Goal: Task Accomplishment & Management: Complete application form

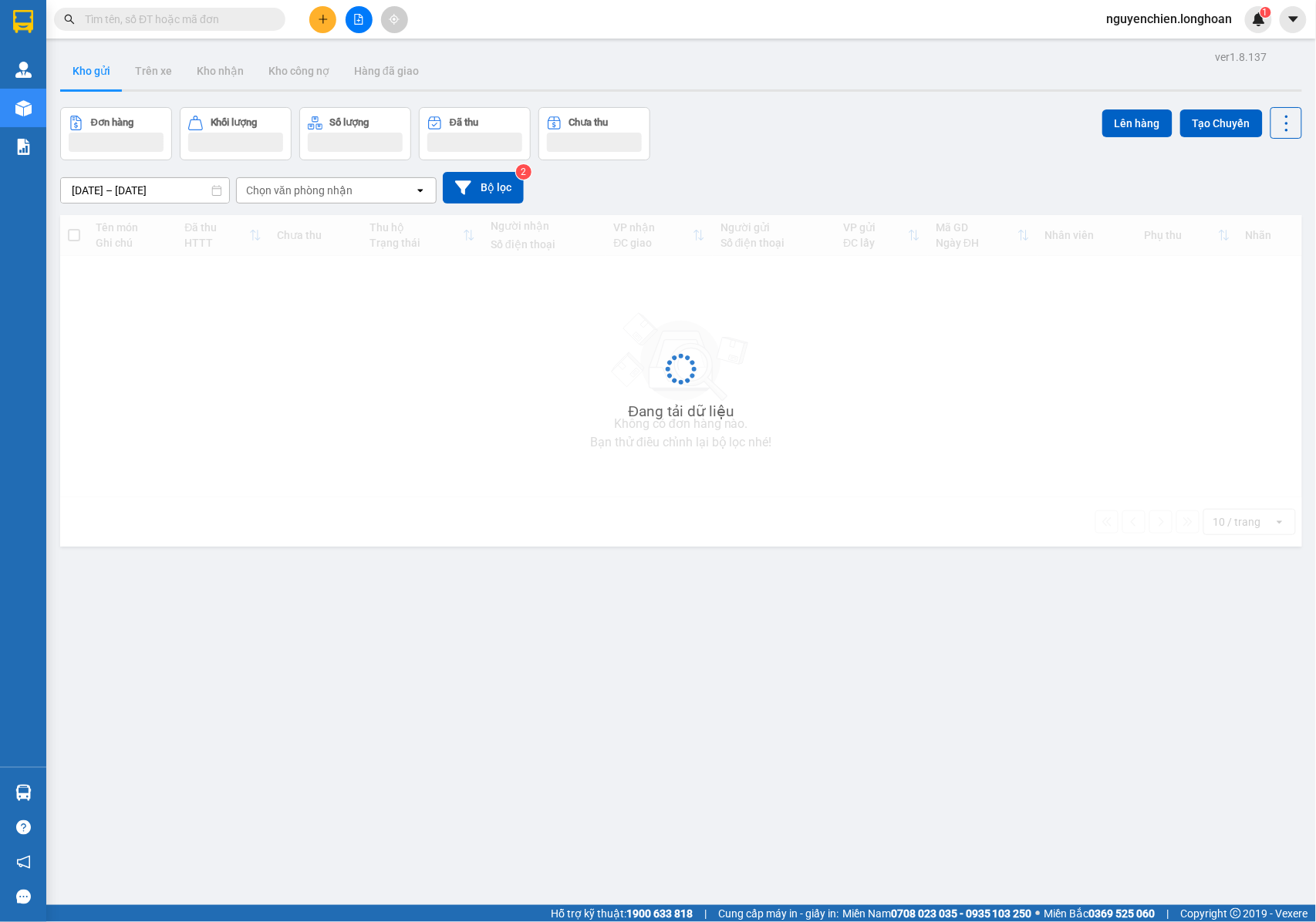
click at [170, 18] on input "text" at bounding box center [175, 19] width 182 height 17
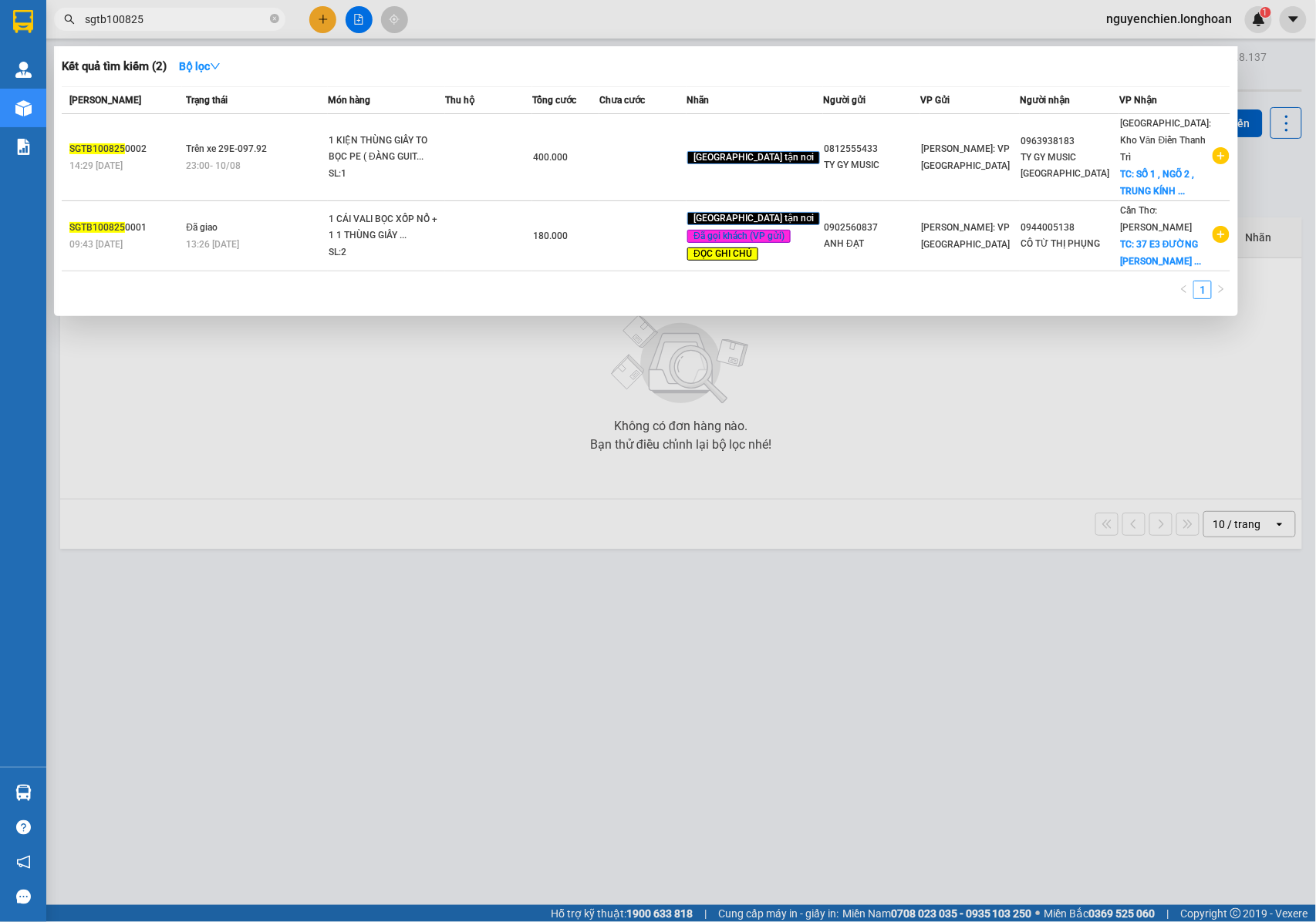
click at [114, 19] on input "sgtb100825" at bounding box center [175, 19] width 182 height 17
click at [117, 19] on input "sgtb100825" at bounding box center [175, 19] width 182 height 17
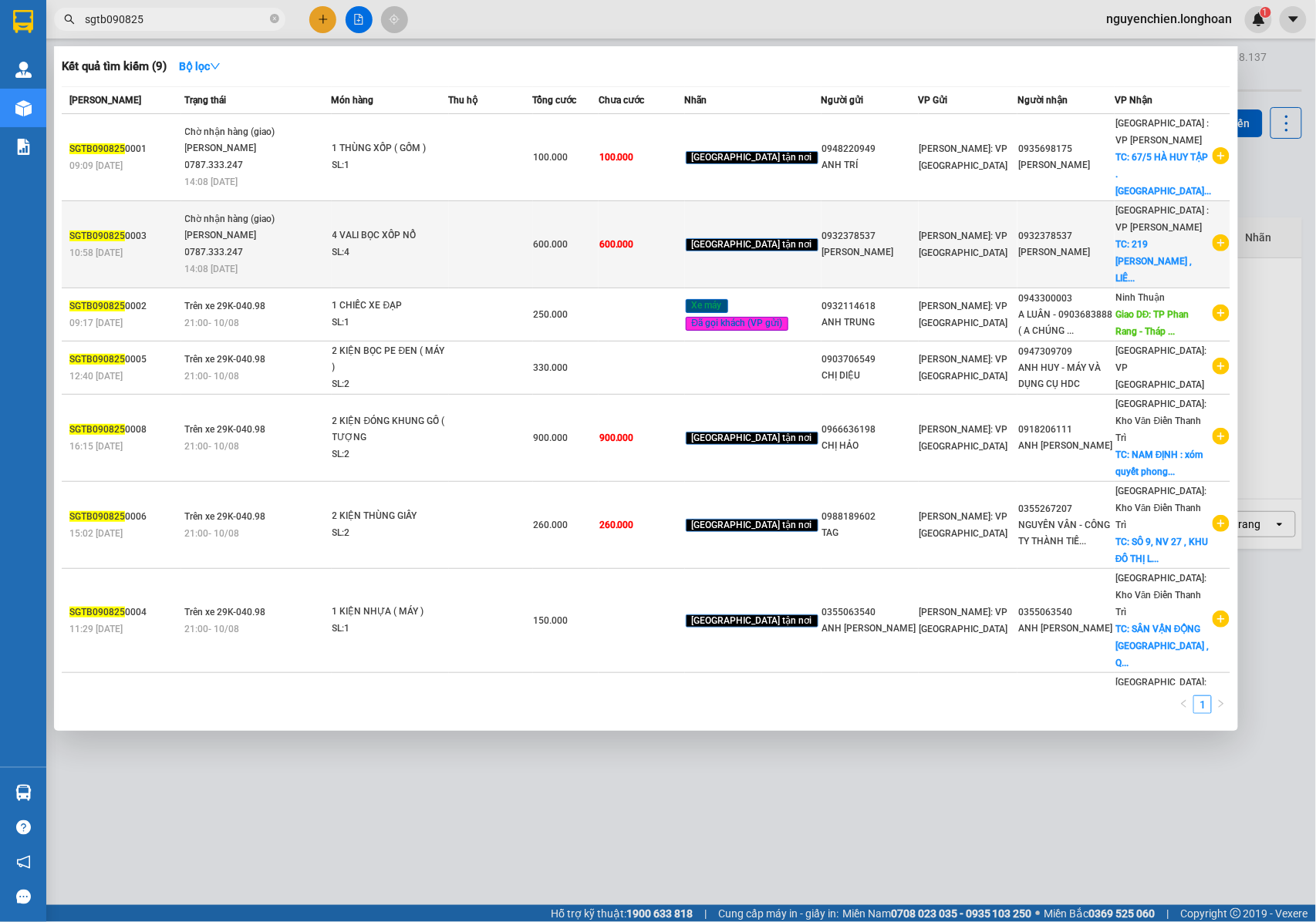
type input "sgtb090825"
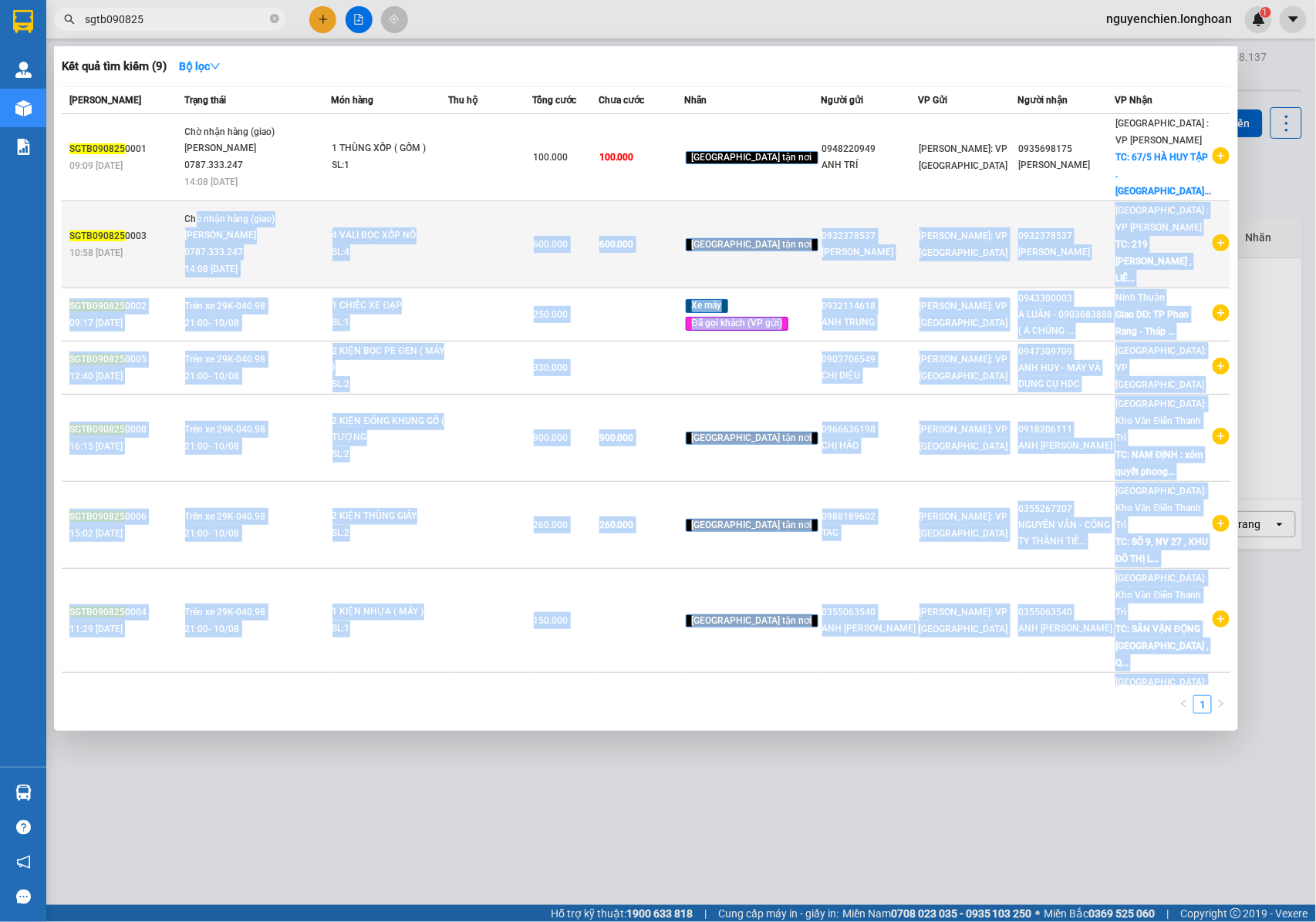
click at [201, 201] on td "Chờ nhận hàng (giao) [PERSON_NAME] 0787.333.247 14:08 [DATE]" at bounding box center [256, 244] width 150 height 88
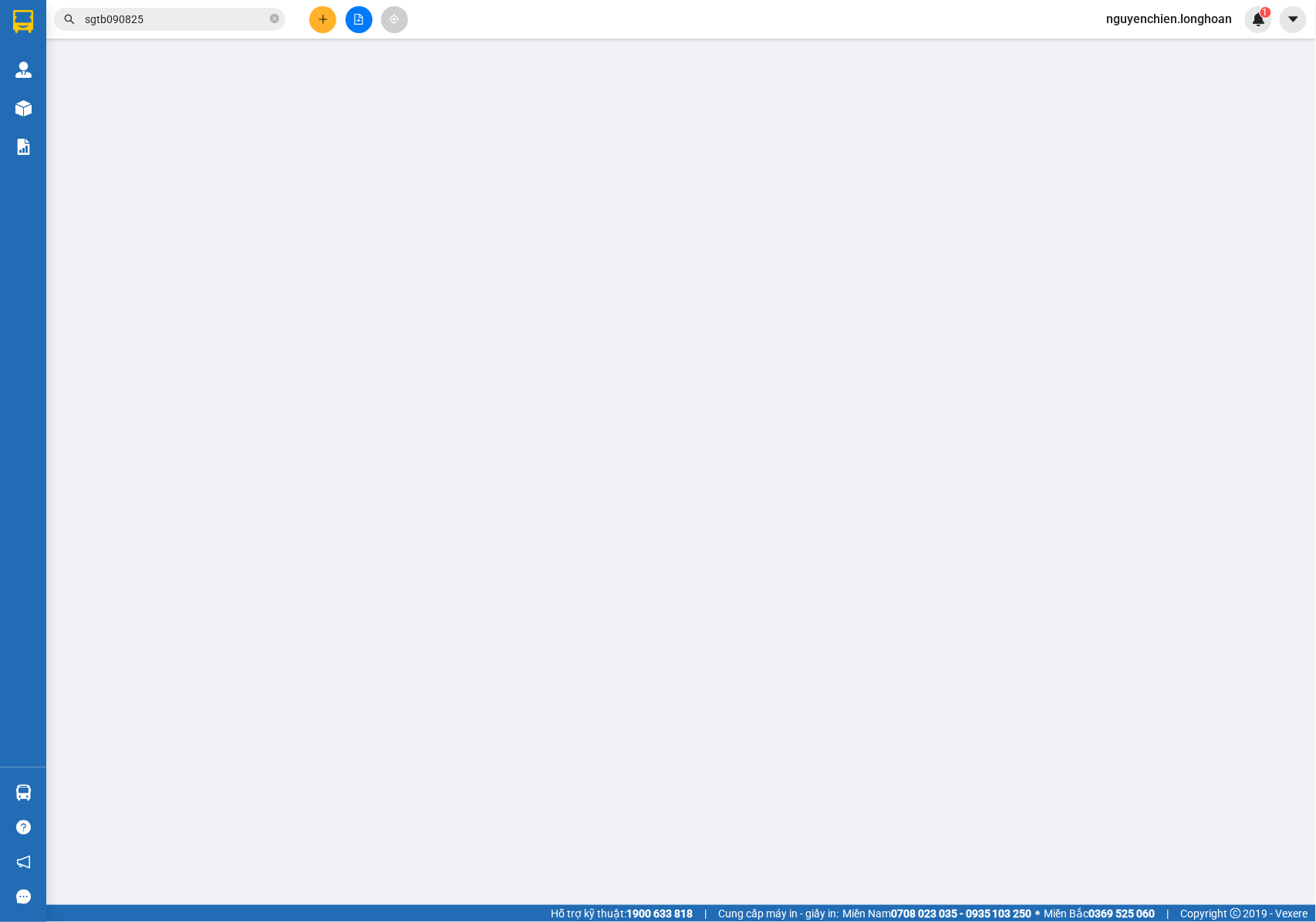
type input "0932378537"
type input "[PERSON_NAME]"
type input "0932378537"
type input "[PERSON_NAME]"
checkbox input "true"
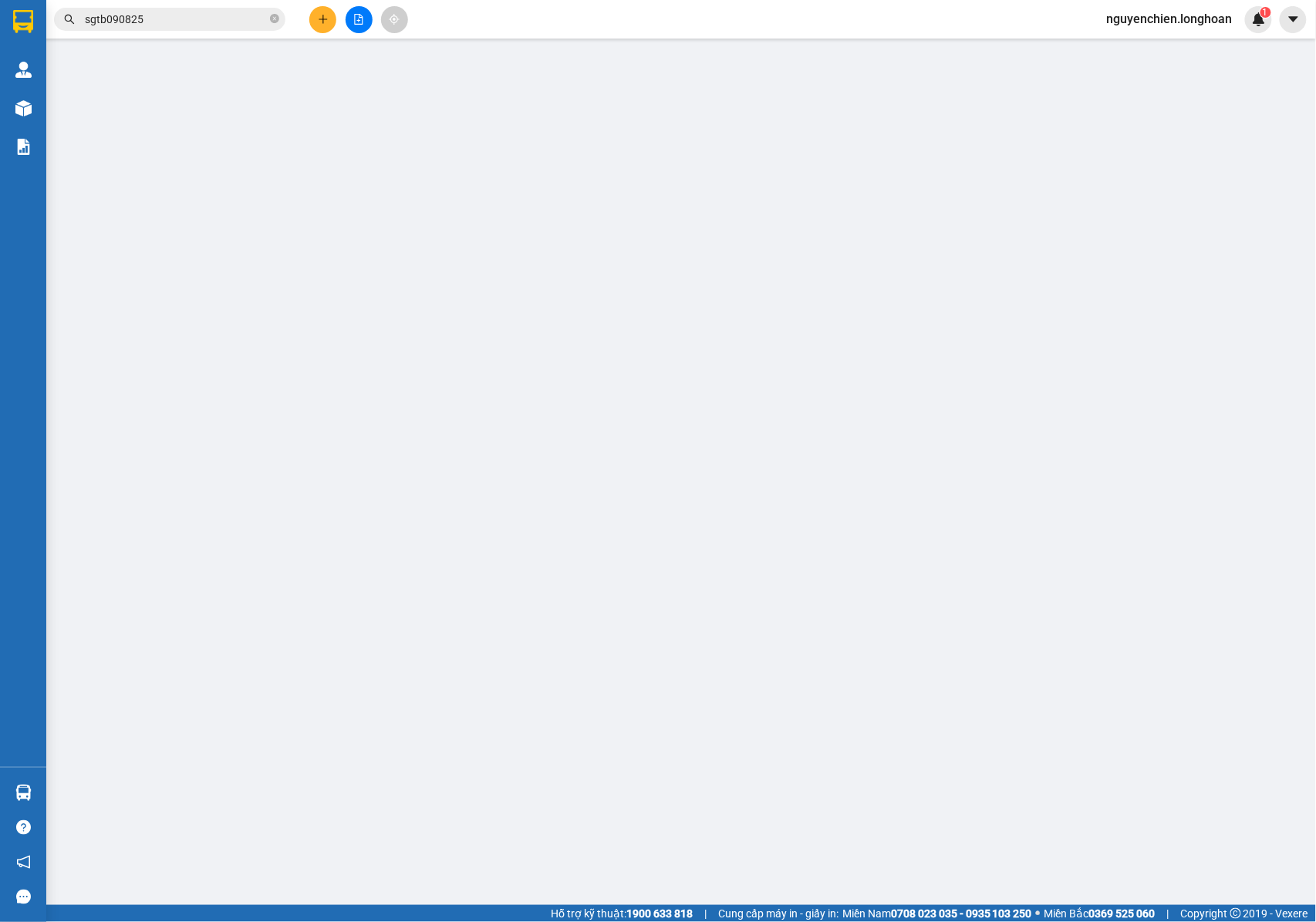
type input "219 [PERSON_NAME] , LIÊN CHIỂU , [GEOGRAPHIC_DATA]"
type input "NHẬN NGUYÊN KIỆN GIAO NGUYÊN KIỆN, HƯ VỠ K ĐỀN"
type input "600.000"
type input "100.000"
type input "600.000"
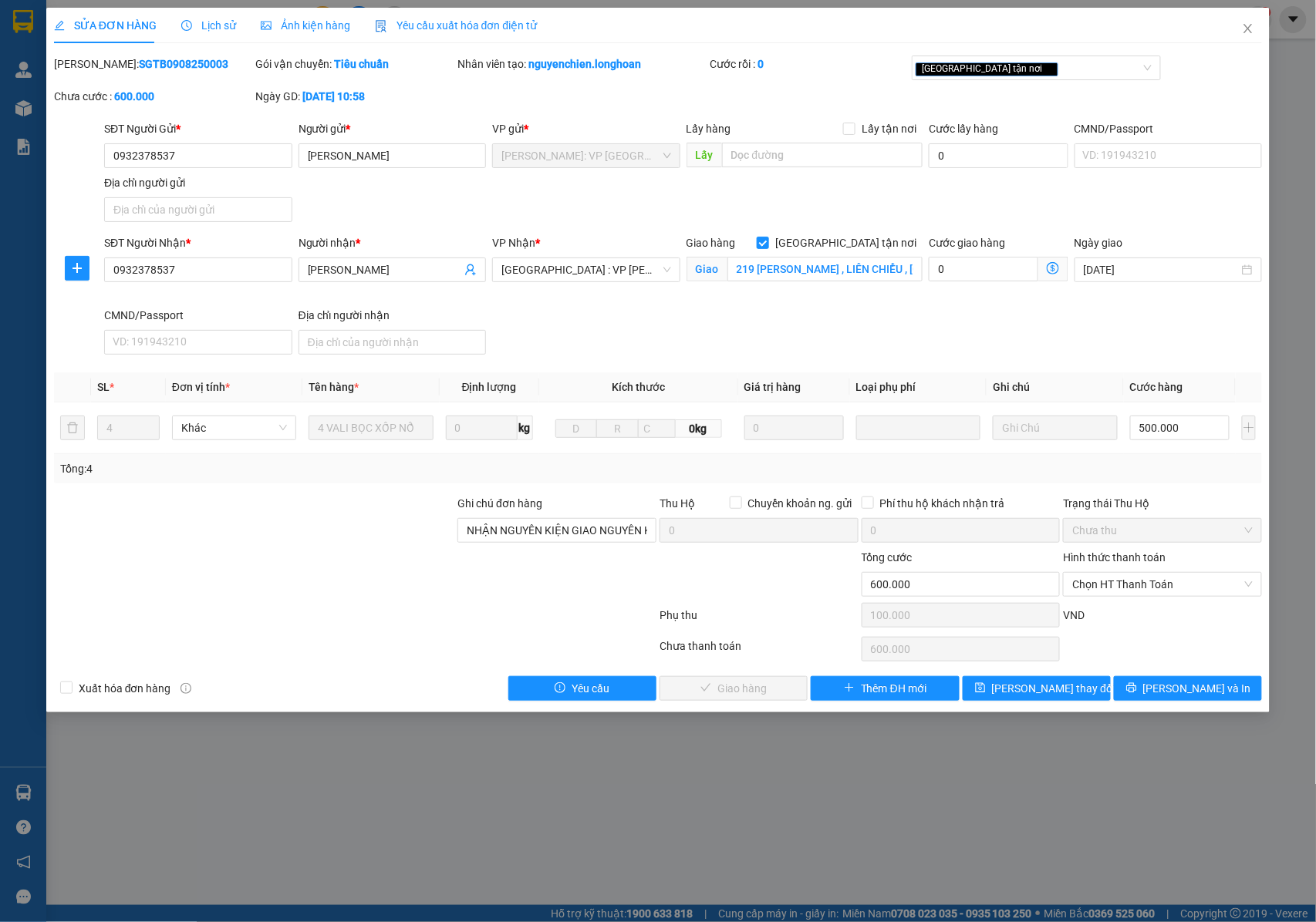
click at [206, 26] on span "Lịch sử" at bounding box center [208, 25] width 54 height 12
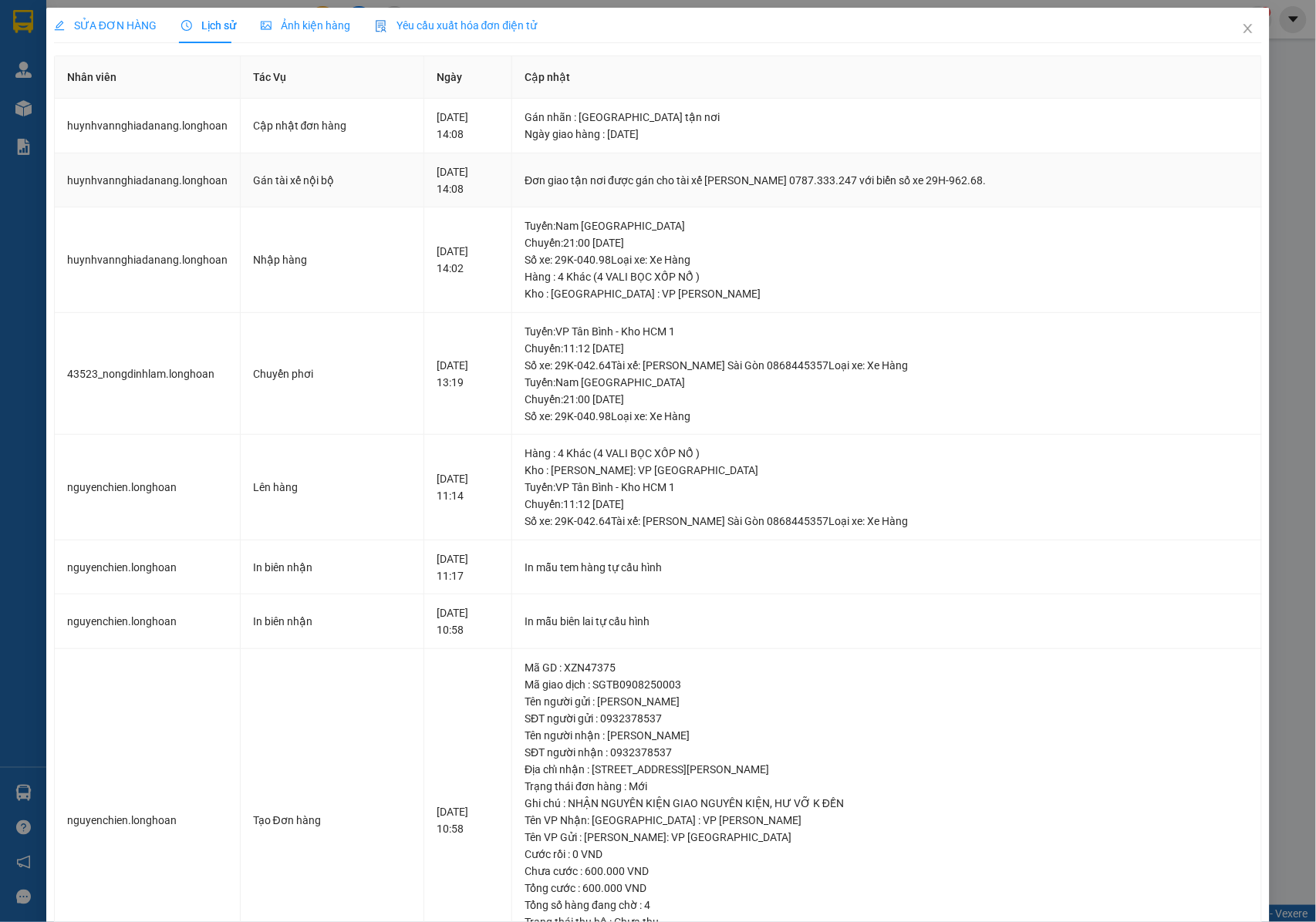
drag, startPoint x: 541, startPoint y: 177, endPoint x: 1012, endPoint y: 181, distance: 471.0
click at [1012, 181] on td "Đơn giao tận nơi được gán cho tài xế [PERSON_NAME] 0787.333.247 với biển số xe …" at bounding box center [887, 181] width 749 height 54
copy div "Đơn giao tận nơi được gán cho tài xế [PERSON_NAME] 0787.333.247 với biển số xe …"
click at [1241, 29] on icon "close" at bounding box center [1247, 28] width 12 height 12
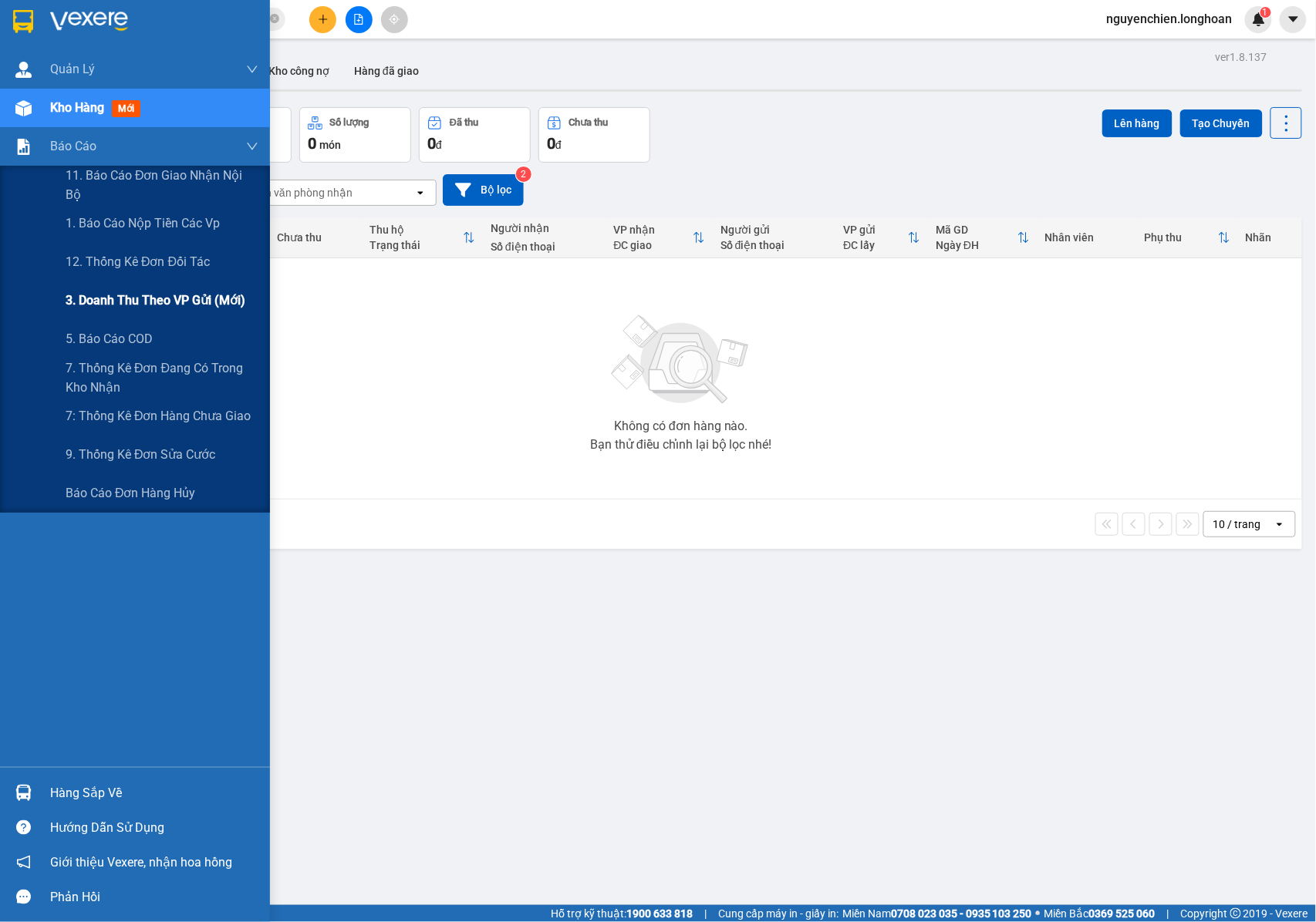
click at [121, 290] on div "3. Doanh Thu theo VP Gửi (mới)" at bounding box center [161, 300] width 193 height 39
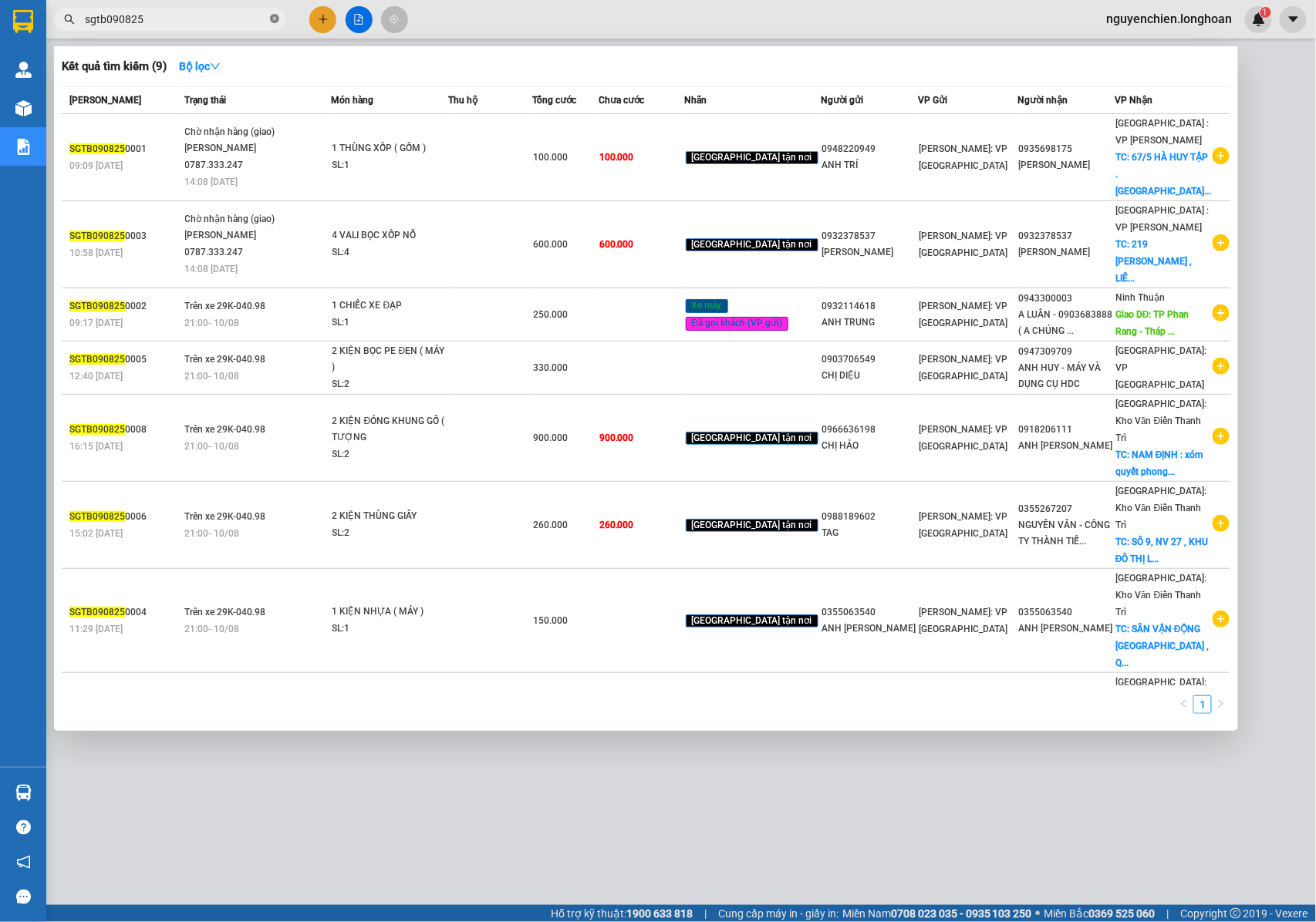
click at [270, 22] on icon "close-circle" at bounding box center [275, 18] width 9 height 9
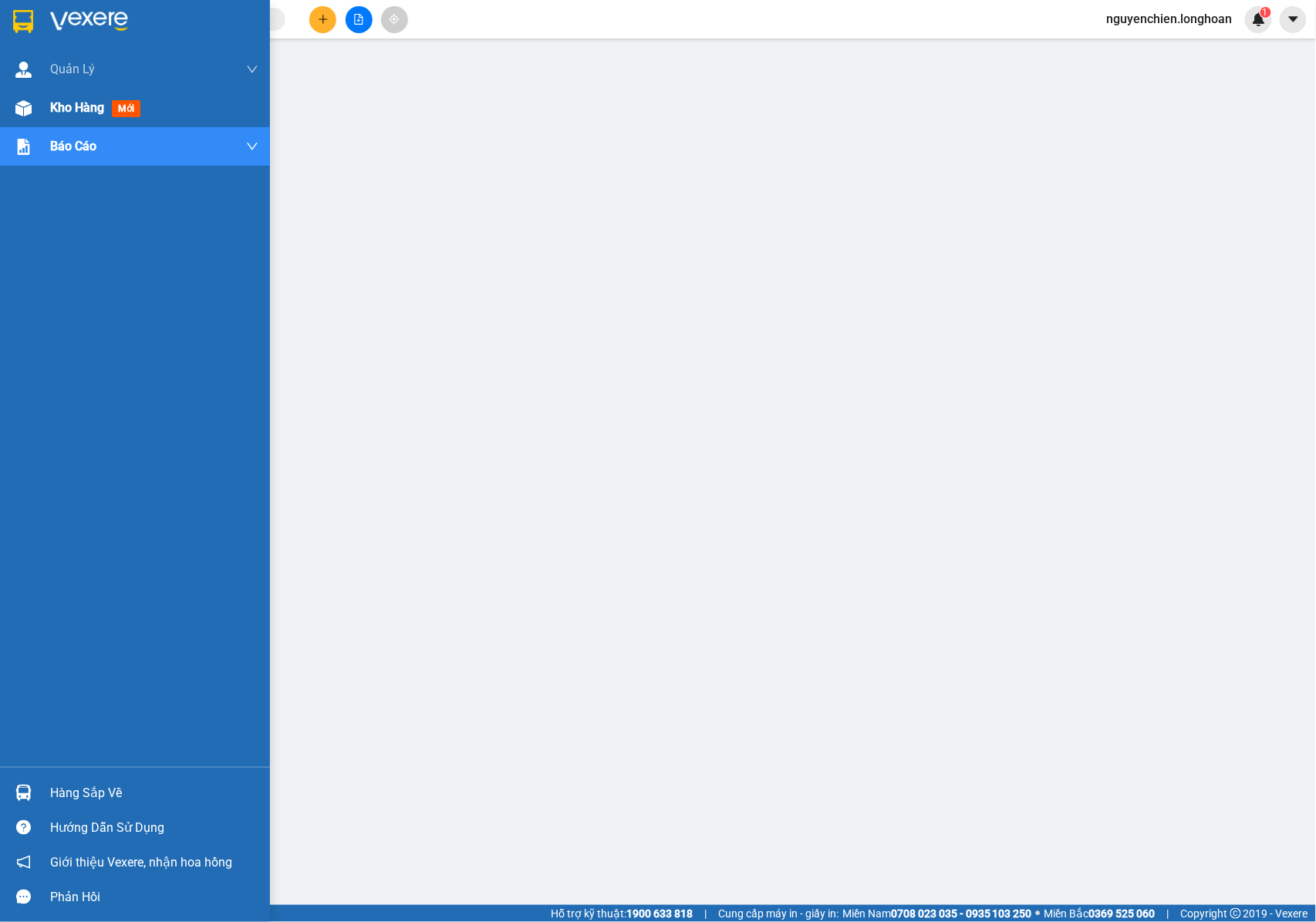
click at [46, 110] on div "Kho hàng mới" at bounding box center [135, 108] width 270 height 39
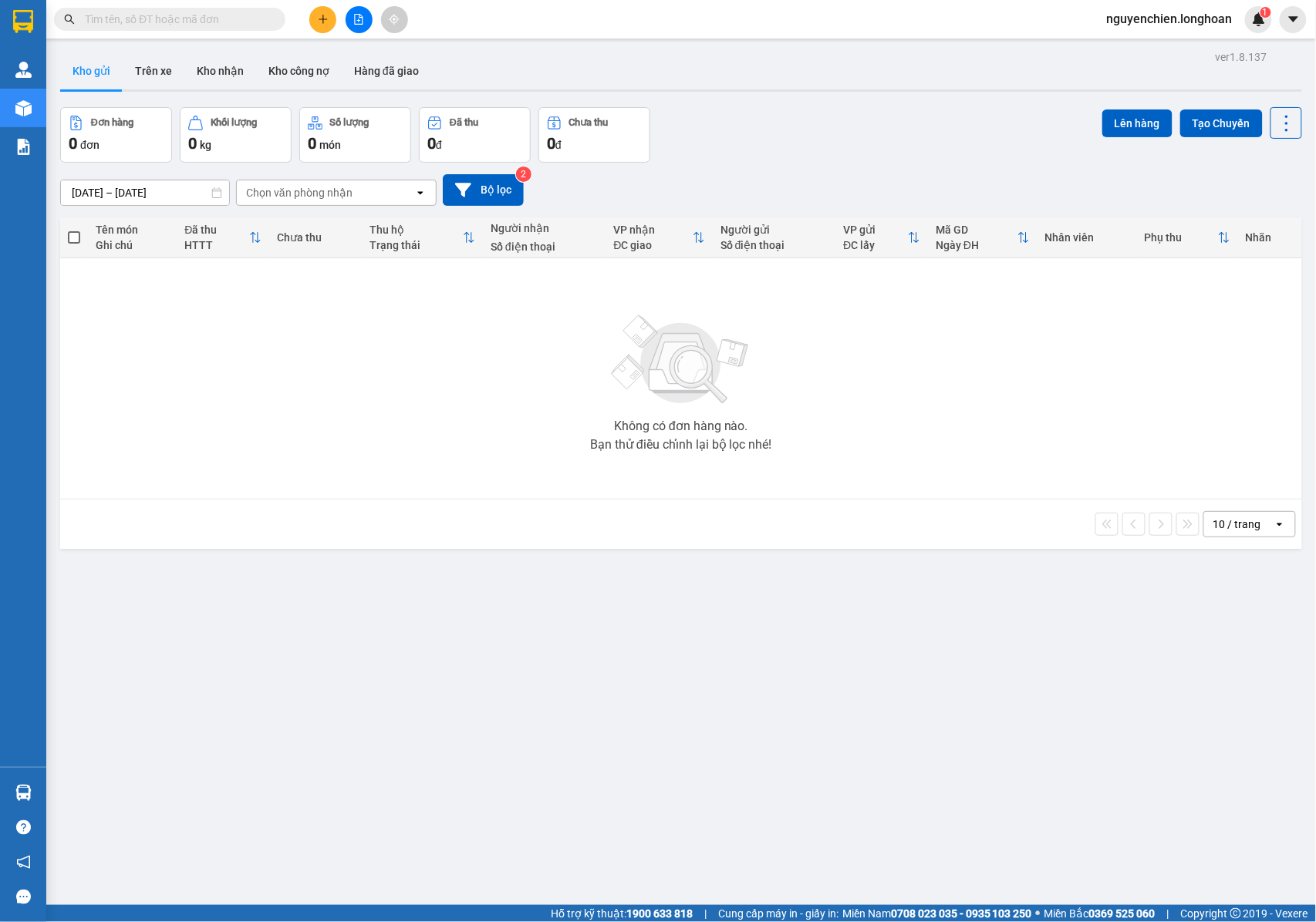
click at [213, 25] on input "text" at bounding box center [175, 19] width 182 height 17
click at [167, 19] on input "text" at bounding box center [175, 19] width 182 height 17
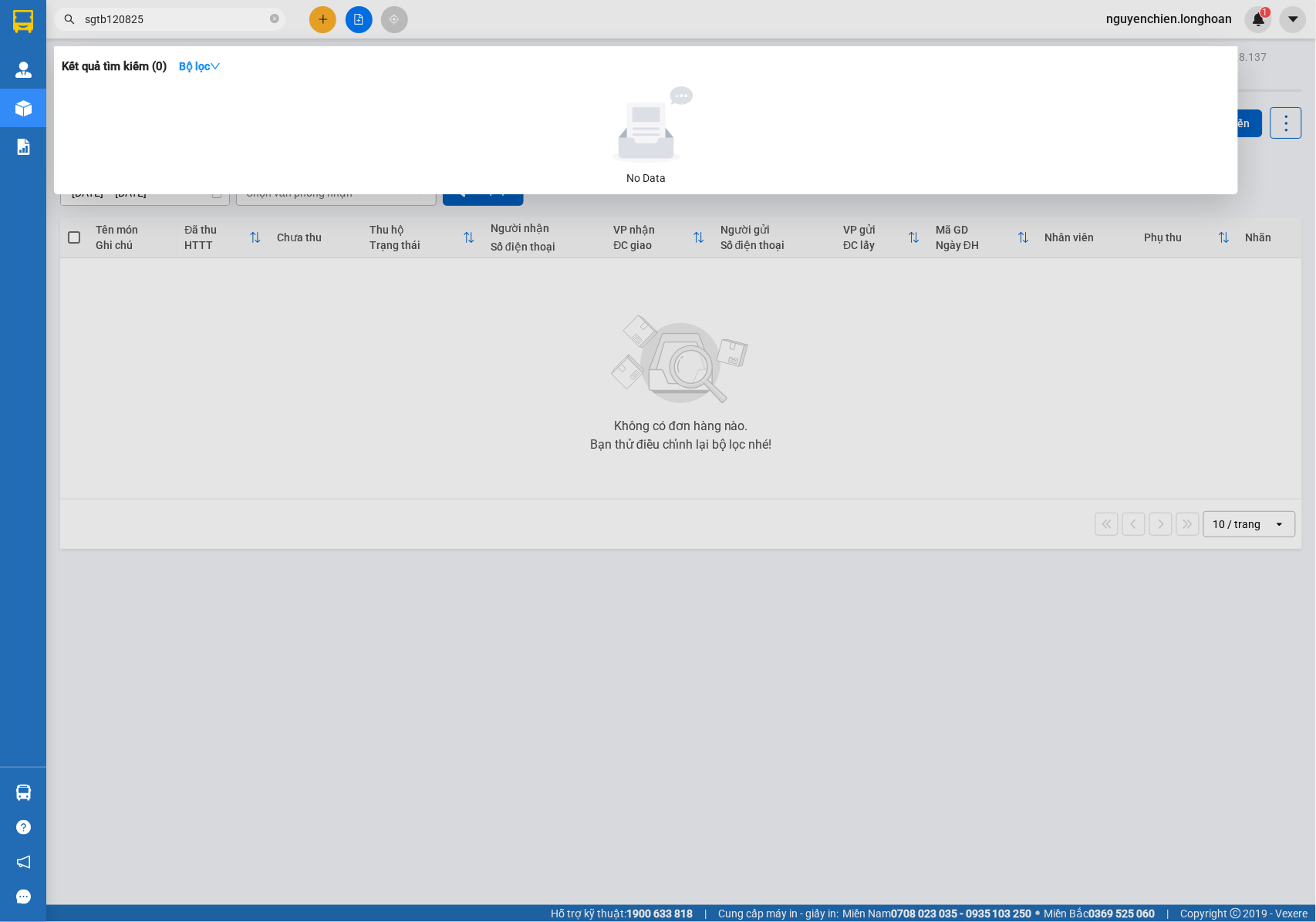
click at [117, 23] on input "sgtb120825" at bounding box center [175, 19] width 182 height 17
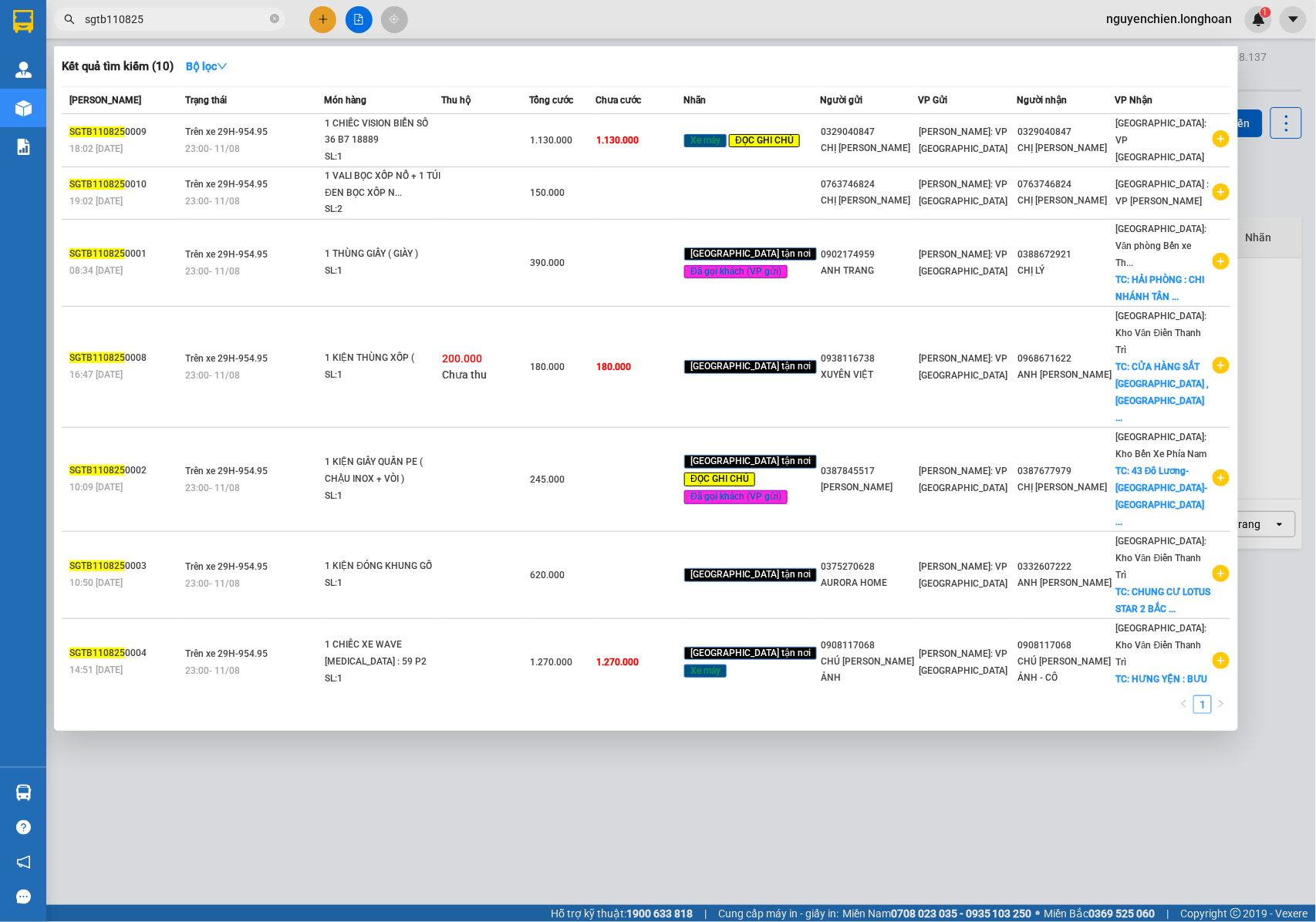
type input "sgtb110825"
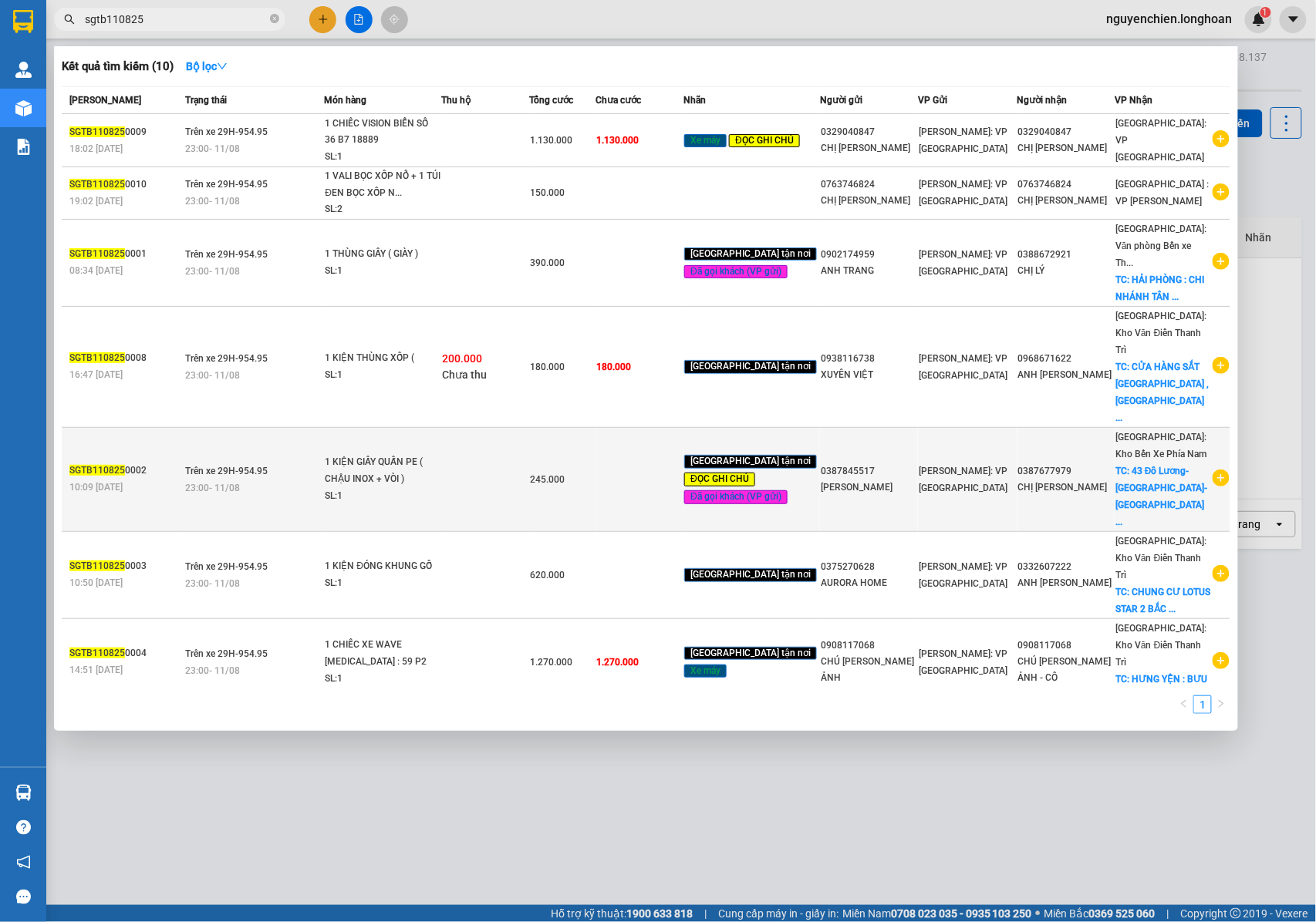
click at [1142, 465] on span "TC: 43 Đô Lương-[GEOGRAPHIC_DATA]- [GEOGRAPHIC_DATA] ..." at bounding box center [1161, 496] width 92 height 62
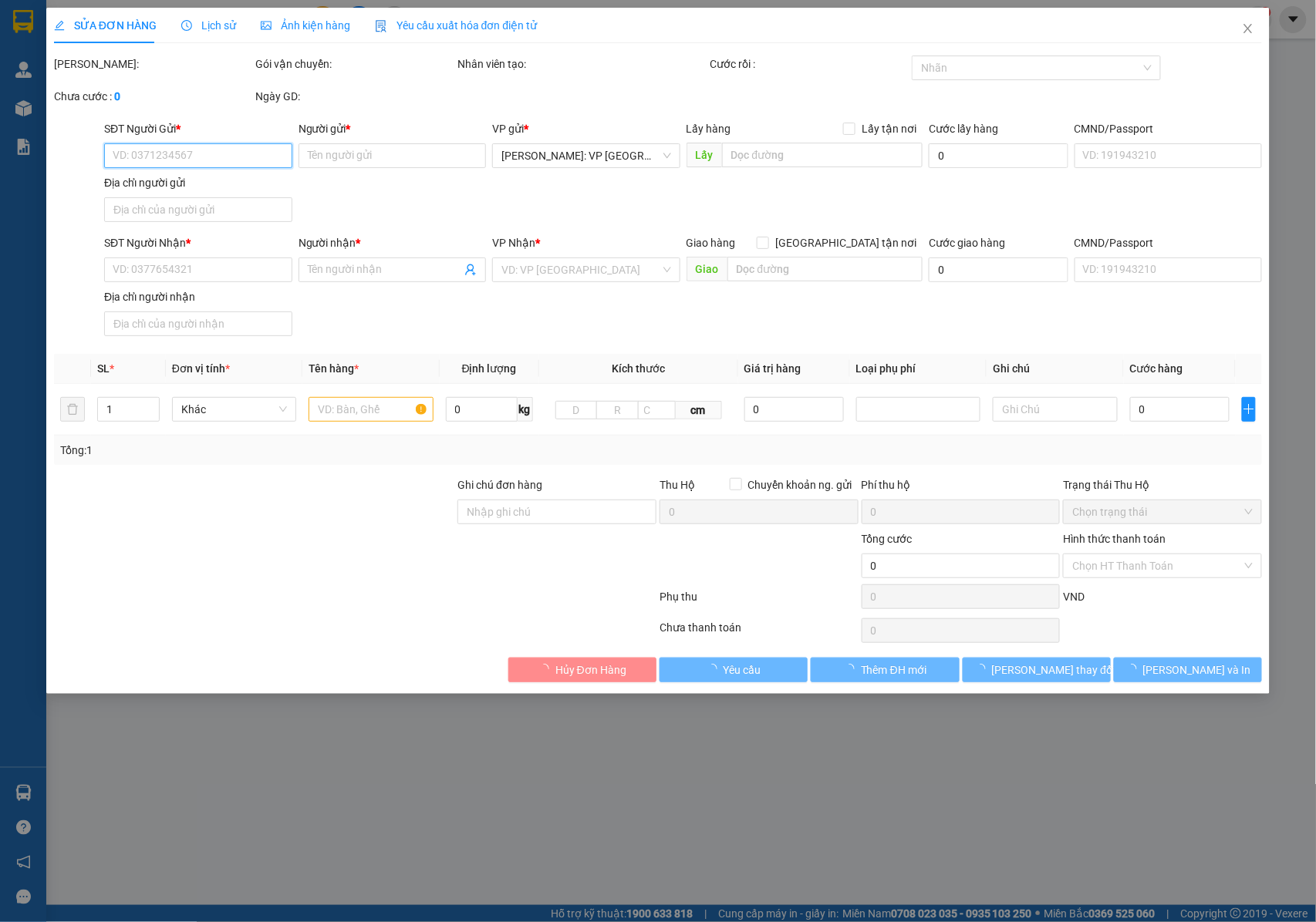
type input "0387845517"
type input "[PERSON_NAME]"
type input "0387677979"
type input "CHỊ [PERSON_NAME]"
checkbox input "true"
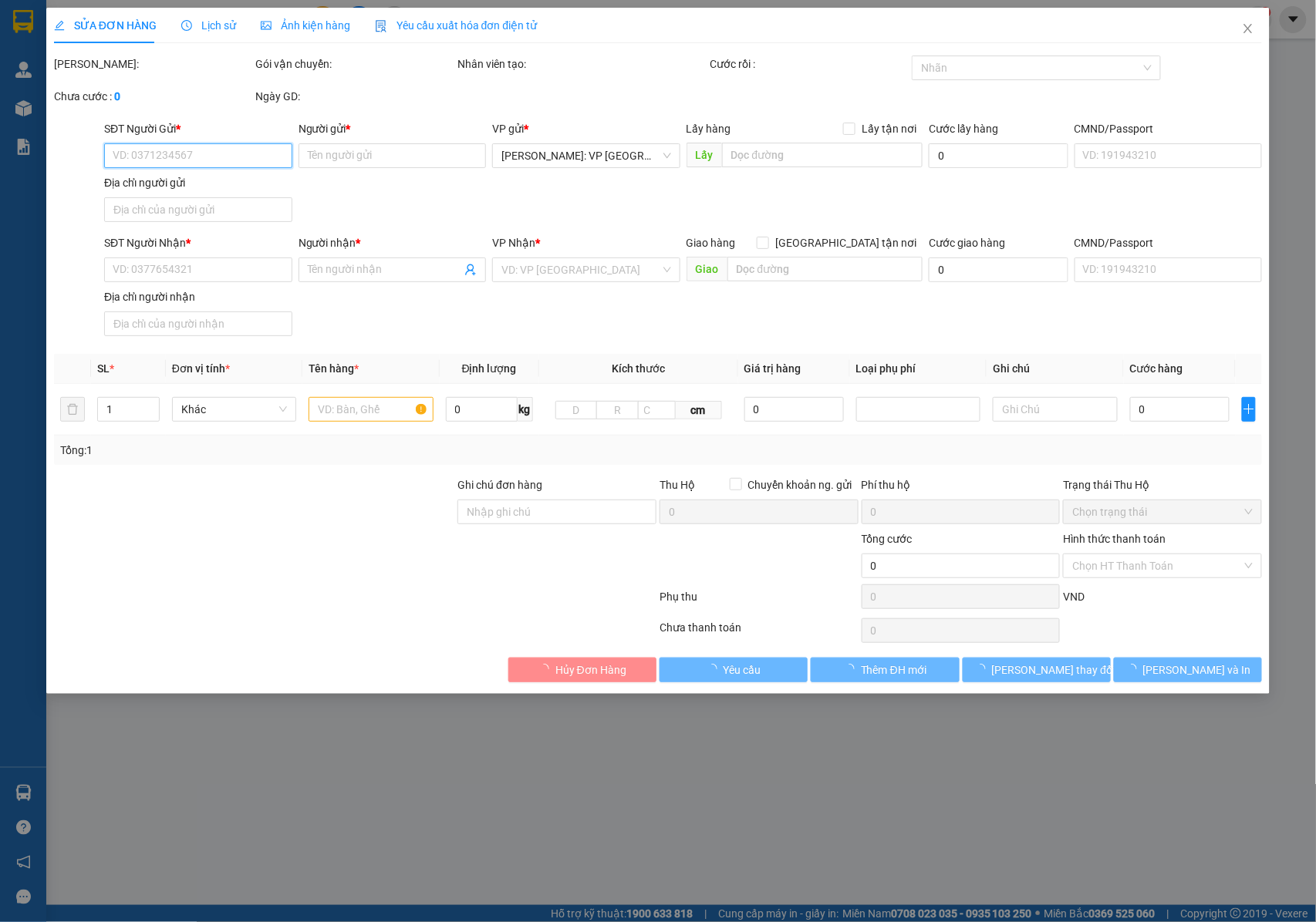
type input "43 Đô Lương-[GEOGRAPHIC_DATA]- [GEOGRAPHIC_DATA], [GEOGRAPHIC_DATA]"
type input "NHẬN NGUYÊN KIỆN GIAO NGUYÊN KIỆN, HƯ VỠ K ĐỀN + KHÁCH NHỜ GIAO KHOẢN TẦM TRƯA …"
type input "245.000"
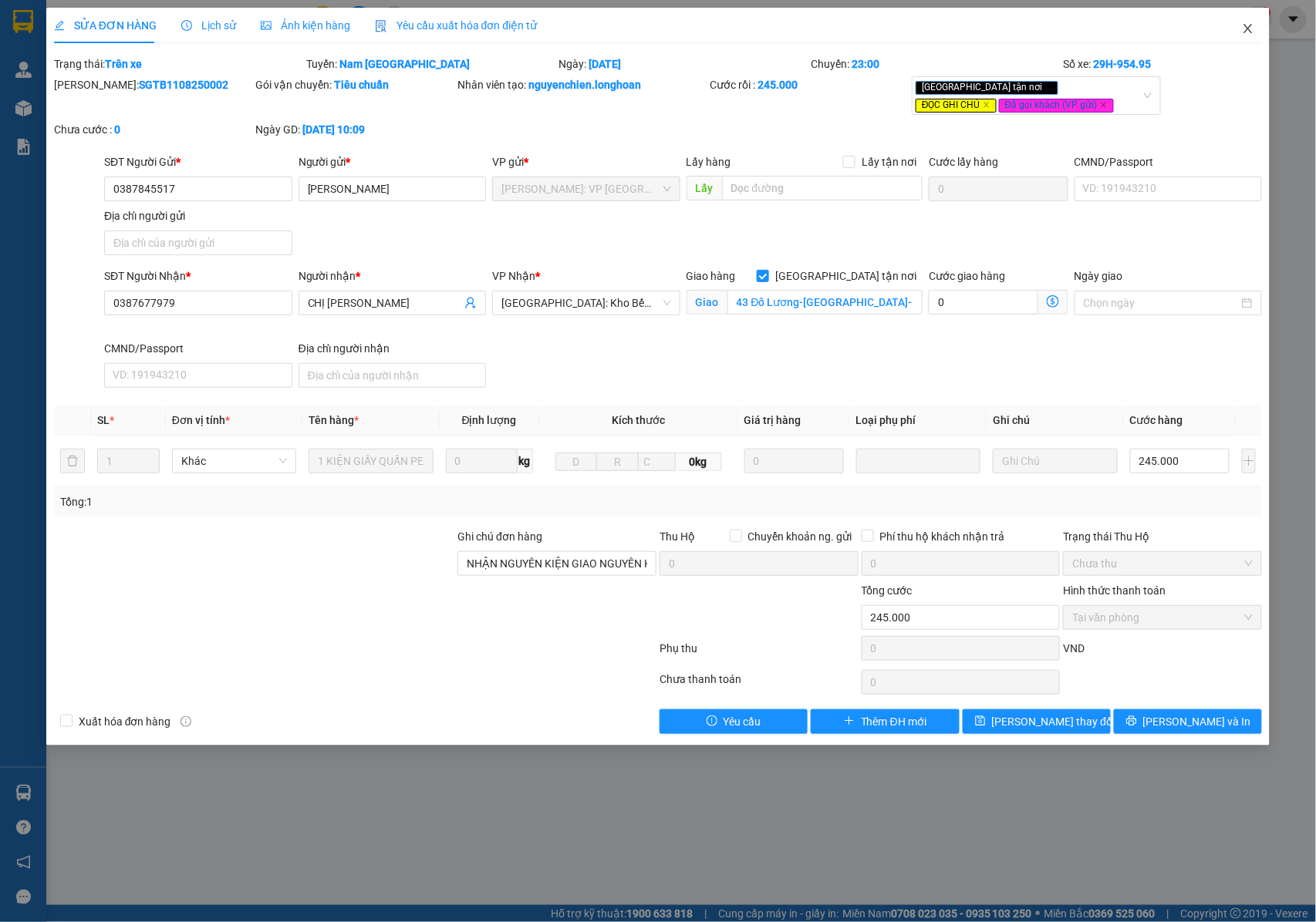
click at [1250, 29] on icon "close" at bounding box center [1248, 29] width 8 height 9
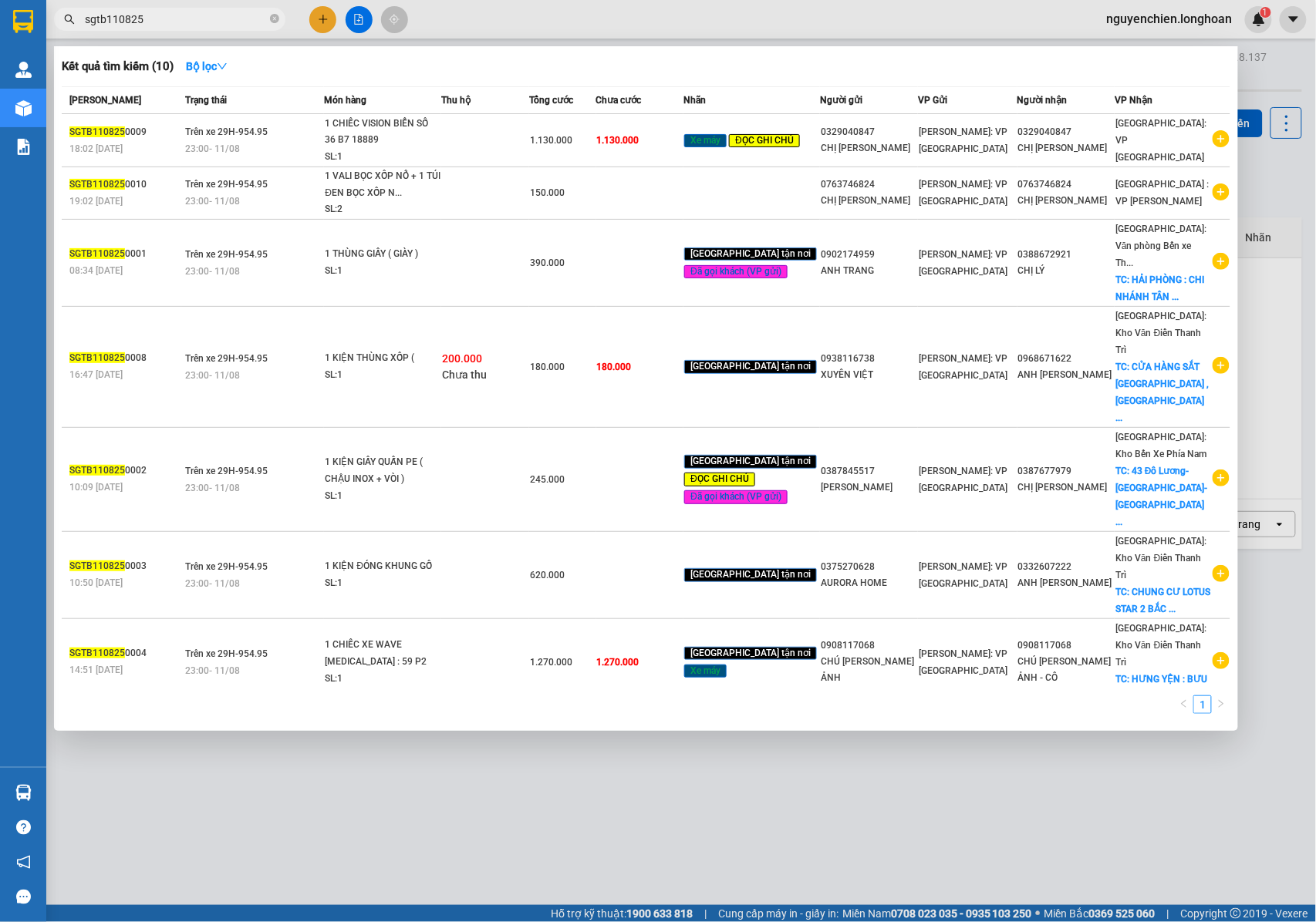
click at [177, 26] on input "sgtb110825" at bounding box center [175, 19] width 182 height 17
click at [115, 18] on input "sgtb110825" at bounding box center [175, 19] width 182 height 17
click at [153, 17] on input "sgtb110825" at bounding box center [175, 19] width 182 height 17
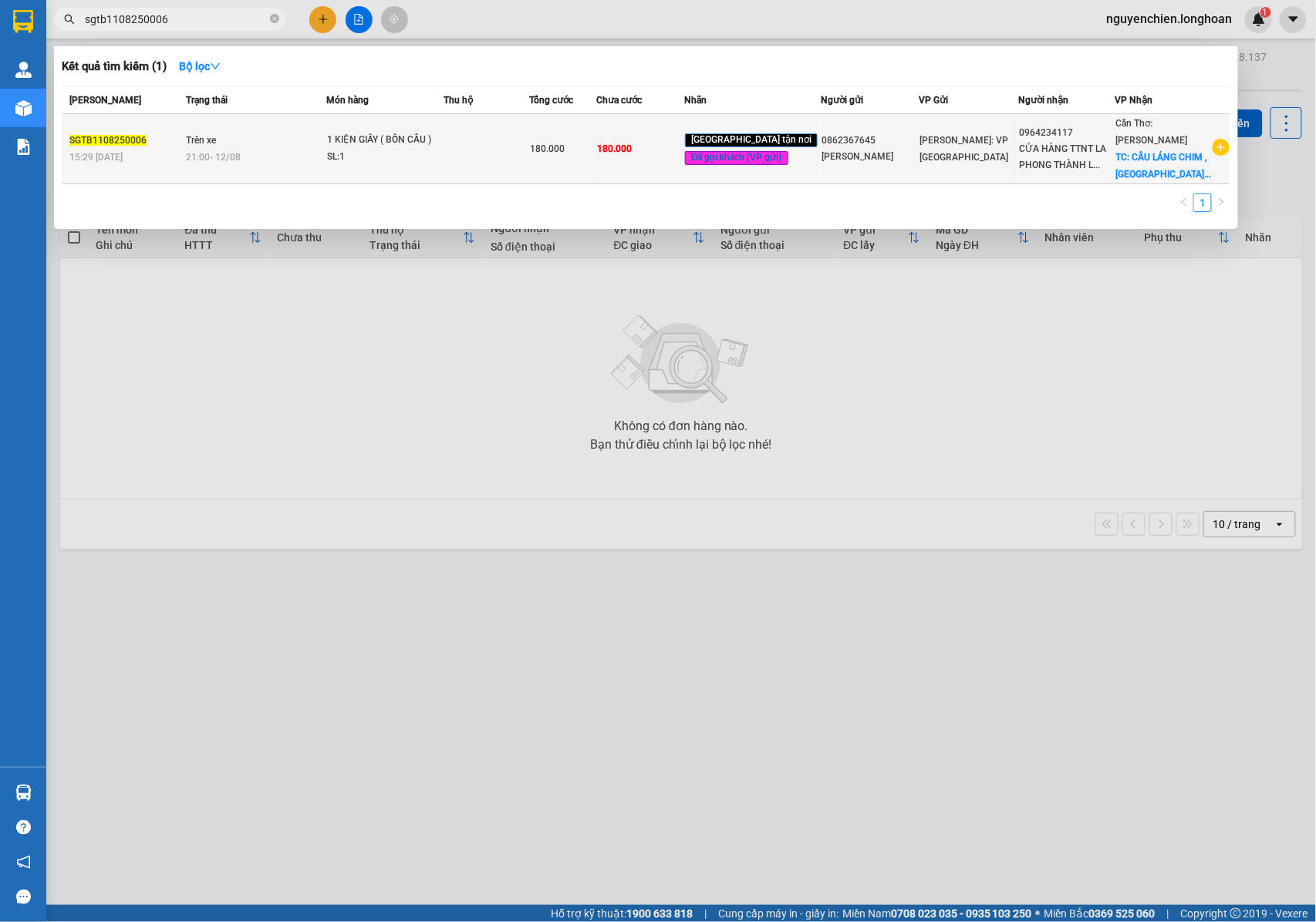
type input "sgtb1108250006"
click at [278, 155] on div "21:00 [DATE]" at bounding box center [255, 158] width 139 height 17
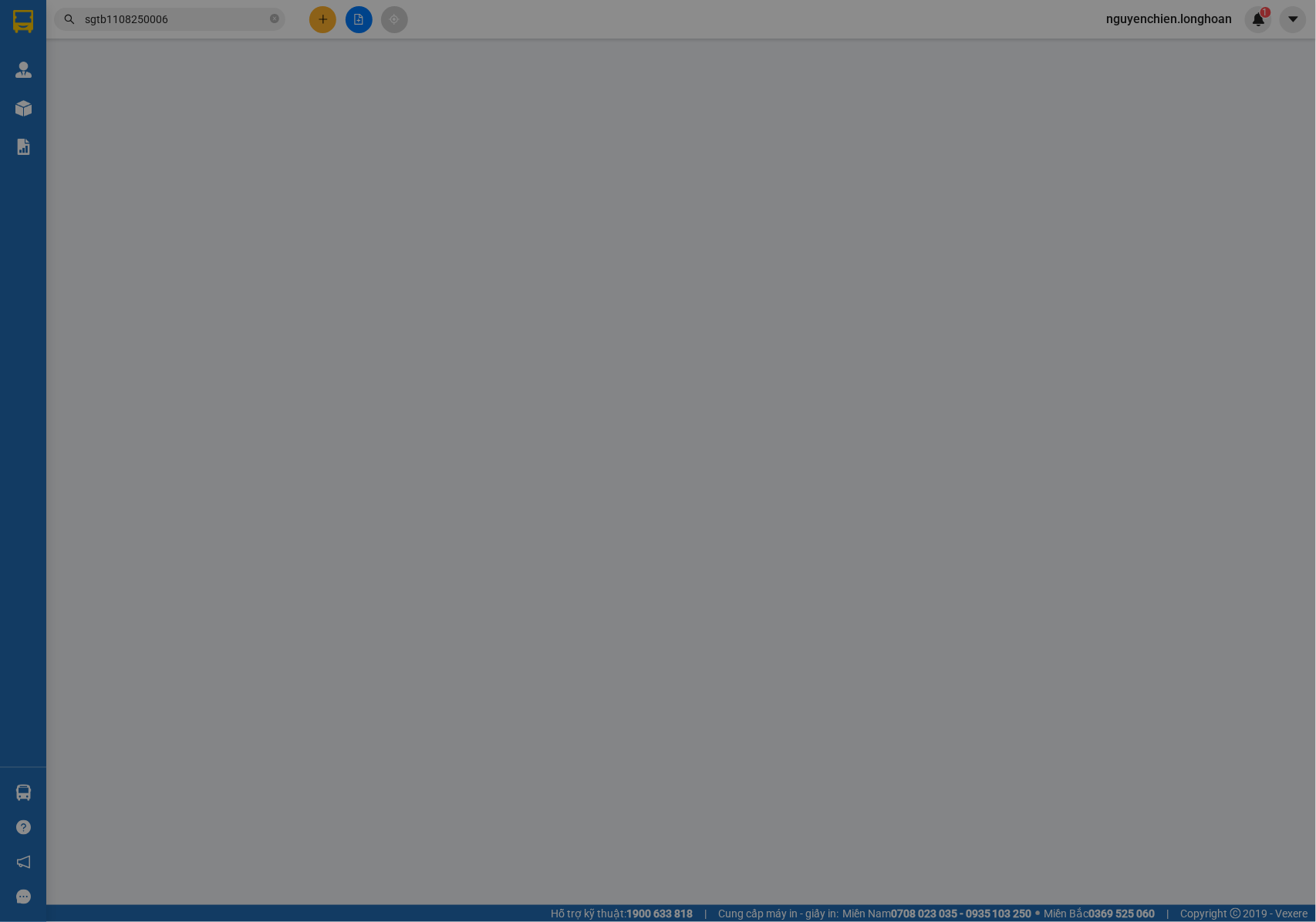
type input "0862367645"
type input "[PERSON_NAME]"
type input "0964234117"
type input "CỬA HÀNG TTNT [GEOGRAPHIC_DATA] LUÂN- 0939885927"
checkbox input "true"
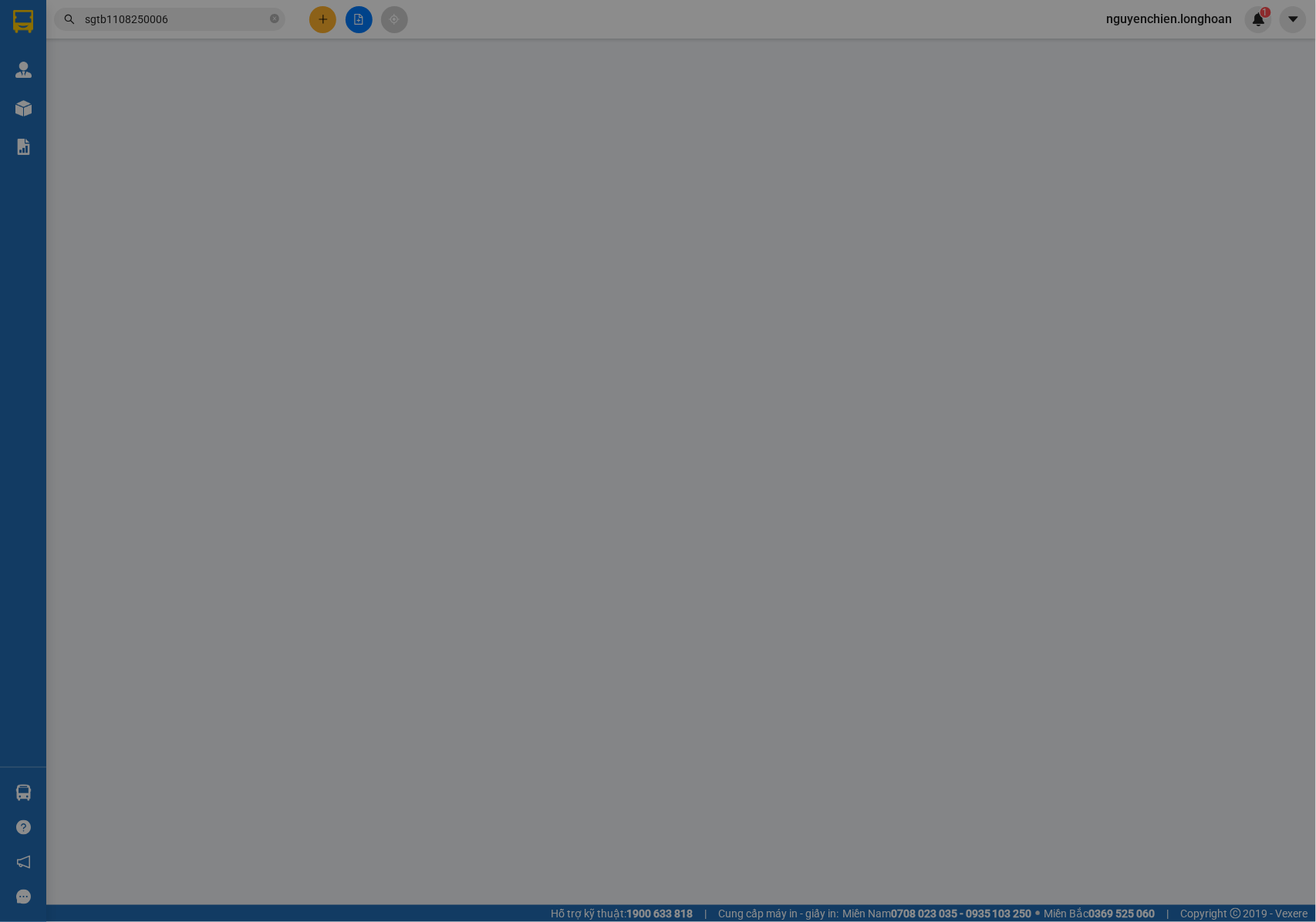
type input "CẦU LÁNG CHIM , HUYỆN [GEOGRAPHIC_DATA] , [GEOGRAPHIC_DATA]"
type input "NHẬN NGUYÊN KIỆN GIAO NGUYÊN KIỆN, HƯ VỠ K ĐỀN"
type input "180.000"
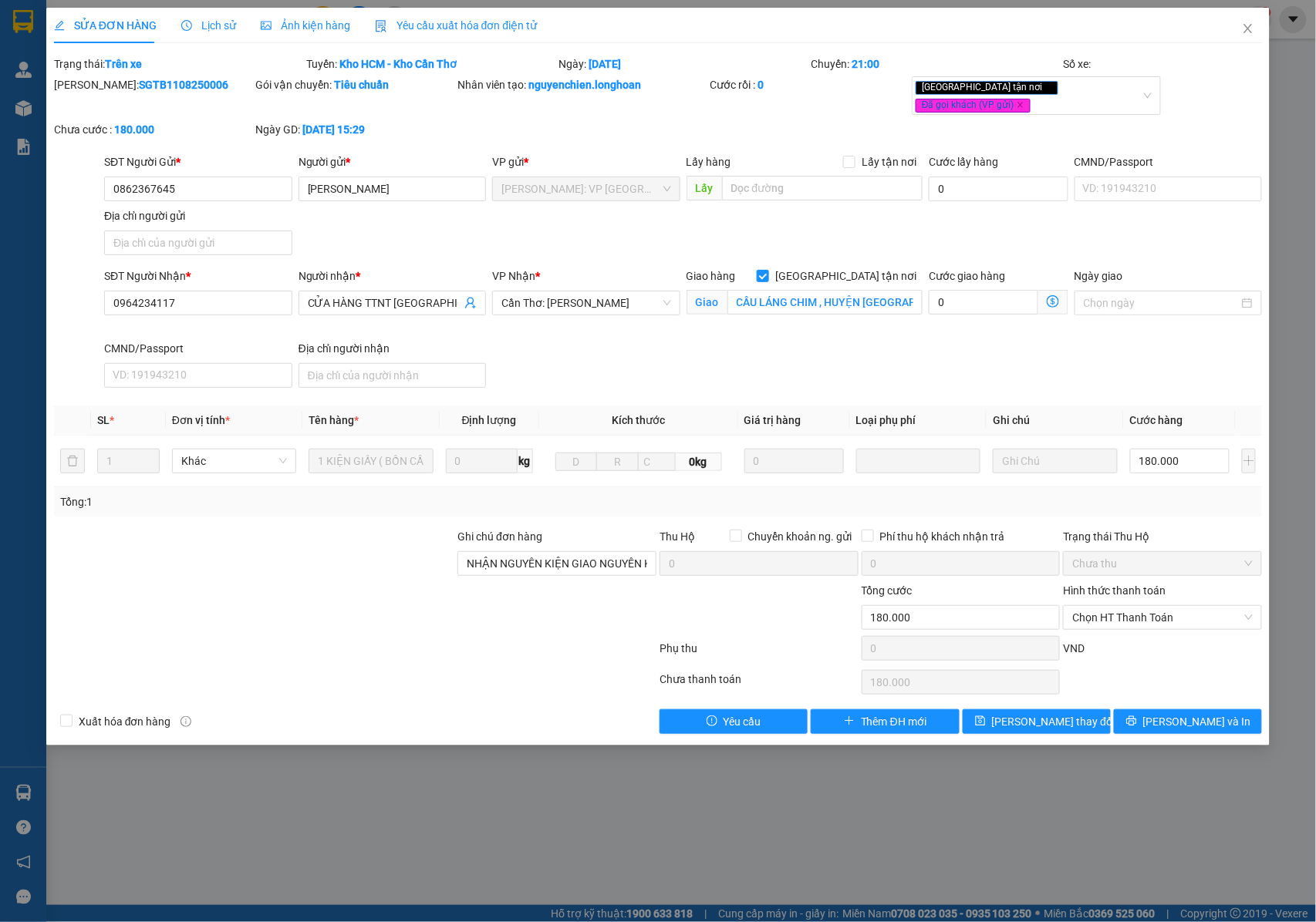
click at [208, 28] on span "Lịch sử" at bounding box center [208, 25] width 54 height 12
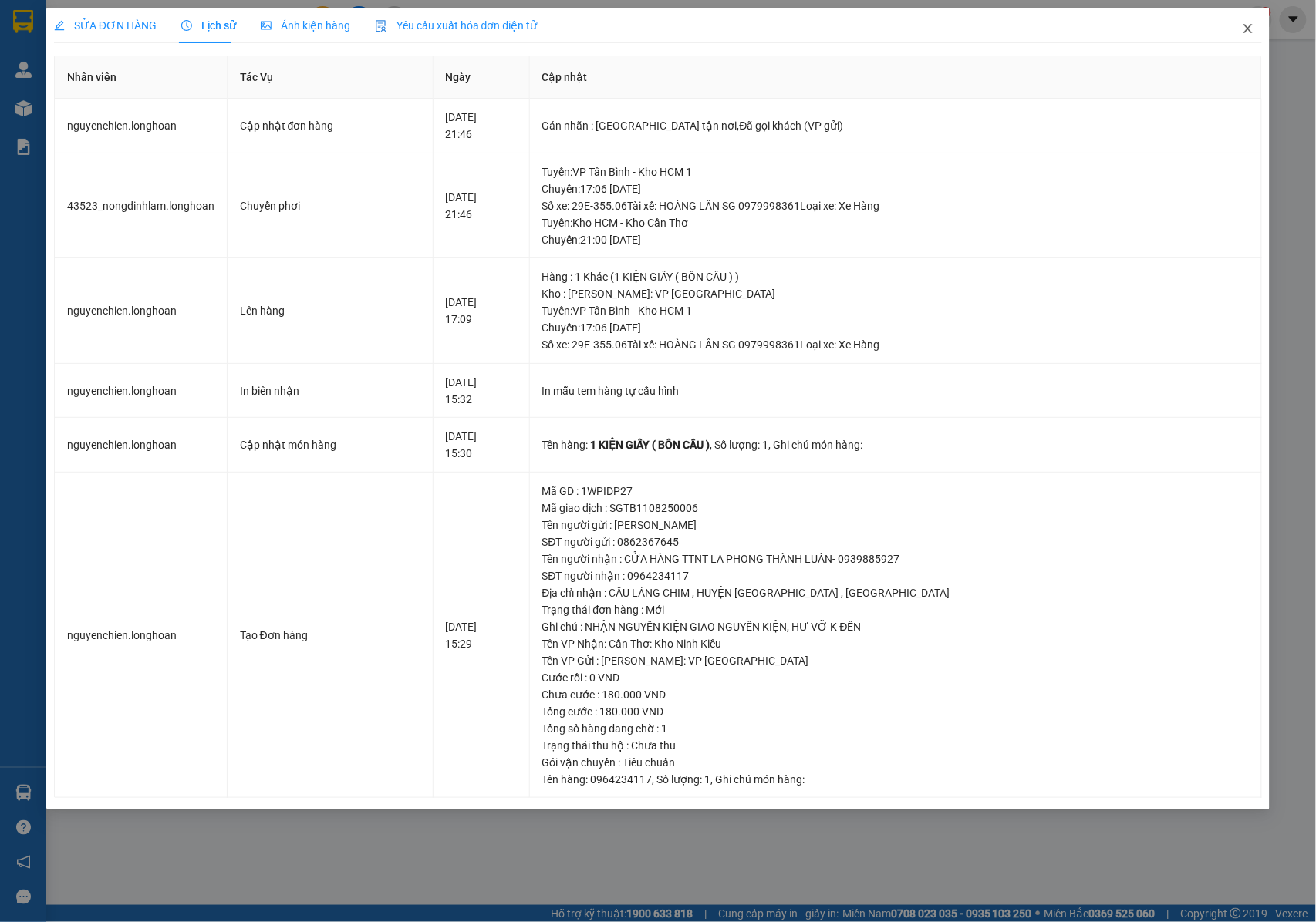
click at [1246, 34] on icon "close" at bounding box center [1247, 28] width 12 height 12
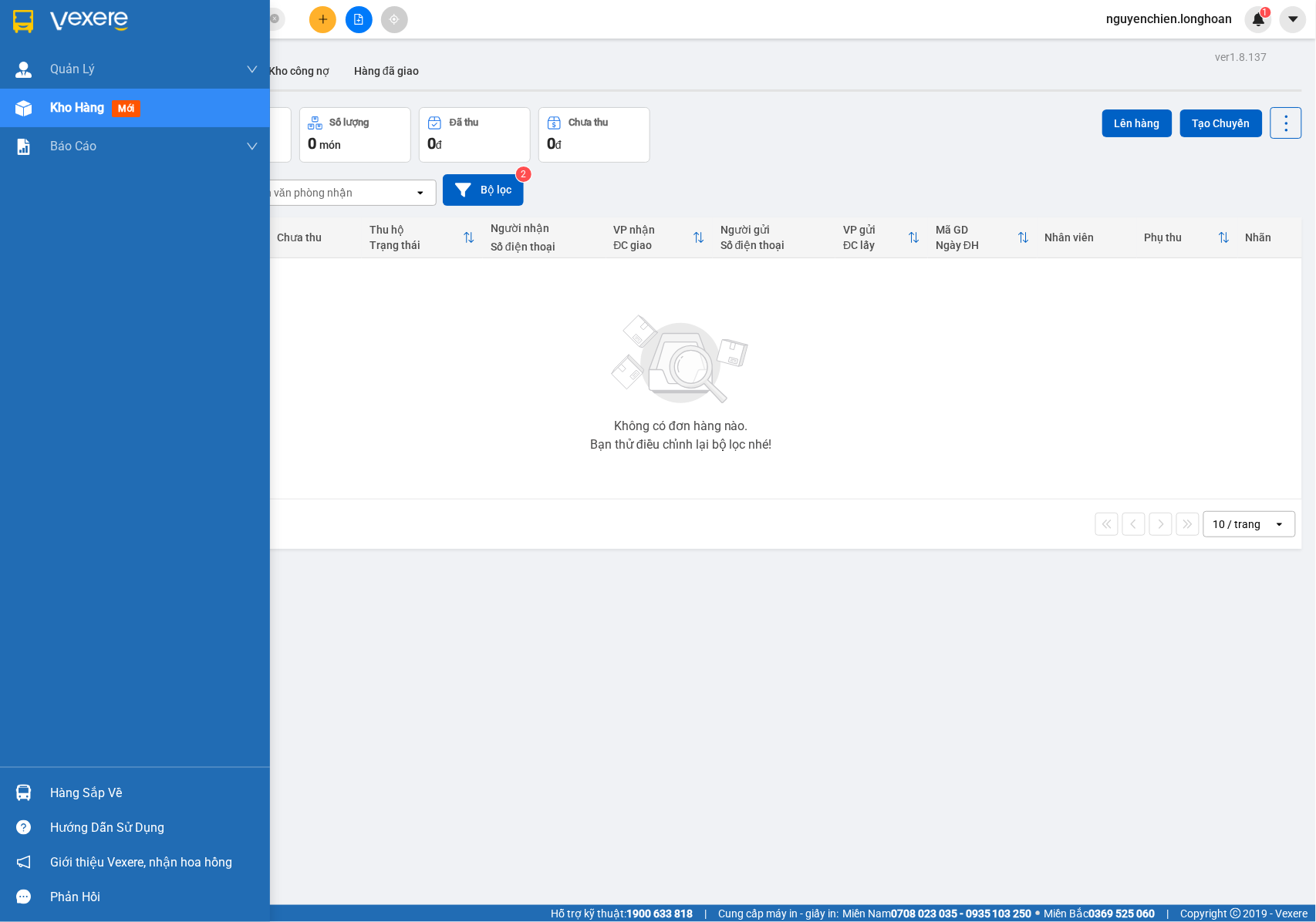
click at [34, 111] on div at bounding box center [23, 108] width 27 height 27
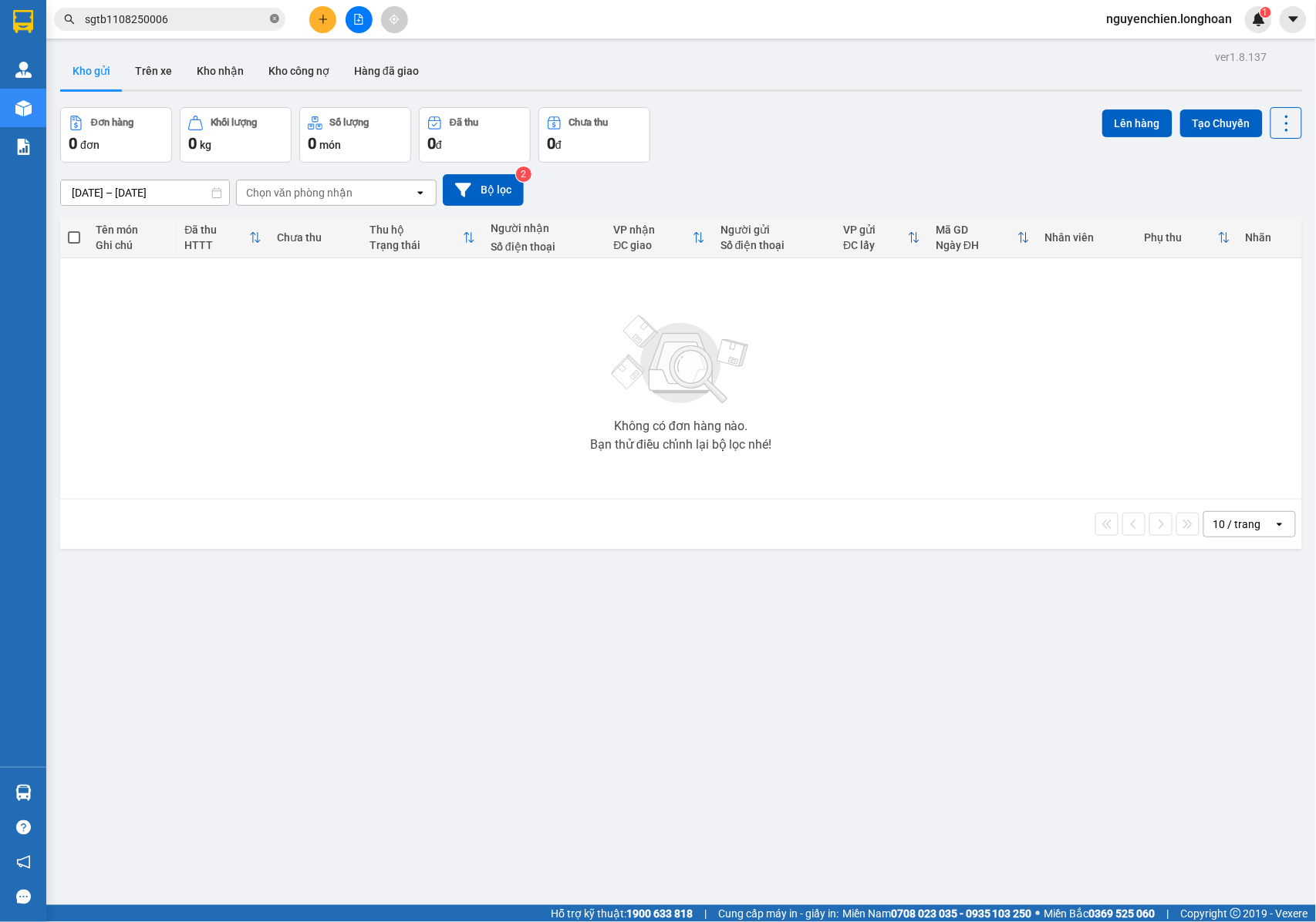
click at [278, 25] on span "sgtb1108250006" at bounding box center [170, 18] width 231 height 23
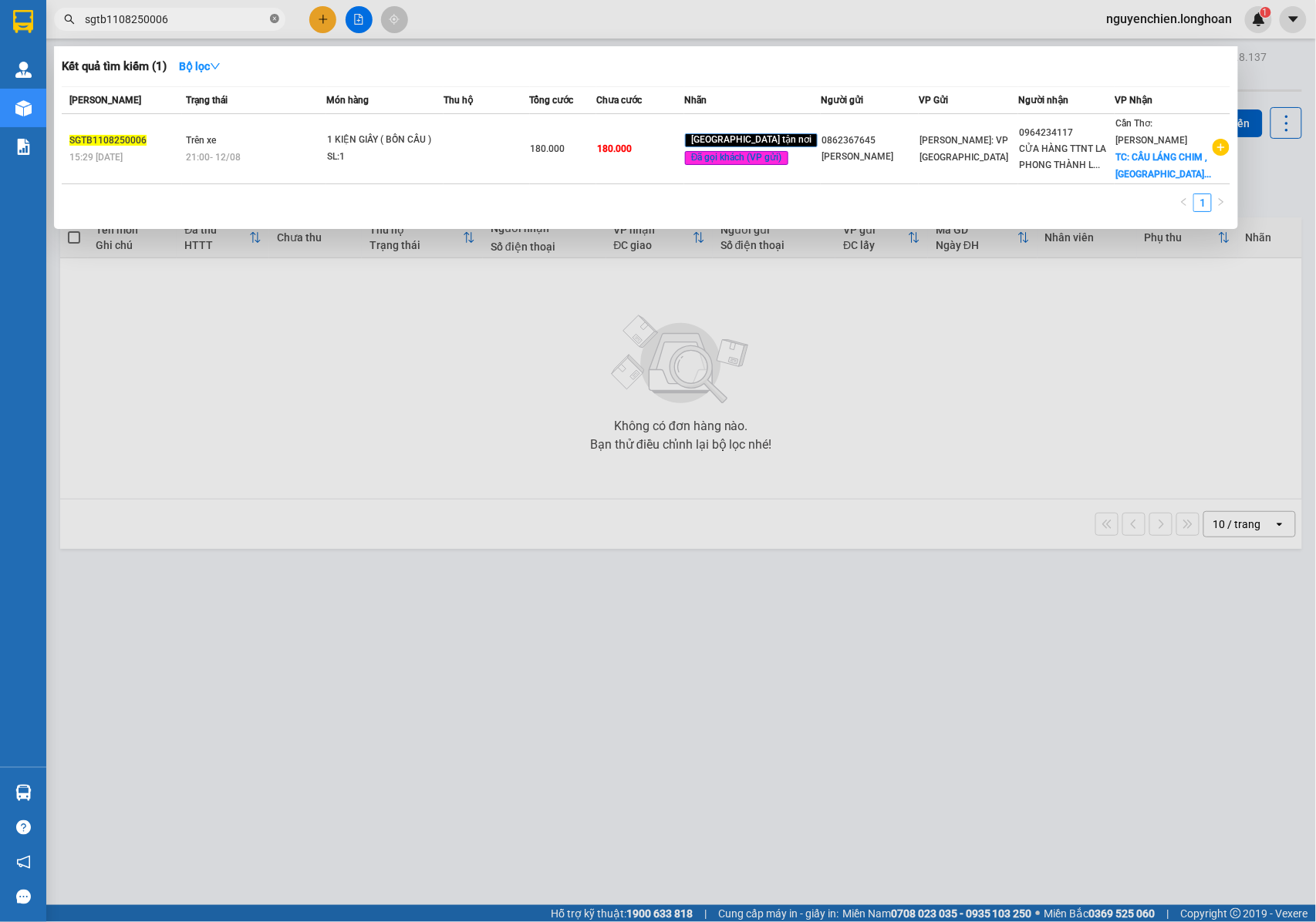
click at [277, 20] on icon "close-circle" at bounding box center [275, 18] width 9 height 9
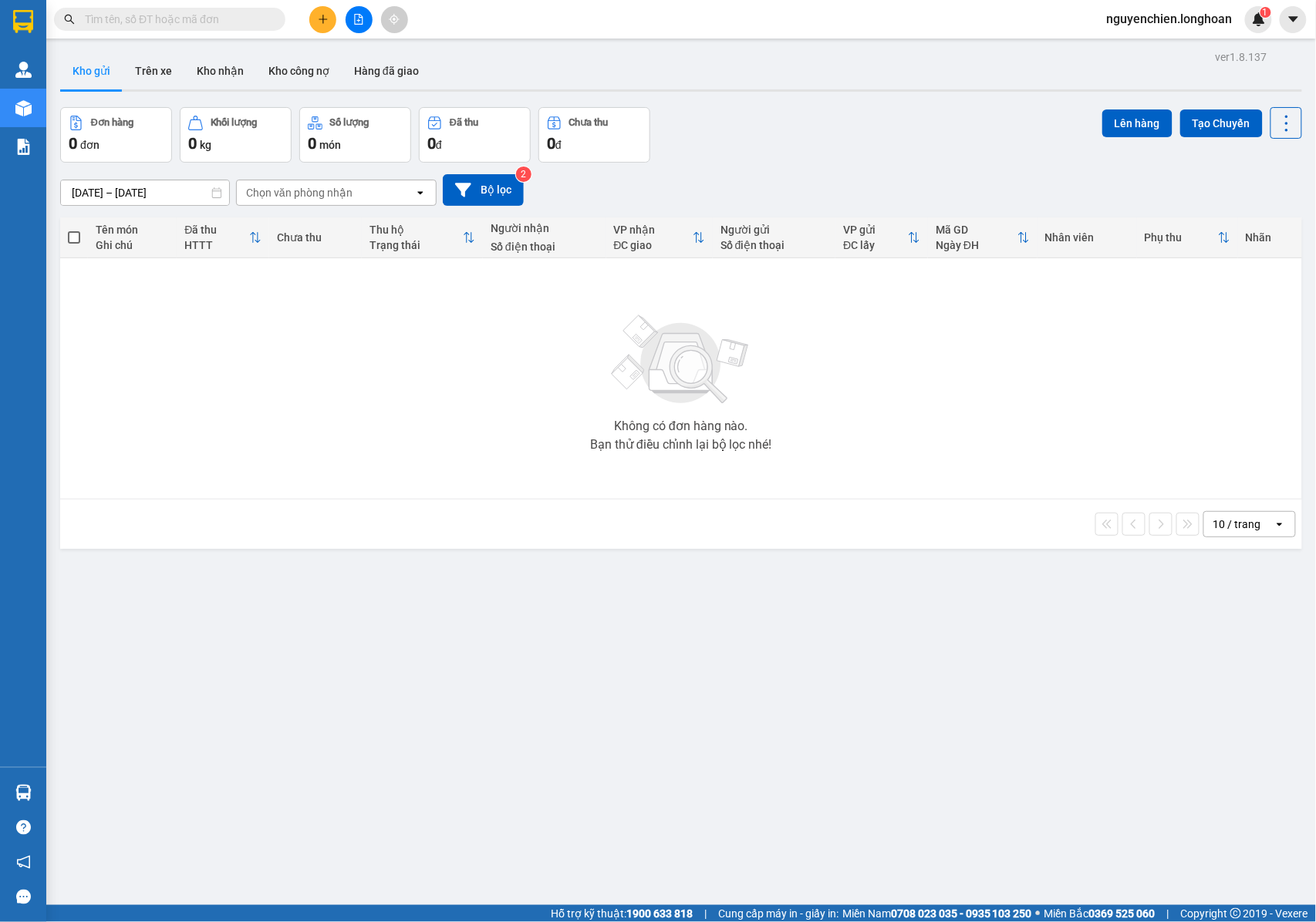
click at [214, 17] on input "text" at bounding box center [175, 19] width 182 height 17
paste input "SGTB1108250003"
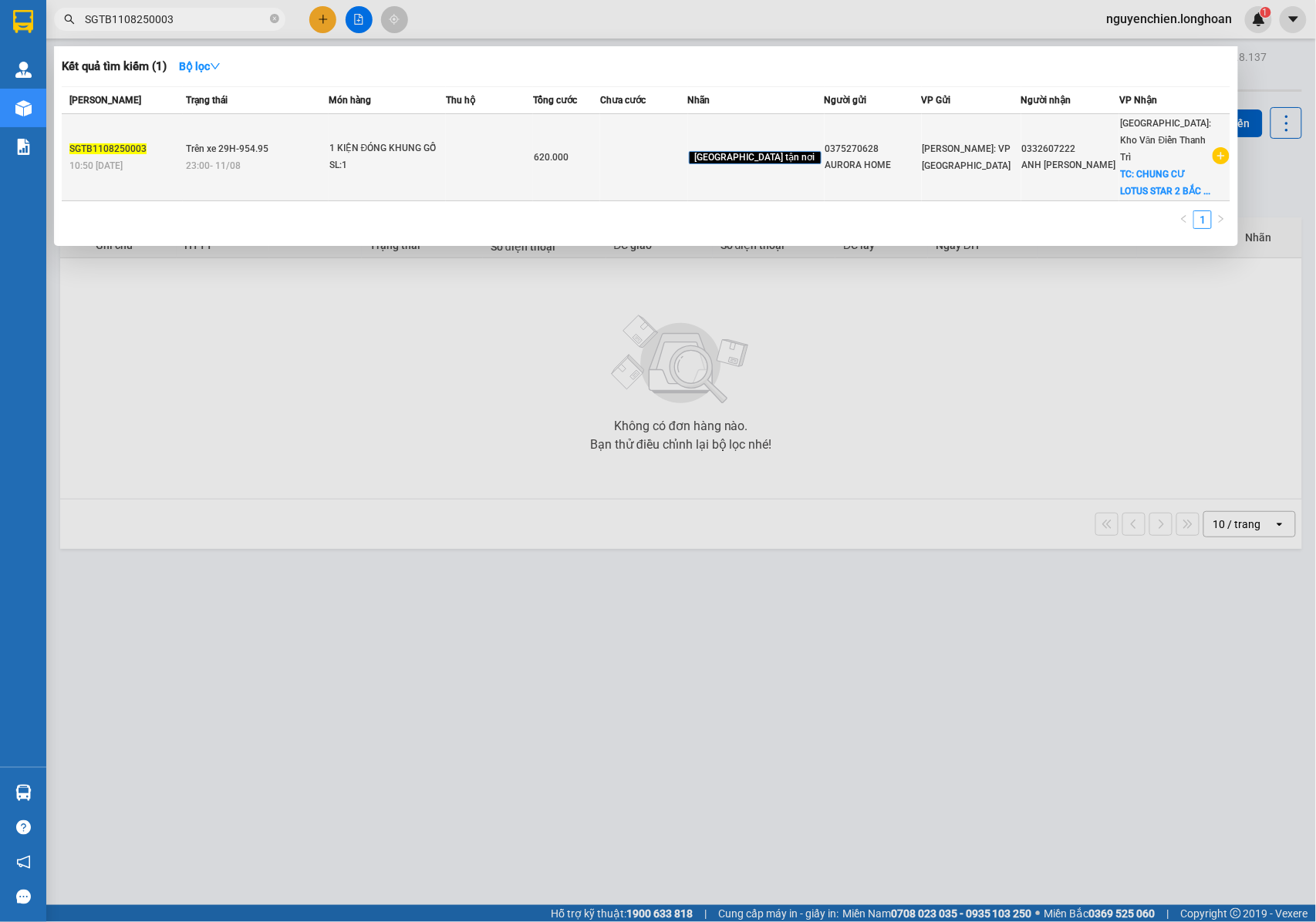
type input "SGTB1108250003"
drag, startPoint x: 154, startPoint y: 149, endPoint x: 72, endPoint y: 151, distance: 82.0
click at [72, 151] on div "SGTB1108250003" at bounding box center [125, 149] width 112 height 17
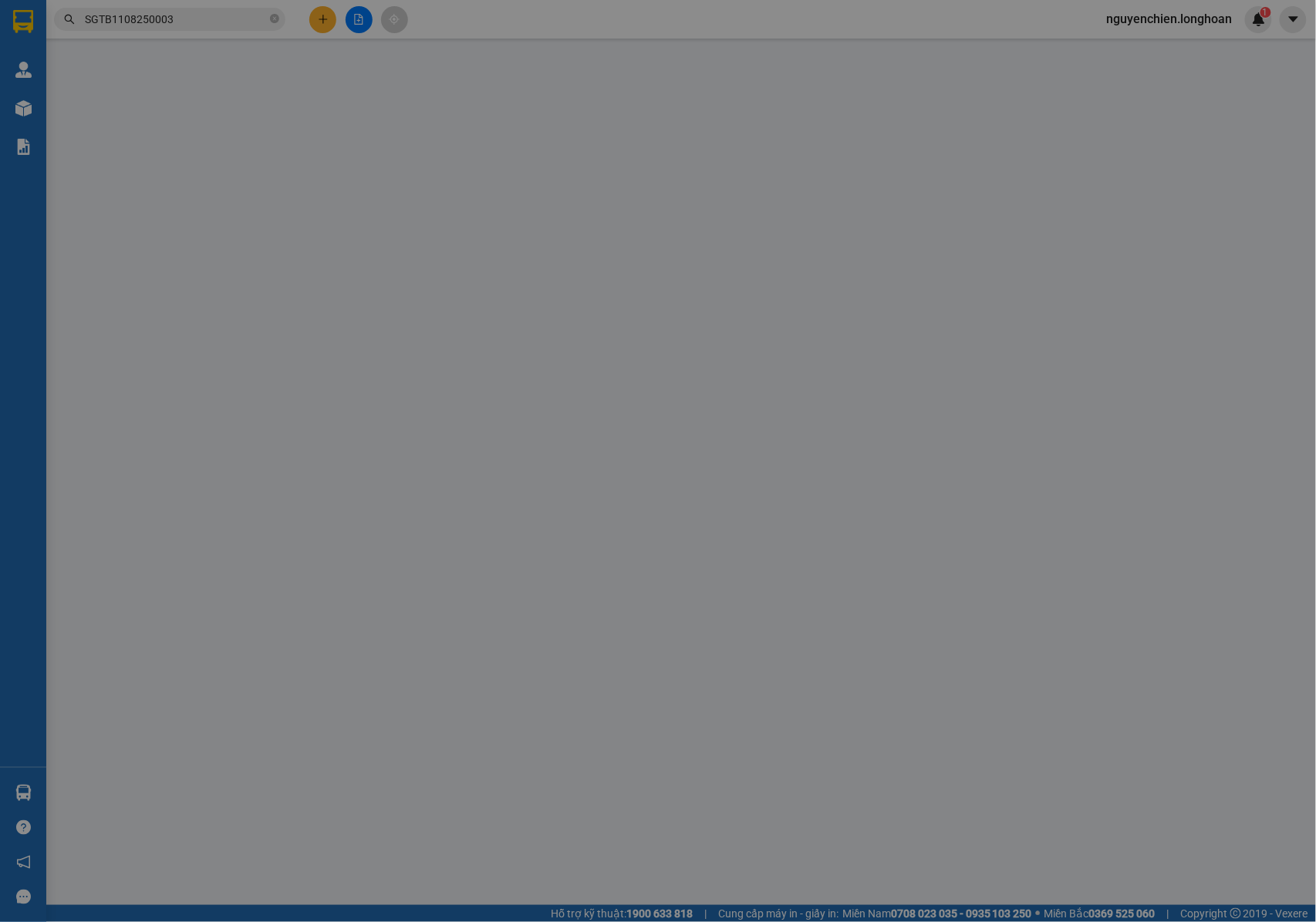
type input "0375270628"
type input "AURORA HOME"
type input "0332607222"
type input "ANH [PERSON_NAME]"
checkbox input "true"
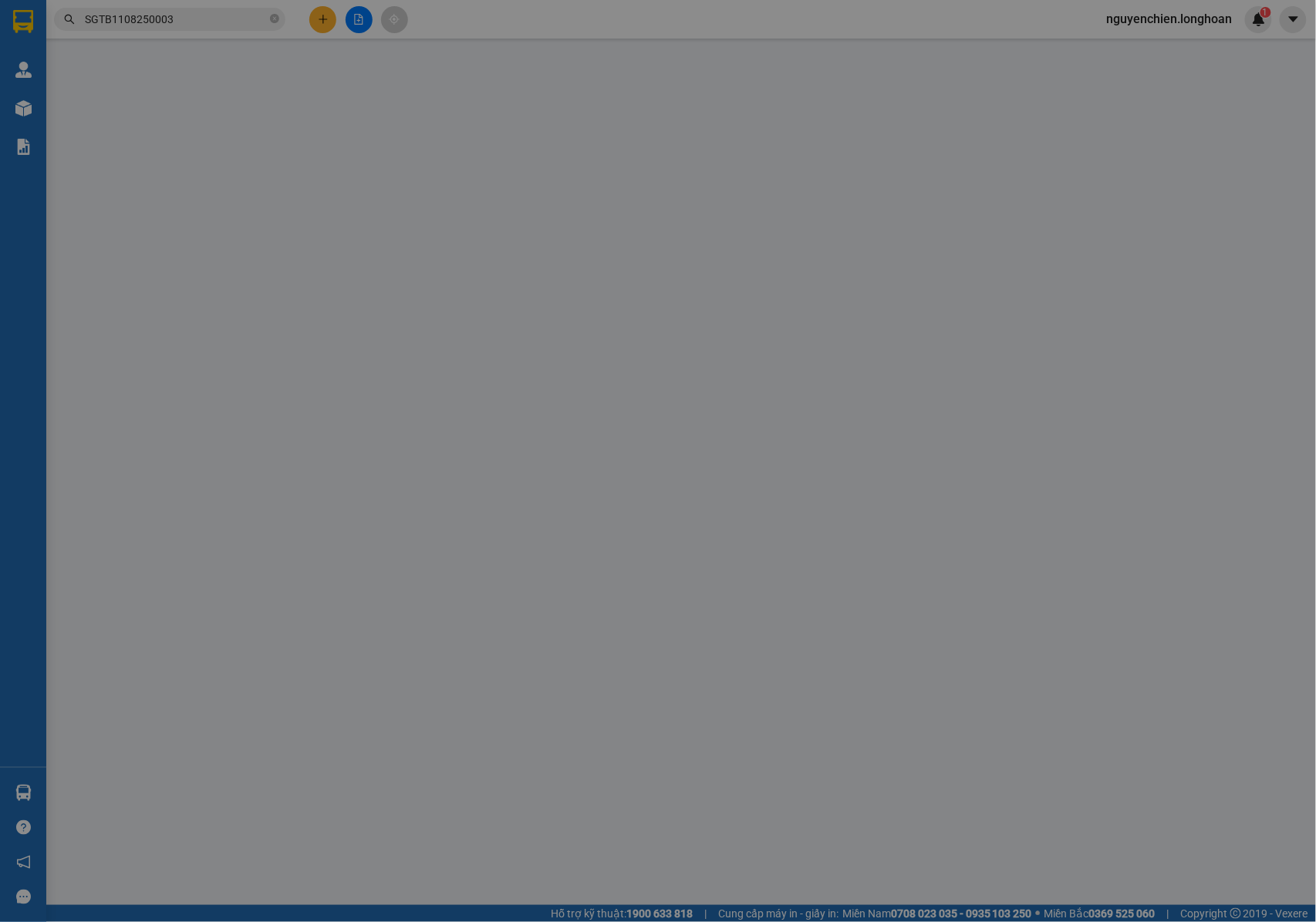
type input "CHUNG CƯ LOTUS STAR 2 [GEOGRAPHIC_DATA] , PHƯỜNG [GEOGRAPHIC_DATA] , [GEOGRAPHI…"
type input "NHẬN NGUYÊN KIỆN GIAO NGUYÊN KIỆN, HƯ VỠ K ĐỀN"
type input "620.000"
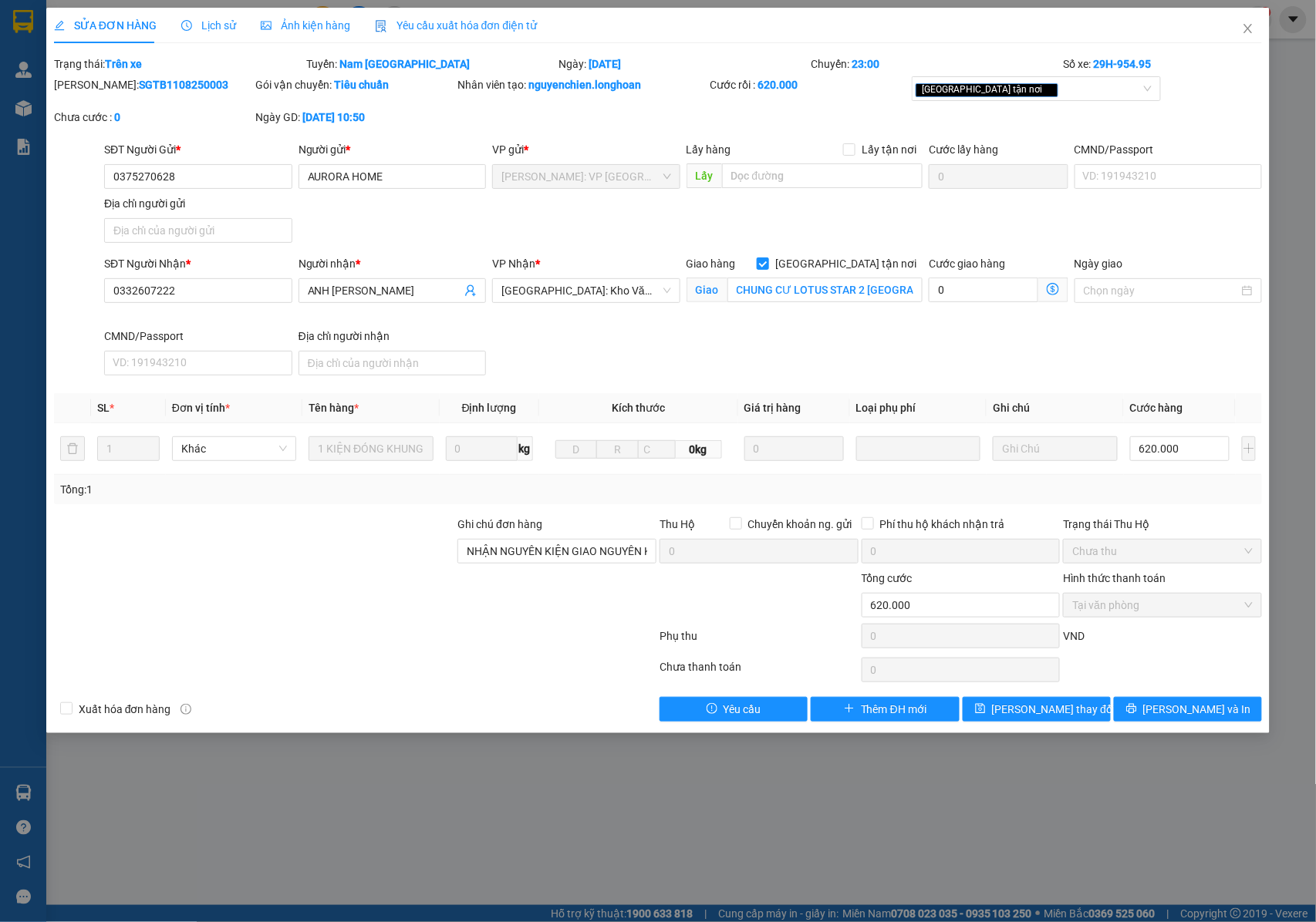
drag, startPoint x: 72, startPoint y: 151, endPoint x: 217, endPoint y: 94, distance: 155.8
click at [217, 94] on div "[PERSON_NAME]: SGTB1108250003" at bounding box center [153, 92] width 202 height 32
drag, startPoint x: 180, startPoint y: 87, endPoint x: 93, endPoint y: 89, distance: 87.0
click at [93, 89] on div "[PERSON_NAME]: SGTB1108250003" at bounding box center [154, 85] width 199 height 17
copy b "SGTB1108250003"
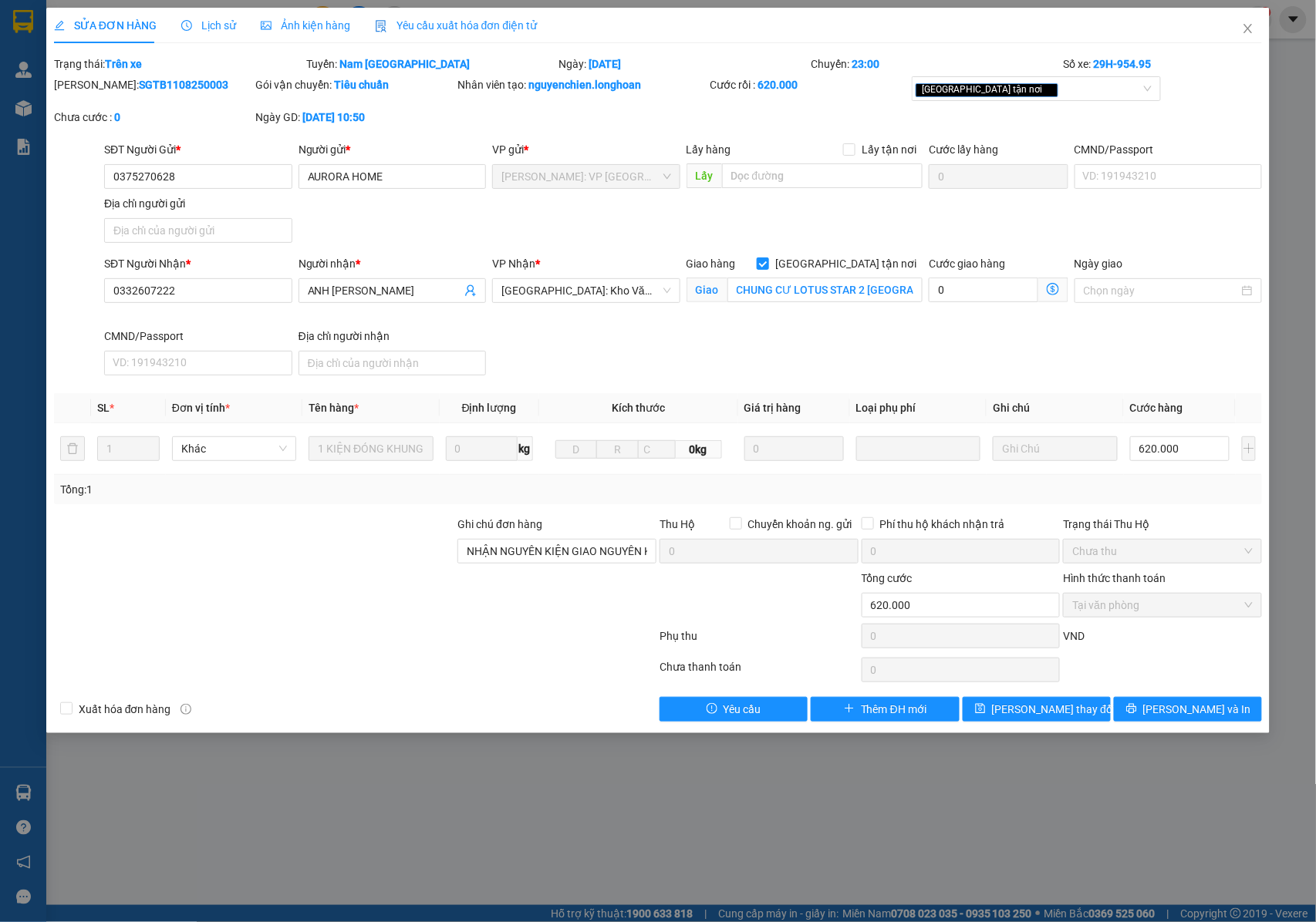
copy b "SGTB1108250003"
click at [1247, 31] on icon "close" at bounding box center [1248, 29] width 8 height 9
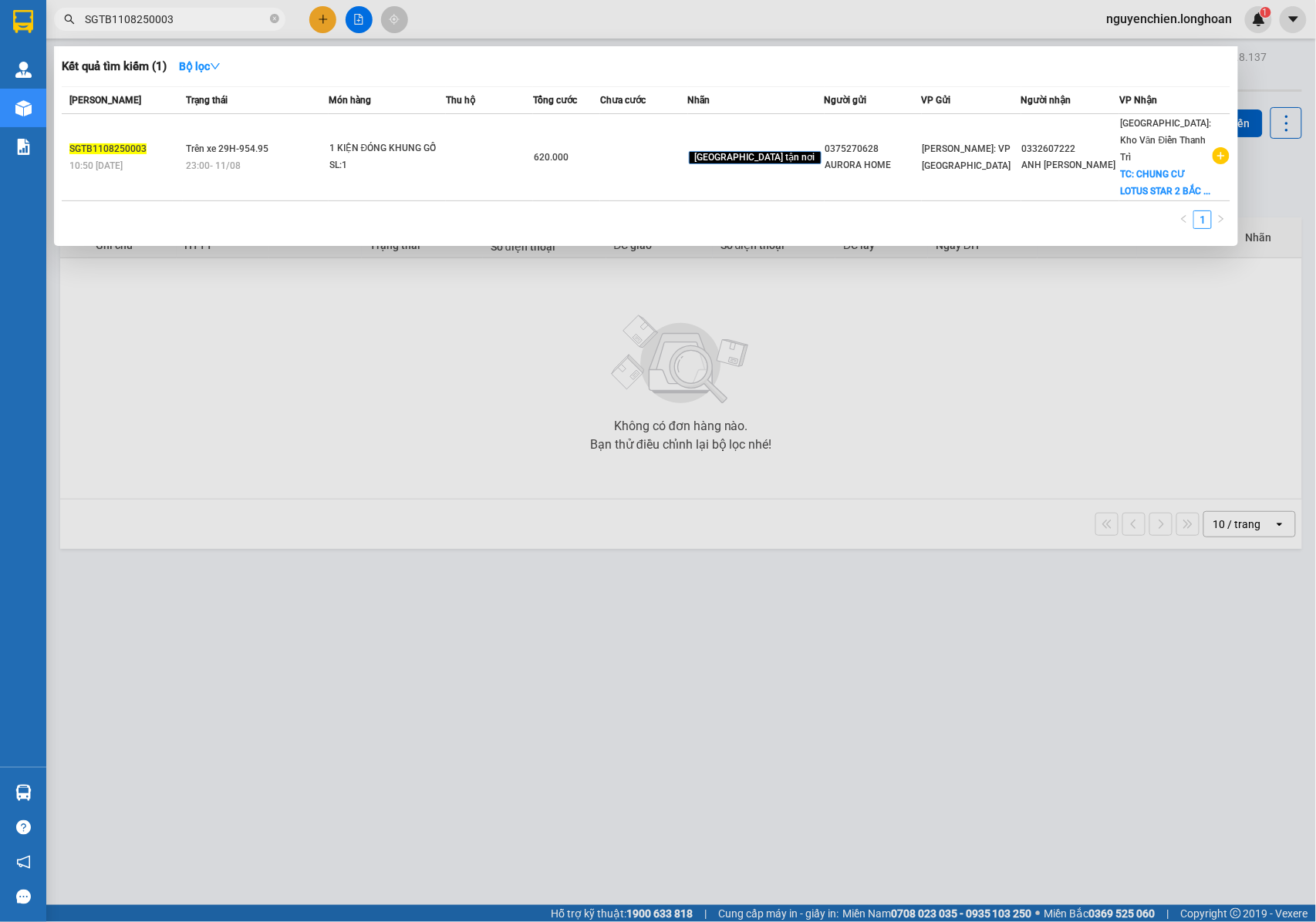
click at [187, 17] on input "SGTB1108250003" at bounding box center [175, 19] width 182 height 17
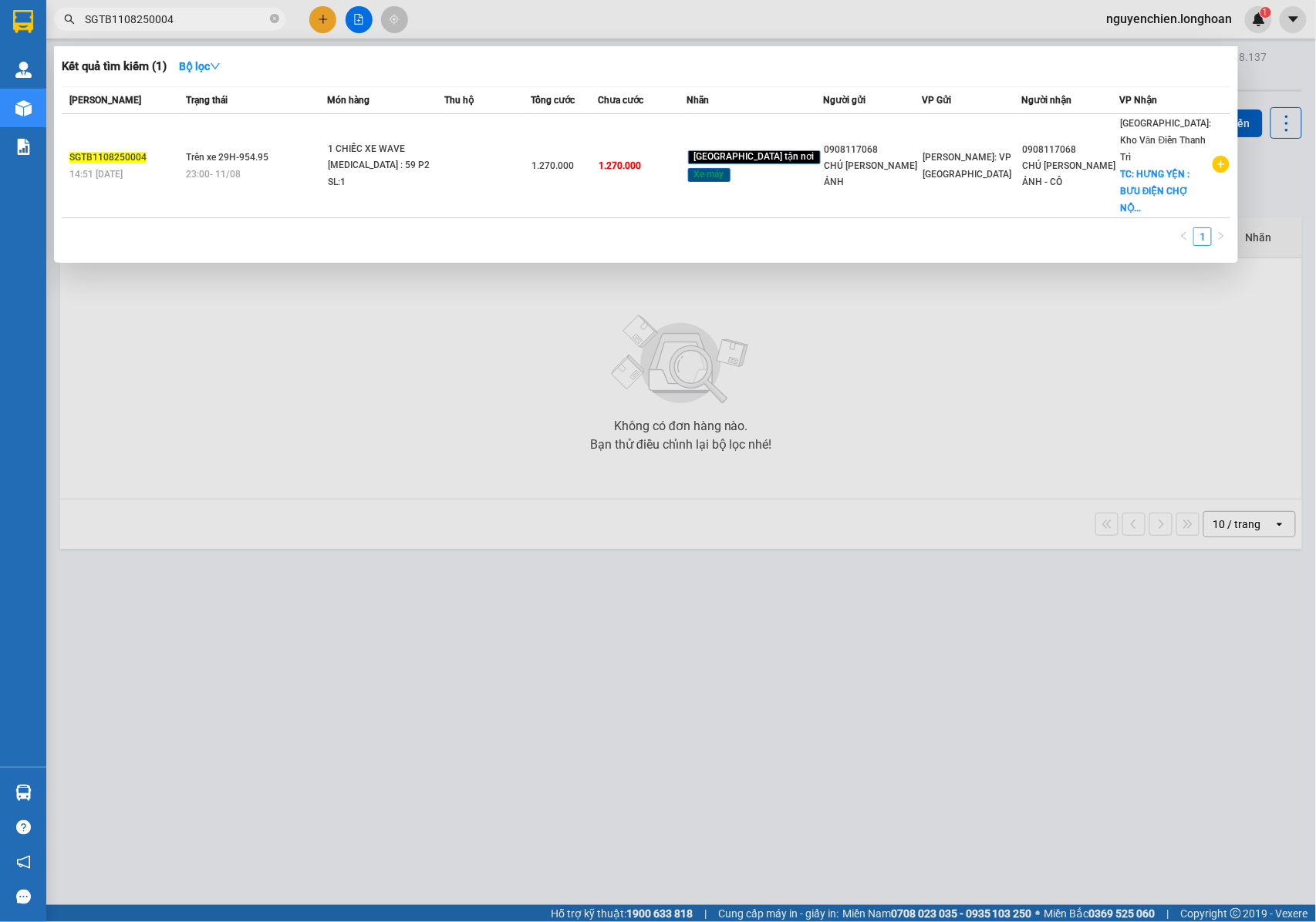
drag, startPoint x: 172, startPoint y: 14, endPoint x: 69, endPoint y: 22, distance: 103.3
click at [69, 22] on div "SGTB1108250004" at bounding box center [150, 18] width 300 height 23
click at [199, 14] on input "SGTB1108250004" at bounding box center [175, 19] width 182 height 17
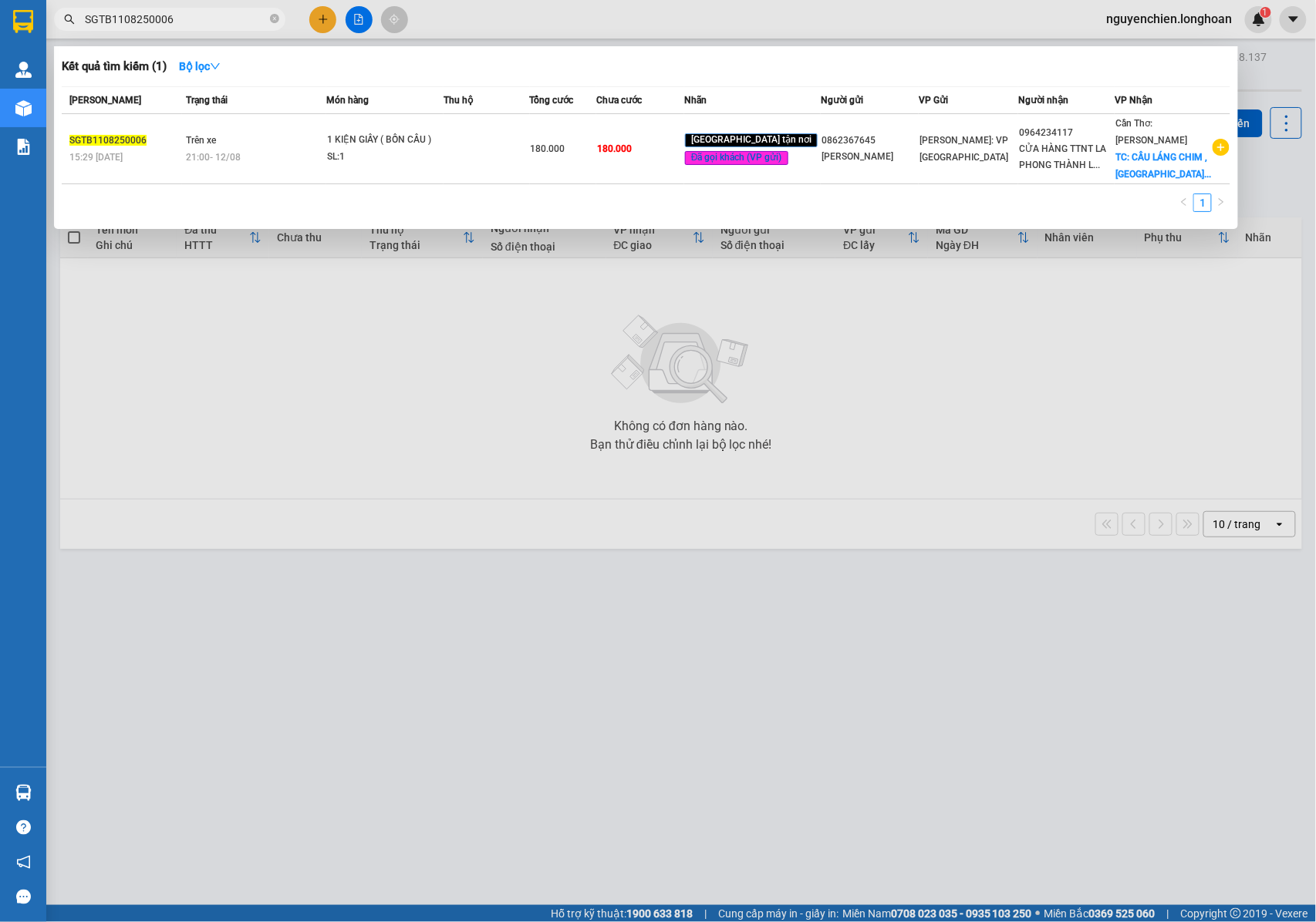
drag, startPoint x: 174, startPoint y: 22, endPoint x: 75, endPoint y: 35, distance: 99.8
click at [75, 33] on div "Kết quả tìm kiếm ( 1 ) Bộ lọc Mã ĐH Trạng thái Món hàng Thu hộ Tổng cước Chưa c…" at bounding box center [150, 19] width 300 height 27
drag, startPoint x: 117, startPoint y: 29, endPoint x: 195, endPoint y: 18, distance: 78.8
click at [197, 18] on input "SGTB1108250006" at bounding box center [175, 19] width 182 height 17
click at [186, 18] on input "SGTB1108250006" at bounding box center [175, 19] width 182 height 17
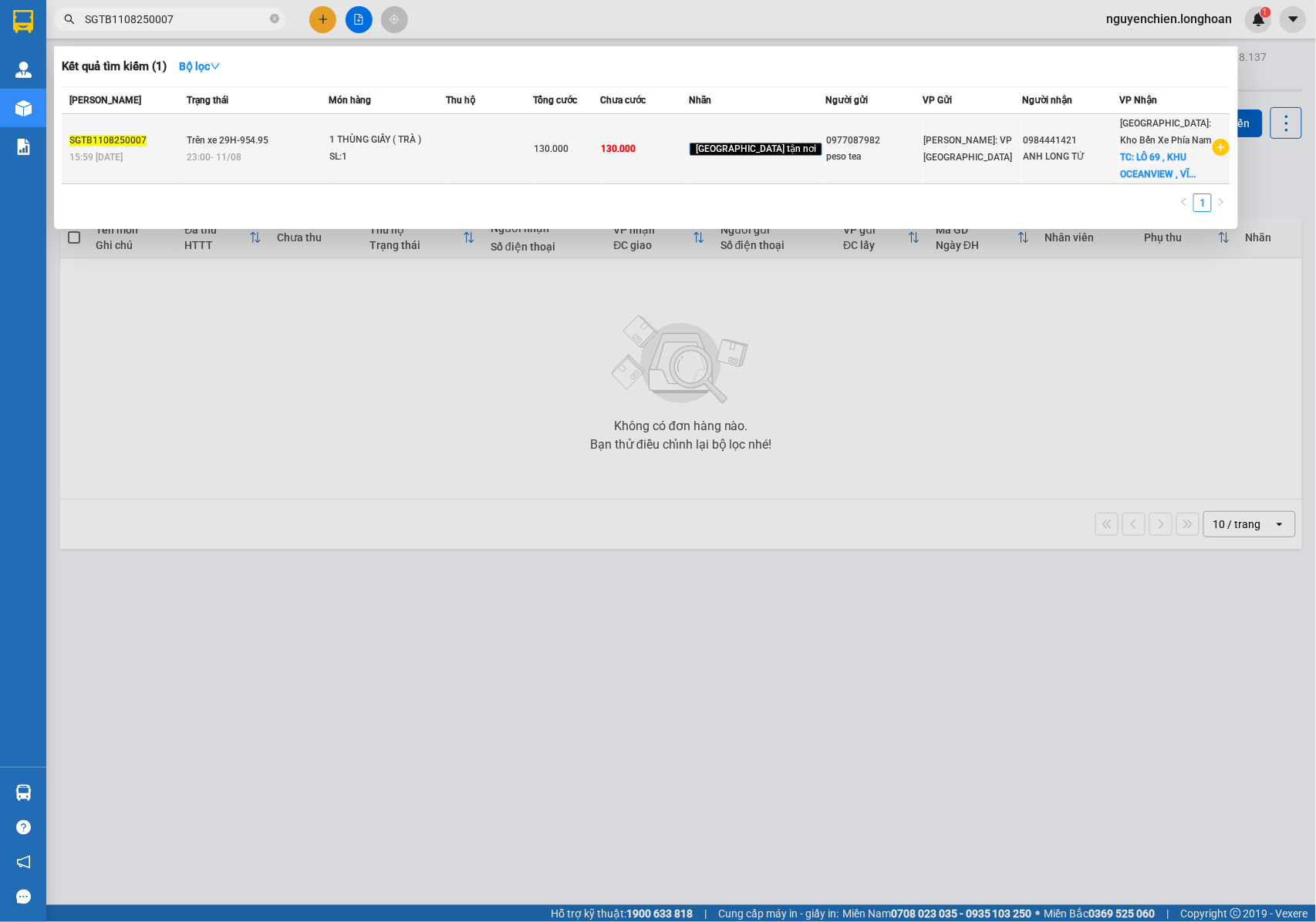
type input "SGTB1108250007"
click at [242, 146] on td "Trên xe 29H-954.95 23:00 [DATE]" at bounding box center [255, 149] width 146 height 70
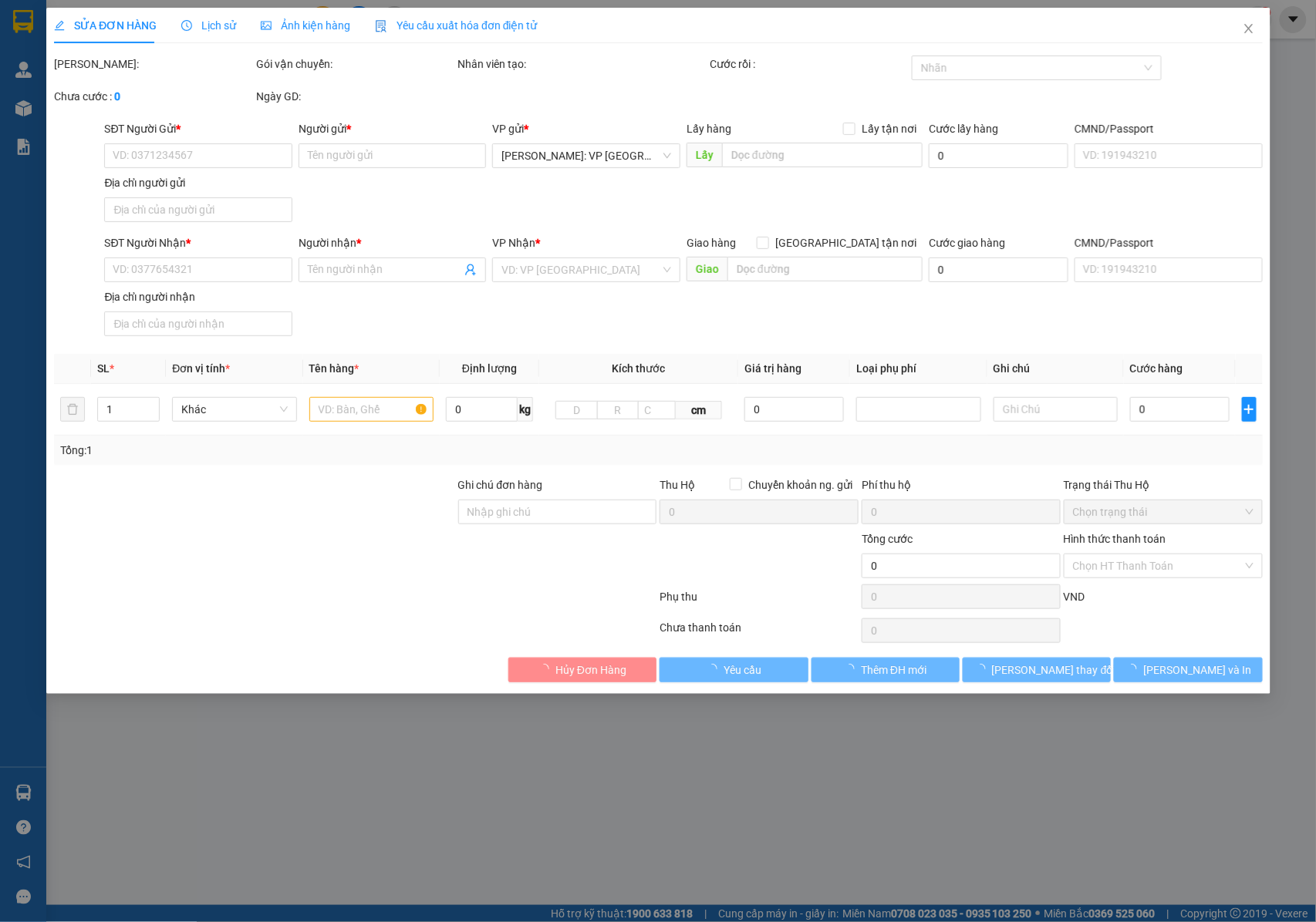
type input "0977087982"
type input "peso tea"
type input "0984441421"
type input "ANH LONG TỨ"
checkbox input "true"
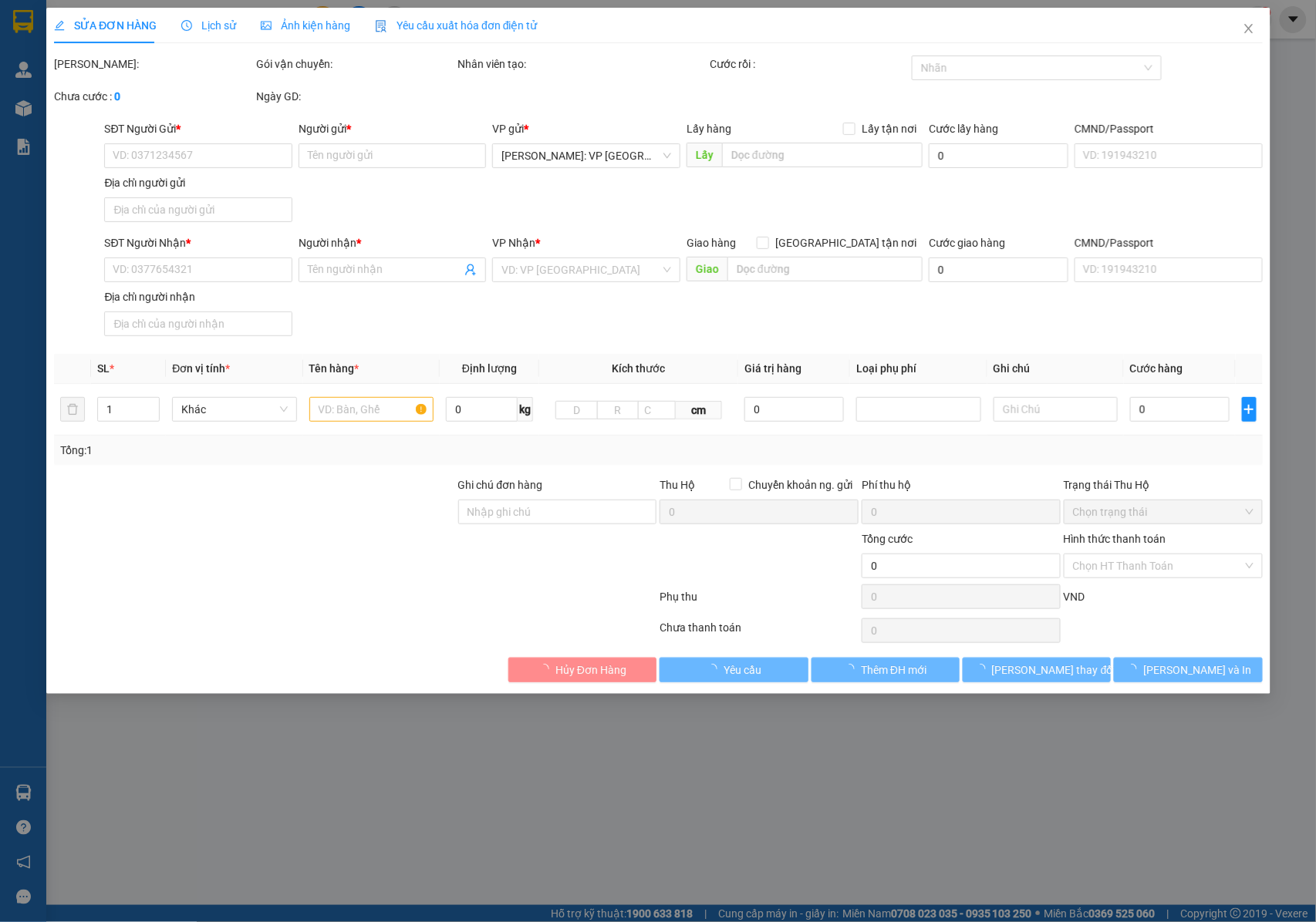
type input "LÔ 69 , [GEOGRAPHIC_DATA] , [GEOGRAPHIC_DATA] , [GEOGRAPHIC_DATA] , [GEOGRAPHIC…"
type input "NHẬN NGUYÊN KIỆN GIAO NGUYÊN KIỆN, HƯ VỠ K ĐỀN"
type input "130.000"
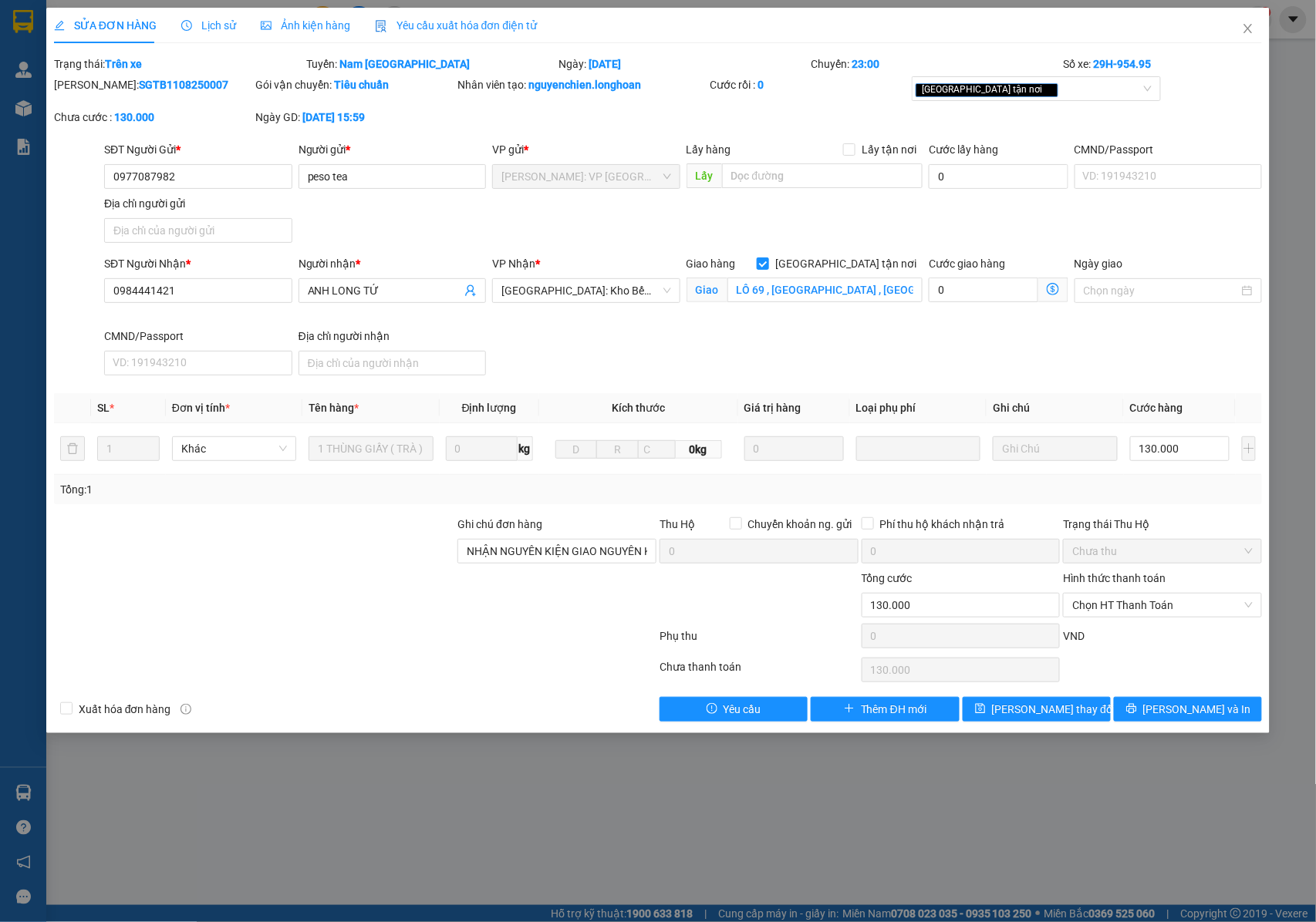
drag, startPoint x: 187, startPoint y: 88, endPoint x: 92, endPoint y: 87, distance: 95.0
click at [92, 87] on div "[PERSON_NAME]: SGTB1108250007" at bounding box center [154, 85] width 199 height 17
copy b "SGTB1108250007"
drag, startPoint x: 1246, startPoint y: 29, endPoint x: 252, endPoint y: 11, distance: 994.2
click at [1247, 29] on icon "close" at bounding box center [1247, 28] width 12 height 12
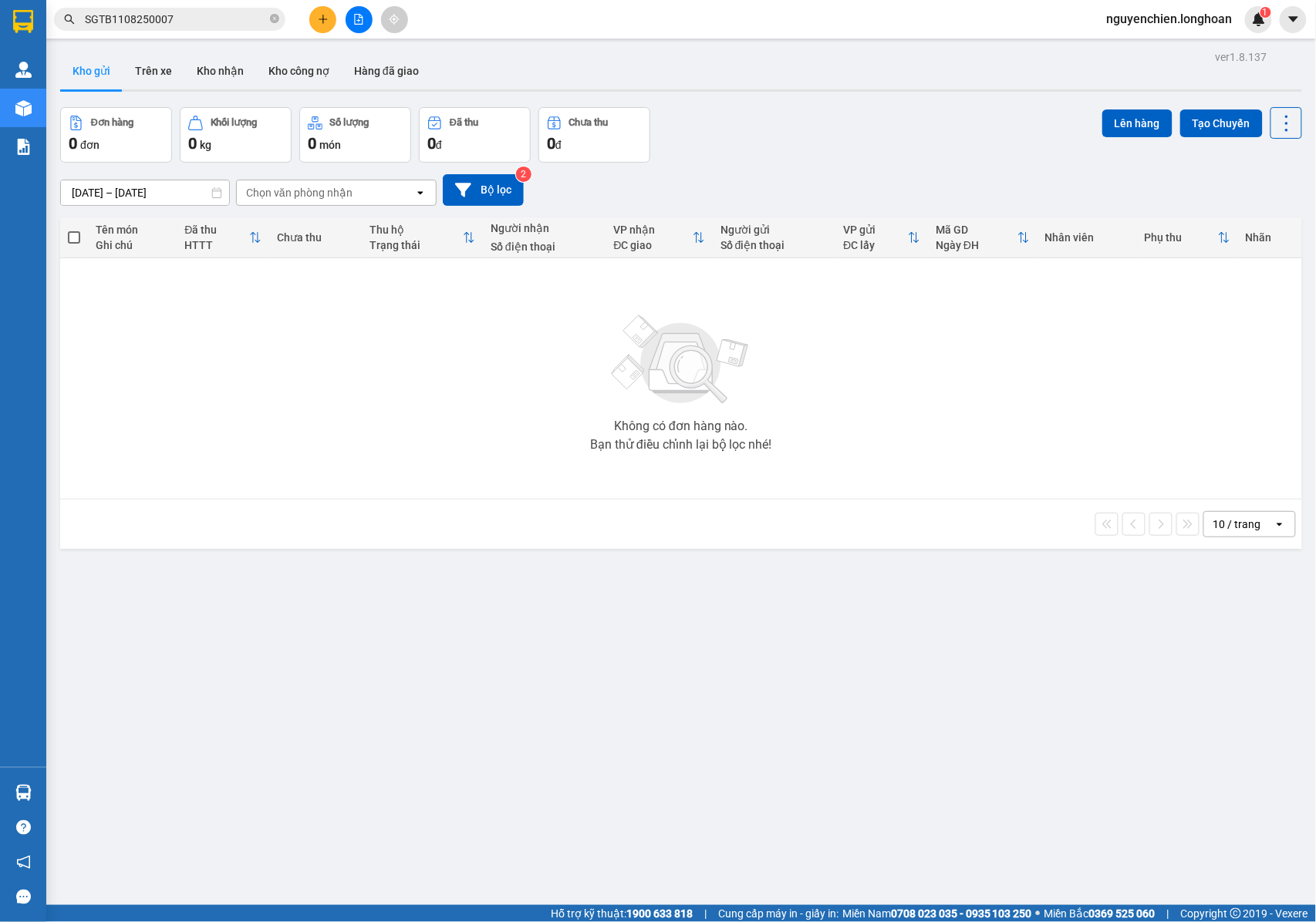
click at [177, 16] on input "SGTB1108250007" at bounding box center [175, 19] width 182 height 17
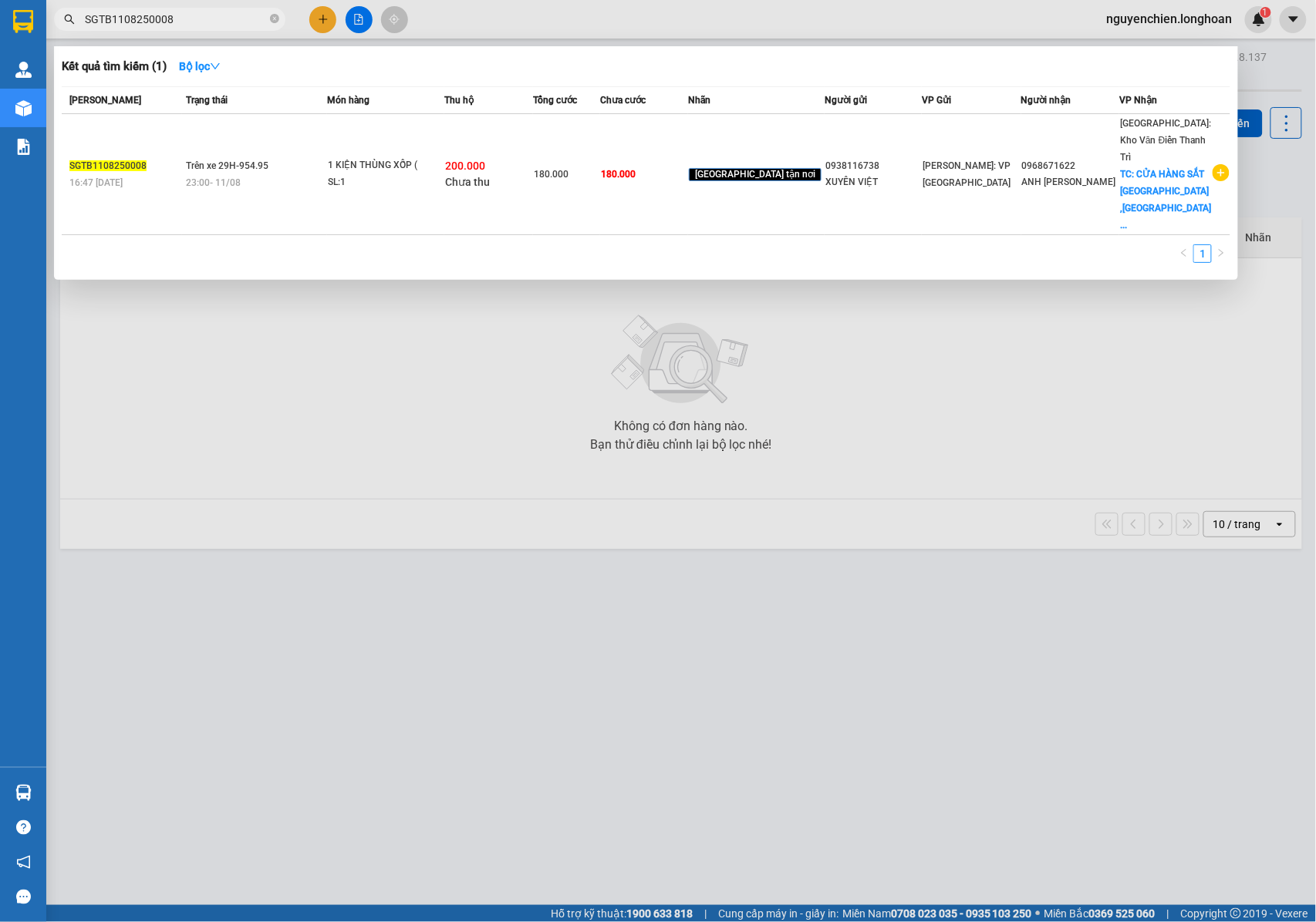
drag, startPoint x: 180, startPoint y: 25, endPoint x: 82, endPoint y: 25, distance: 98.0
click at [82, 25] on span "SGTB1108250008" at bounding box center [170, 18] width 231 height 23
click at [181, 21] on input "SGTB1108250008" at bounding box center [175, 19] width 182 height 17
drag, startPoint x: 181, startPoint y: 21, endPoint x: 87, endPoint y: 19, distance: 94.0
click at [87, 19] on input "SGTB1108250008" at bounding box center [175, 19] width 182 height 17
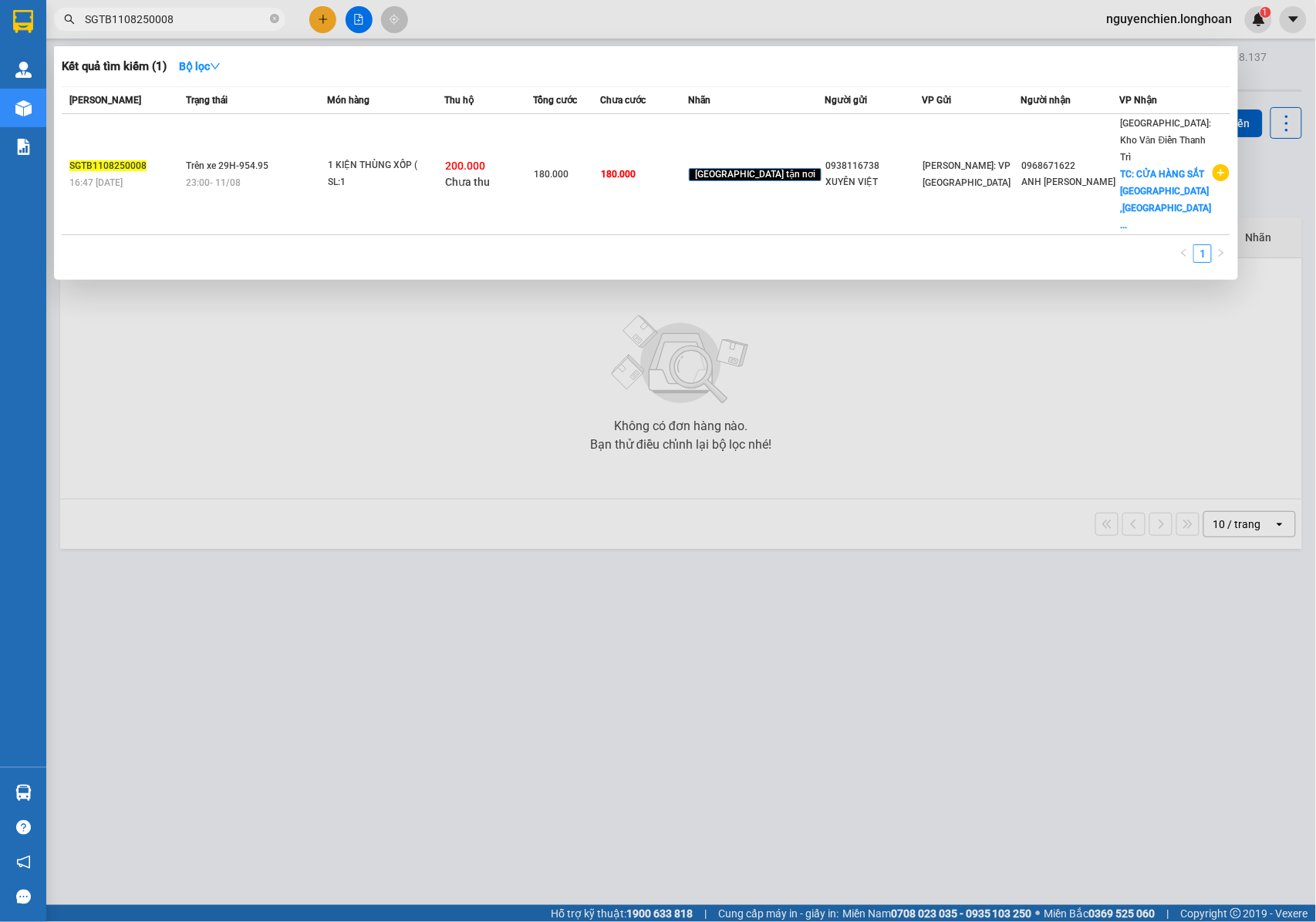
click at [177, 22] on input "SGTB1108250008" at bounding box center [175, 19] width 182 height 17
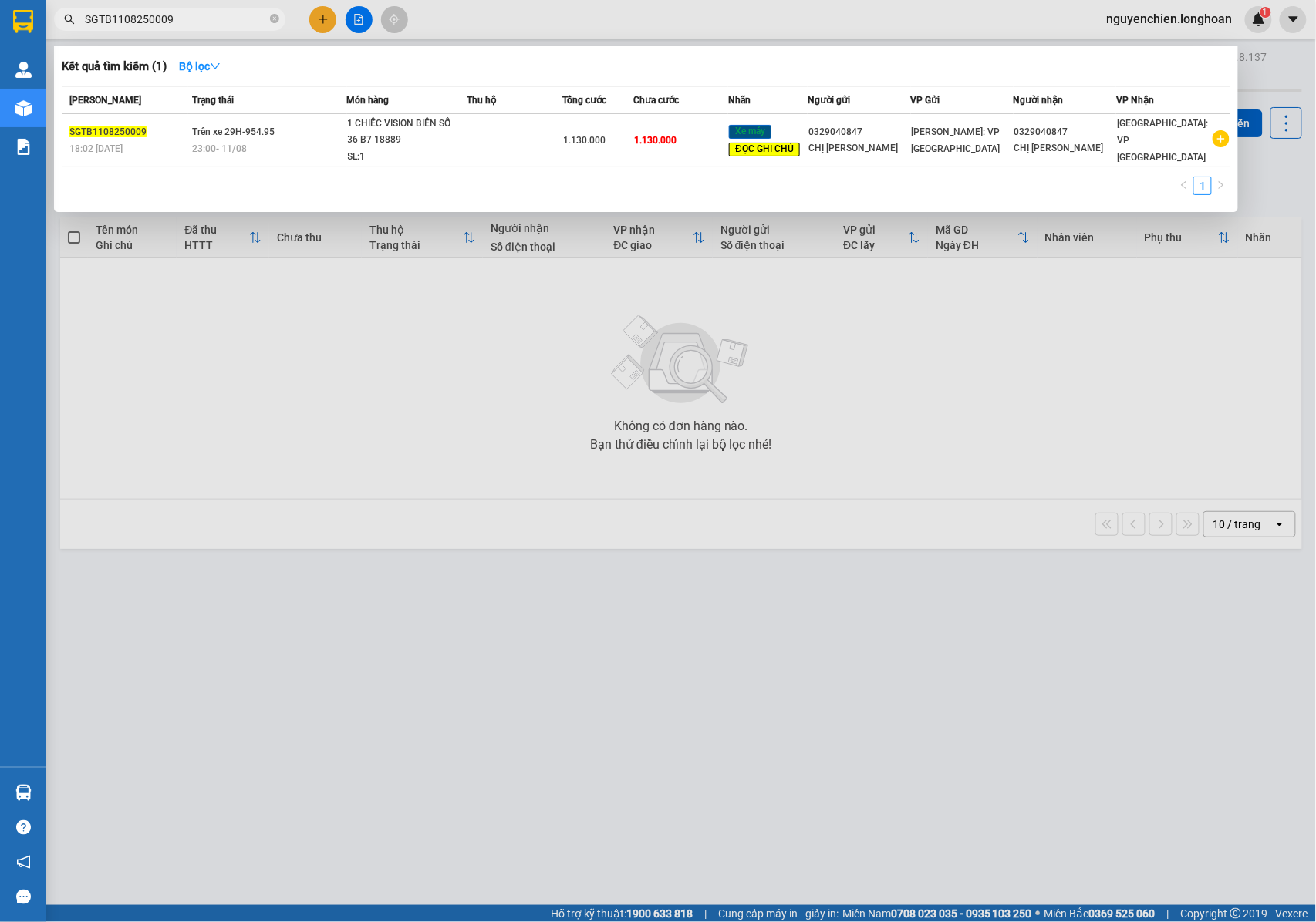
click at [188, 19] on input "SGTB1108250009" at bounding box center [175, 19] width 182 height 17
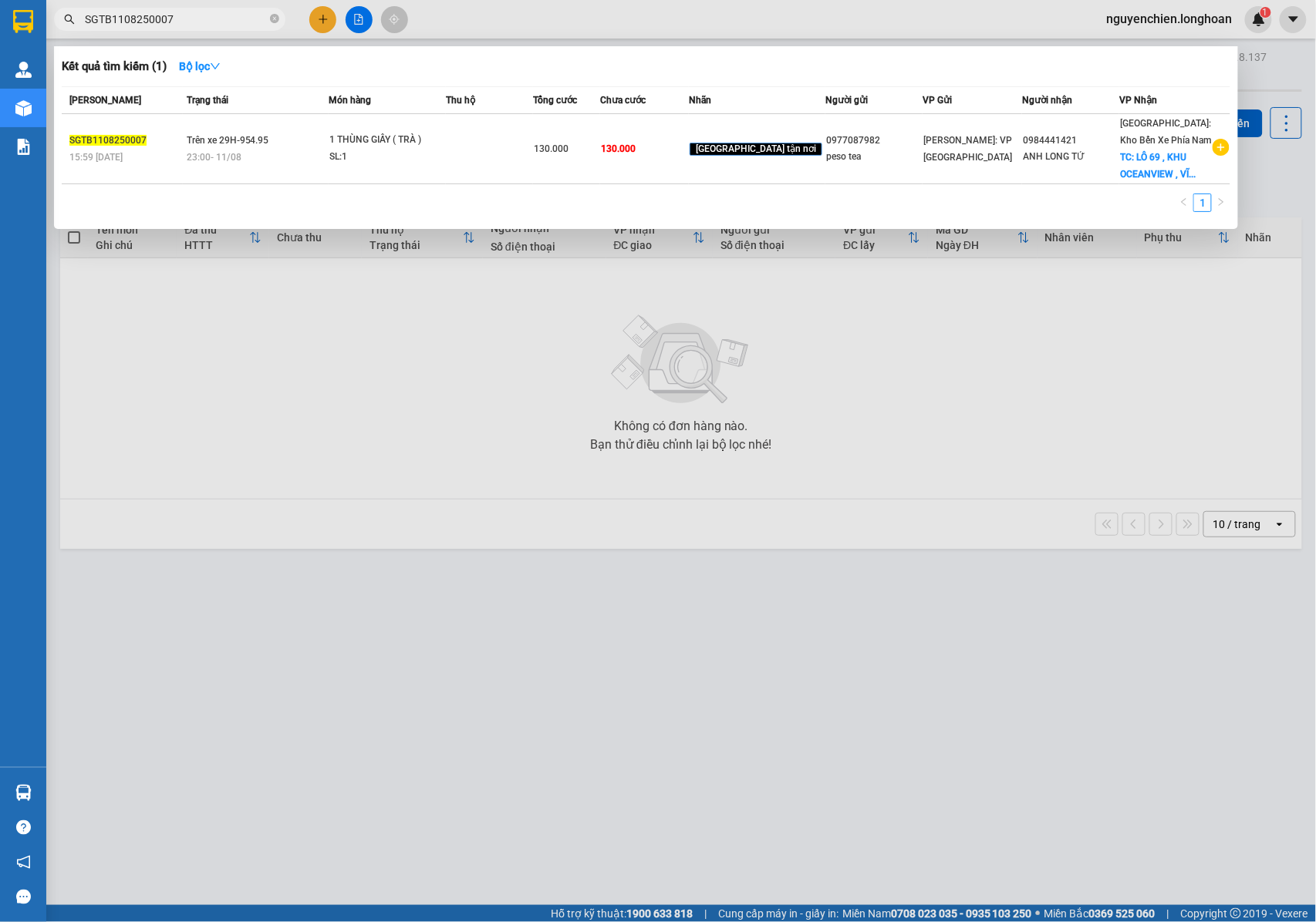
click at [181, 20] on input "SGTB1108250007" at bounding box center [175, 19] width 182 height 17
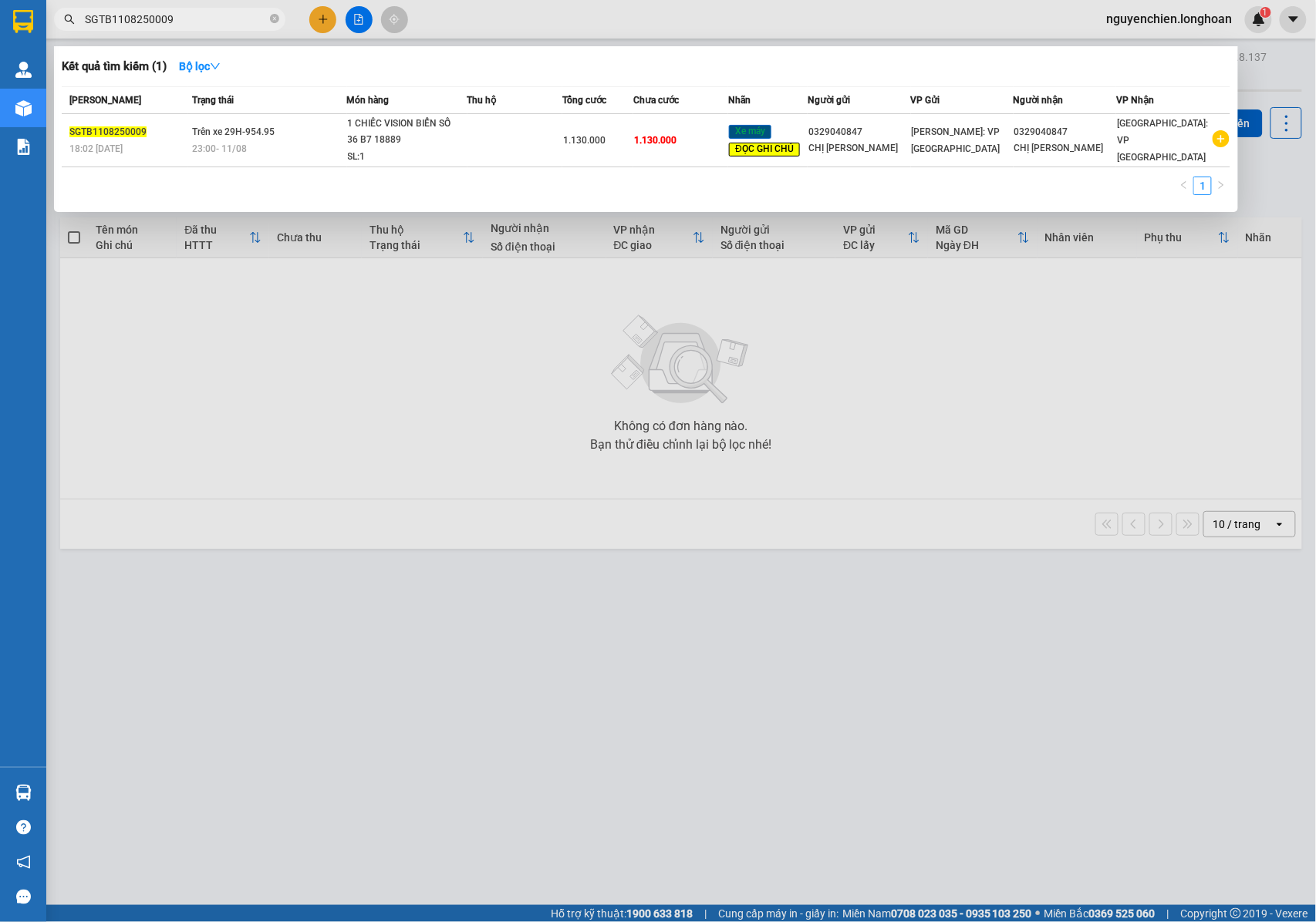
drag, startPoint x: 182, startPoint y: 18, endPoint x: 53, endPoint y: 19, distance: 129.0
click at [50, 18] on div "SGTB1108250009" at bounding box center [150, 18] width 300 height 23
type input "SGTB1108250009"
click at [278, 448] on div at bounding box center [658, 461] width 1316 height 922
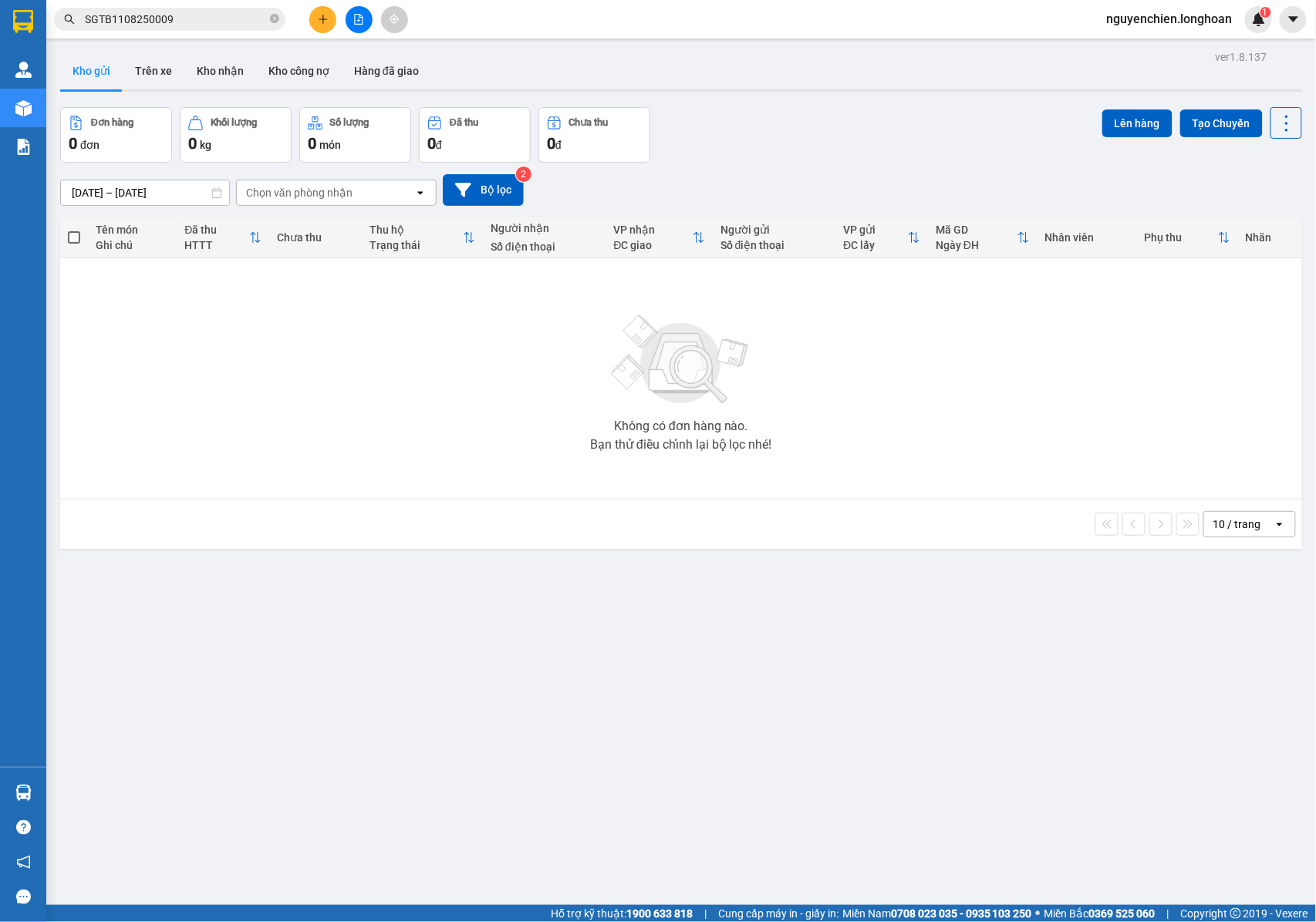
click at [229, 393] on div "Không có đơn hàng nào. Bạn thử điều chỉnh lại bộ lọc nhé!" at bounding box center [681, 378] width 1227 height 231
click at [321, 19] on icon "plus" at bounding box center [323, 18] width 8 height 1
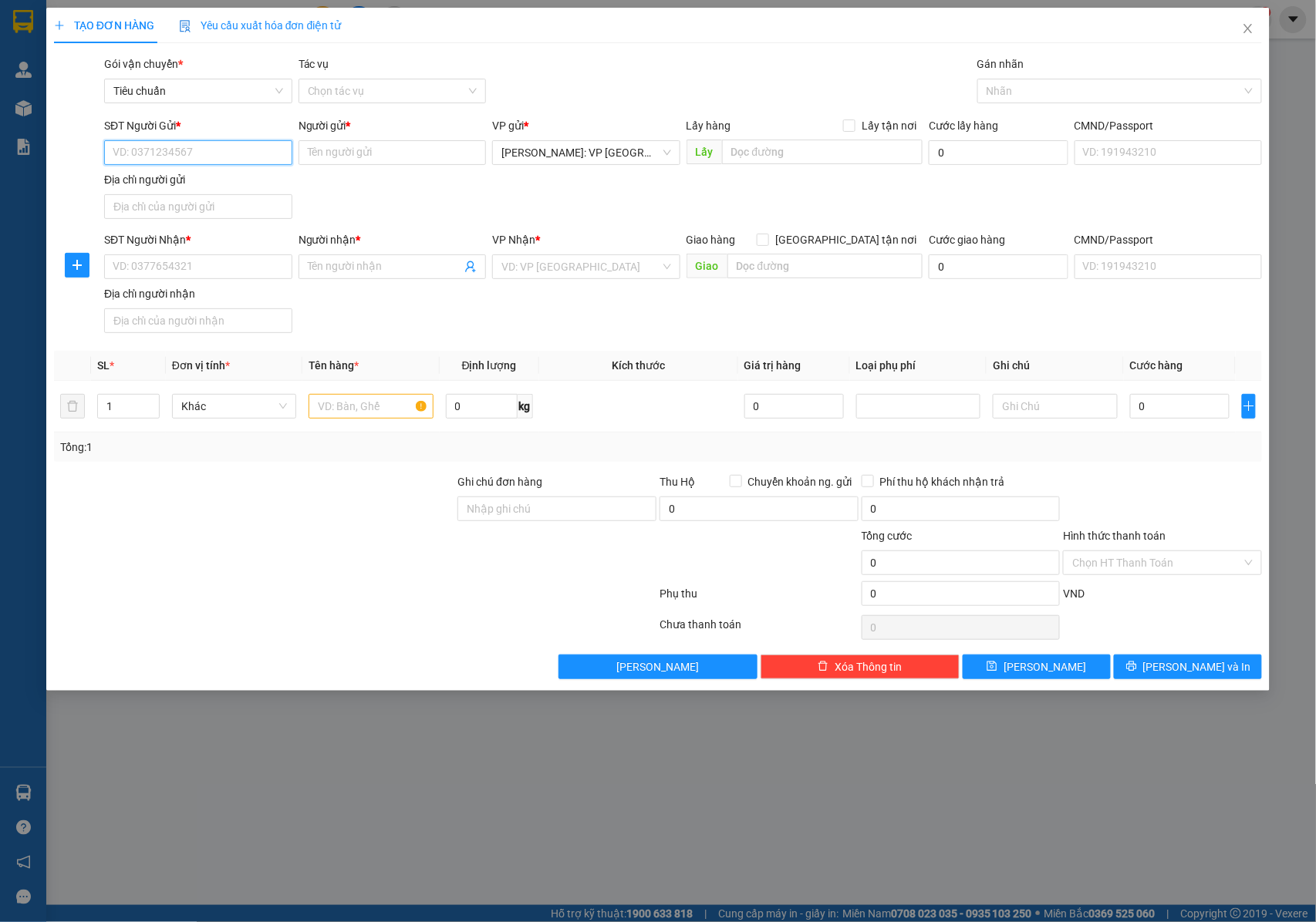
click at [135, 149] on input "SĐT Người Gửi *" at bounding box center [198, 152] width 188 height 25
click at [196, 154] on input "0834506933" at bounding box center [198, 152] width 188 height 25
type input "0834506933"
click at [386, 154] on input "Người gửi *" at bounding box center [393, 152] width 188 height 25
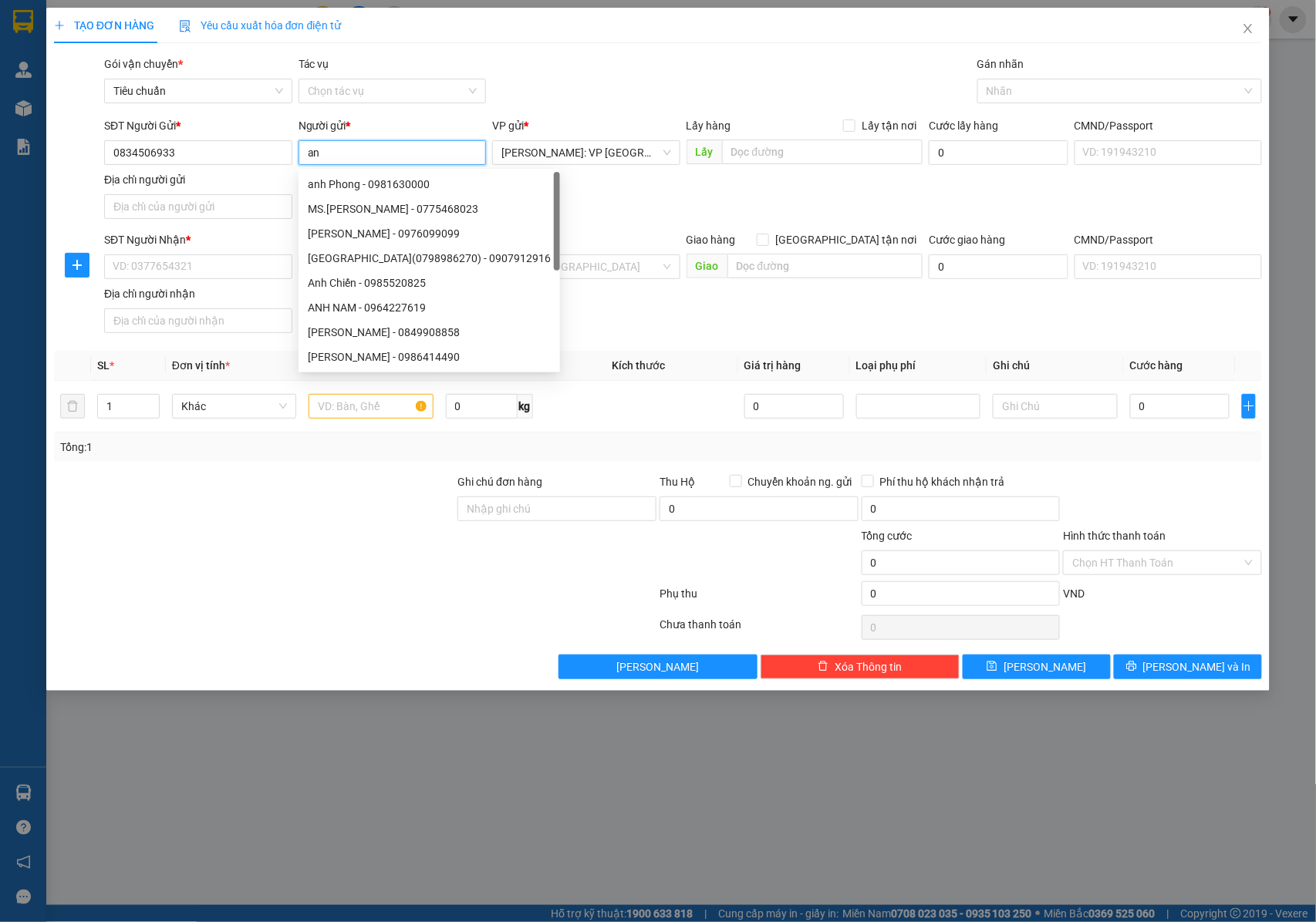
type input "a"
type input "S"
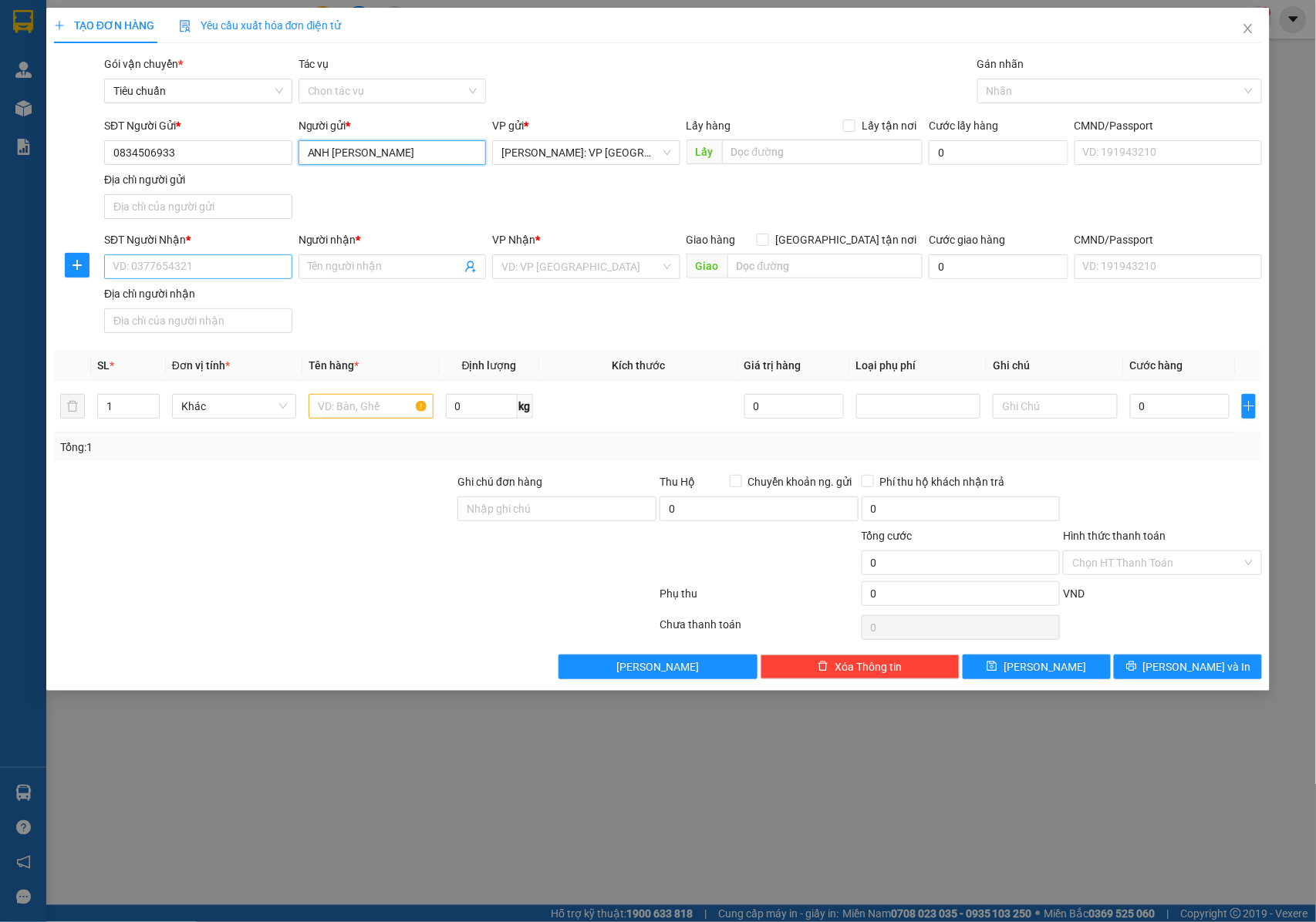
type input "ANH [PERSON_NAME]"
click at [227, 263] on input "SĐT Người Nhận *" at bounding box center [198, 266] width 188 height 25
type input "0967359815"
click at [355, 261] on input "Người nhận *" at bounding box center [384, 266] width 154 height 17
click at [420, 272] on input "ANH [PERSON_NAME]" at bounding box center [384, 266] width 154 height 17
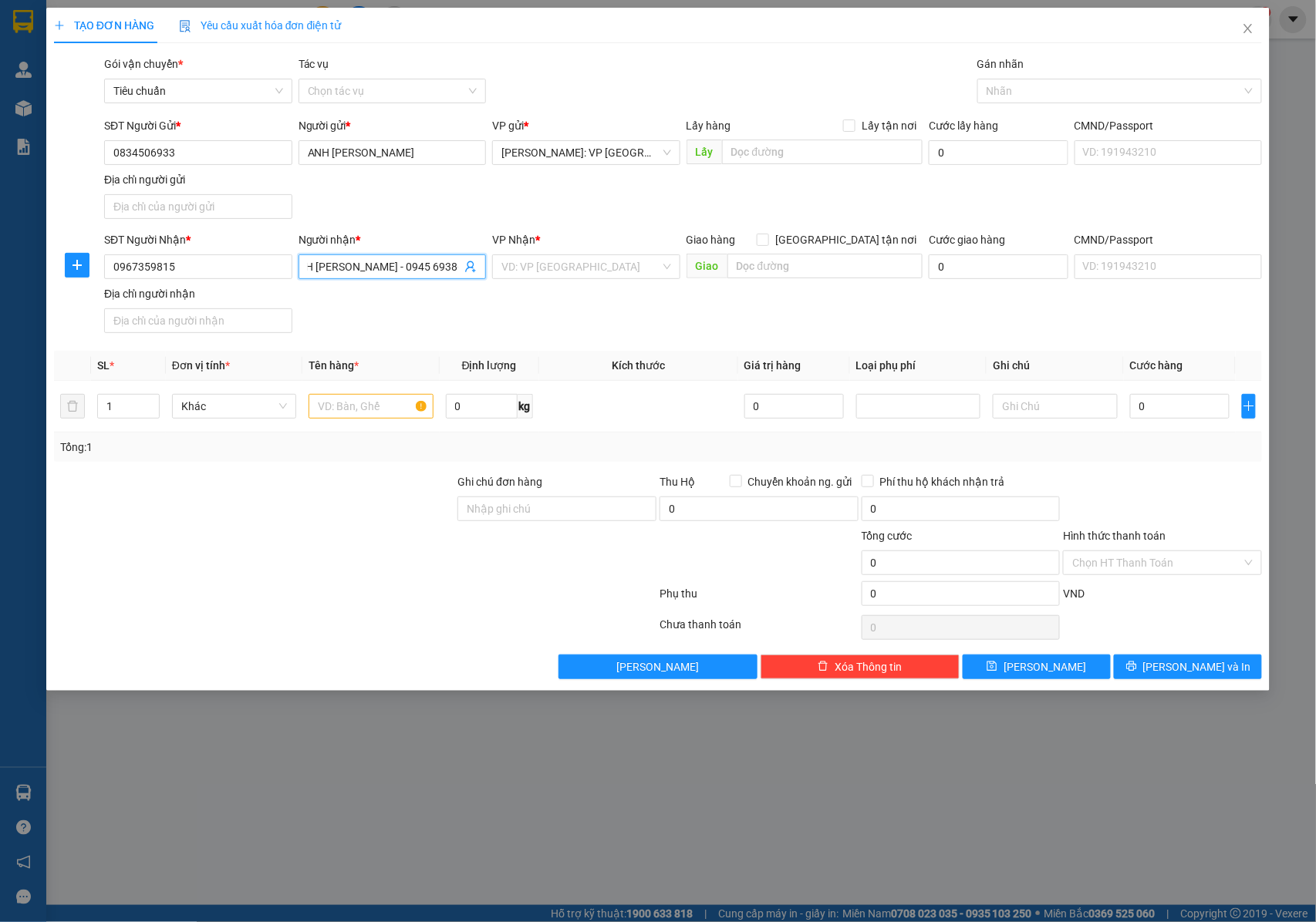
scroll to position [0, 23]
type input "ANH [PERSON_NAME] - 0945 693866"
click at [517, 263] on input "search" at bounding box center [581, 266] width 159 height 23
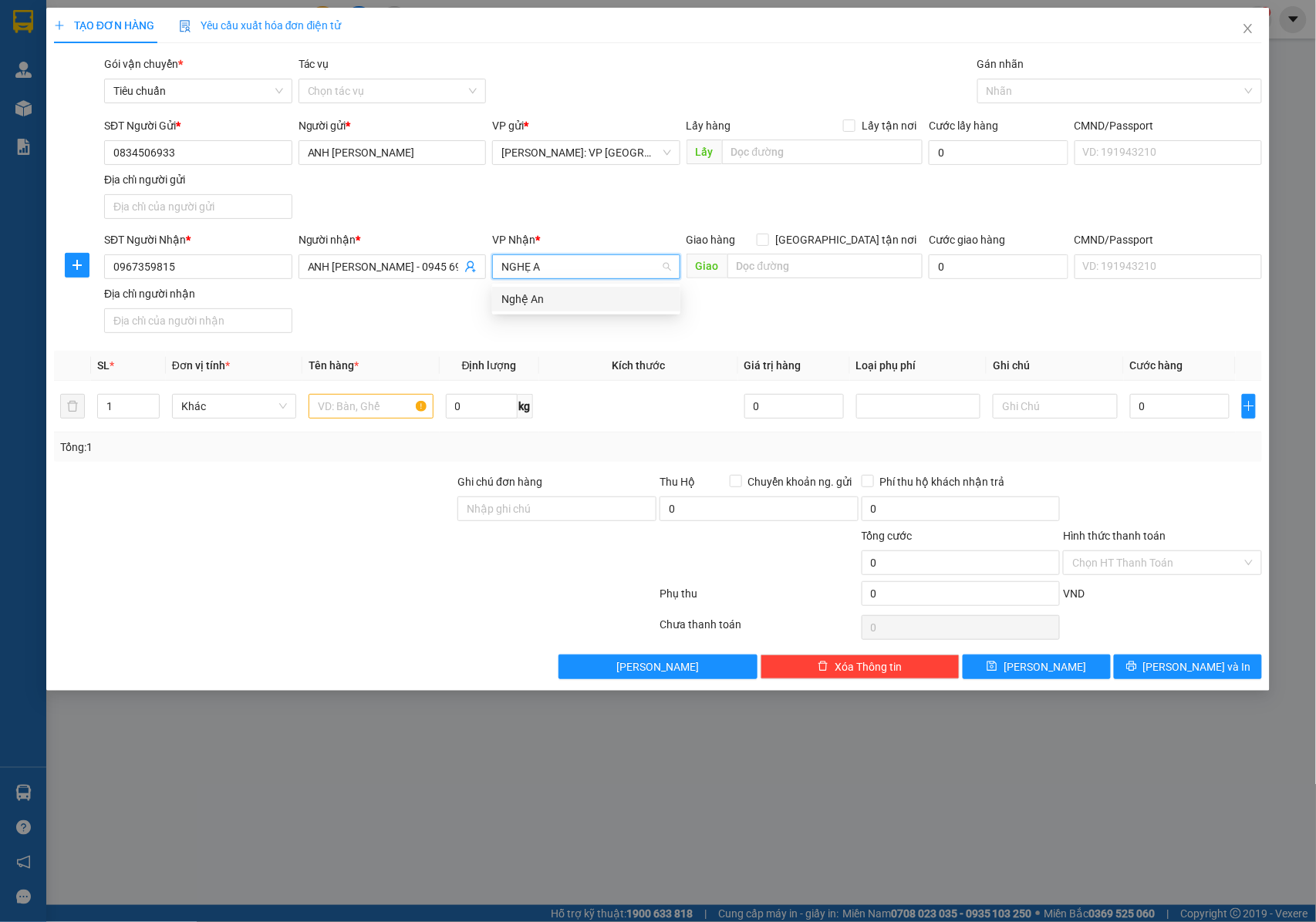
type input "NGHẸ AN"
drag, startPoint x: 577, startPoint y: 298, endPoint x: 669, endPoint y: 279, distance: 93.9
click at [577, 299] on div "Nghệ An" at bounding box center [586, 298] width 170 height 17
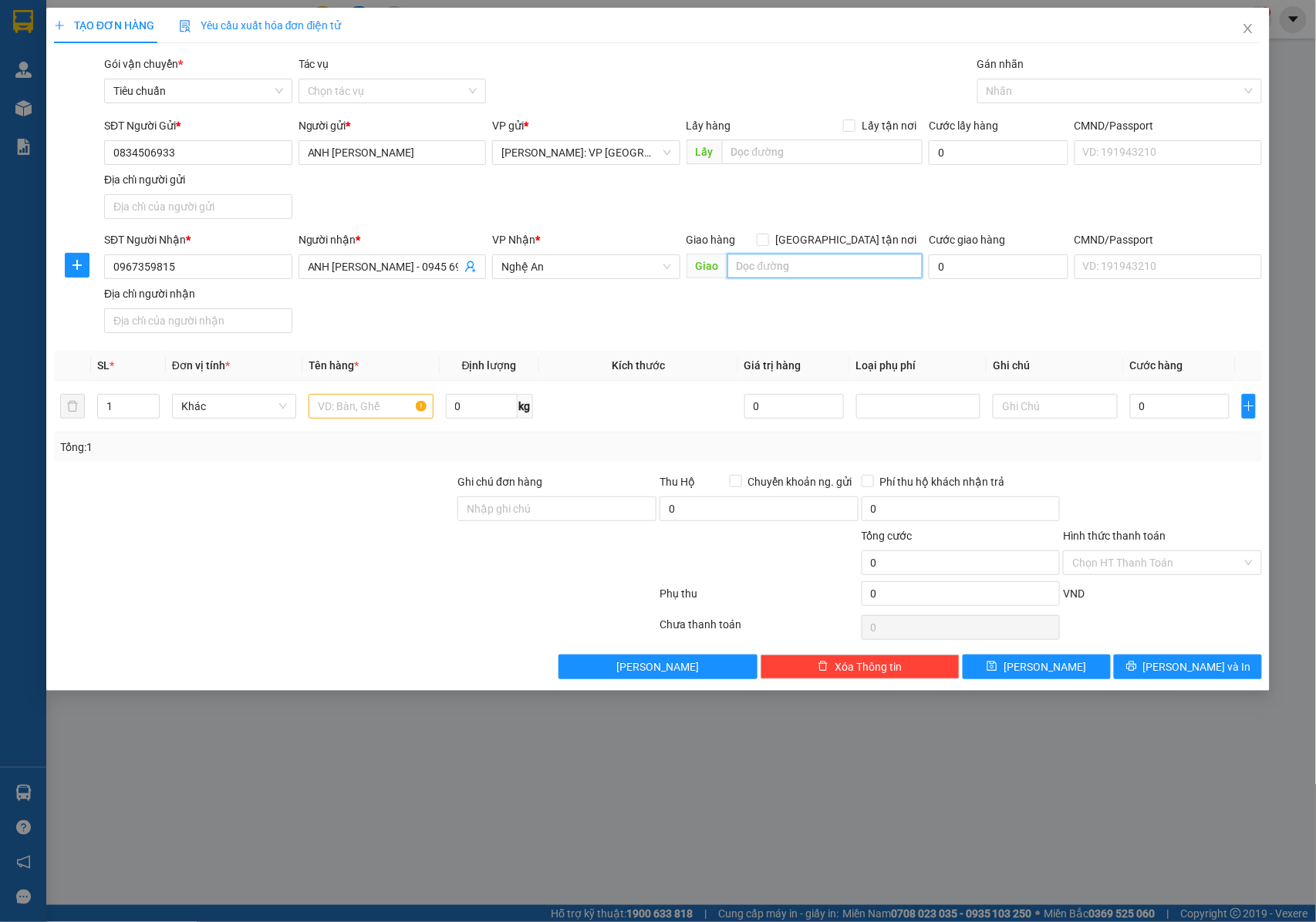
click at [756, 265] on input "text" at bounding box center [825, 265] width 195 height 25
click at [784, 261] on input "DIỄN CHÂU NGHỆ AN : KHỐI 1 THỊ TRẤN [GEOGRAPHIC_DATA] , [GEOGRAPHIC_DATA]" at bounding box center [825, 265] width 195 height 25
click at [775, 268] on input "DIỄN CHÂU NGHỆ AN : KHỐI 1 THỊ TRẤN [GEOGRAPHIC_DATA] , [GEOGRAPHIC_DATA]" at bounding box center [825, 265] width 195 height 25
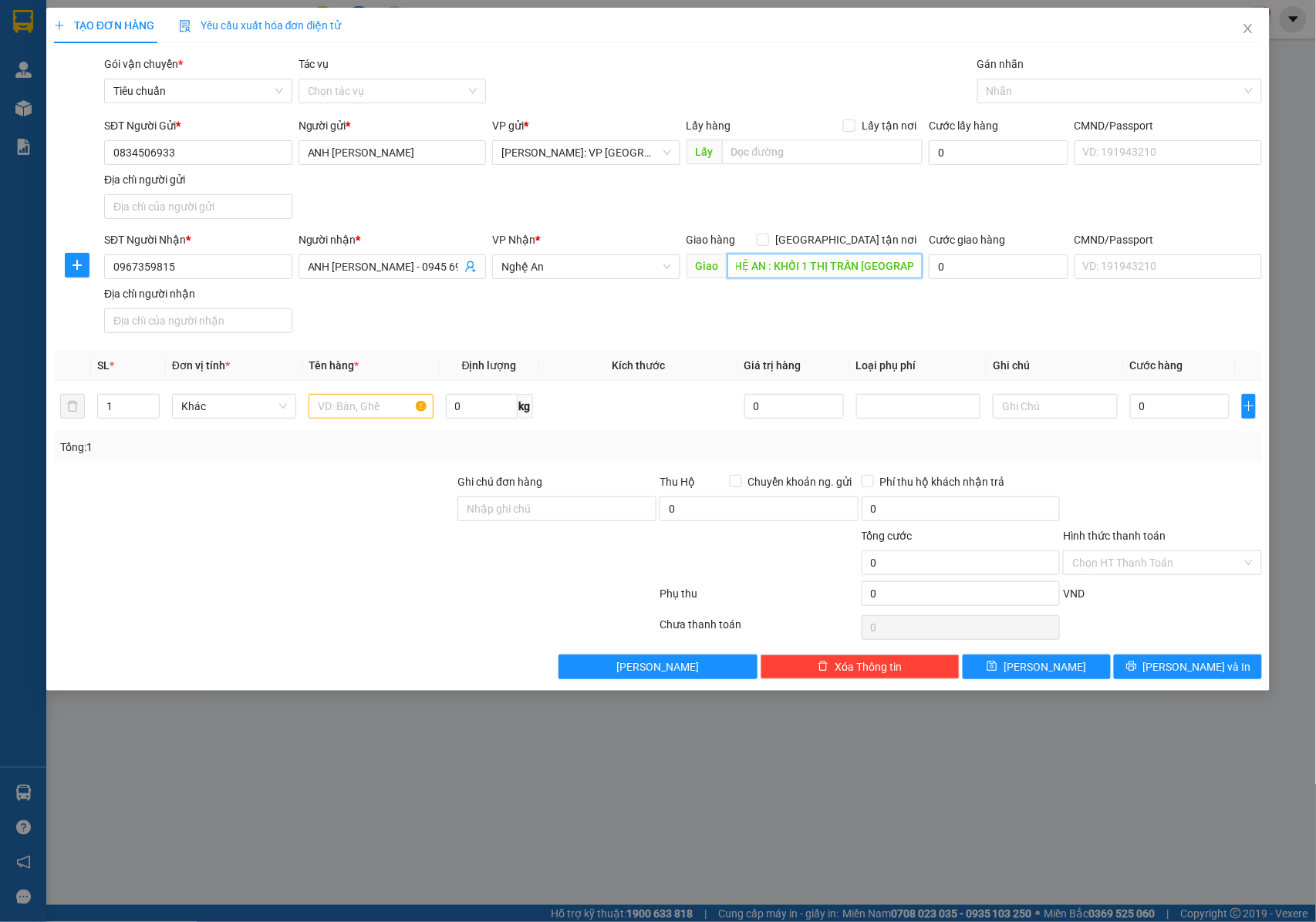
click at [772, 268] on input "DIỄN CHÂU NGHỆ AN : KHỐI 1 THỊ TRẤN [GEOGRAPHIC_DATA] , [GEOGRAPHIC_DATA]" at bounding box center [825, 265] width 195 height 25
type input "DIỄN CHÂU NGHỆ AN QL1A : KHỐI 1 THỊ TRẤN [GEOGRAPHIC_DATA] , [GEOGRAPHIC_DATA]"
click at [350, 409] on input "text" at bounding box center [370, 406] width 124 height 25
click at [133, 412] on input "1" at bounding box center [128, 405] width 61 height 23
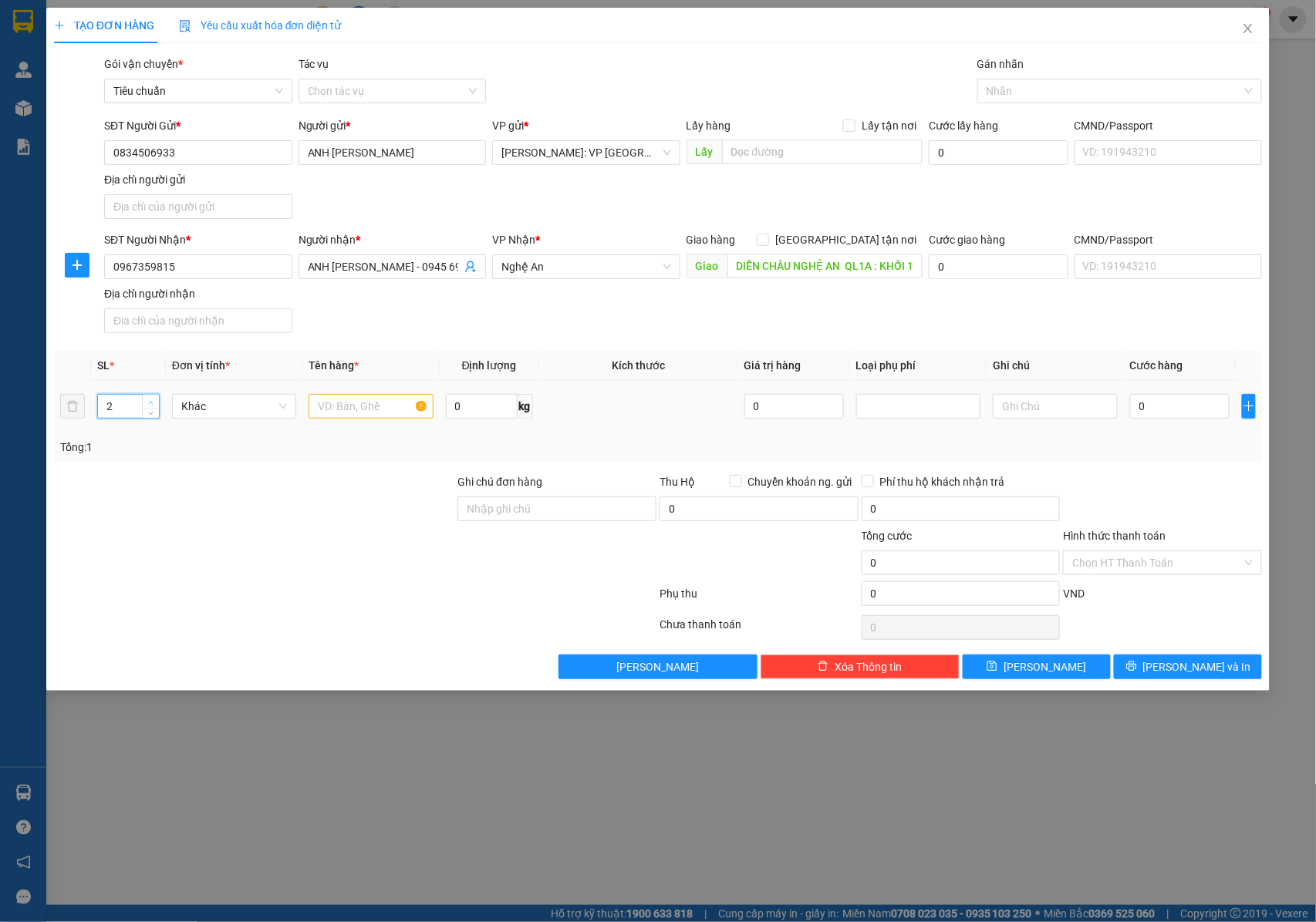
click at [149, 403] on icon "up" at bounding box center [151, 403] width 6 height 6
type input "6"
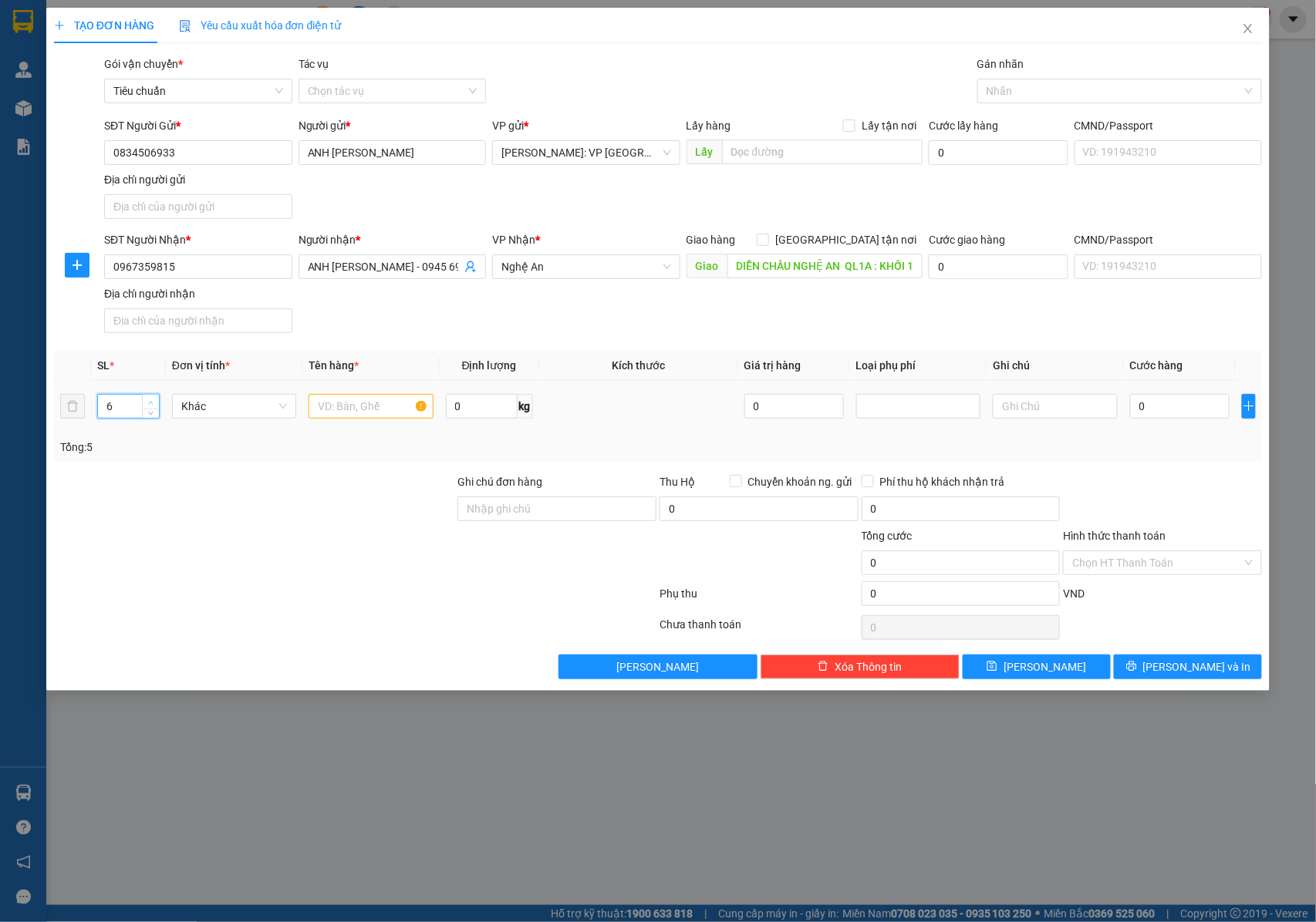
click at [149, 403] on icon "up" at bounding box center [151, 403] width 6 height 6
click at [312, 411] on input "text" at bounding box center [370, 406] width 124 height 25
click at [352, 411] on input "text" at bounding box center [370, 406] width 124 height 25
type input "4 KIỆN HỘP NHÔM + 1 CHÂN MÁY + 1 BÌNH KHÍ MÀU XANH"
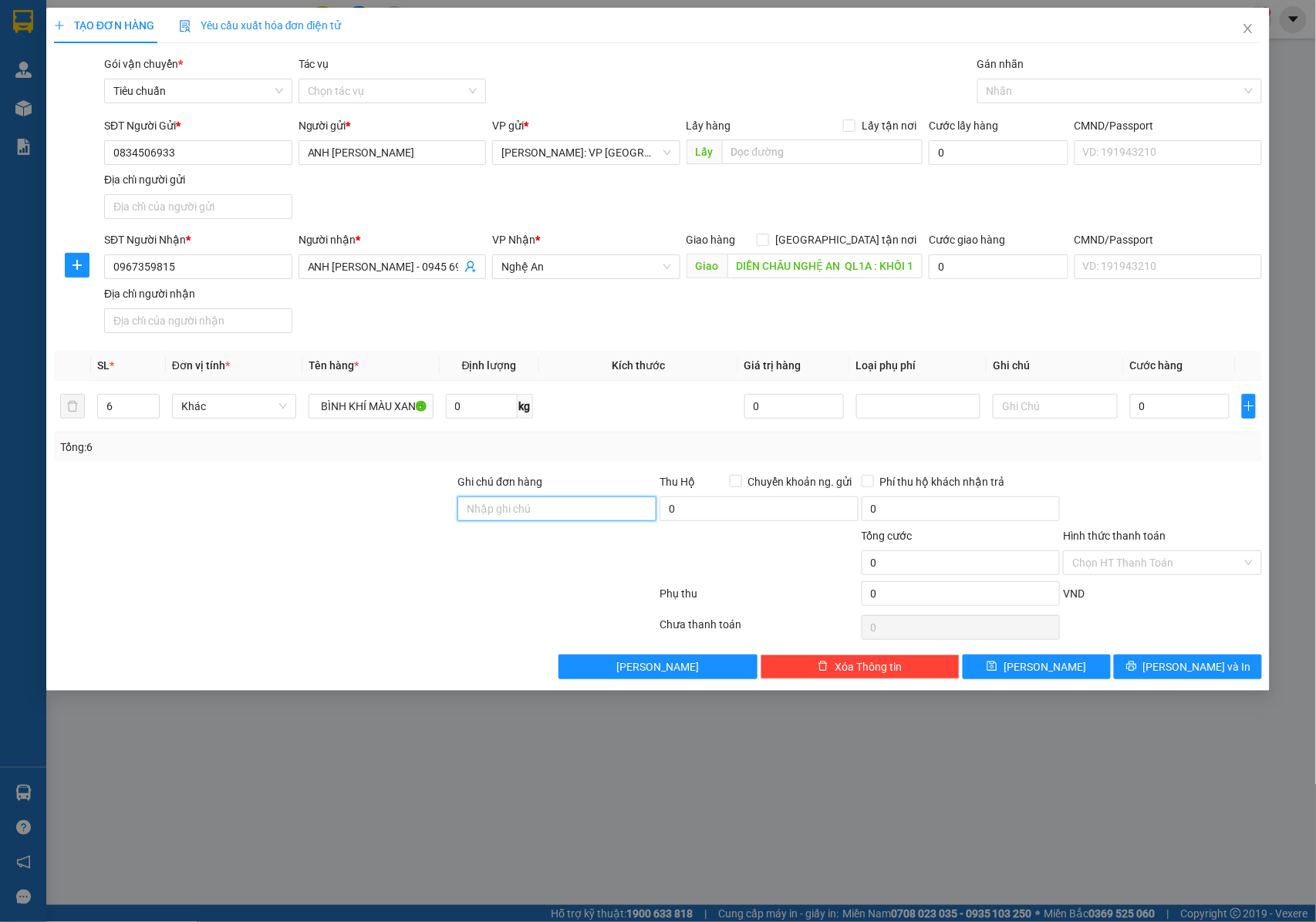
scroll to position [0, 0]
click at [485, 508] on input "Ghi chú đơn hàng" at bounding box center [557, 508] width 199 height 25
type input "NHẬN NGUYÊN KIỆN GIAO NGUYÊN KIỆN, HƯ VỠ K ĐỀN"
click at [1049, 88] on div at bounding box center [1111, 91] width 262 height 18
click at [758, 215] on div "SĐT Người Gửi * 0834506933 Người gửi * ANH [PERSON_NAME] VP gửi * [GEOGRAPHIC_D…" at bounding box center [683, 170] width 1164 height 108
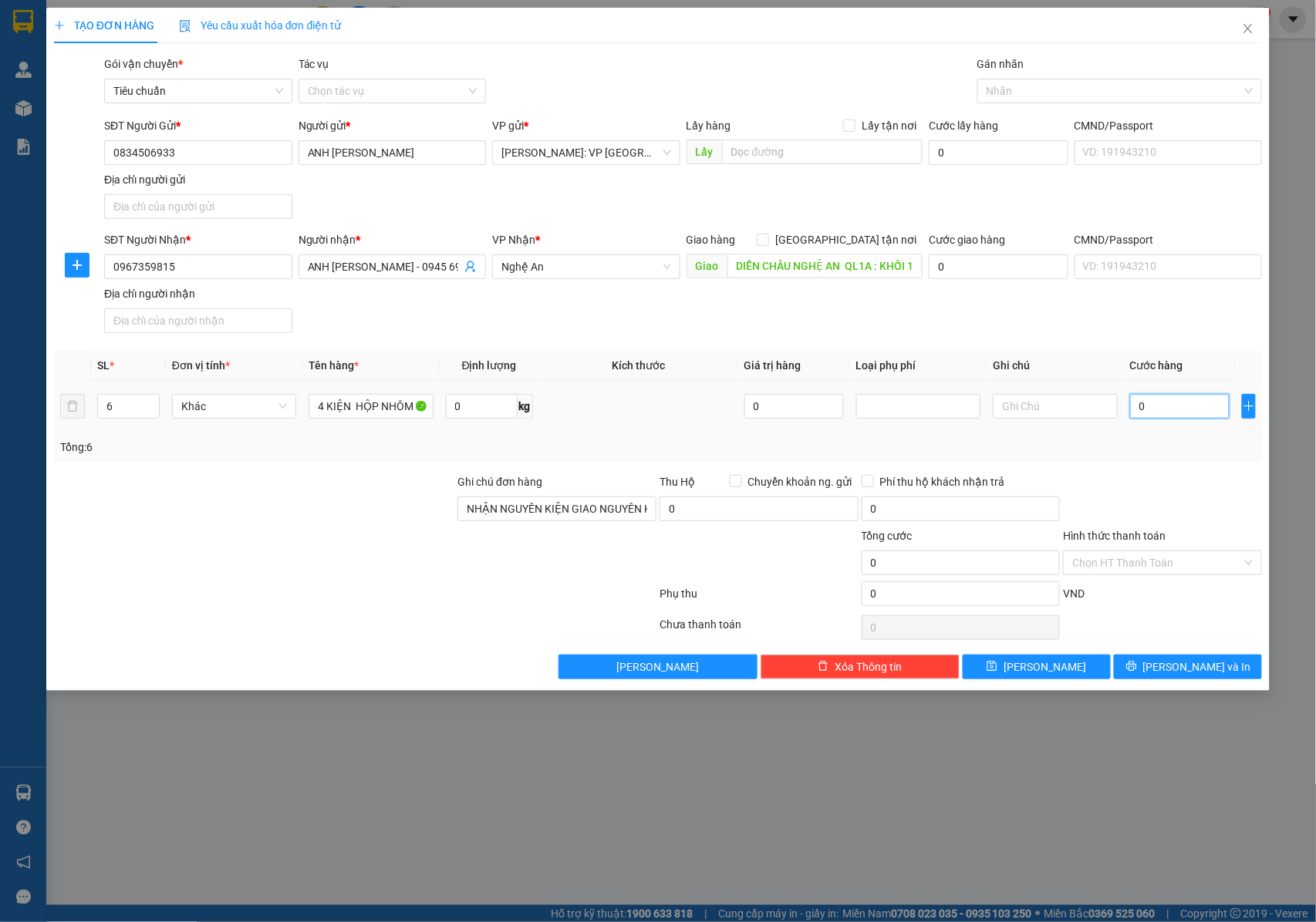
click at [1161, 401] on input "0" at bounding box center [1180, 406] width 100 height 25
click at [1154, 404] on input "0" at bounding box center [1180, 406] width 100 height 25
type input "05"
type input "5"
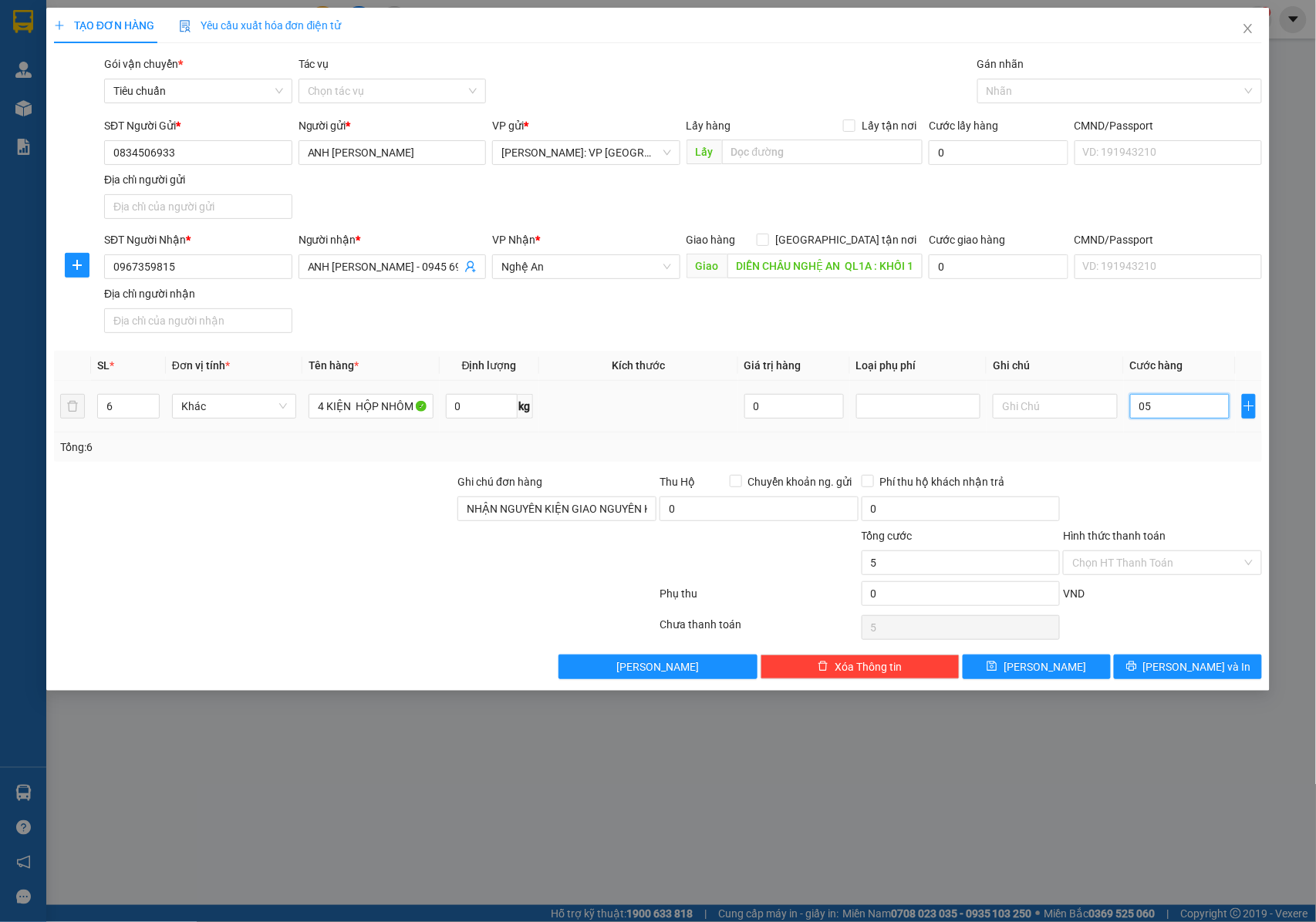
type input "050"
type input "50"
type input "0.500"
type input "500"
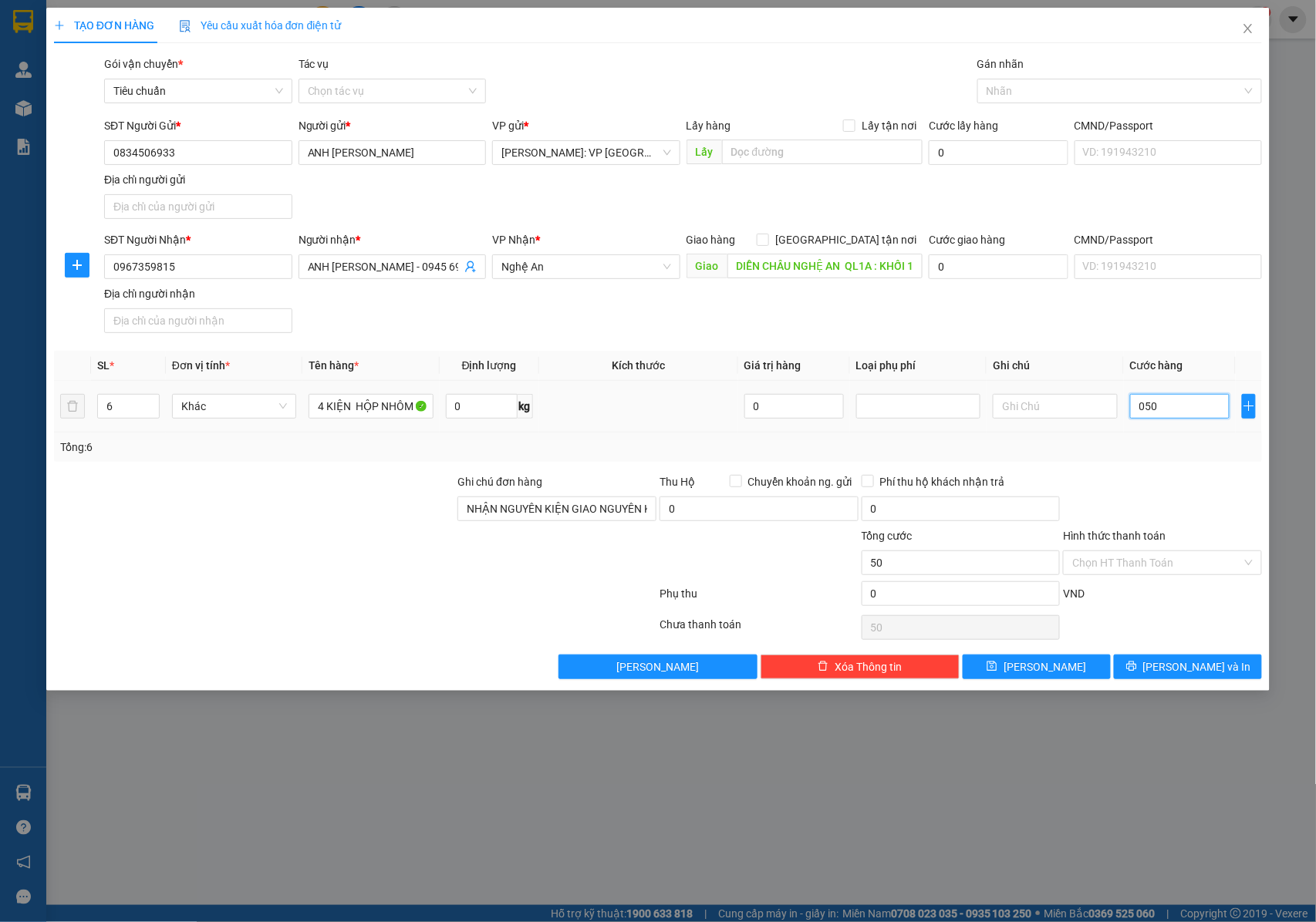
type input "500"
type input "05.000"
type input "5.000"
type input "050.000"
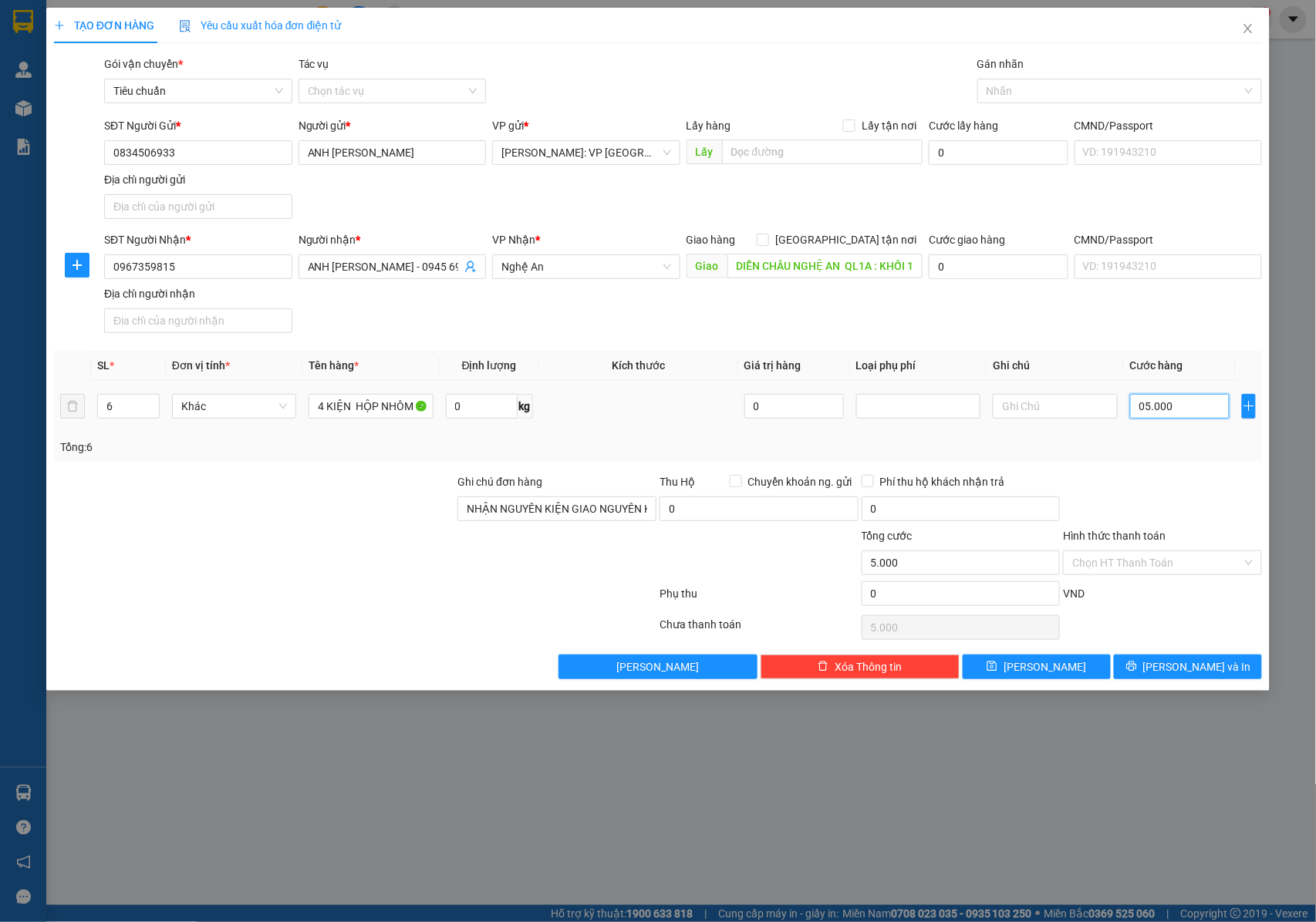
type input "50.000"
type input "0.500.000"
type input "500.000"
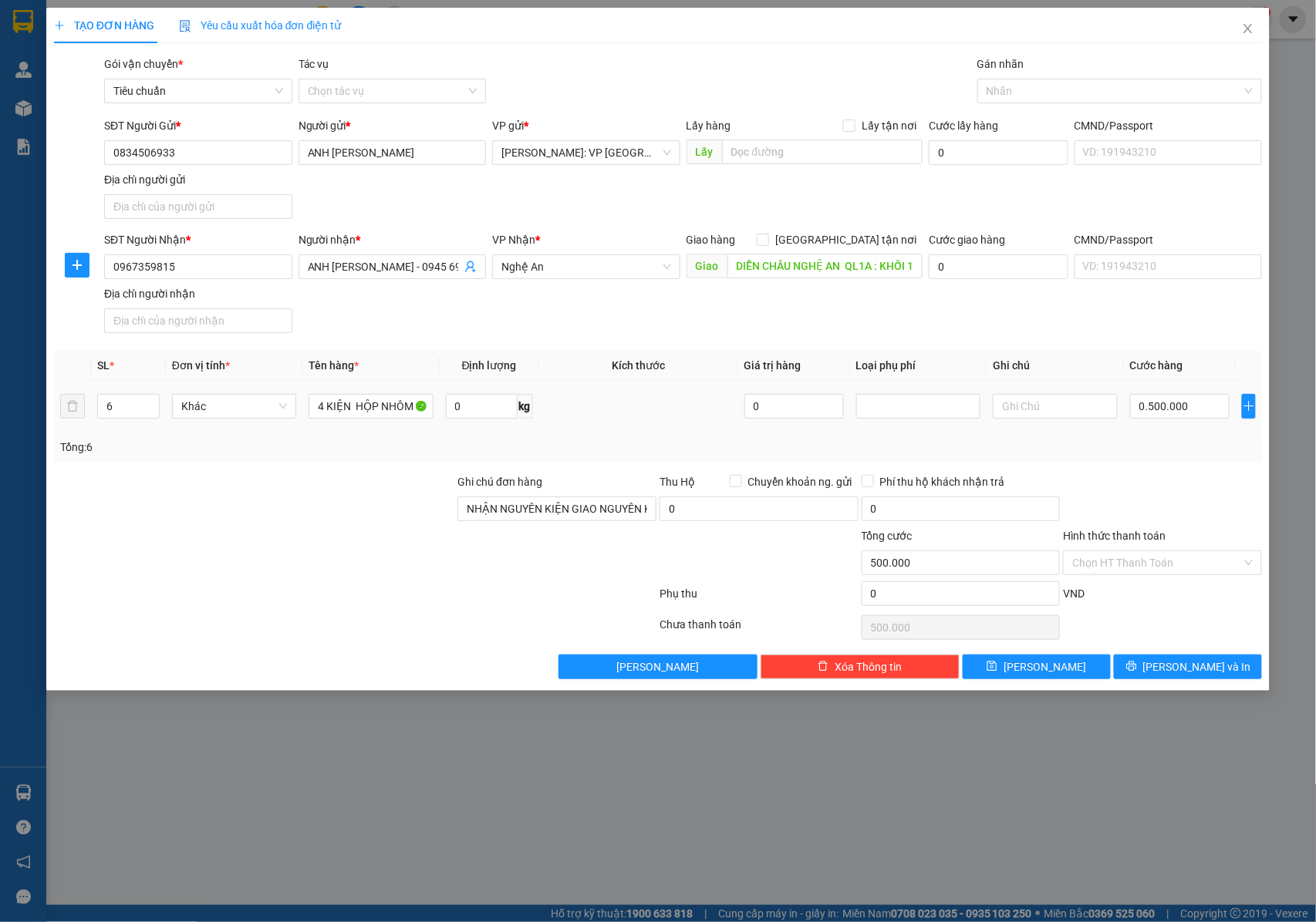
type input "500.000"
click at [1189, 473] on div "Transit Pickup Surcharge Ids Transit Deliver Surcharge Ids Transit Deliver Surc…" at bounding box center [658, 367] width 1208 height 624
click at [1152, 673] on button "[PERSON_NAME] và In" at bounding box center [1187, 666] width 148 height 25
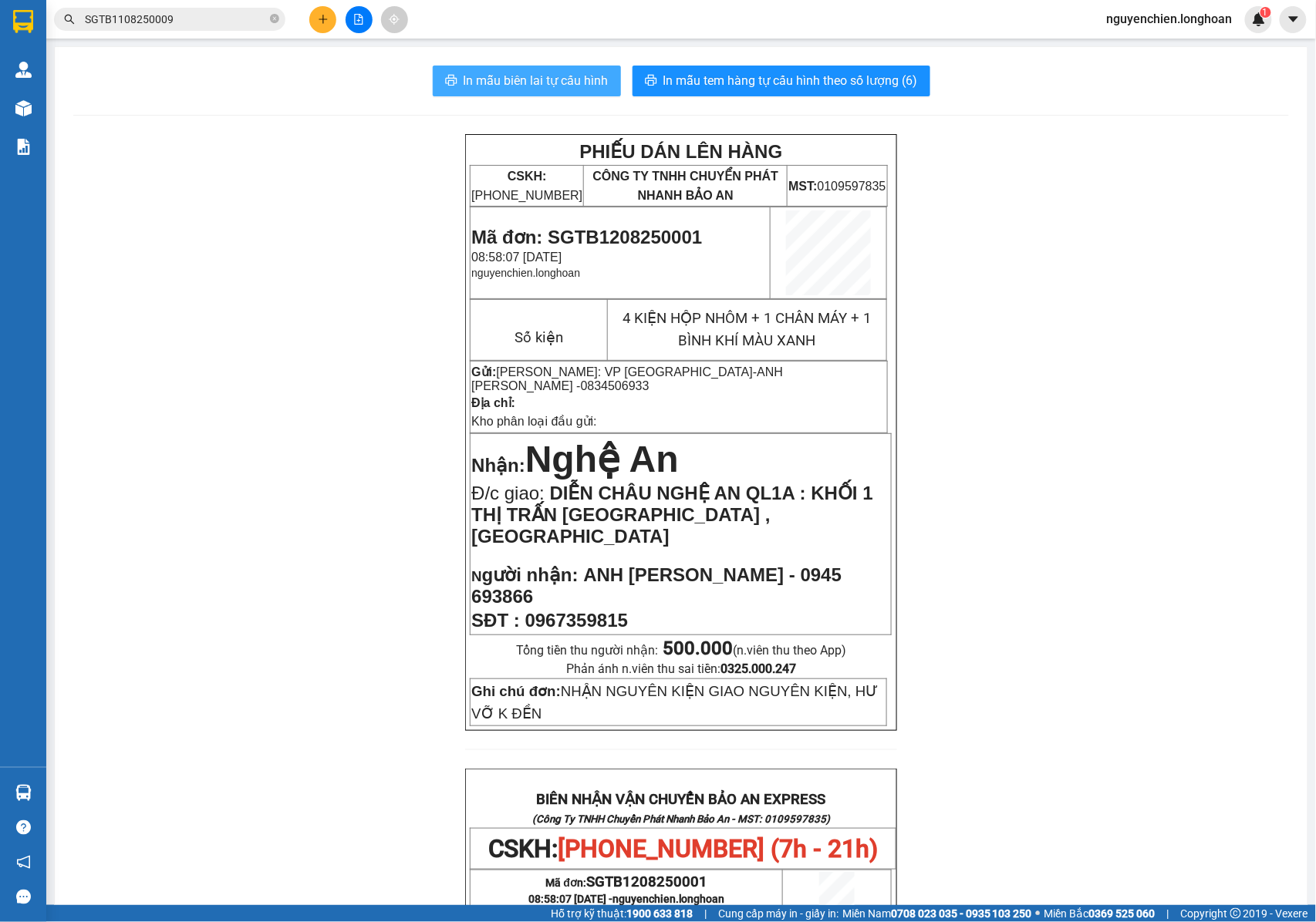
click at [560, 82] on span "In mẫu biên lai tự cấu hình" at bounding box center [535, 80] width 145 height 19
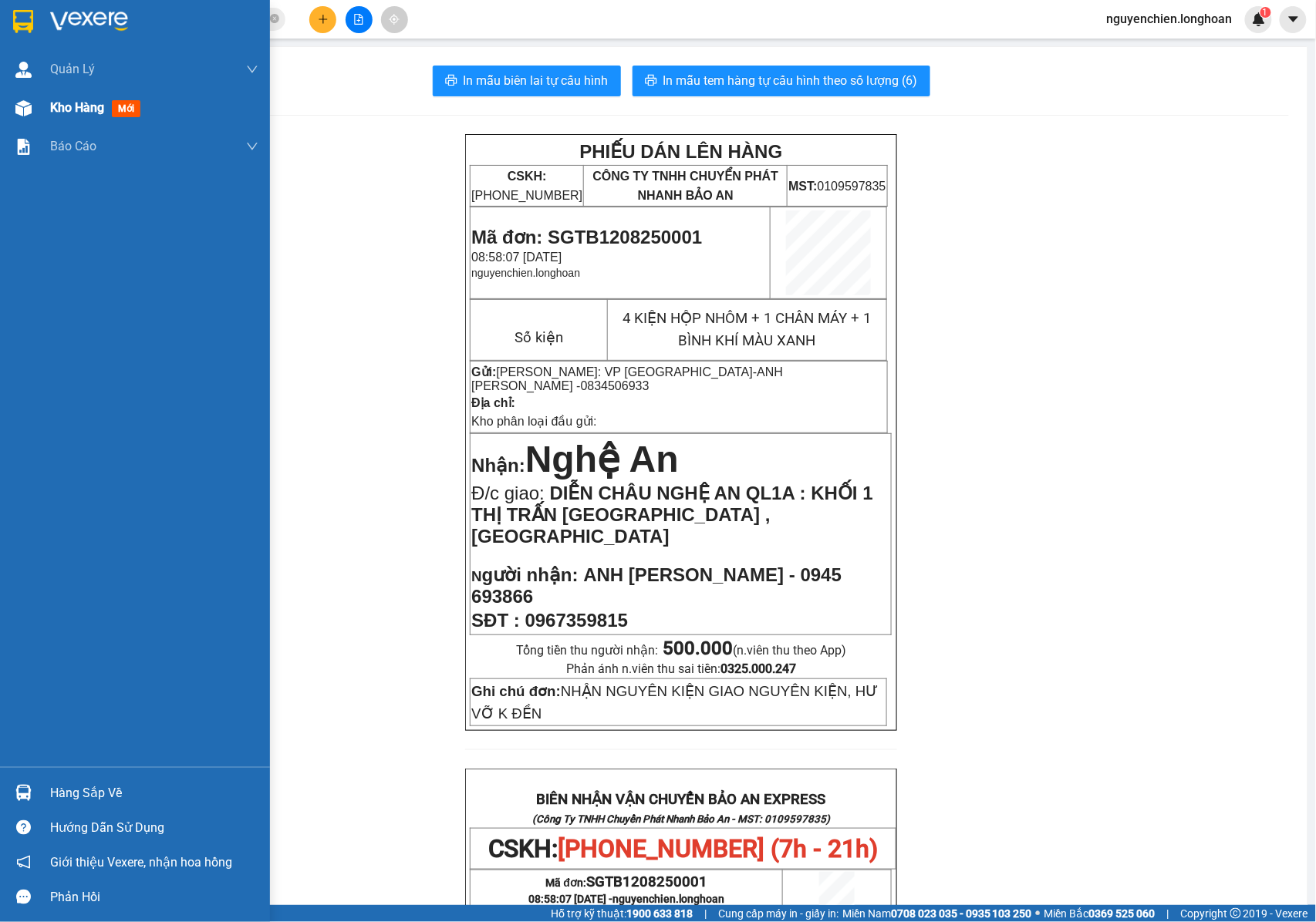
click at [23, 110] on img at bounding box center [24, 109] width 17 height 17
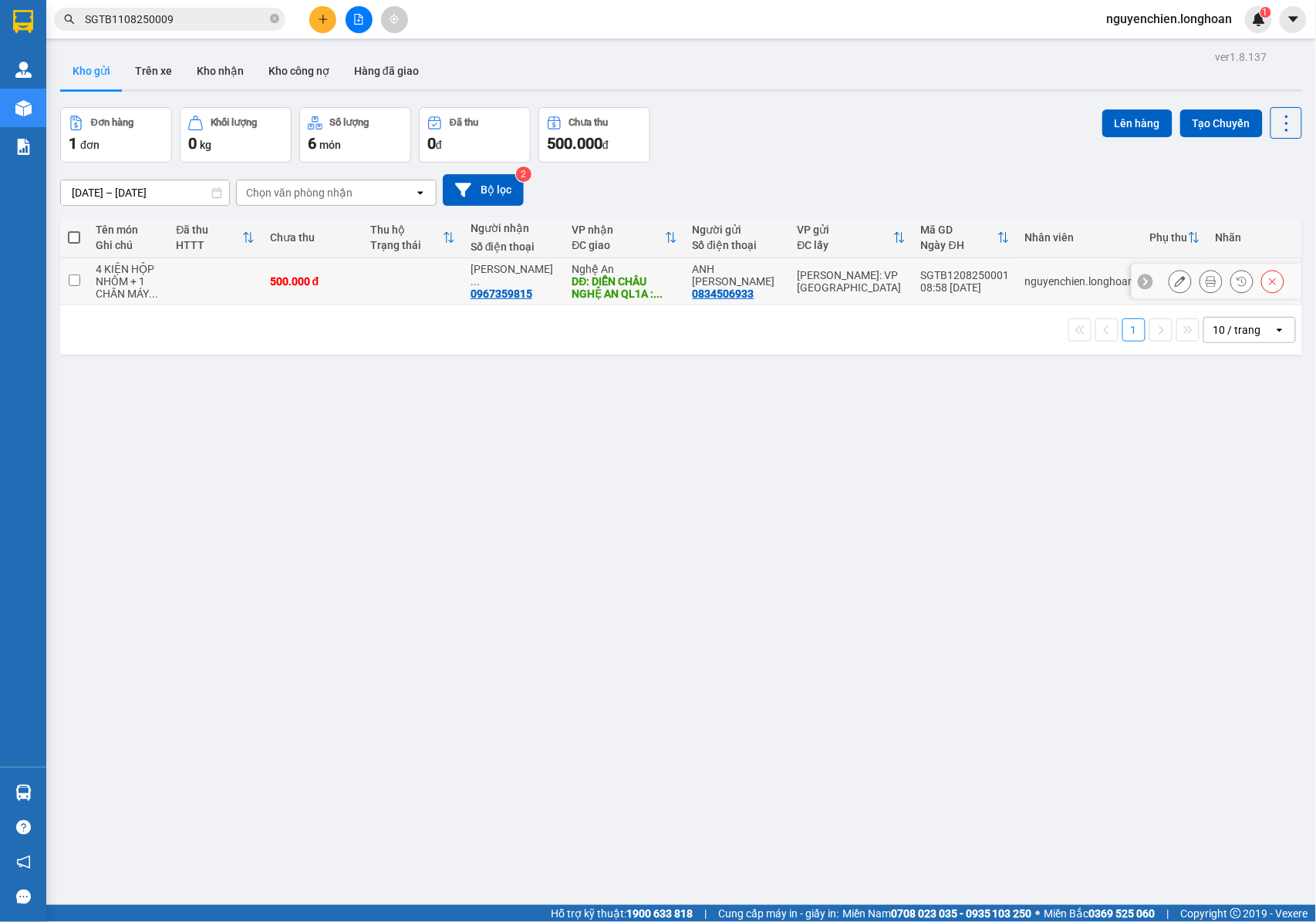
click at [74, 285] on input "checkbox" at bounding box center [74, 280] width 12 height 12
checkbox input "true"
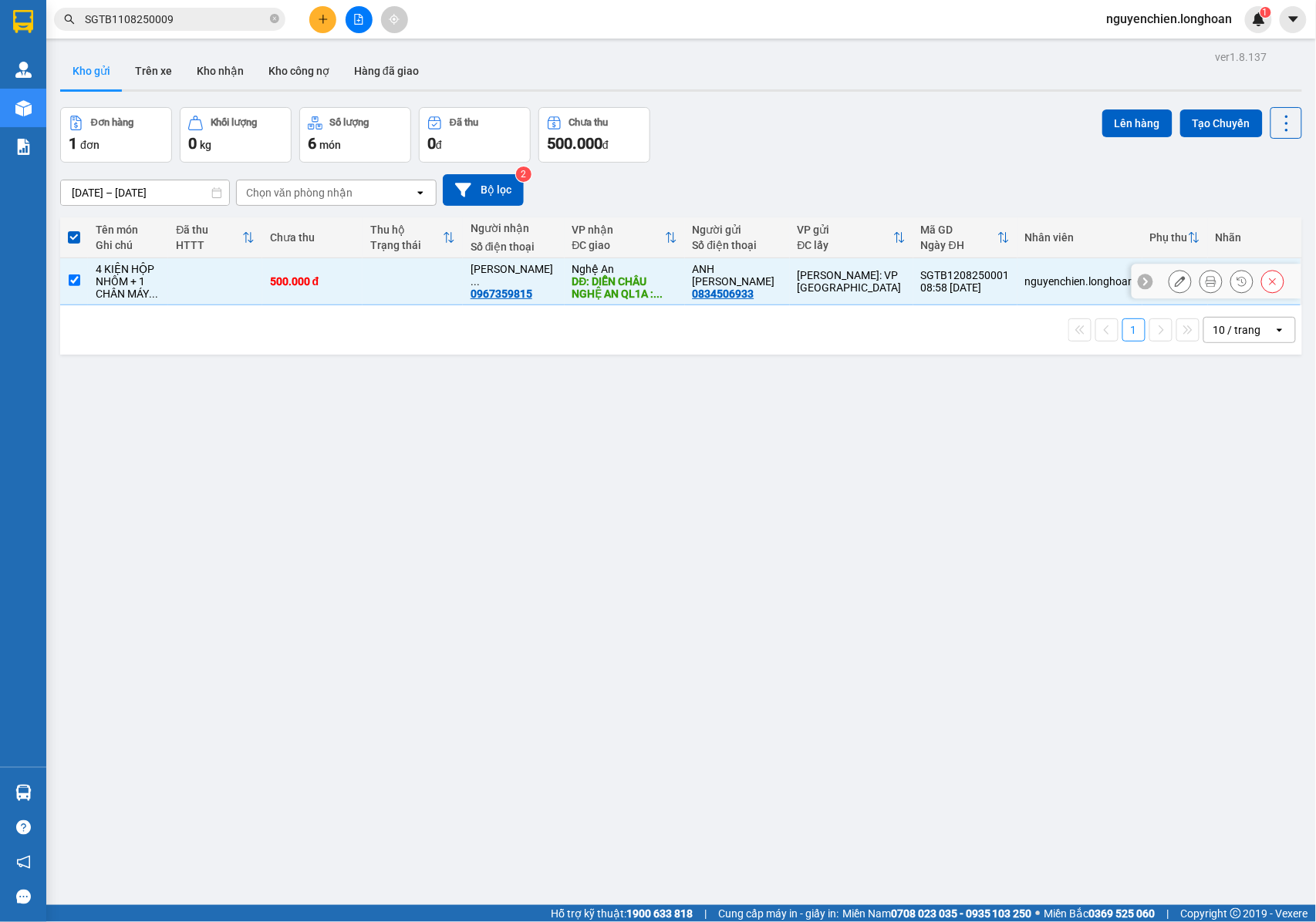
click at [1174, 281] on icon at bounding box center [1180, 282] width 11 height 11
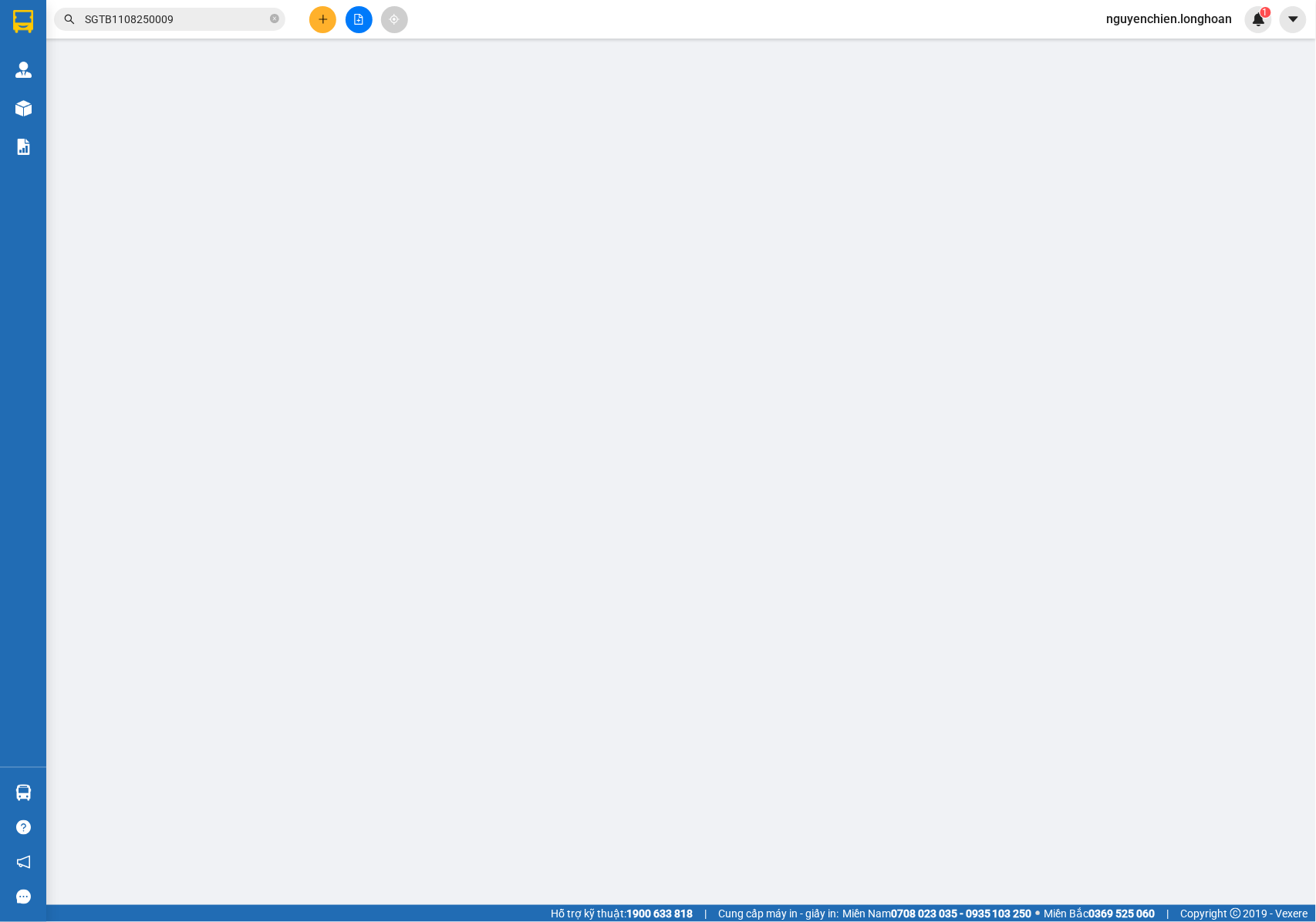
type input "0834506933"
type input "ANH [PERSON_NAME]"
type input "0967359815"
type input "ANH [PERSON_NAME] - 0945 693866"
type input "DIỄN CHÂU NGHỆ AN QL1A : KHỐI 1 THỊ TRẤN [GEOGRAPHIC_DATA] , [GEOGRAPHIC_DATA]"
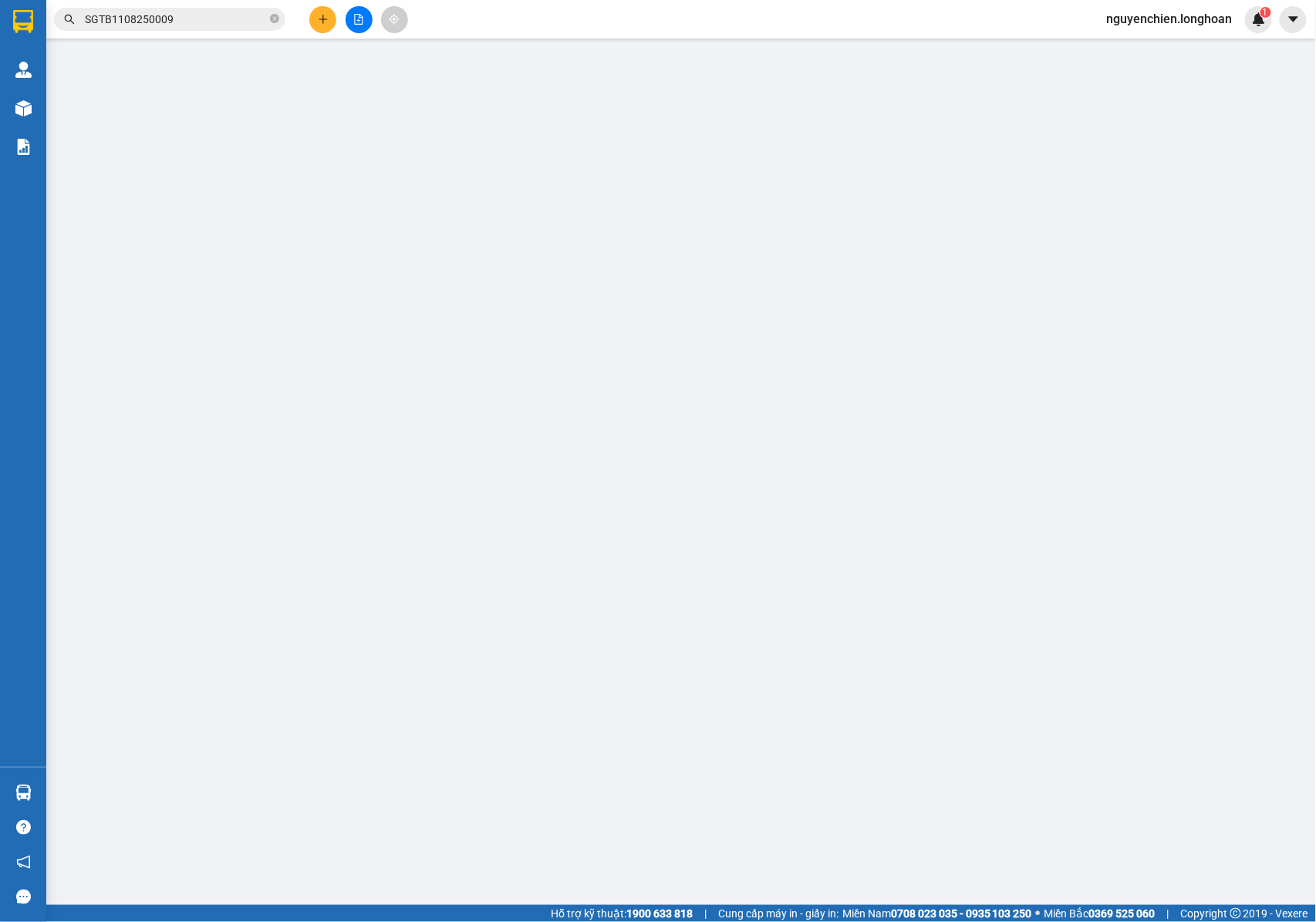
type input "NHẬN NGUYÊN KIỆN GIAO NGUYÊN KIỆN, HƯ VỠ K ĐỀN"
type input "500.000"
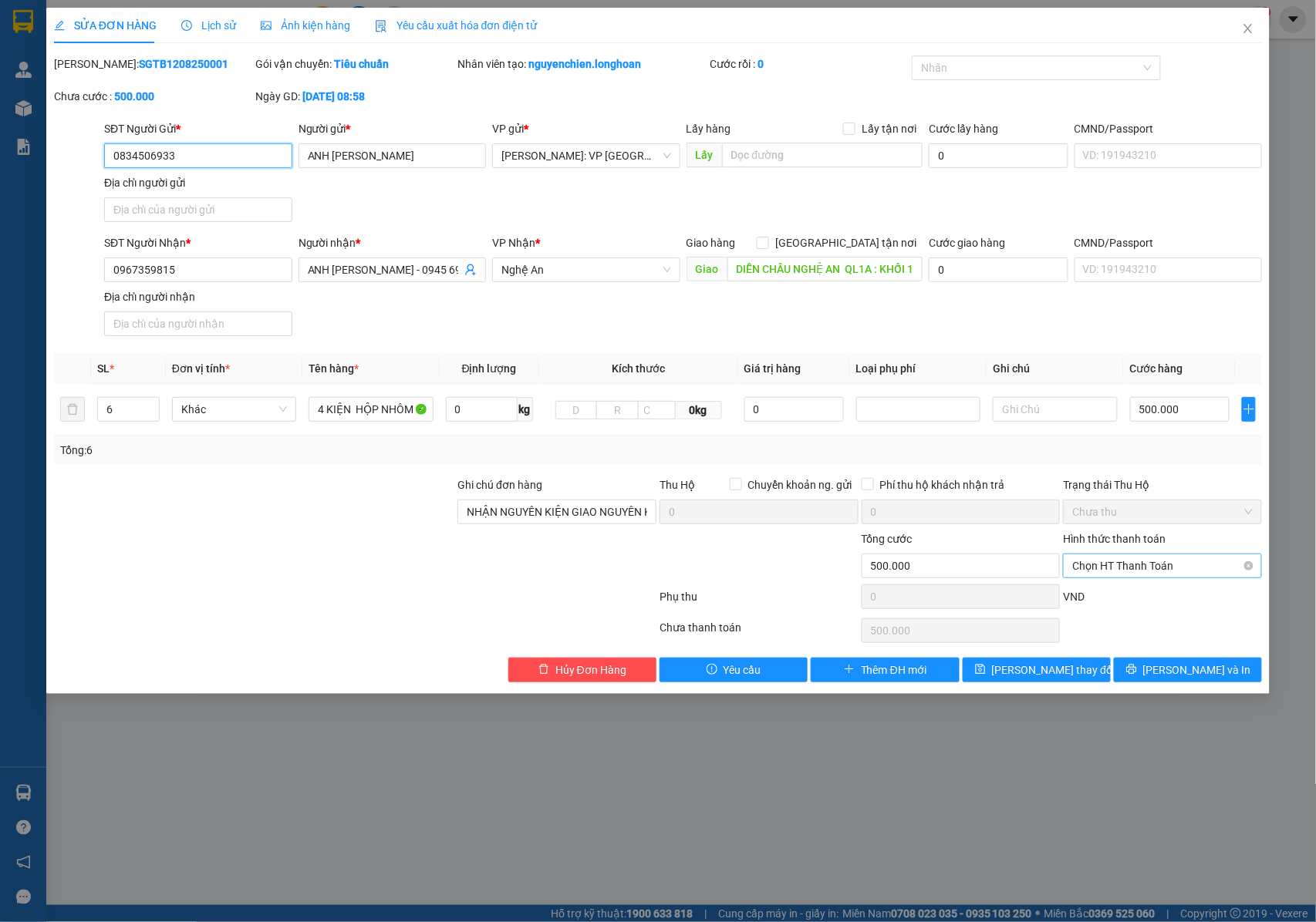
click at [1124, 571] on span "Chọn HT Thanh Toán" at bounding box center [1162, 566] width 181 height 23
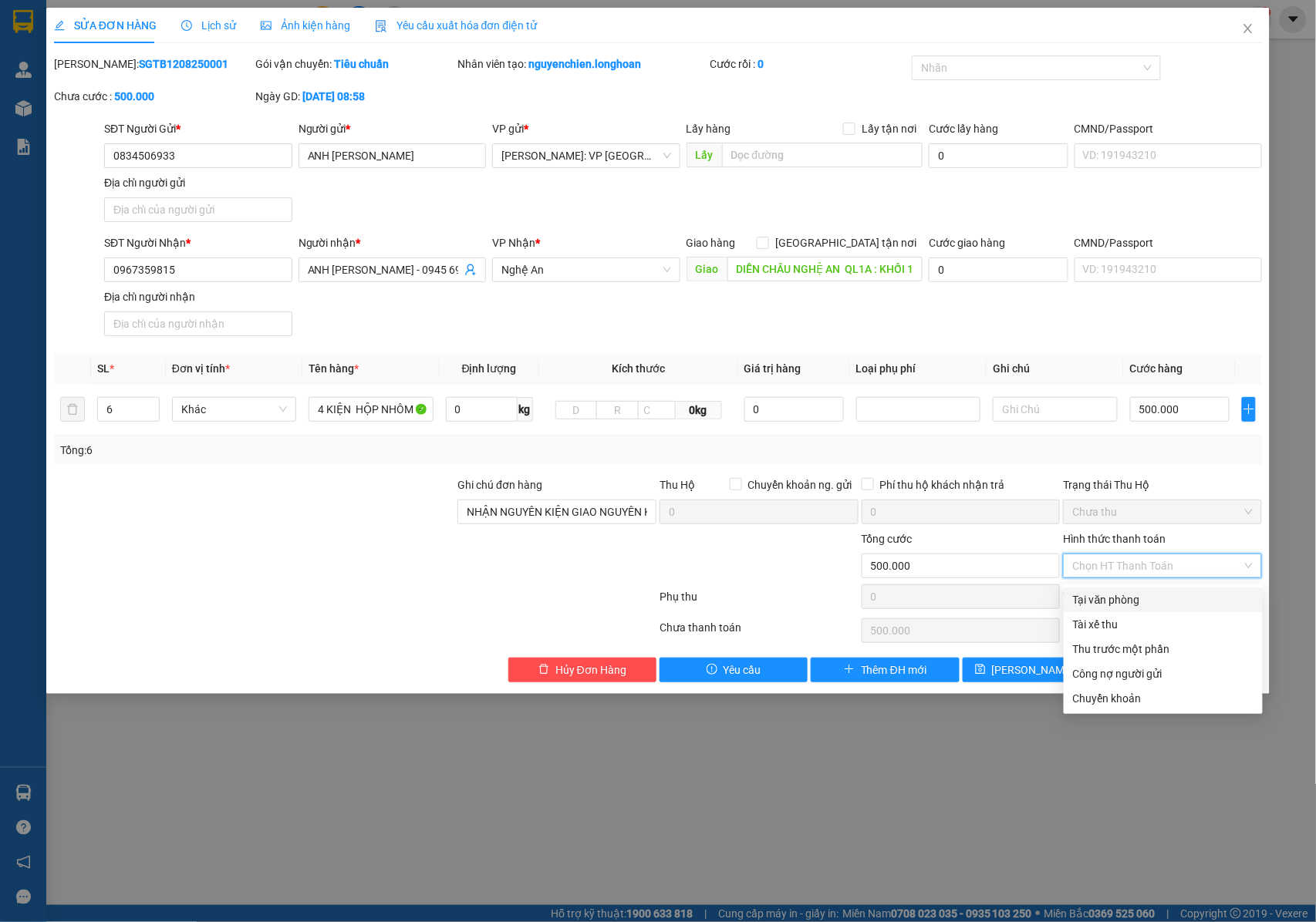
click at [1089, 600] on div "Tại văn phòng" at bounding box center [1163, 600] width 181 height 17
type input "0"
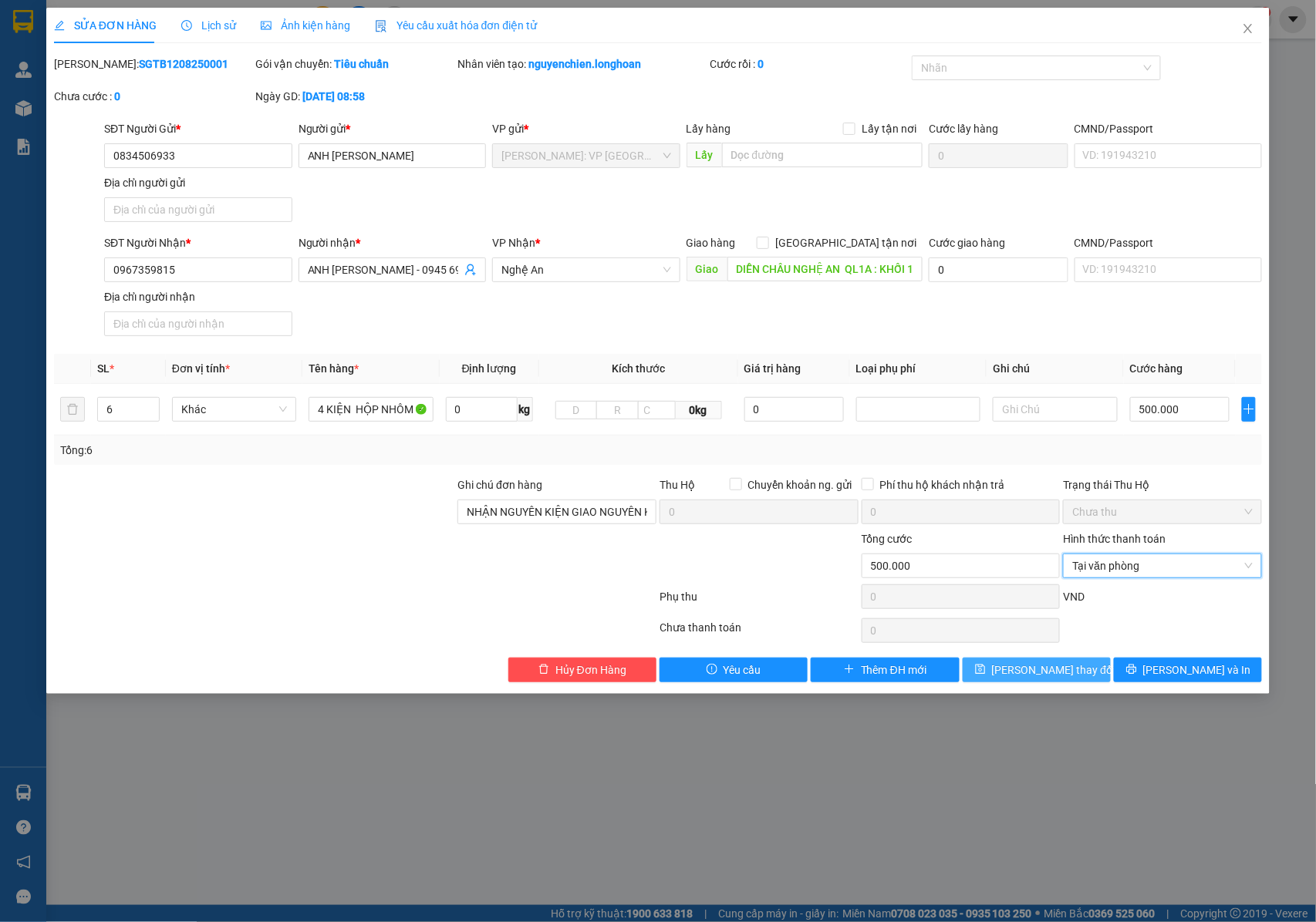
click at [1030, 677] on span "[PERSON_NAME] thay đổi" at bounding box center [1053, 670] width 123 height 17
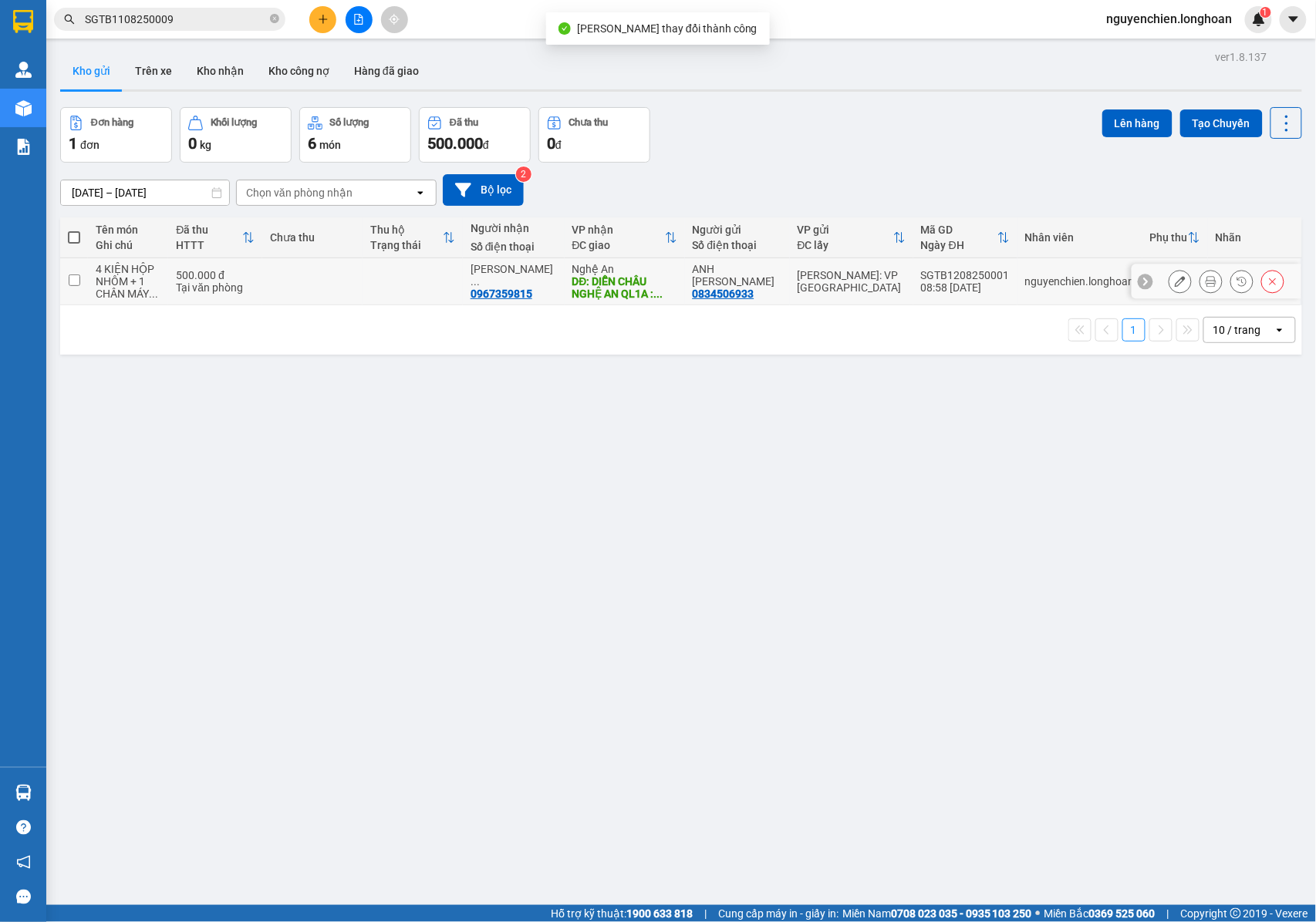
click at [503, 287] on div "0967359815" at bounding box center [500, 293] width 62 height 12
click at [1174, 284] on icon at bounding box center [1180, 282] width 11 height 11
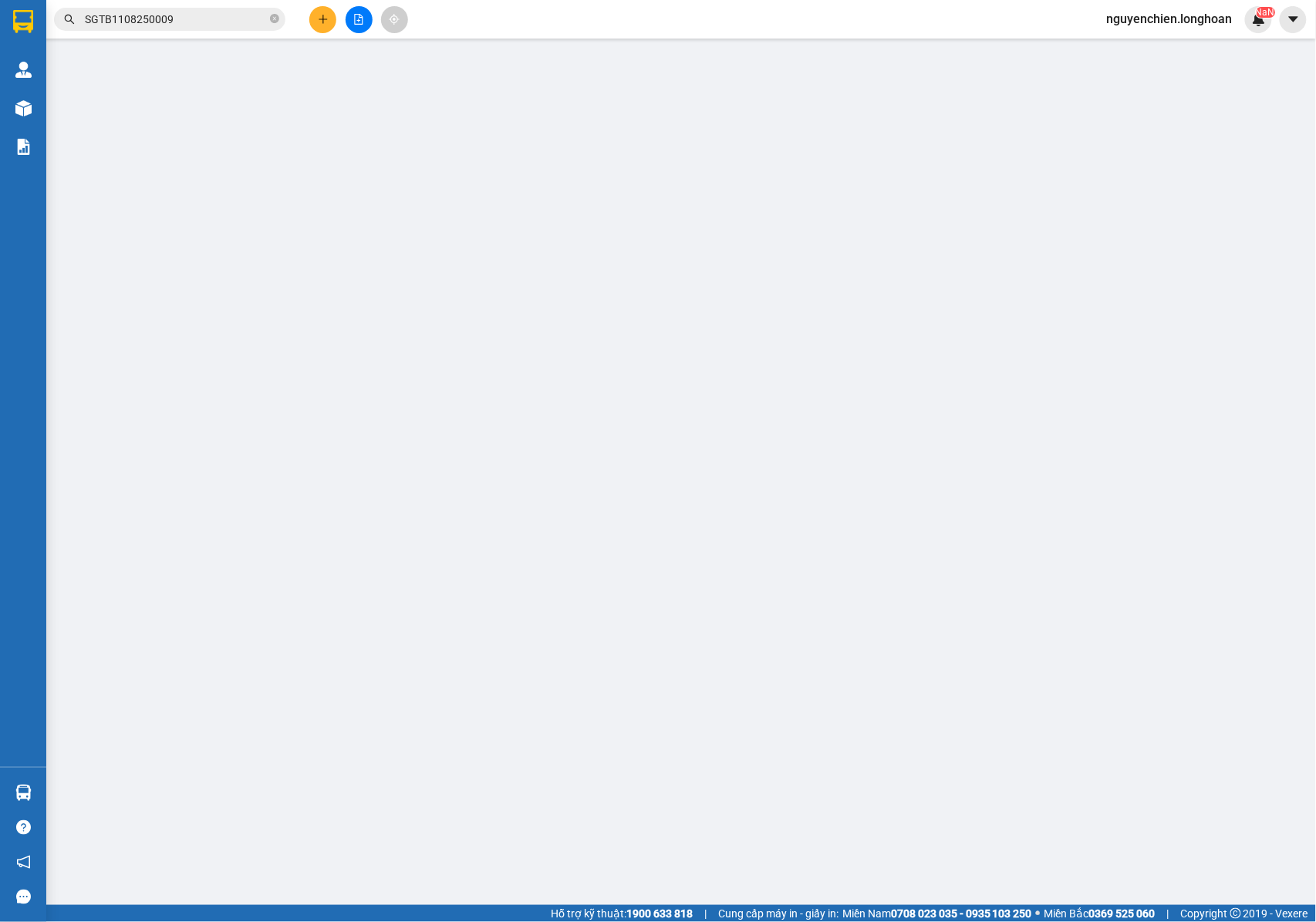
type input "0834506933"
type input "ANH [PERSON_NAME]"
type input "0967359815"
type input "ANH [PERSON_NAME] - 0945 693866"
type input "DIỄN CHÂU NGHỆ AN QL1A : KHỐI 1 THỊ TRẤN [GEOGRAPHIC_DATA] , [GEOGRAPHIC_DATA]"
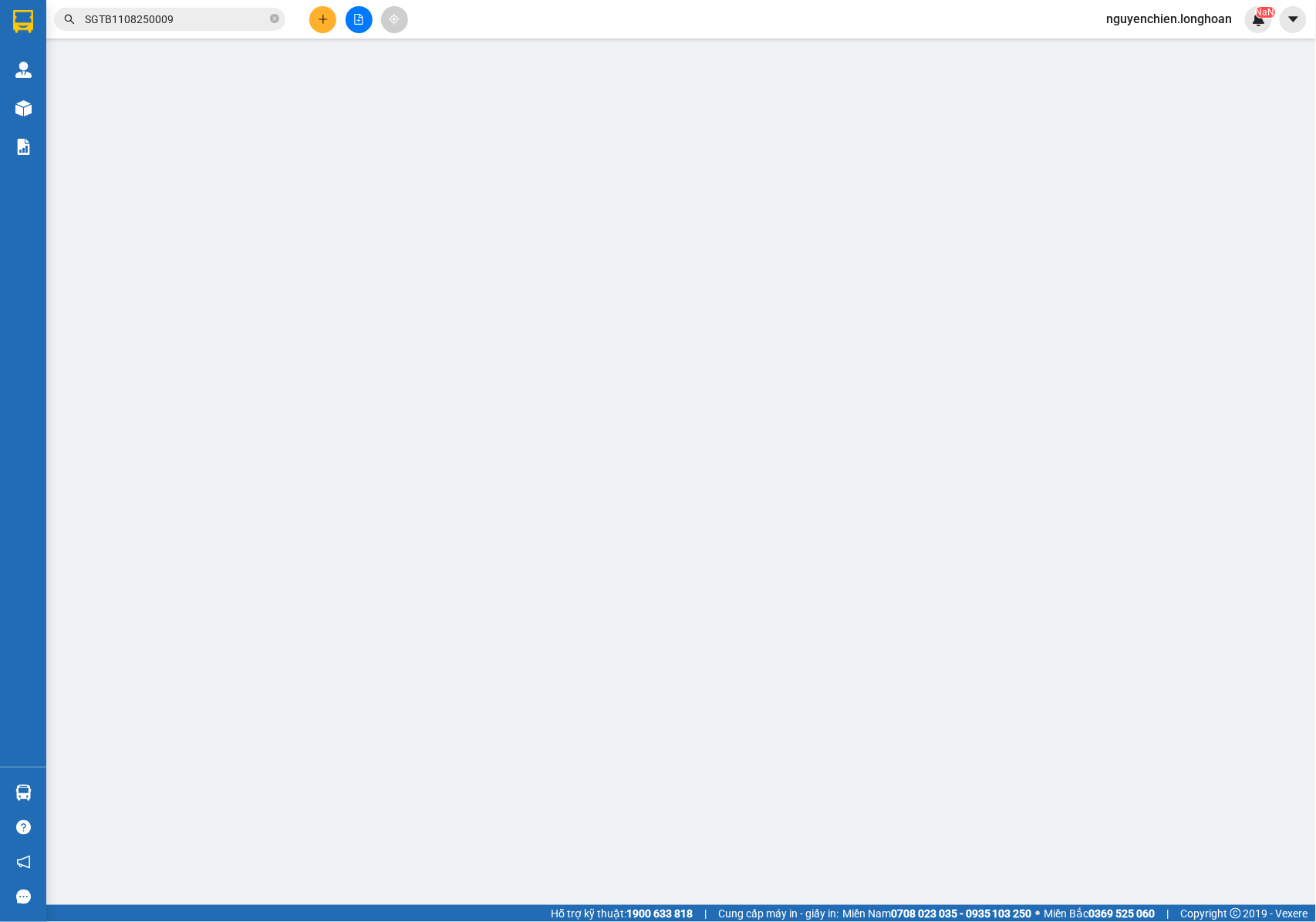
type input "NHẬN NGUYÊN KIỆN GIAO NGUYÊN KIỆN, HƯ VỠ K ĐỀN"
type input "500.000"
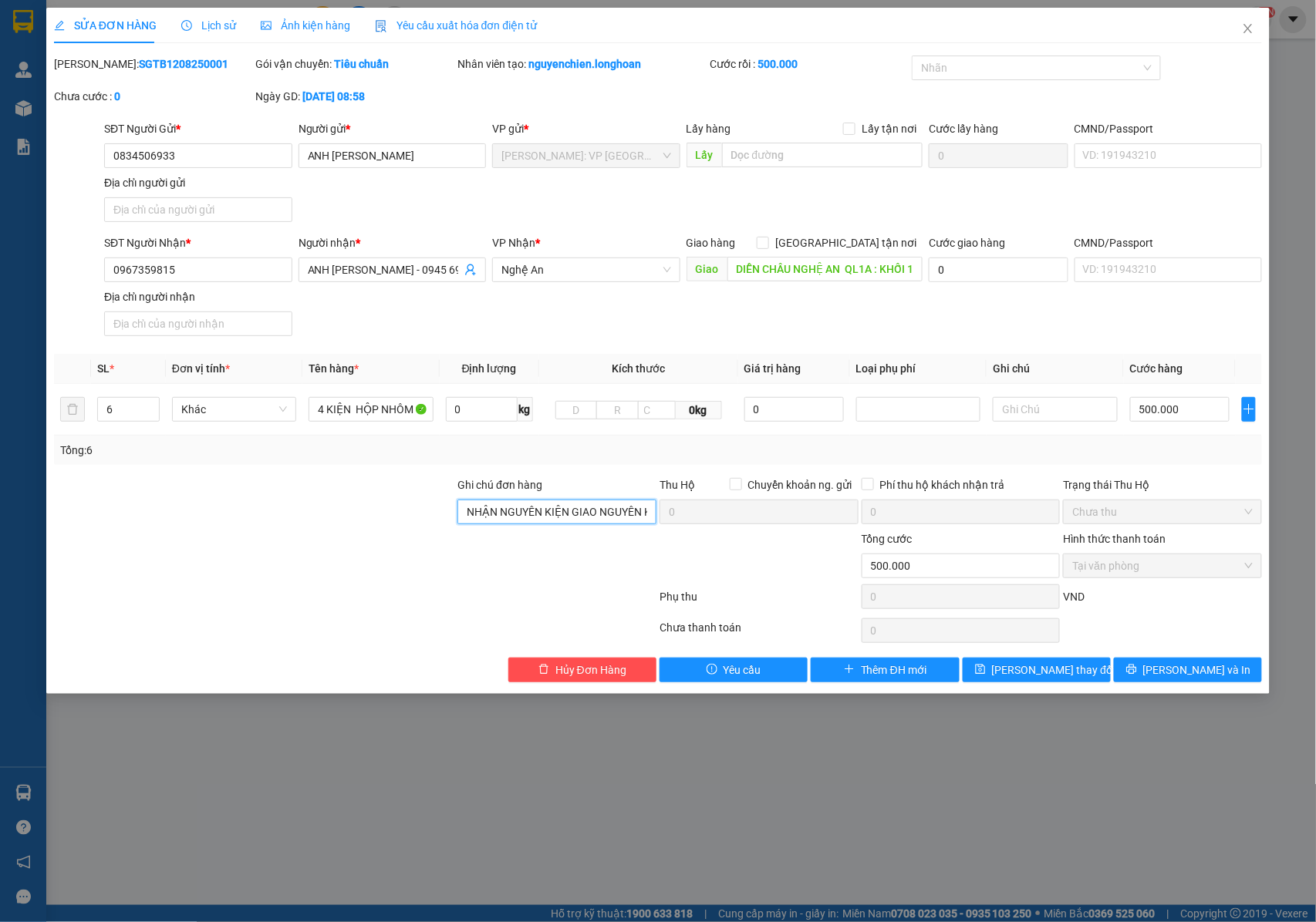
click at [499, 516] on input "NHẬN NGUYÊN KIỆN GIAO NGUYÊN KIỆN, HƯ VỠ K ĐỀN" at bounding box center [557, 511] width 199 height 25
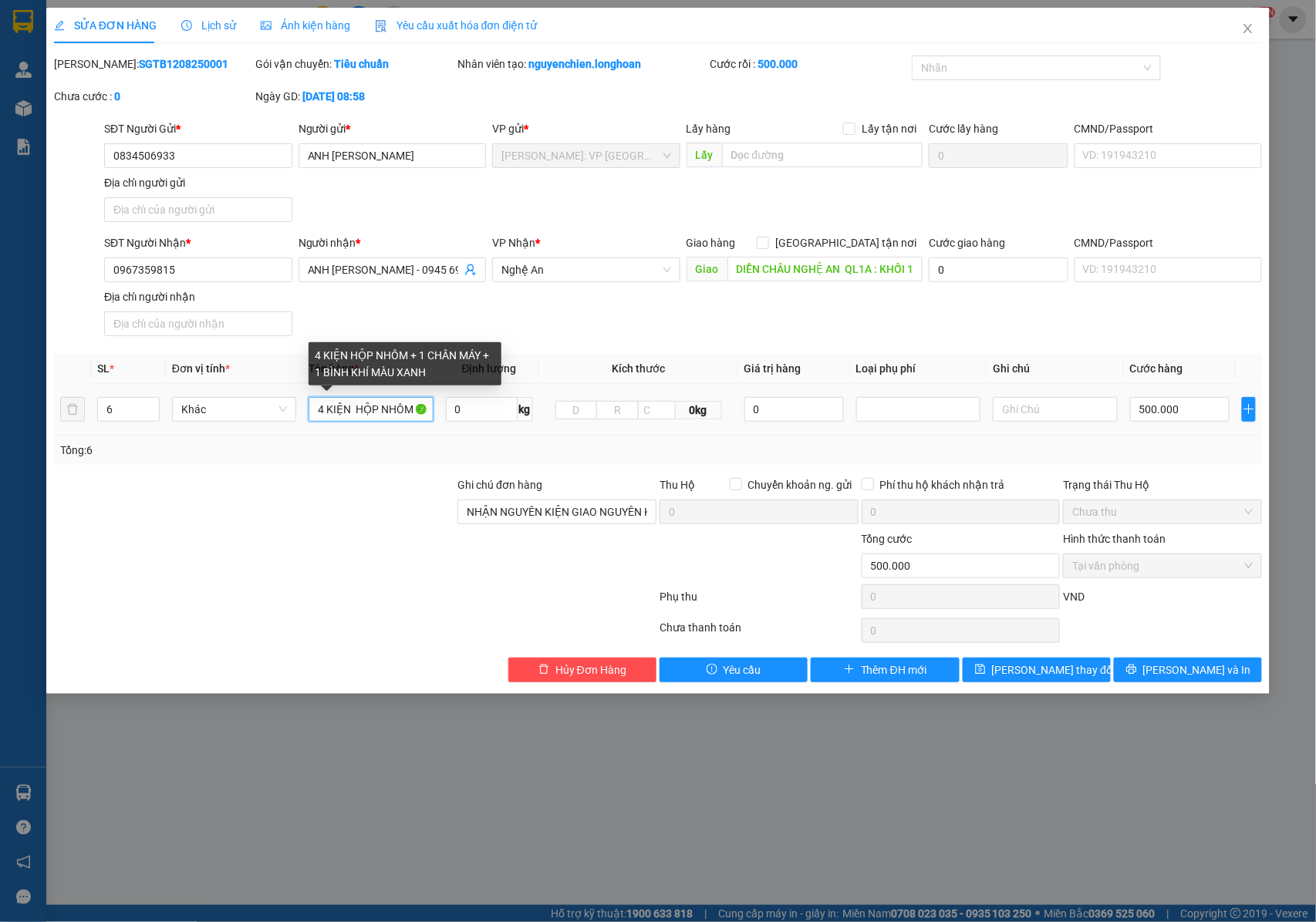
click at [343, 418] on input "4 KIỆN HỘP NHÔM + 1 CHÂN MÁY + 1 BÌNH KHÍ MÀU XANH" at bounding box center [370, 409] width 124 height 25
click at [1247, 32] on icon "close" at bounding box center [1247, 28] width 12 height 12
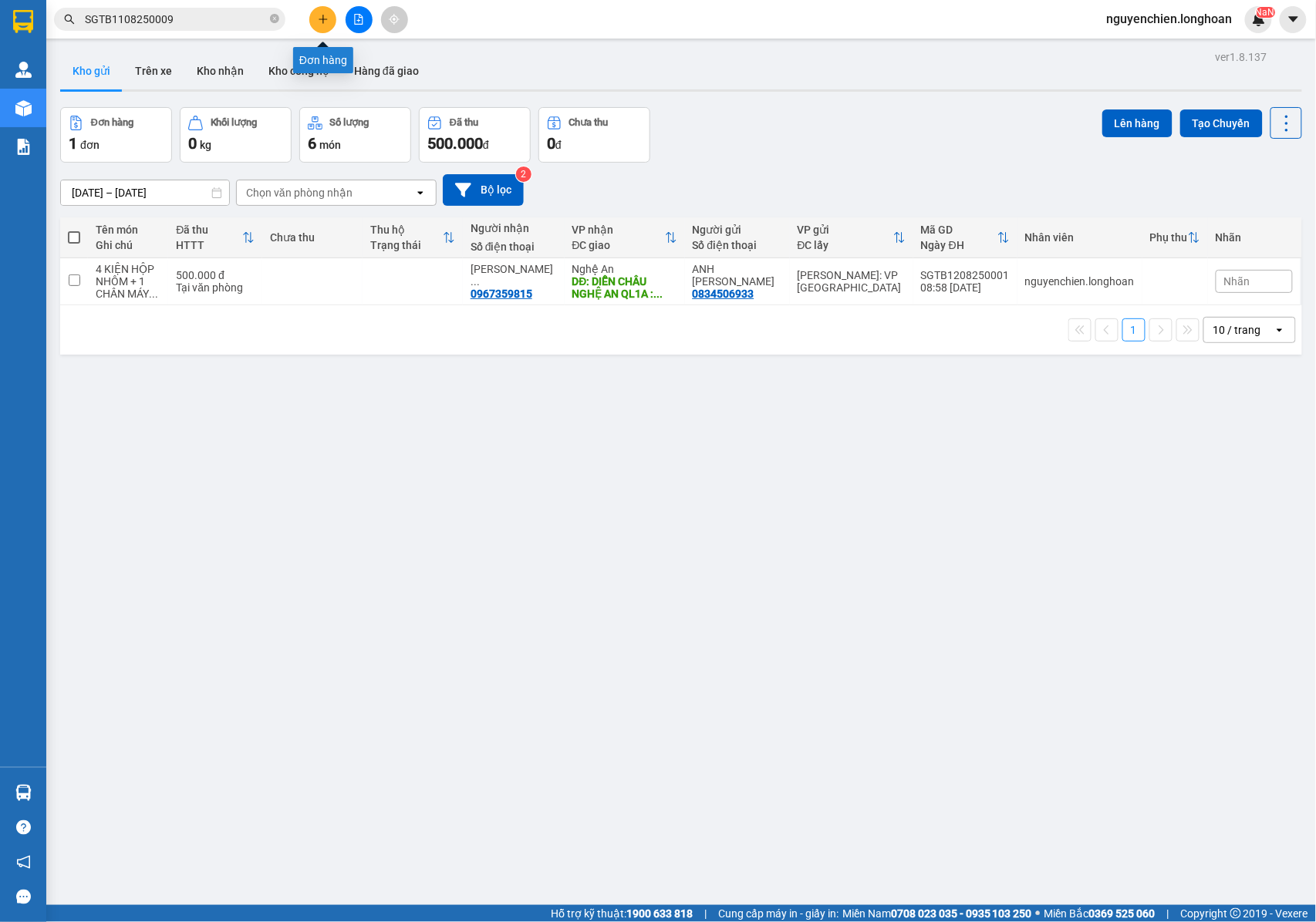
click at [323, 20] on icon "plus" at bounding box center [323, 19] width 11 height 11
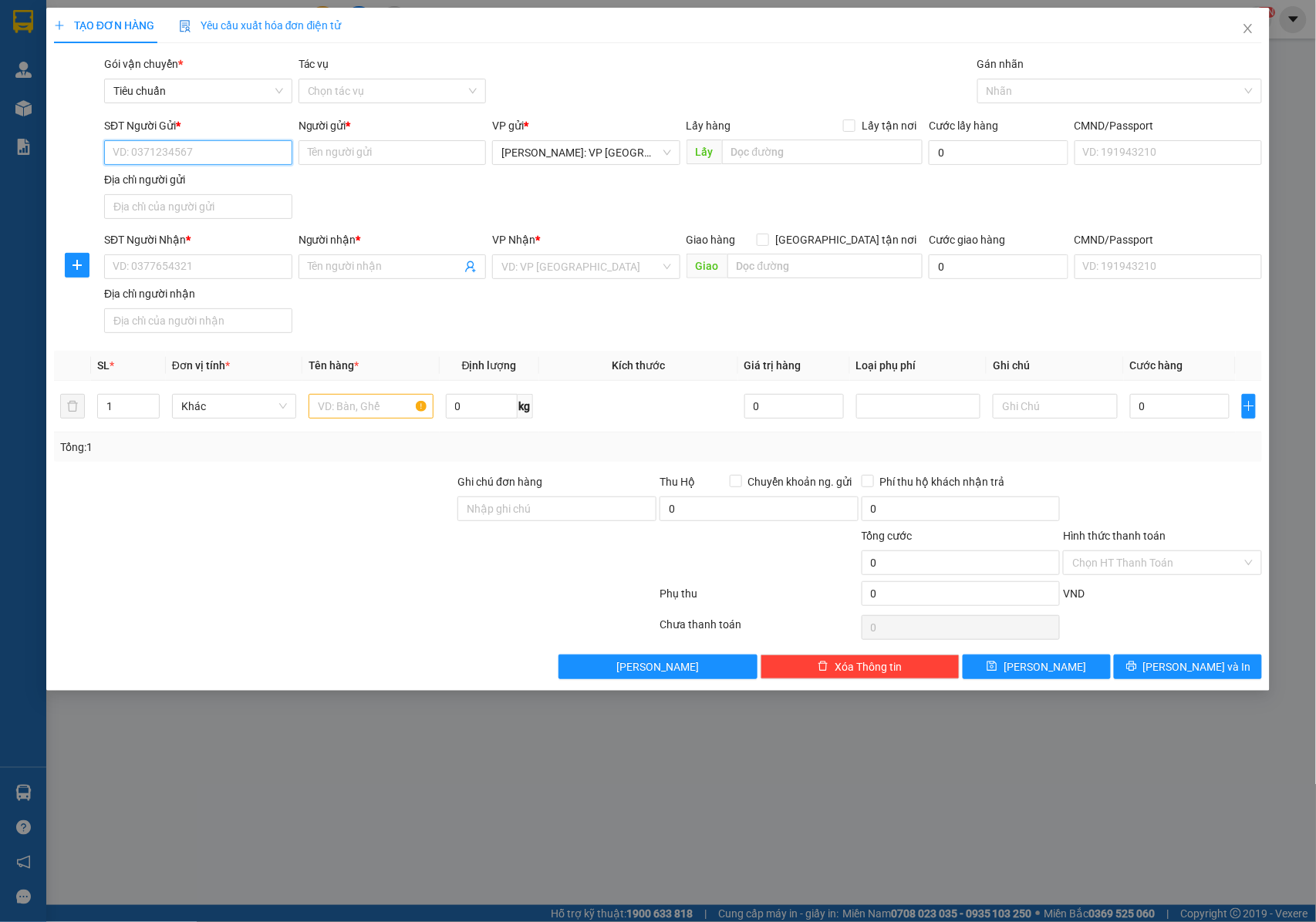
click at [201, 156] on input "SĐT Người Gửi *" at bounding box center [198, 152] width 188 height 25
click at [1158, 414] on input "0" at bounding box center [1180, 406] width 100 height 25
type input "2"
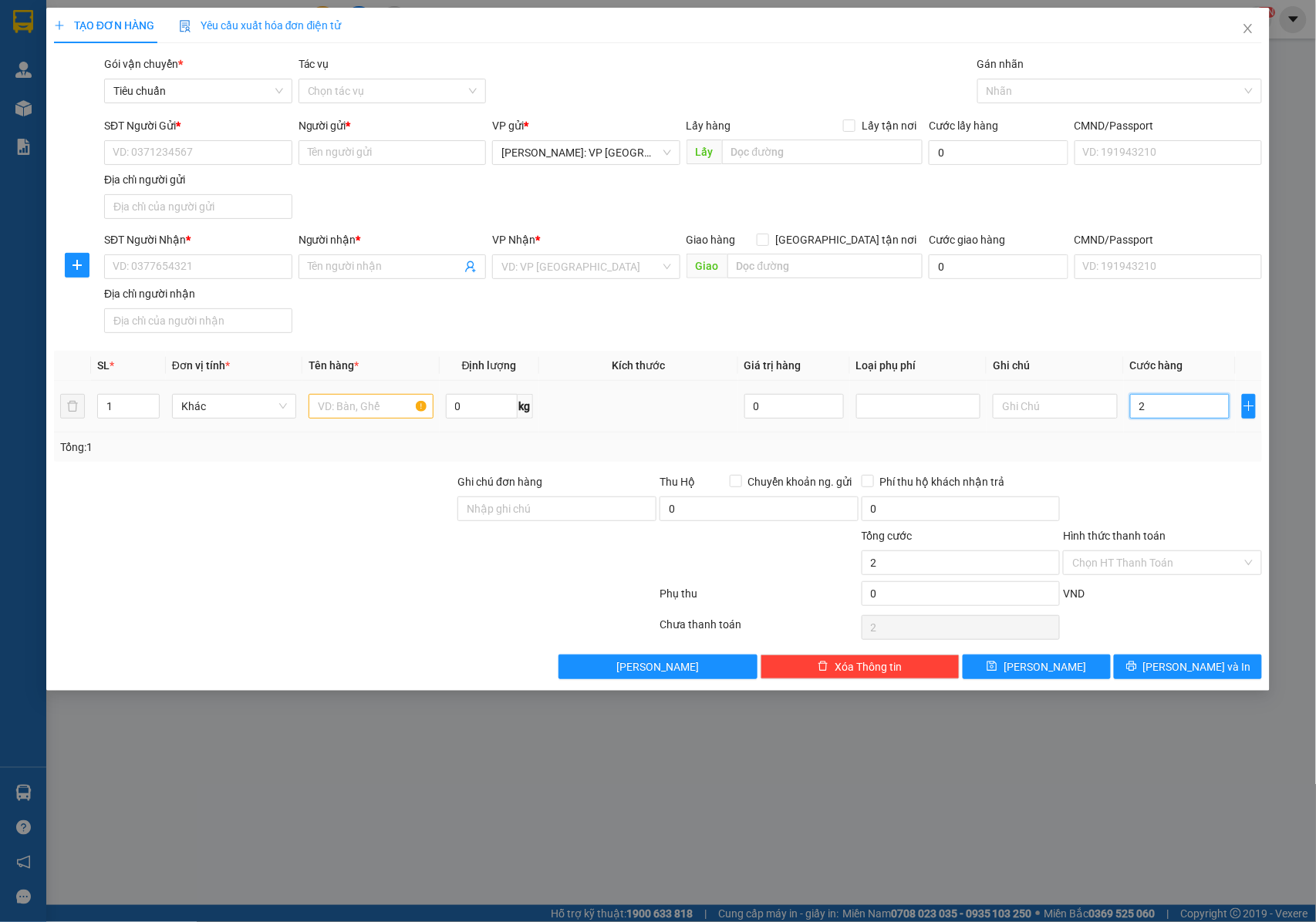
type input "20"
type input "200"
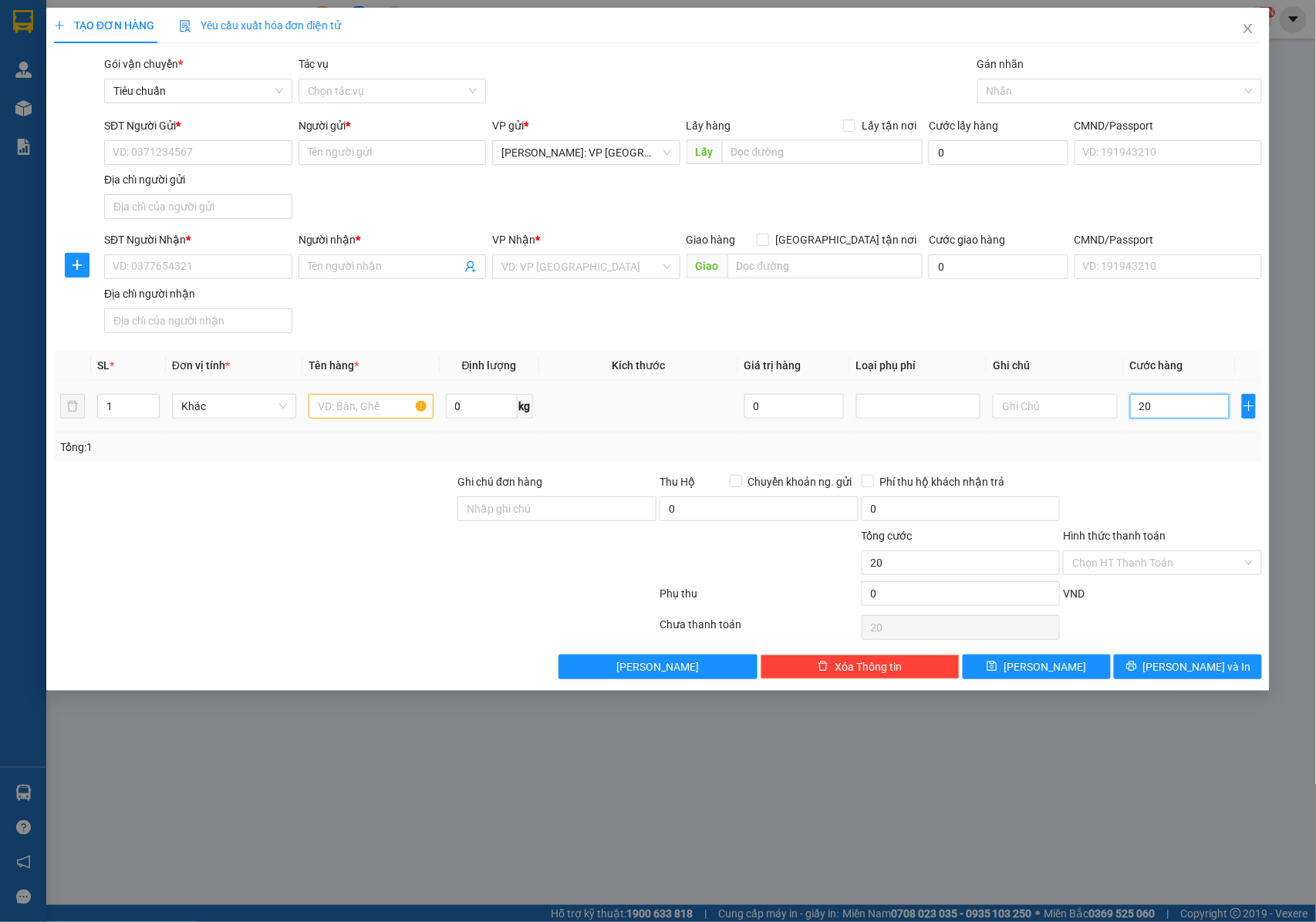
type input "200"
type input "2.000"
type input "20.000"
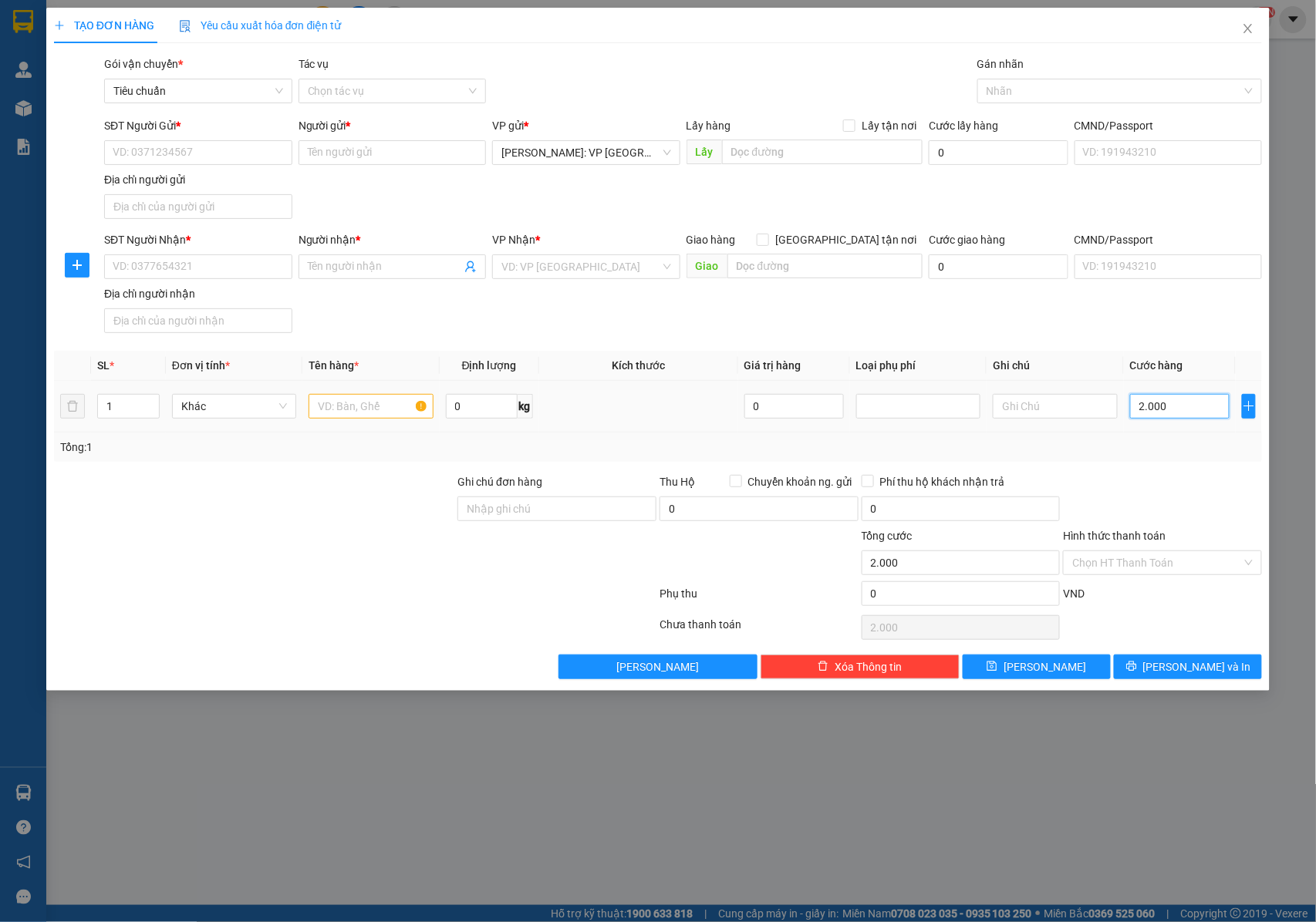
type input "20.000"
type input "200.000"
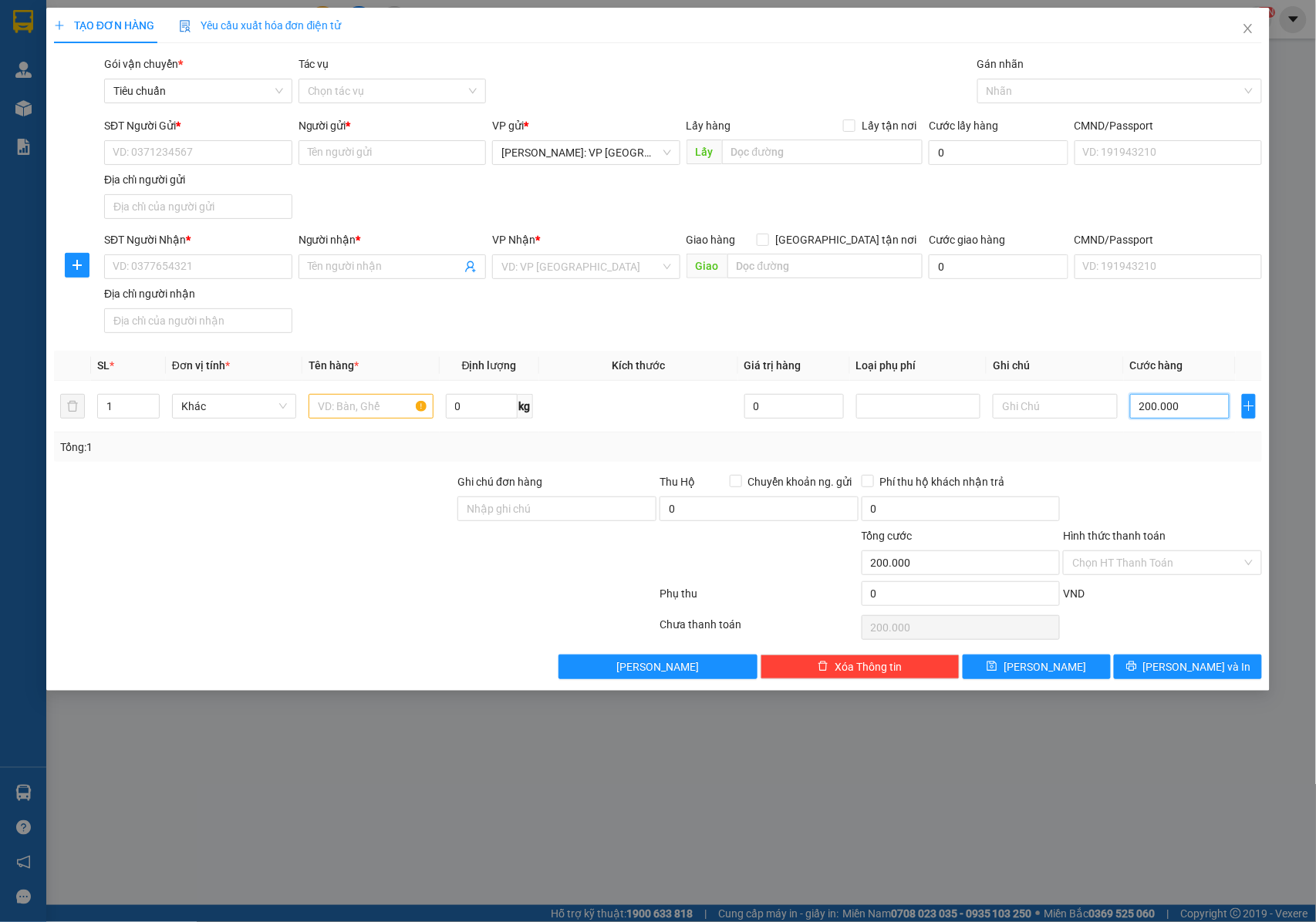
type input "200.000"
click at [1252, 26] on icon "close" at bounding box center [1248, 29] width 8 height 9
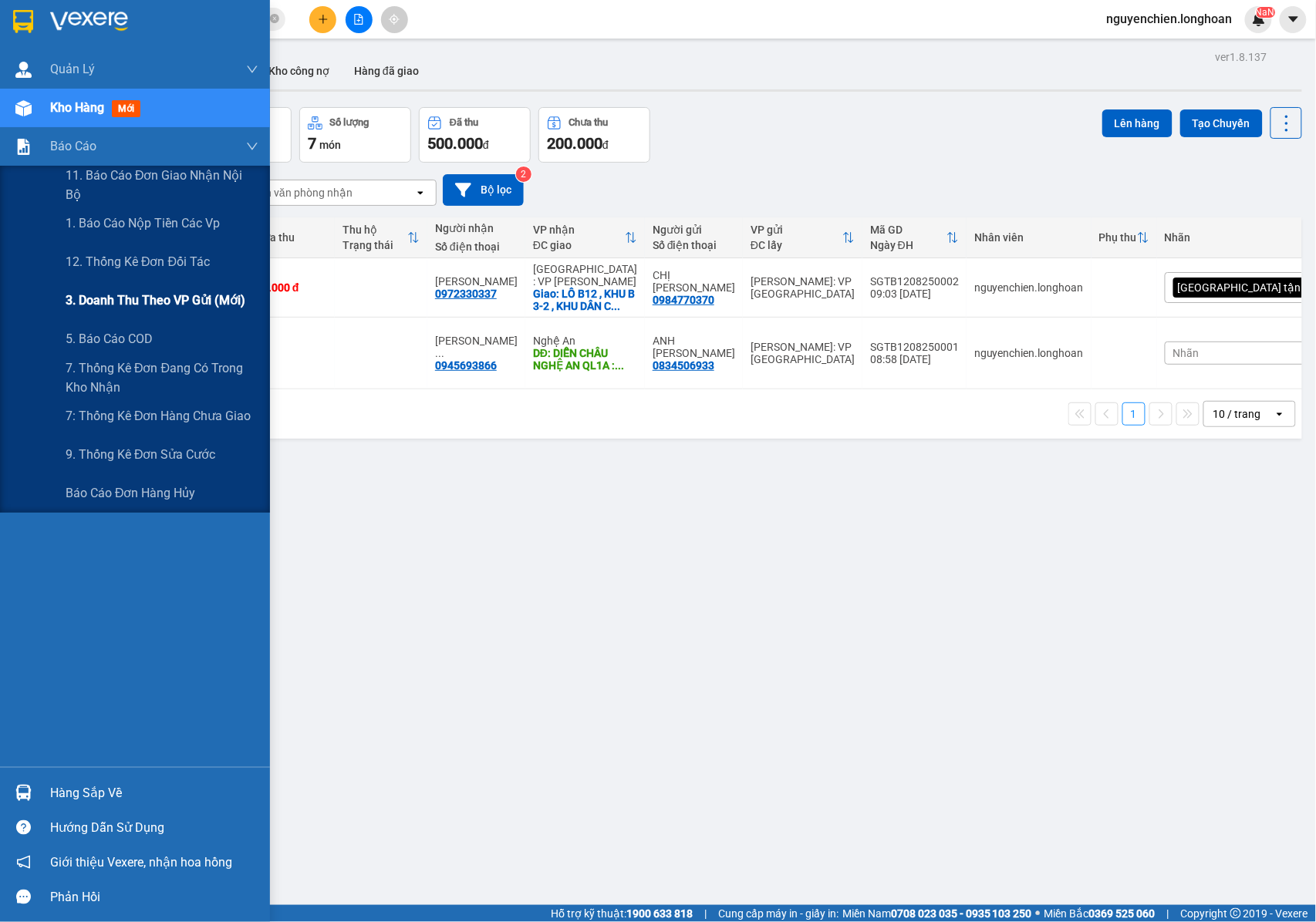
drag, startPoint x: 139, startPoint y: 295, endPoint x: 143, endPoint y: 302, distance: 8.1
click at [139, 300] on span "3. Doanh Thu theo VP Gửi (mới)" at bounding box center [155, 299] width 180 height 19
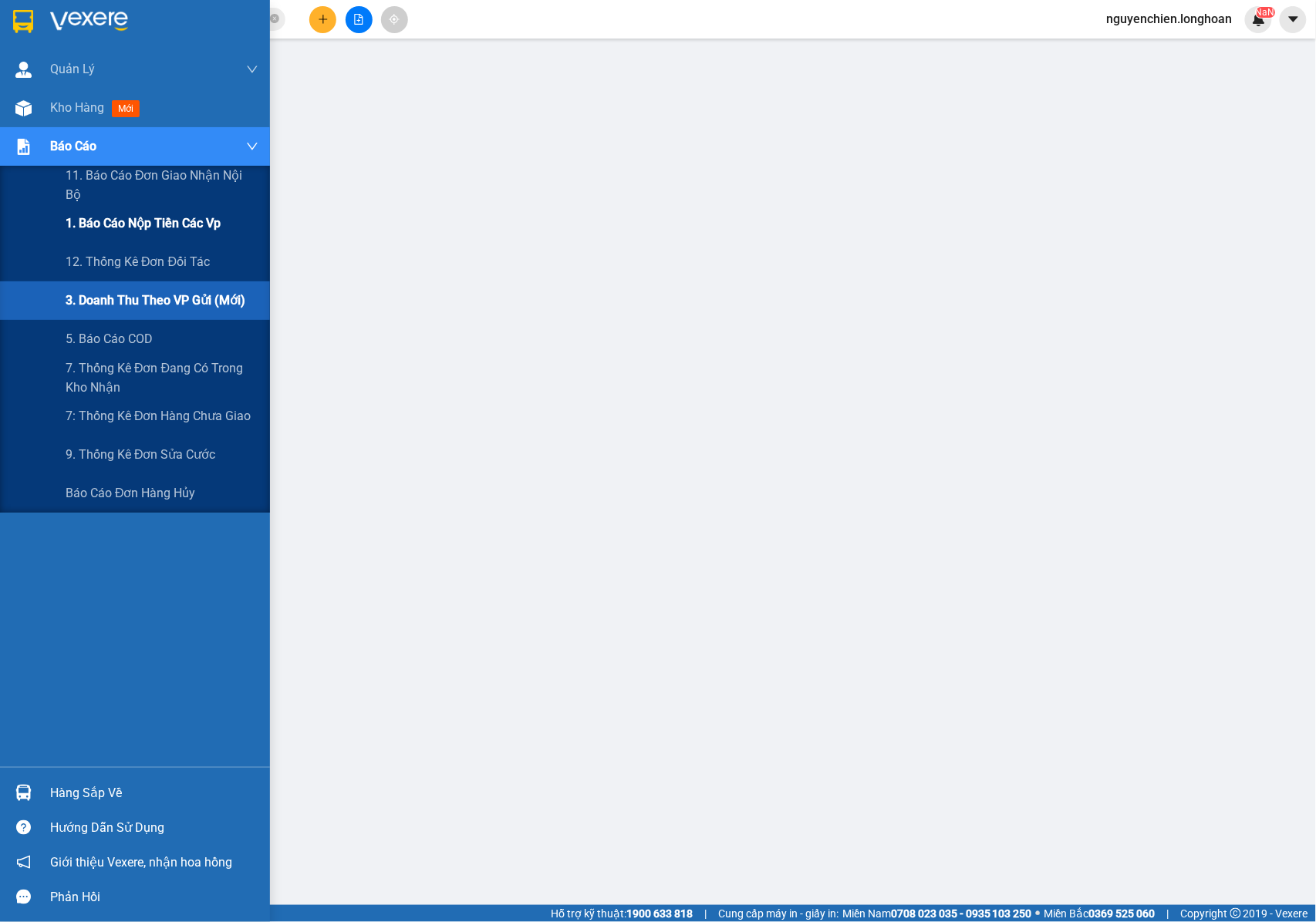
click at [126, 219] on span "1. Báo cáo nộp tiền các vp" at bounding box center [143, 223] width 155 height 19
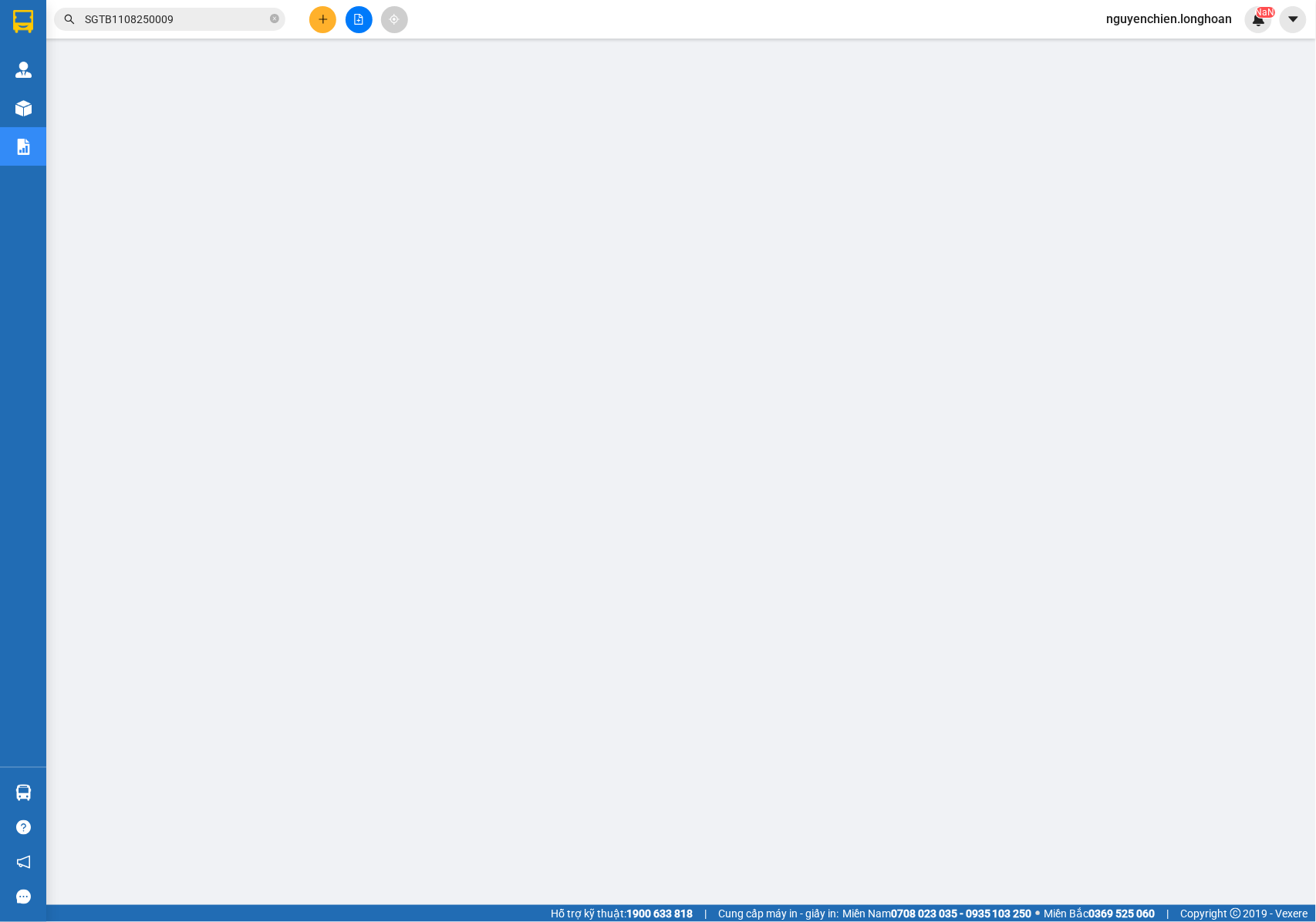
click at [219, 19] on input "SGTB1108250009" at bounding box center [175, 19] width 182 height 17
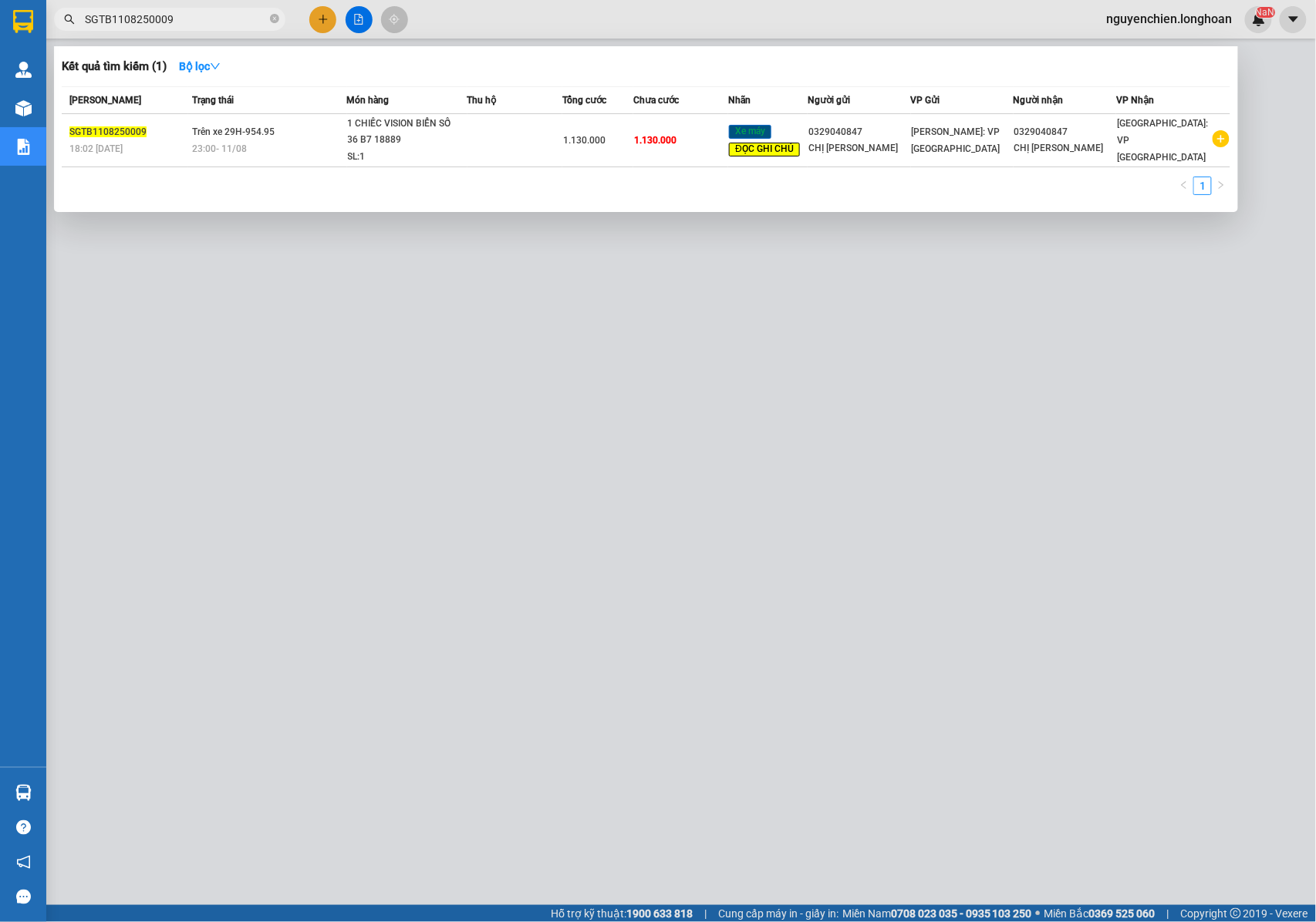
click at [121, 19] on input "SGTB1108250009" at bounding box center [175, 19] width 182 height 17
click at [180, 20] on input "SGTB1108250009" at bounding box center [175, 19] width 182 height 17
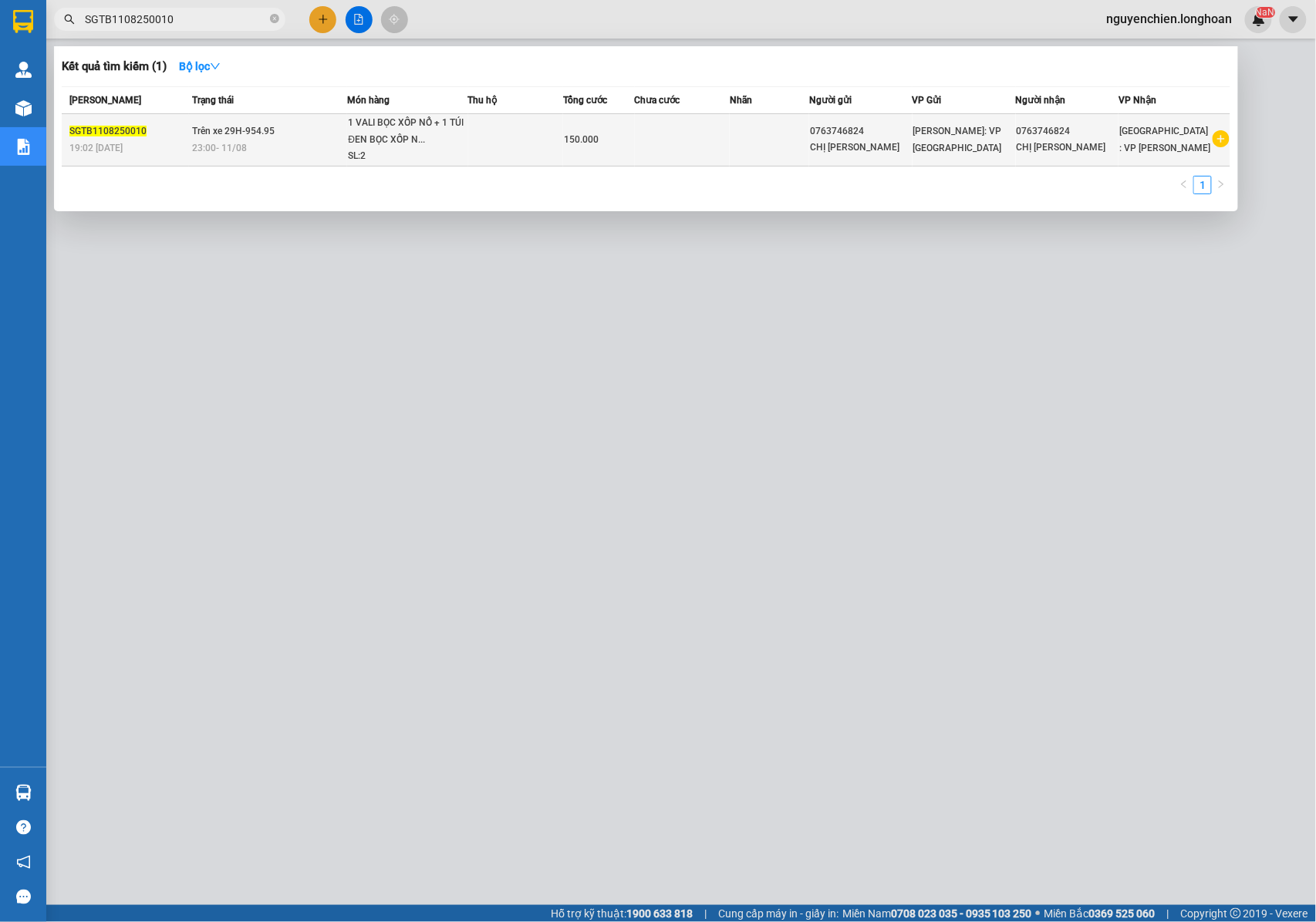
type input "SGTB1108250010"
click at [418, 137] on div "1 VALI BỌC XỐP NỔ + 1 TÚI ĐEN BỌC XỐP N..." at bounding box center [405, 132] width 116 height 33
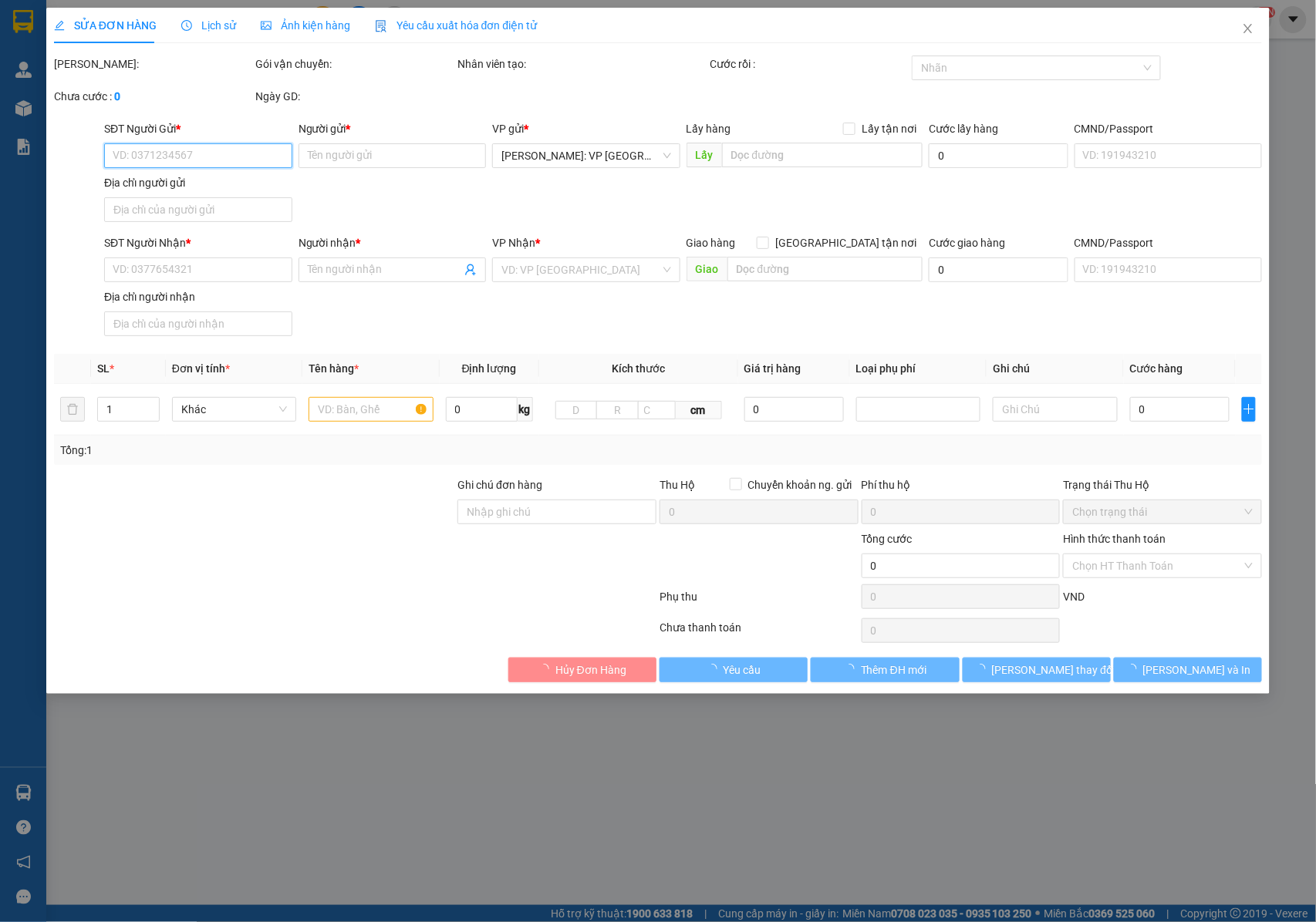
type input "0763746824"
type input "CHỊ [PERSON_NAME]"
type input "0763746824"
type input "CHỊ [PERSON_NAME]"
type input "NHẬN NGUYÊN KIỆN GIAO NGUYÊN KIỆN, HƯ VỠ K ĐỀN"
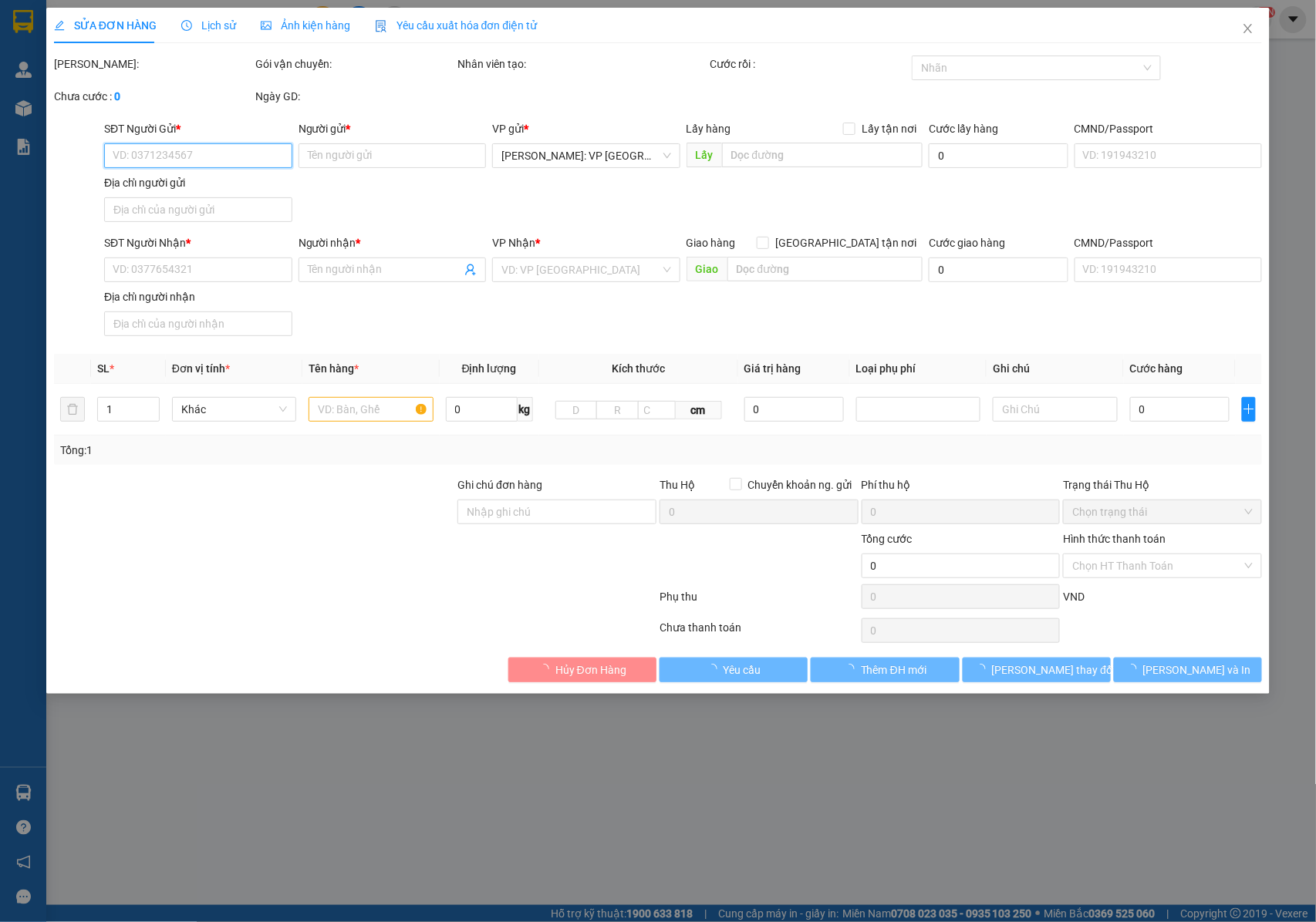
type input "150.000"
type input "30.000"
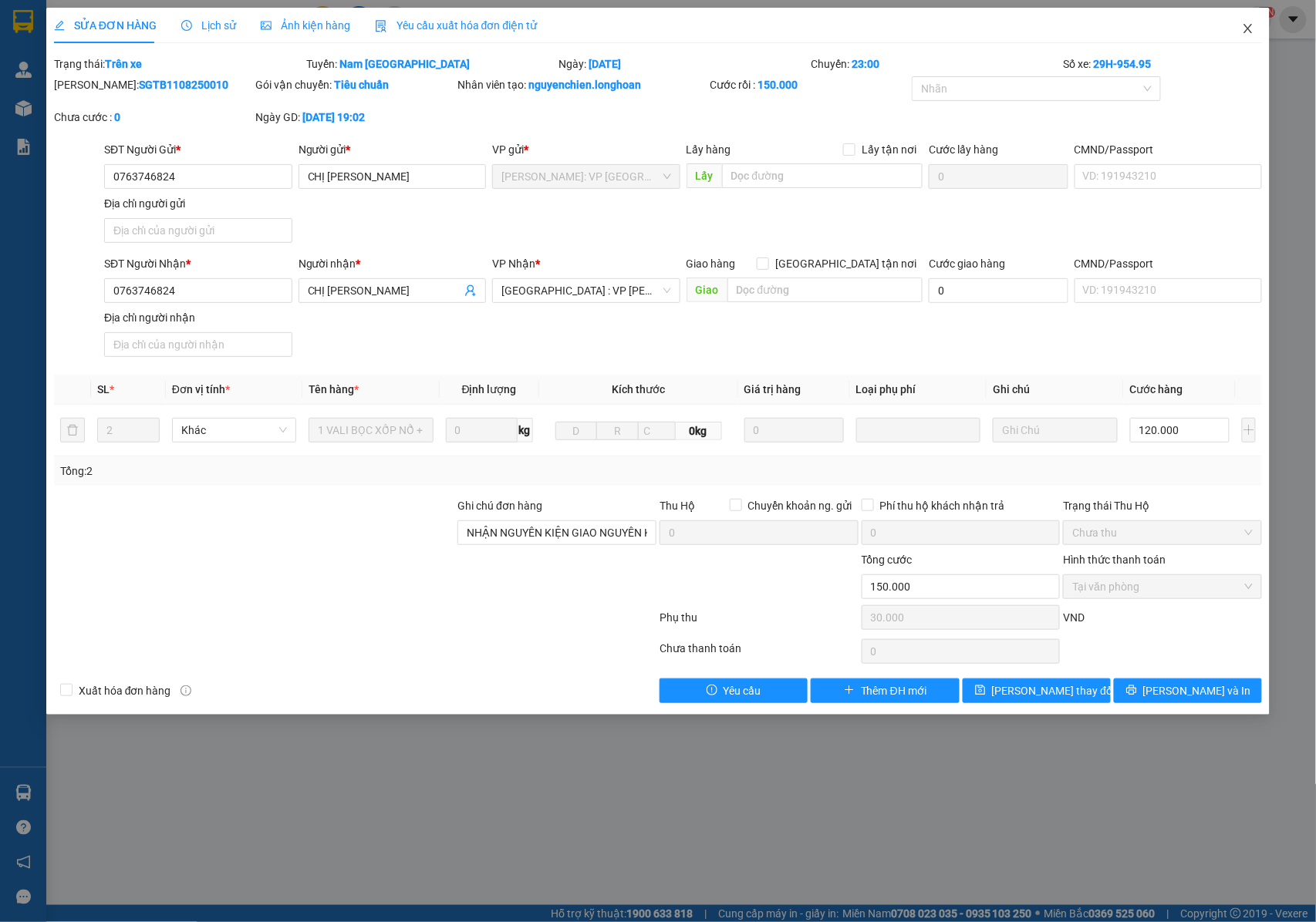
click at [1250, 19] on span "Close" at bounding box center [1248, 29] width 43 height 43
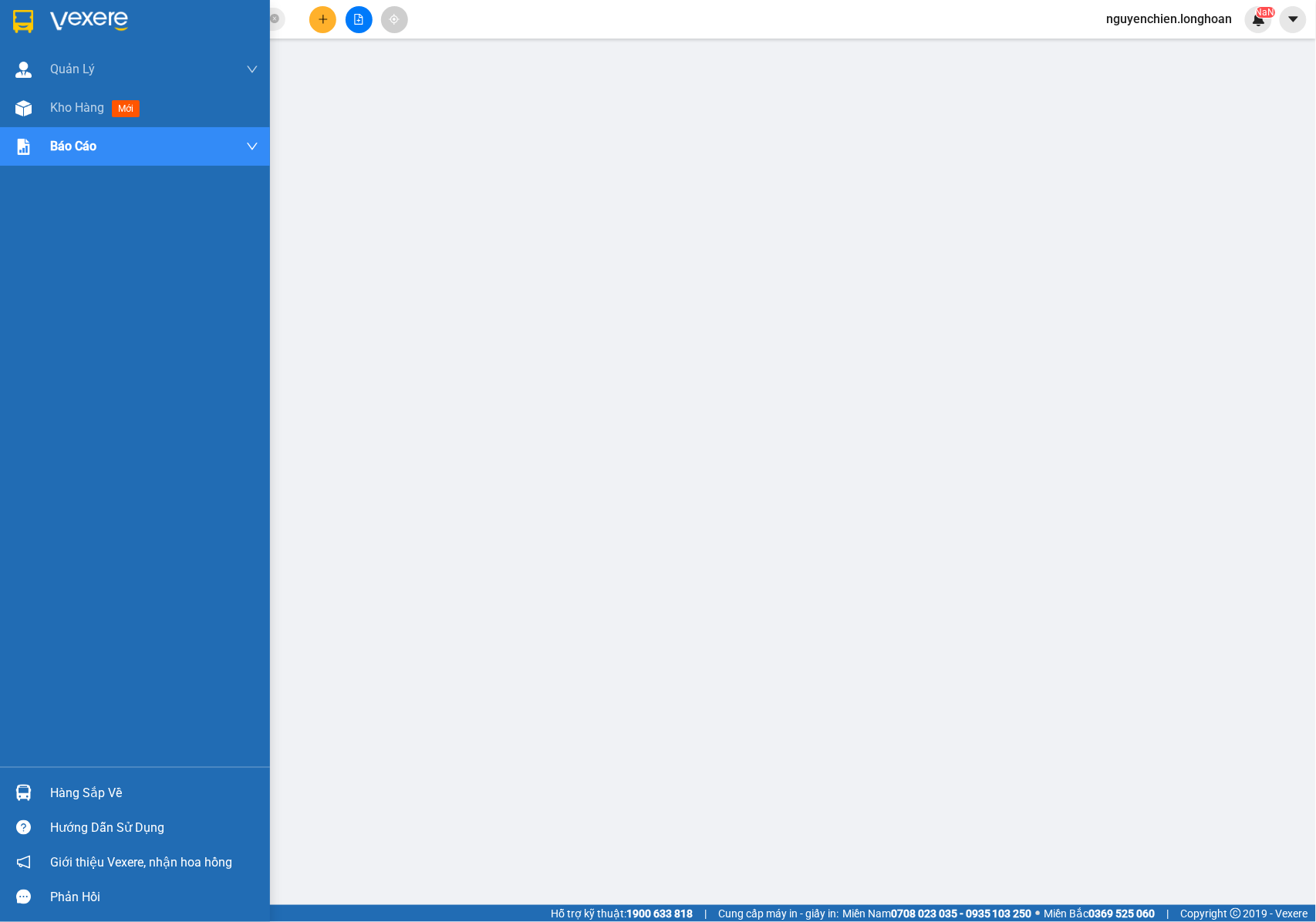
click at [18, 108] on img at bounding box center [24, 109] width 17 height 17
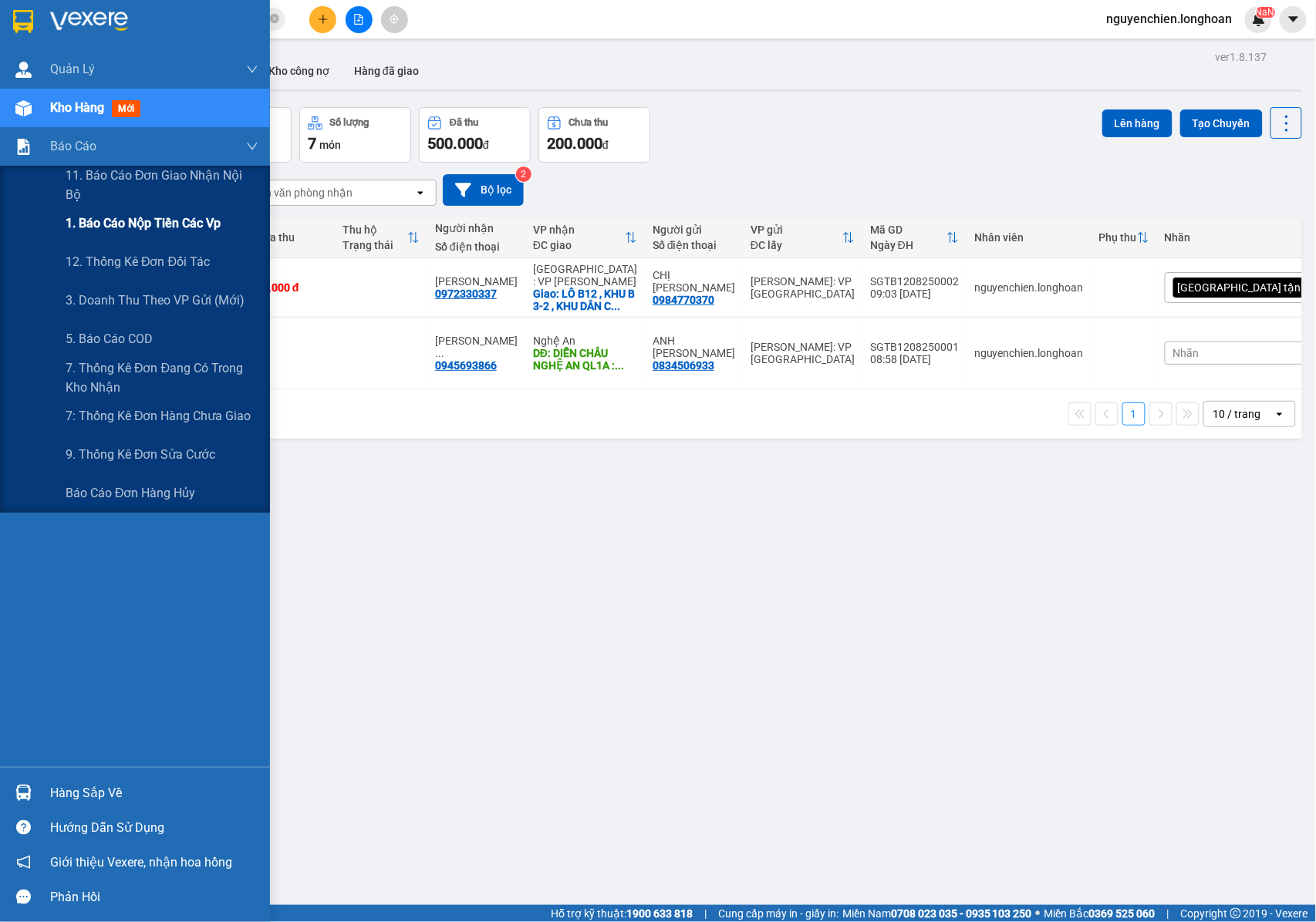
click at [112, 220] on span "1. Báo cáo nộp tiền các vp" at bounding box center [143, 223] width 155 height 19
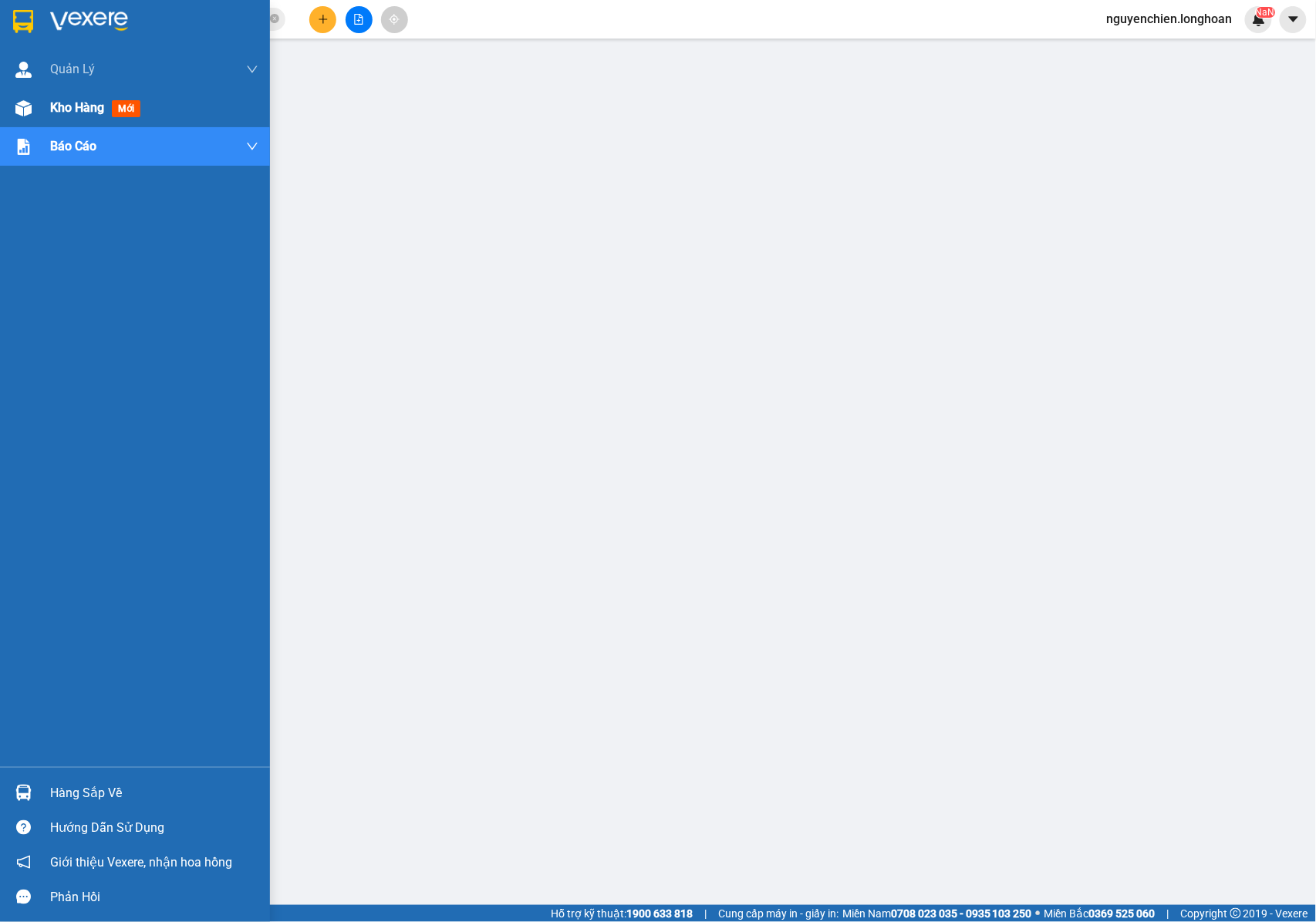
click at [26, 100] on img at bounding box center [24, 109] width 17 height 17
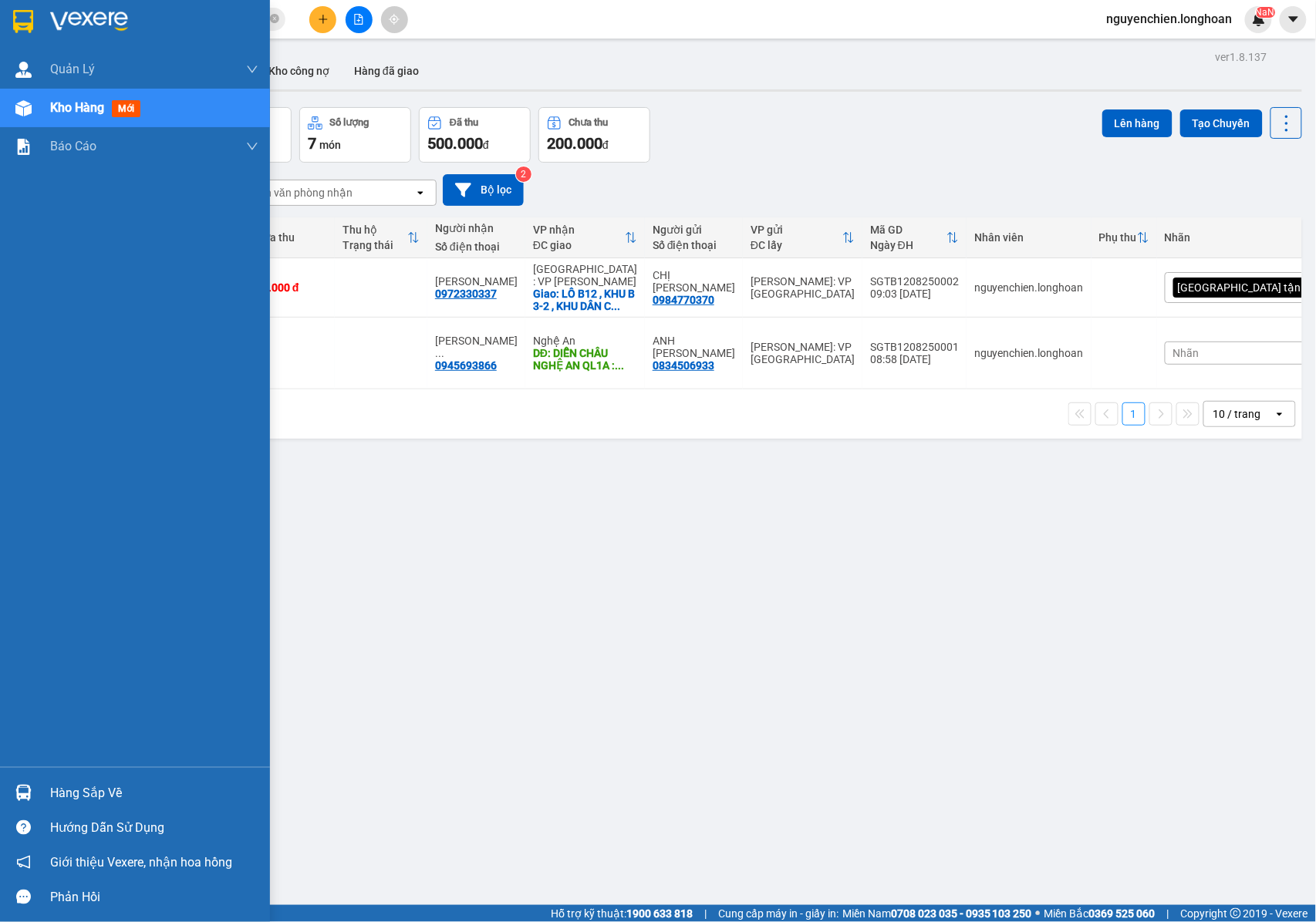
click at [87, 98] on div "Kho hàng mới" at bounding box center [98, 107] width 97 height 19
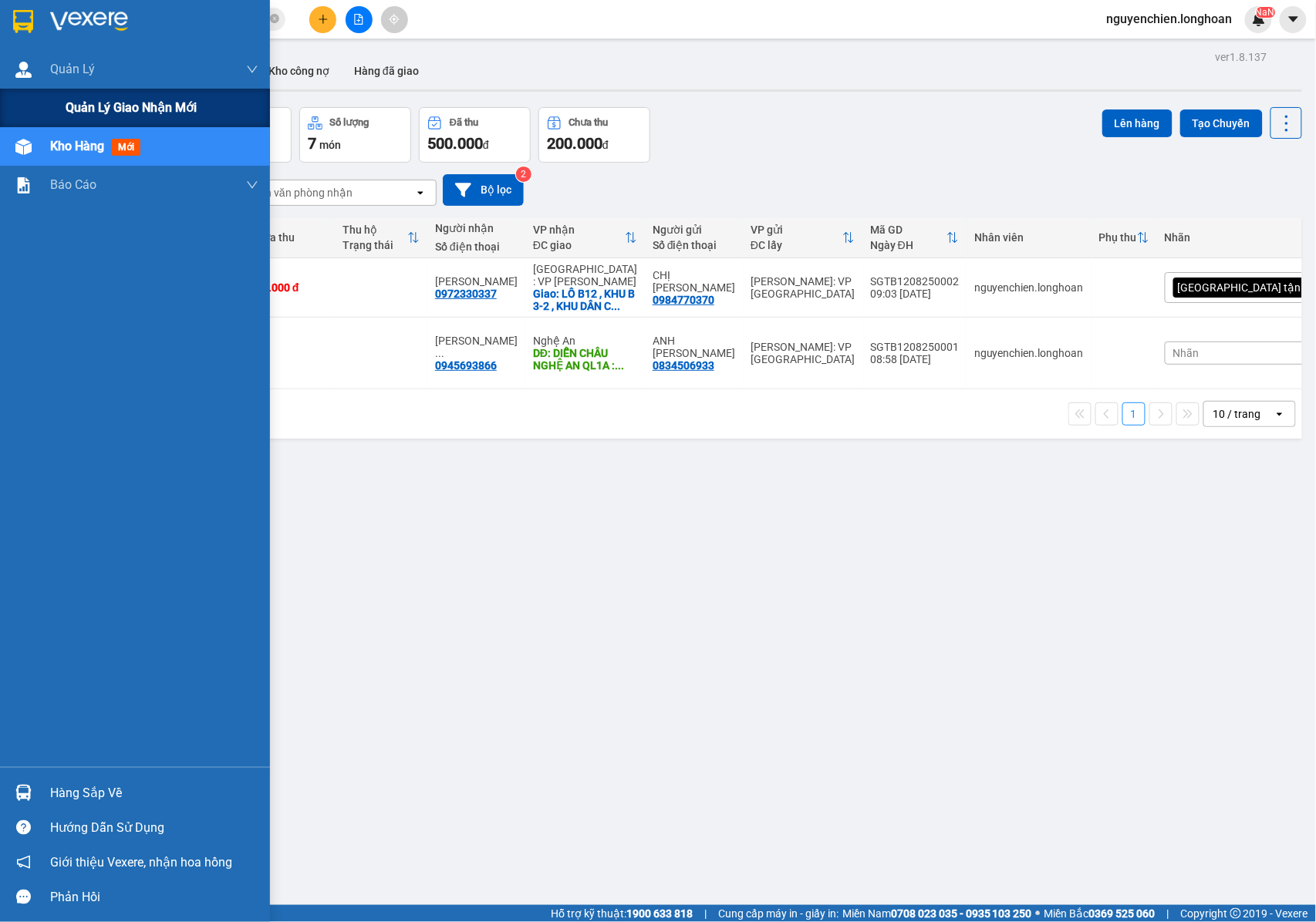
click at [149, 103] on span "Quản lý giao nhận mới" at bounding box center [131, 107] width 131 height 19
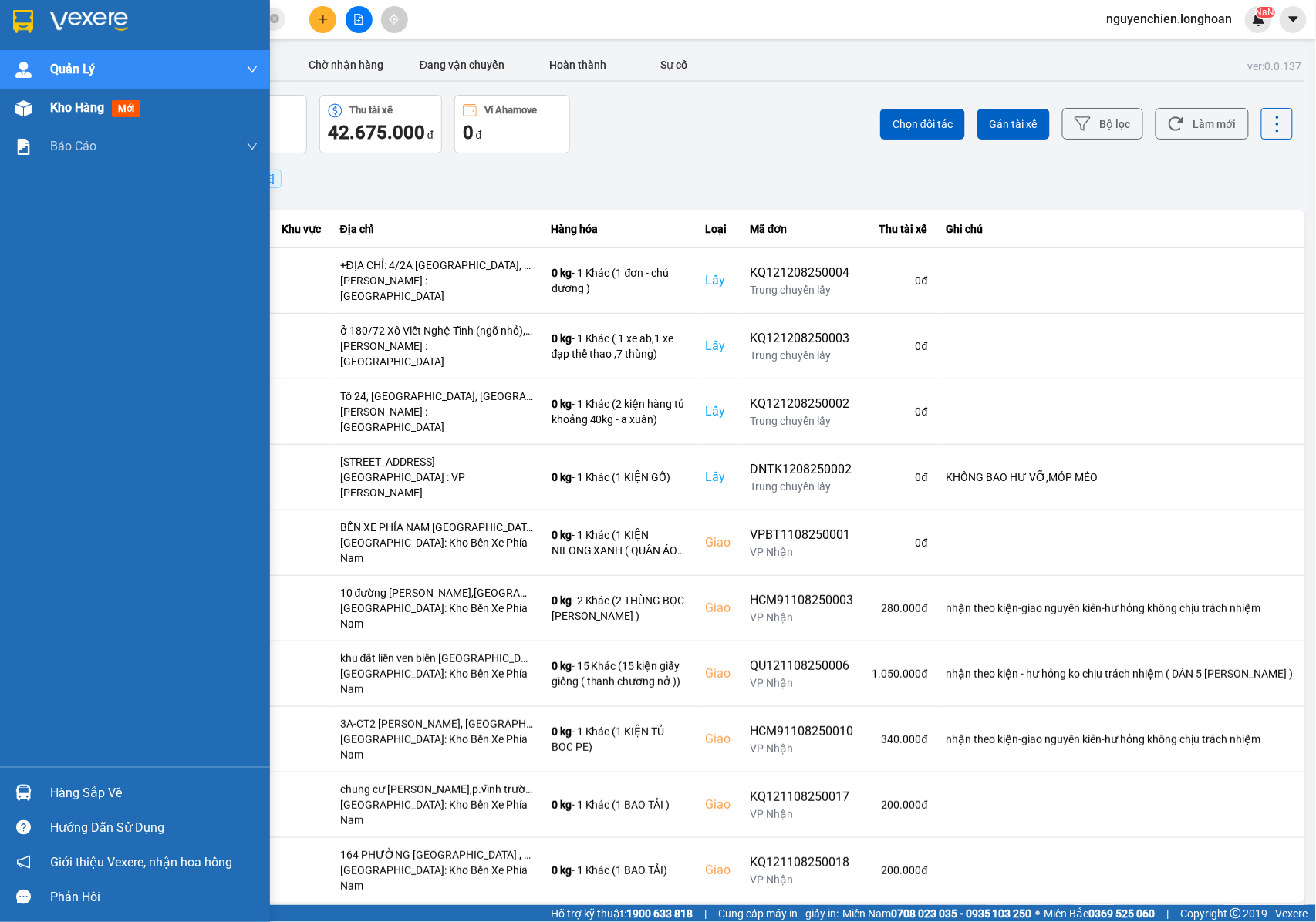
click at [26, 110] on img at bounding box center [24, 109] width 17 height 17
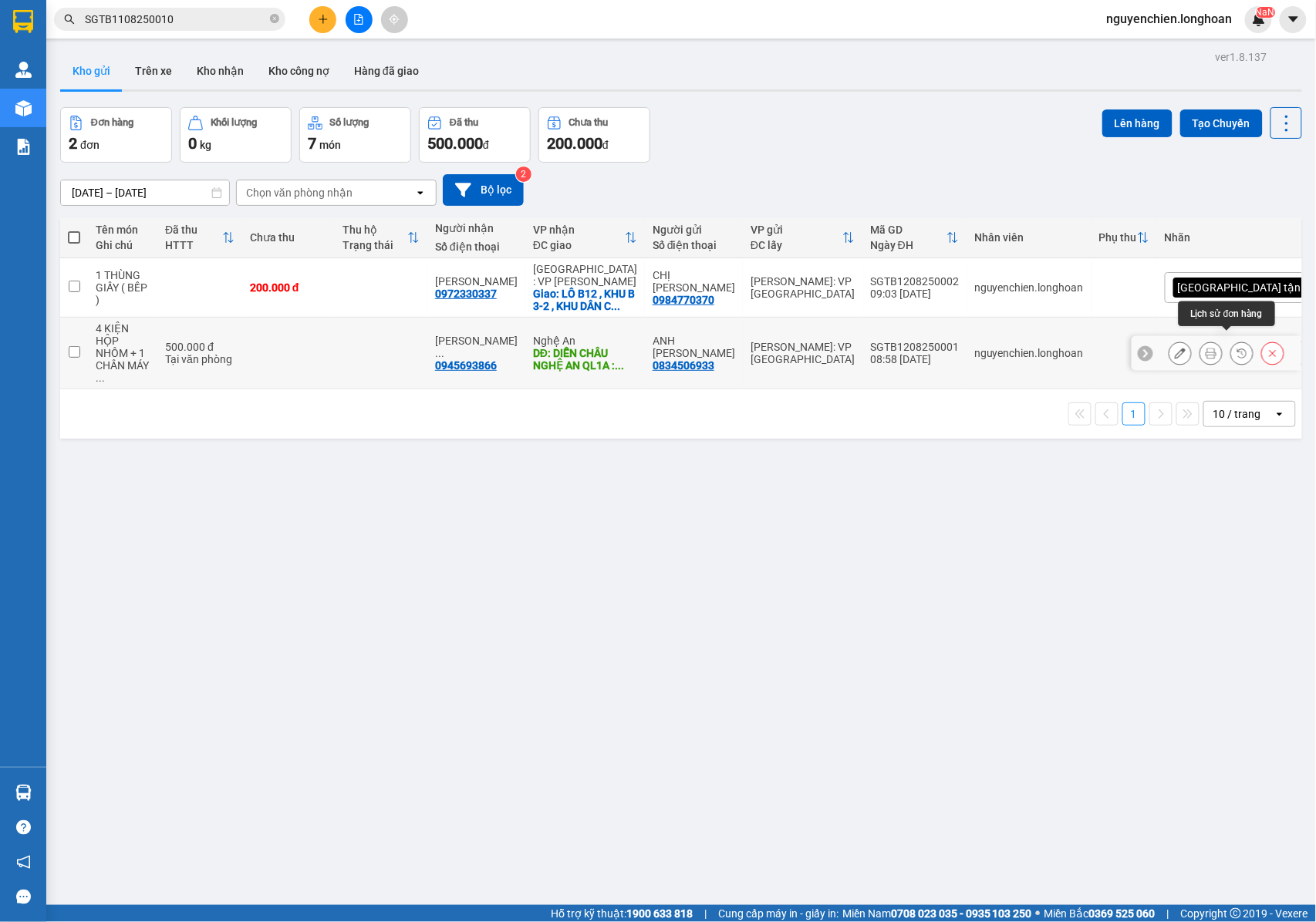
click at [1205, 347] on icon at bounding box center [1211, 353] width 11 height 11
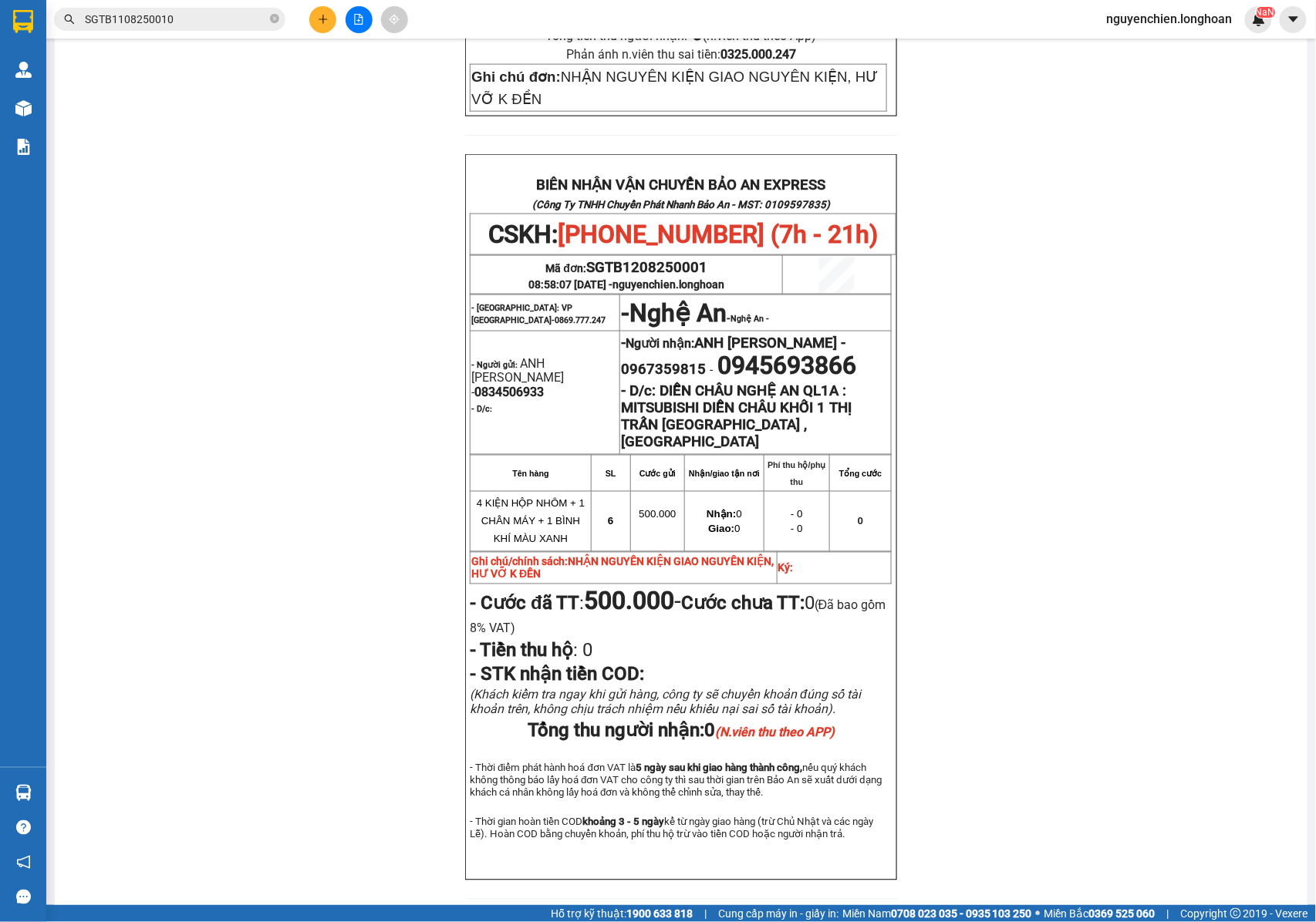
scroll to position [616, 0]
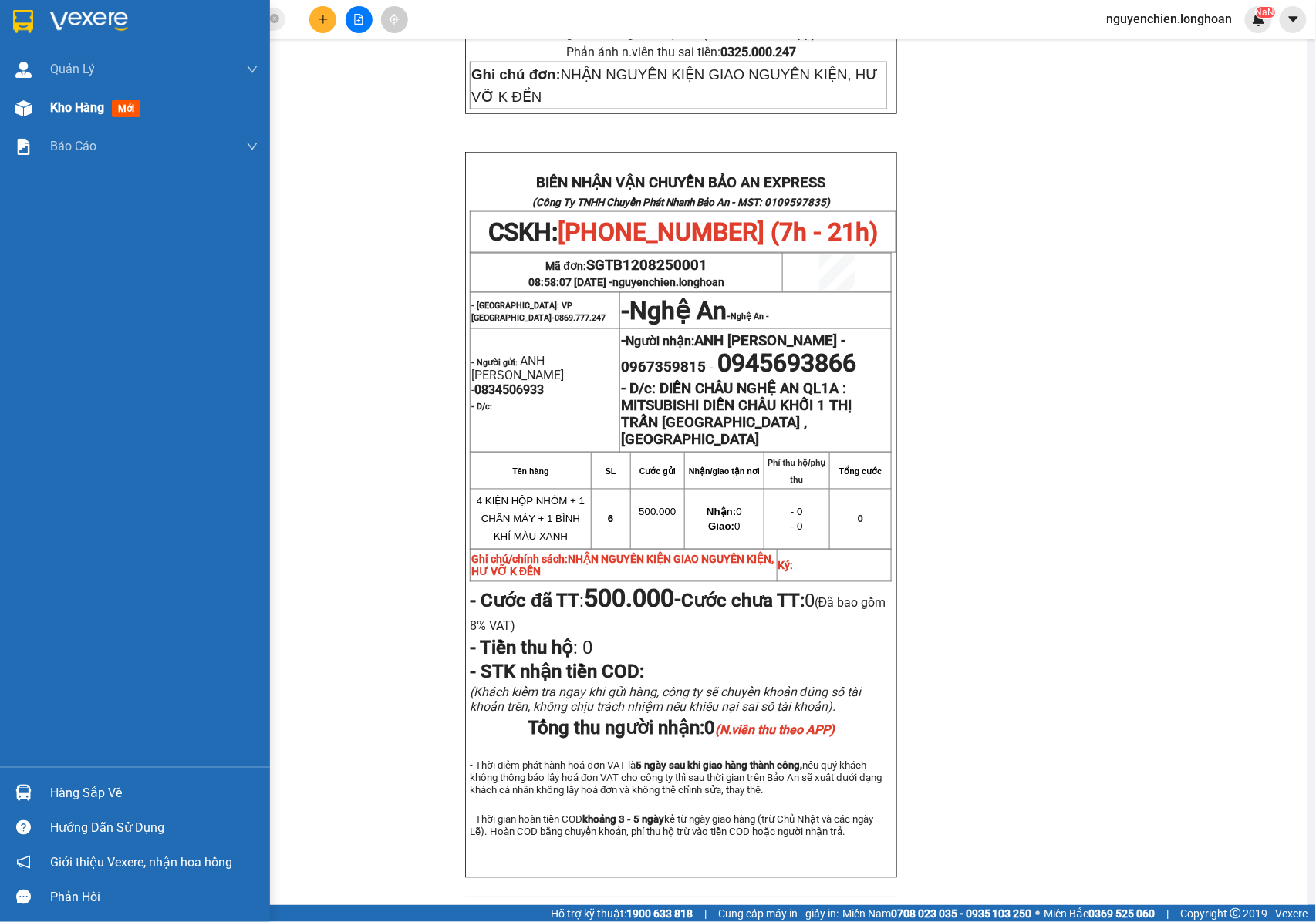
click at [45, 119] on div "Kho hàng mới" at bounding box center [135, 108] width 270 height 39
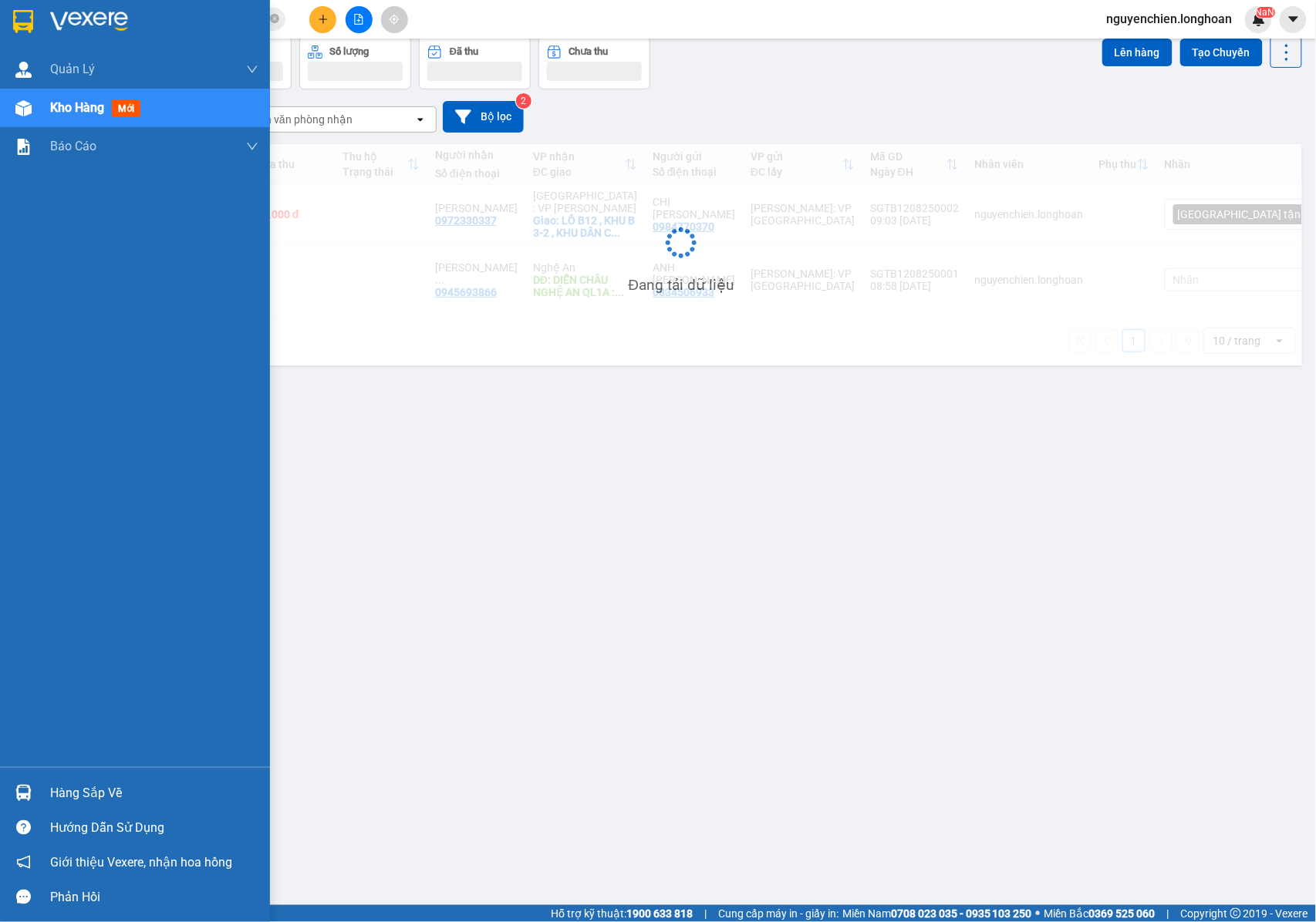
scroll to position [71, 0]
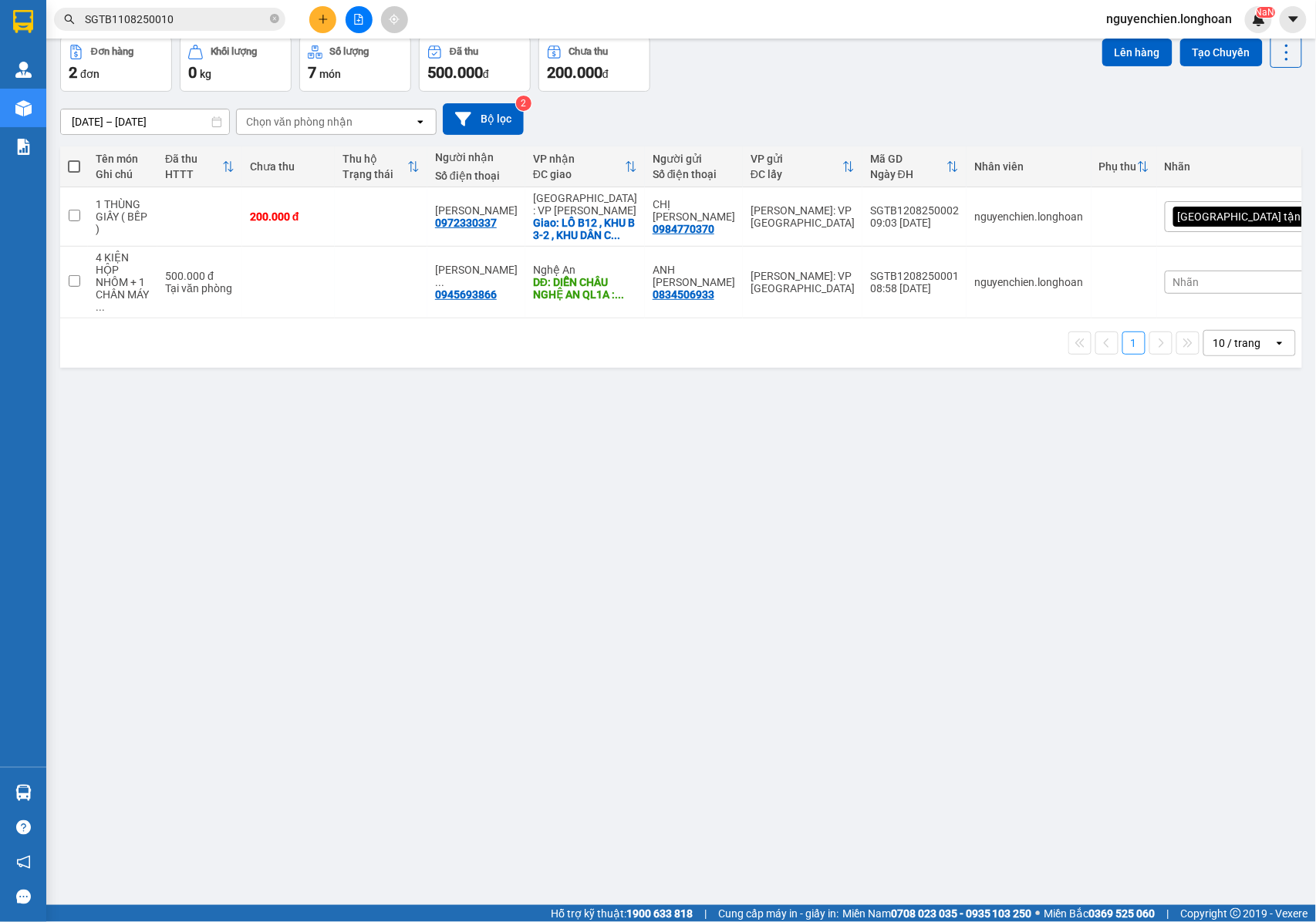
click at [1222, 275] on div "Nhãn" at bounding box center [1252, 282] width 175 height 23
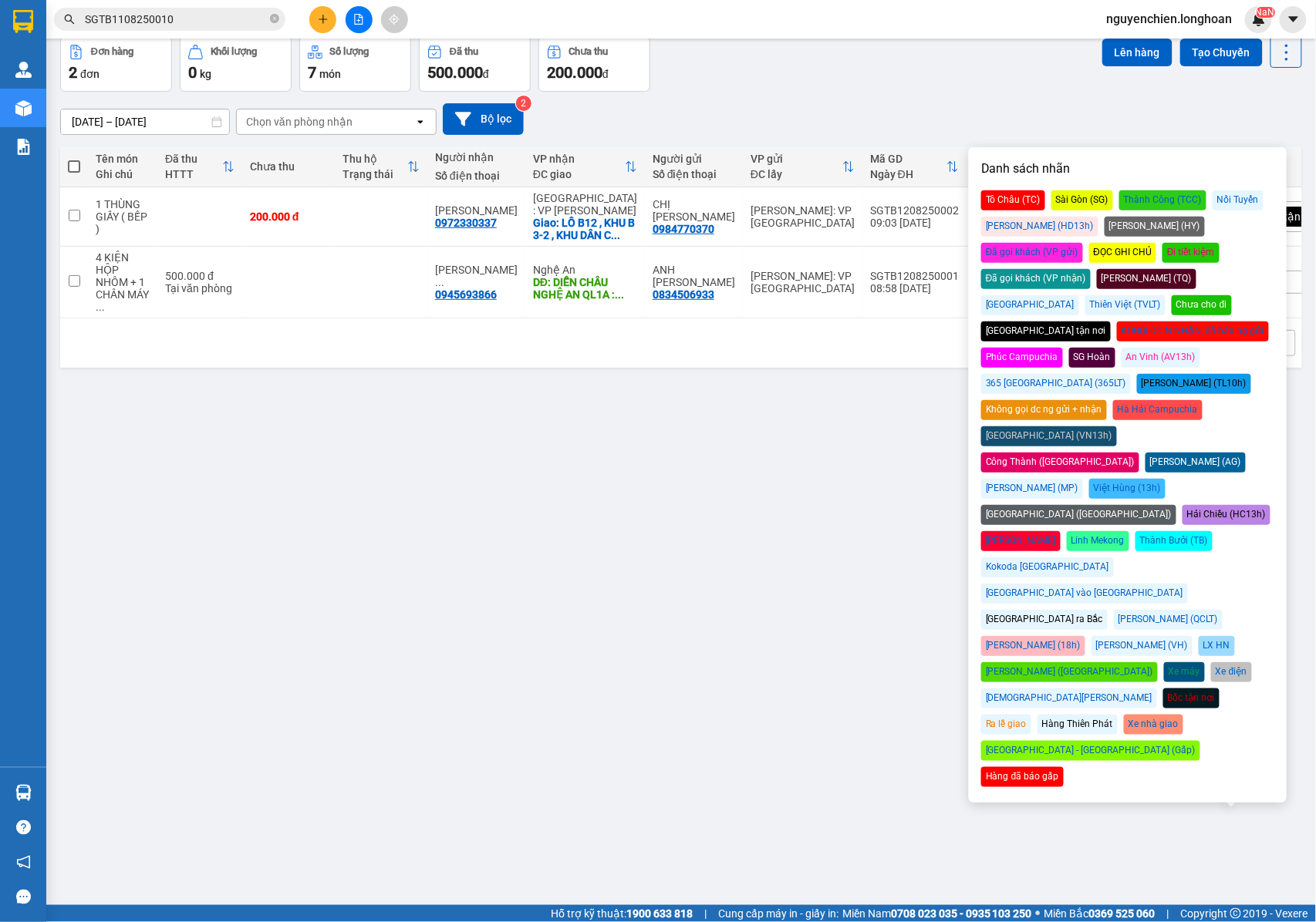
click at [1083, 243] on div "Đã gọi khách (VP gửi)" at bounding box center [1031, 253] width 101 height 20
click at [699, 583] on div "ver 1.8.137 Kho gửi Trên xe Kho nhận Kho công nợ Hàng đã giao Đơn hàng 2 đơn Kh…" at bounding box center [681, 436] width 1254 height 922
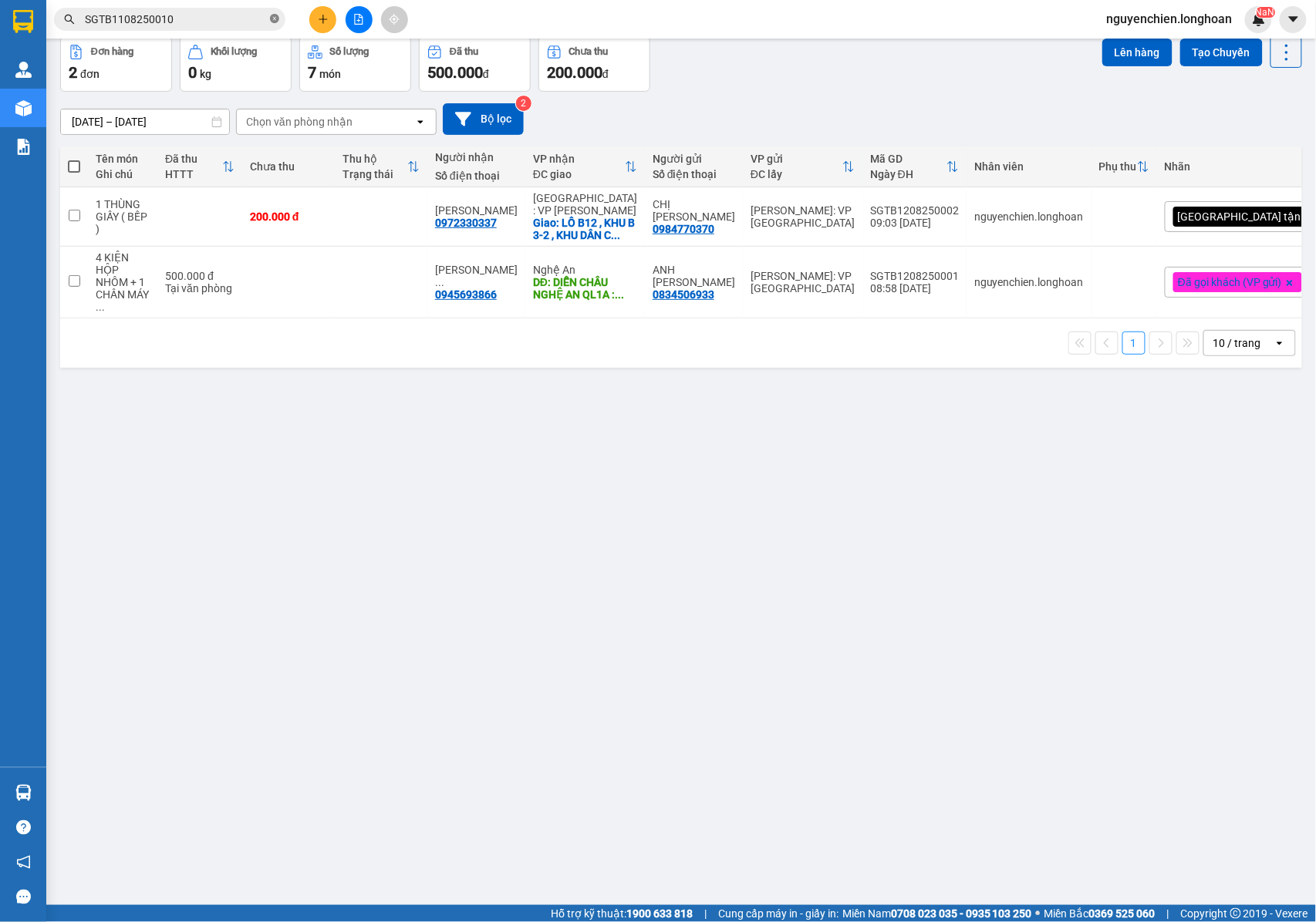
click at [276, 20] on icon "close-circle" at bounding box center [275, 18] width 9 height 9
click at [234, 23] on input "text" at bounding box center [175, 19] width 182 height 17
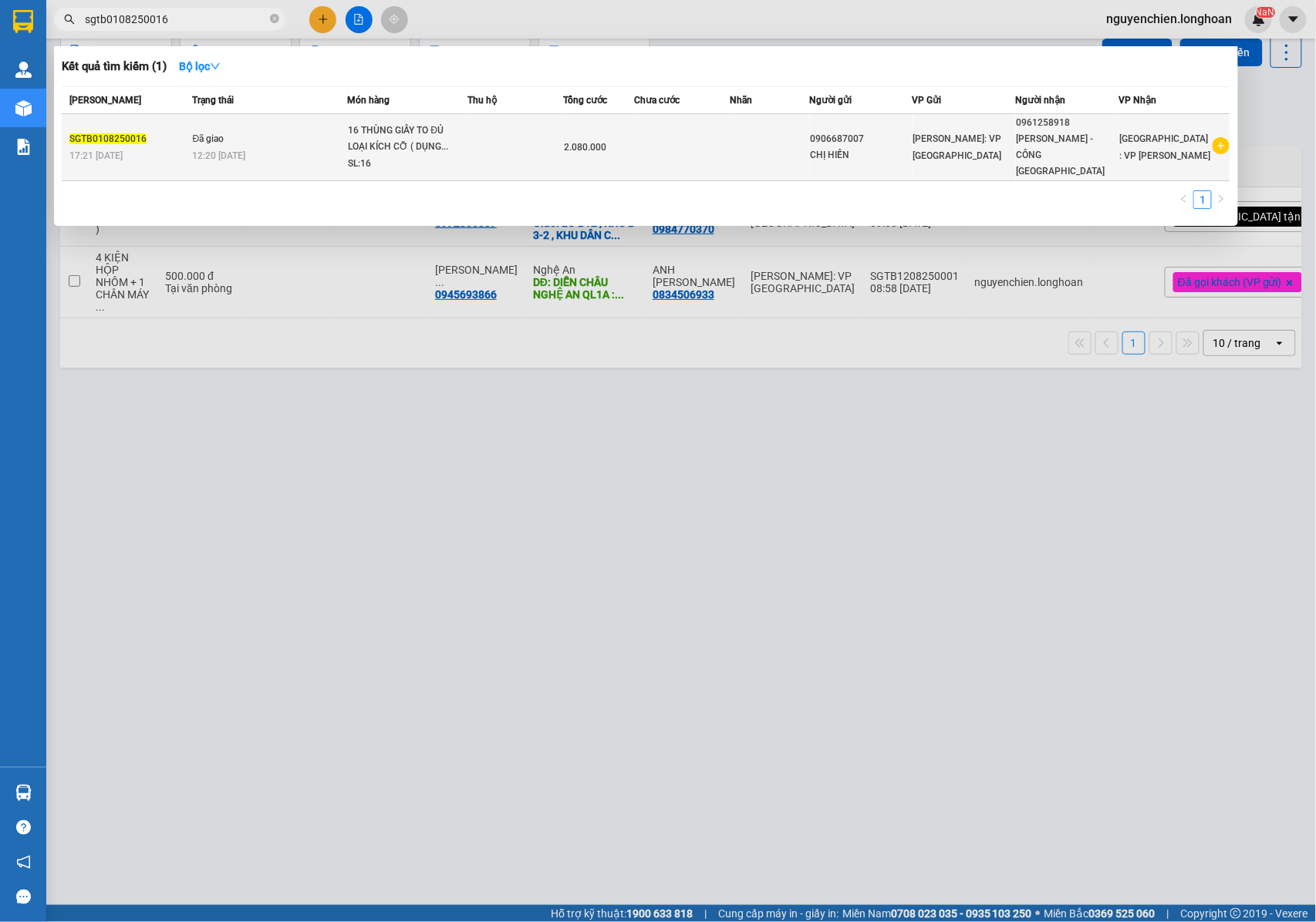
type input "sgtb0108250016"
click at [265, 134] on td "Đã giao 12:20 [DATE]" at bounding box center [268, 147] width 159 height 67
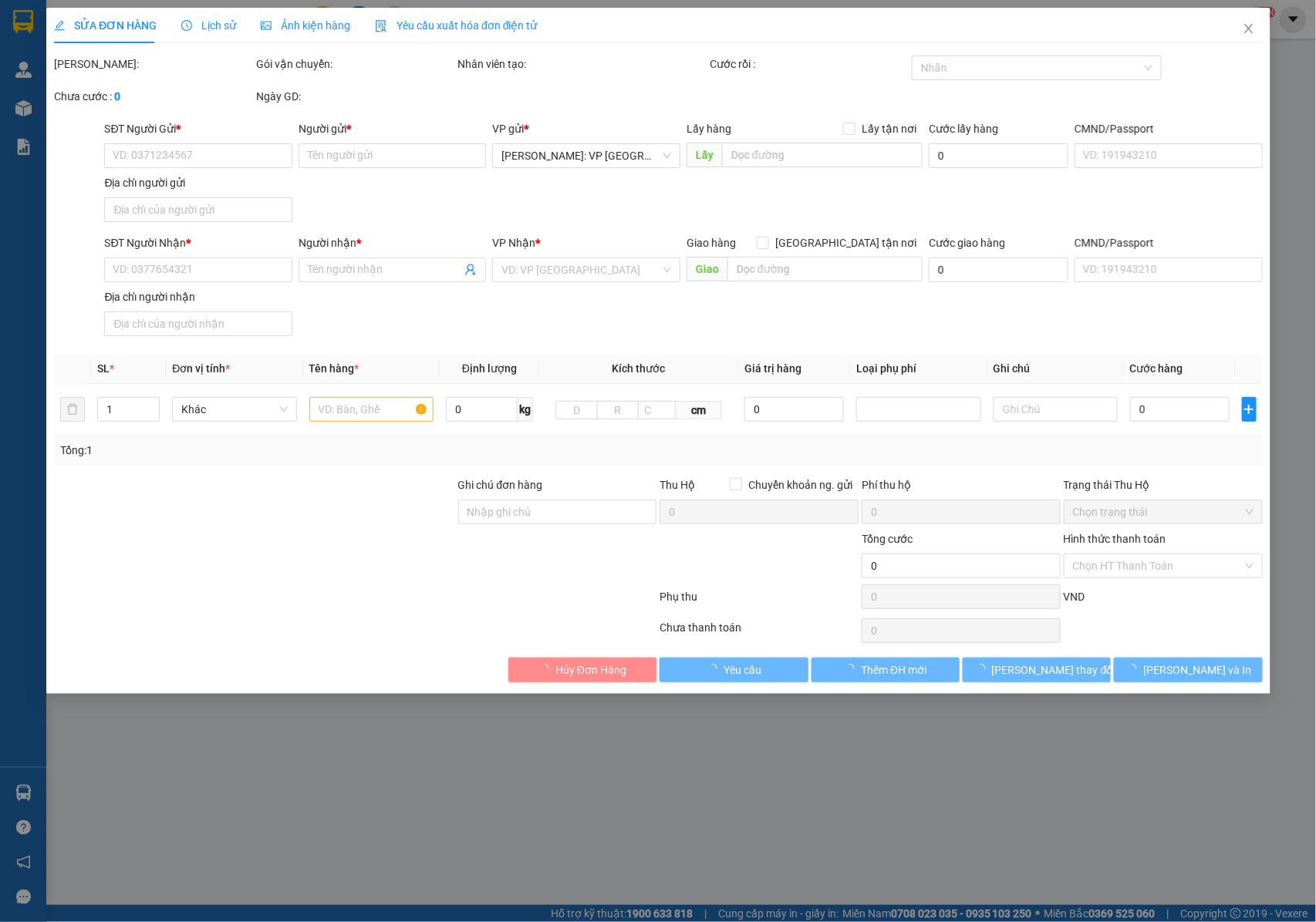
type input "0906687007"
type input "CHỊ HIỀN"
type input "0961258918"
type input "[PERSON_NAME] - CÔNG [GEOGRAPHIC_DATA]"
type input "NHẬN NGUYÊN KIỆN GIAO NGUYÊN KIỆN, HƯ VỠ K ĐỀN"
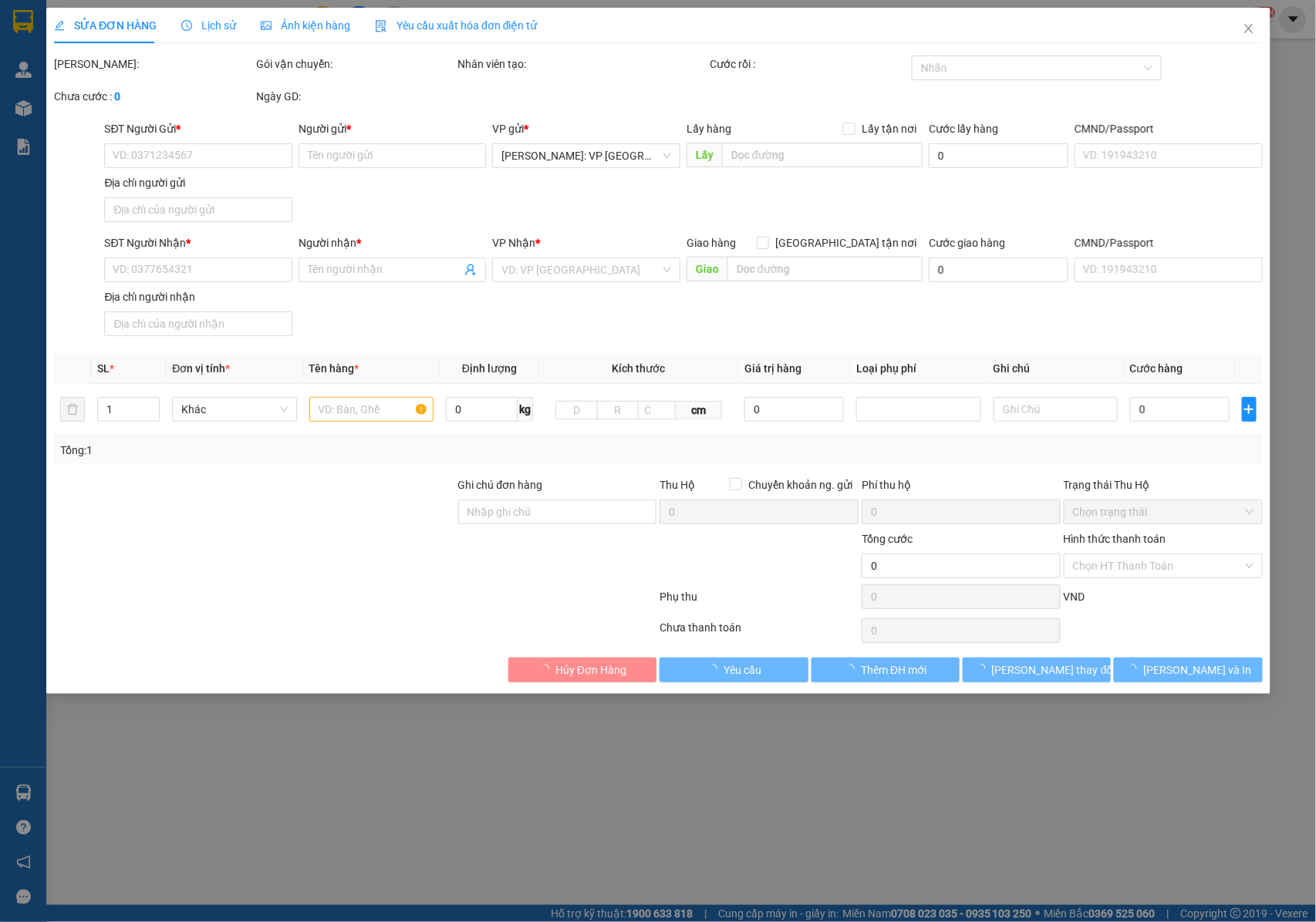
type input "2.080.000"
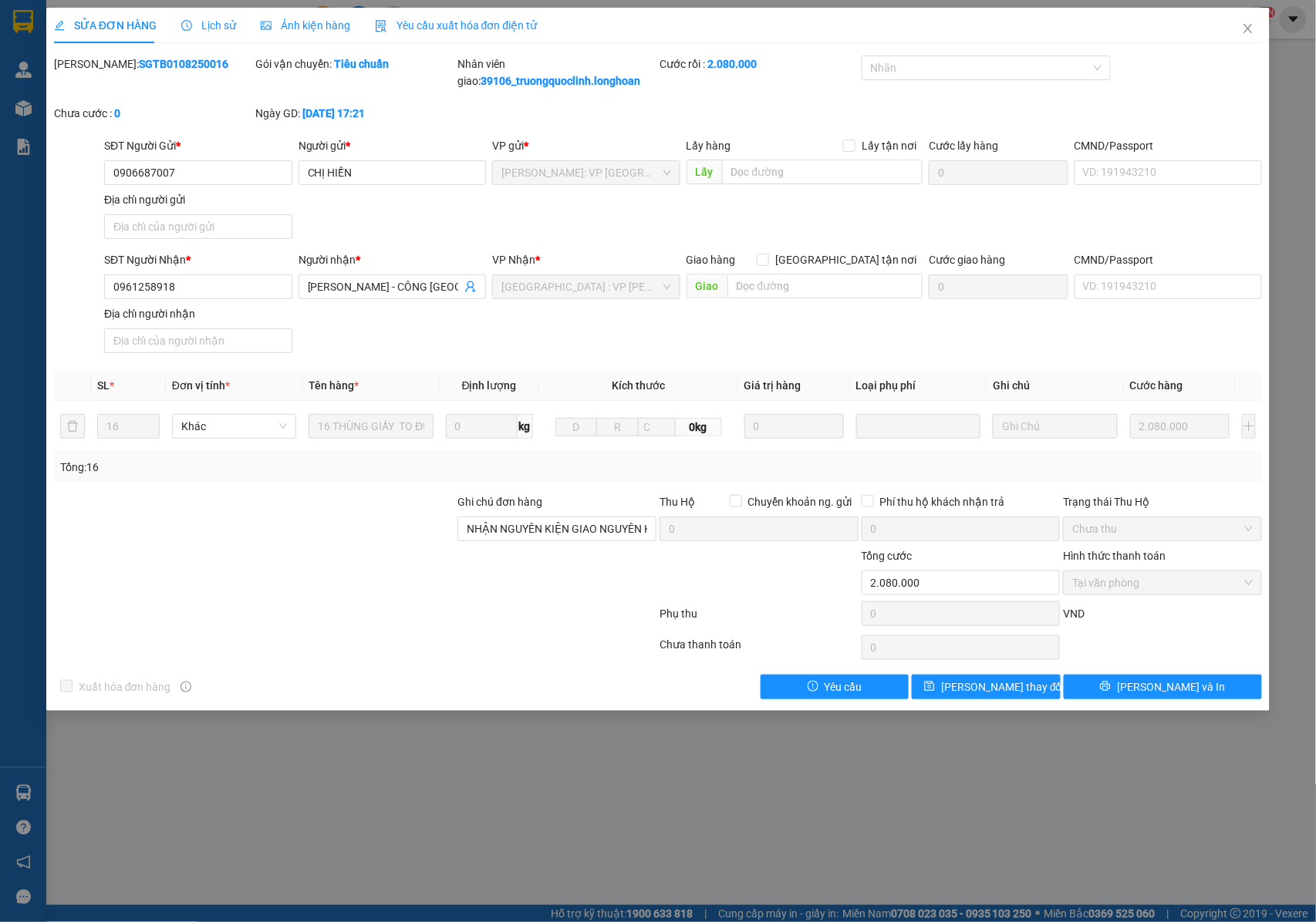
drag, startPoint x: 182, startPoint y: 64, endPoint x: 101, endPoint y: 59, distance: 81.2
click at [92, 69] on div "[PERSON_NAME]: SGTB0108250016" at bounding box center [154, 64] width 199 height 17
copy b "SGTB0108250016"
click at [217, 26] on span "Lịch sử" at bounding box center [208, 25] width 54 height 12
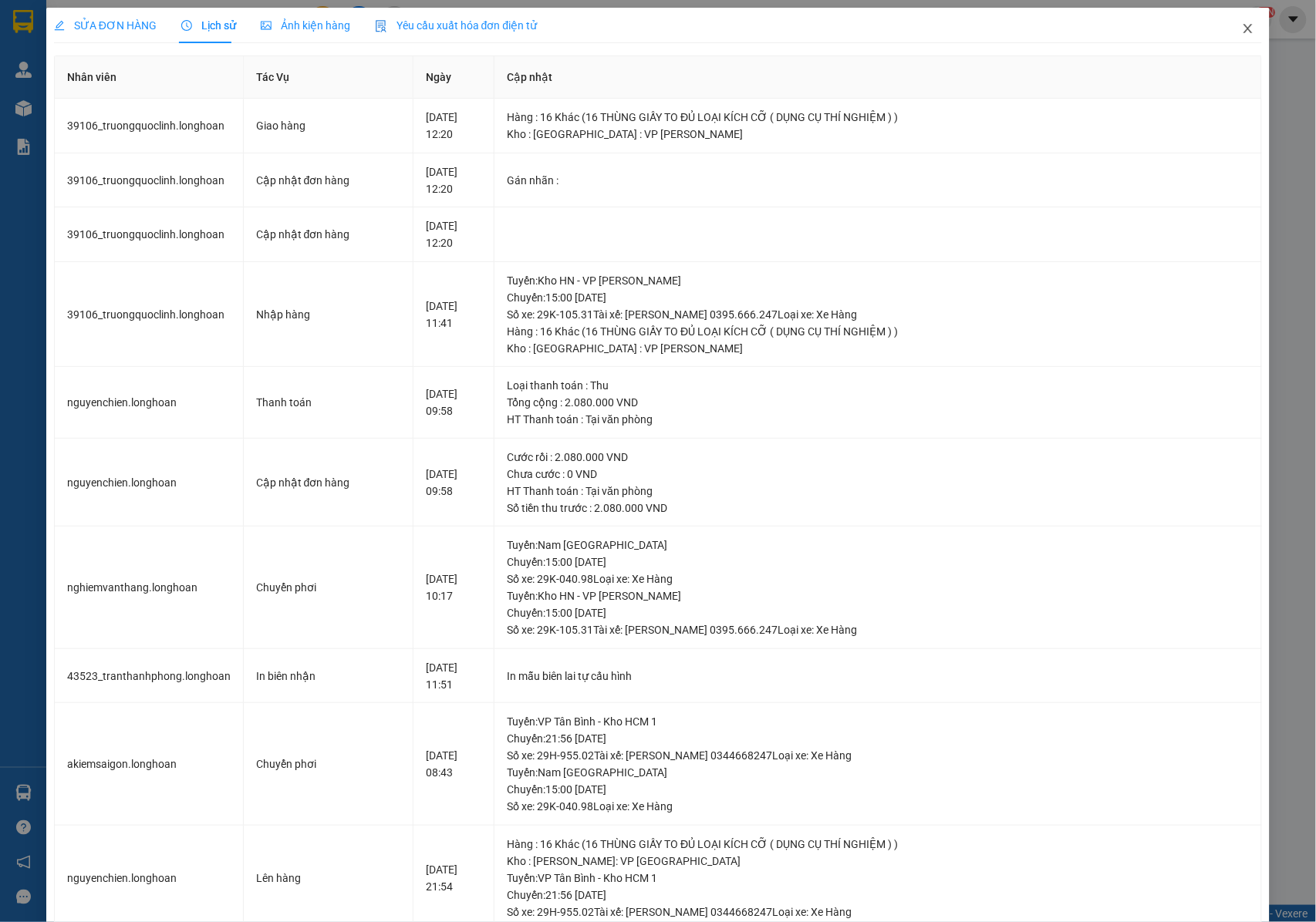
click at [1241, 34] on icon "close" at bounding box center [1247, 28] width 12 height 12
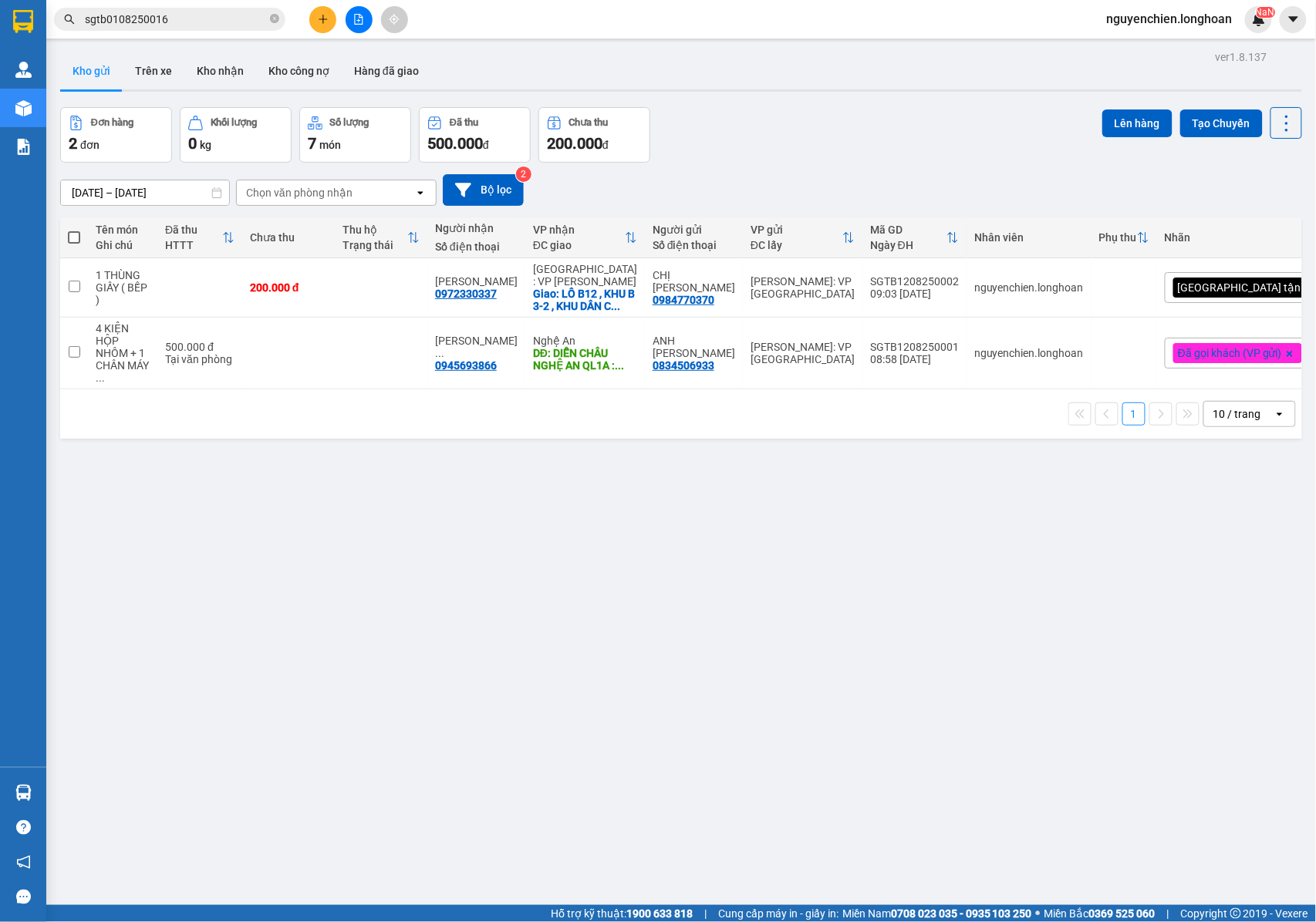
drag, startPoint x: 272, startPoint y: 18, endPoint x: 173, endPoint y: 25, distance: 99.2
click at [272, 19] on icon "close-circle" at bounding box center [275, 18] width 9 height 9
click at [170, 25] on input "text" at bounding box center [175, 19] width 182 height 17
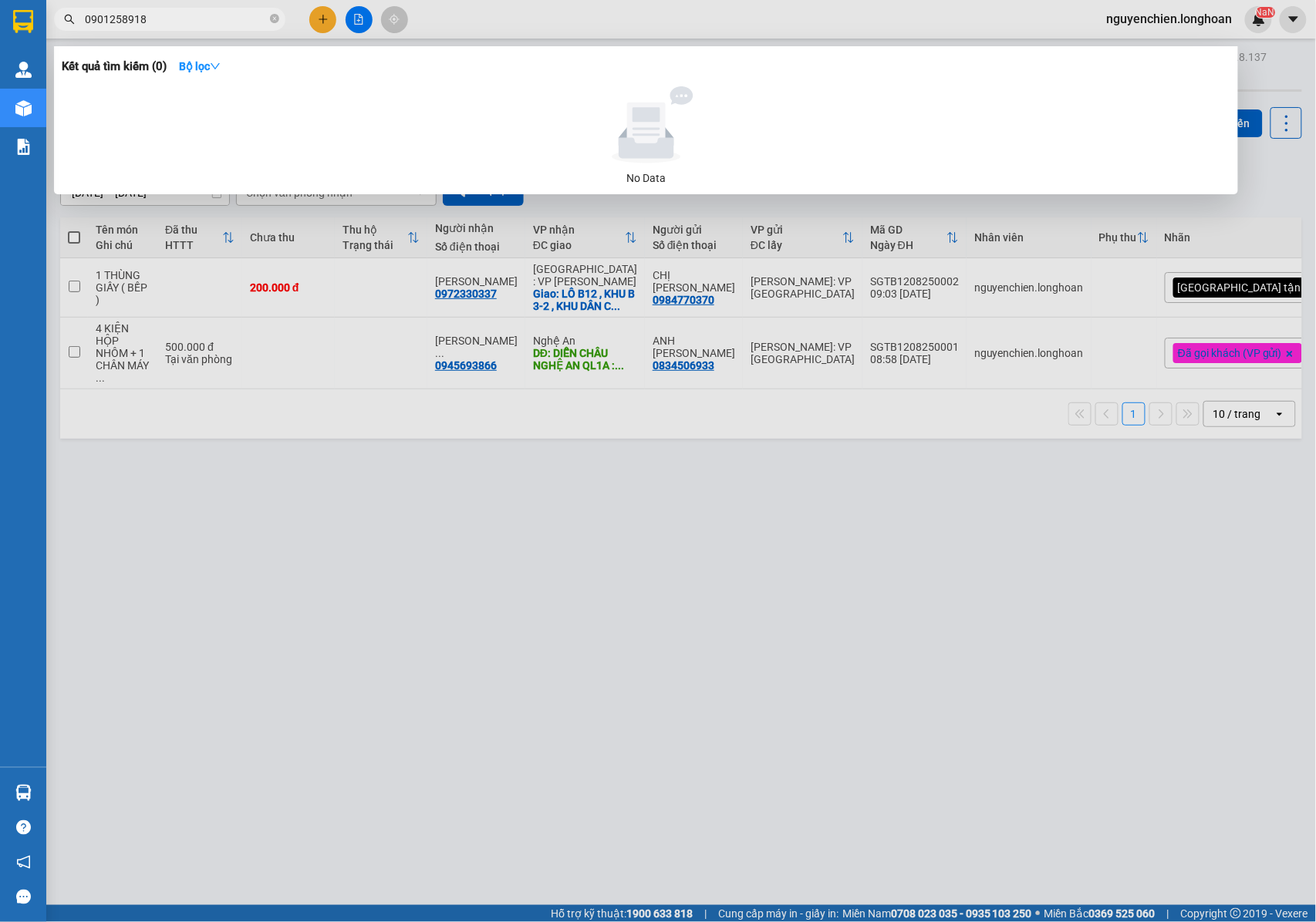
type input "0901258918"
click at [174, 35] on div at bounding box center [658, 461] width 1316 height 922
click at [168, 21] on input "0901258918" at bounding box center [175, 19] width 182 height 17
click at [461, 474] on div at bounding box center [658, 461] width 1316 height 922
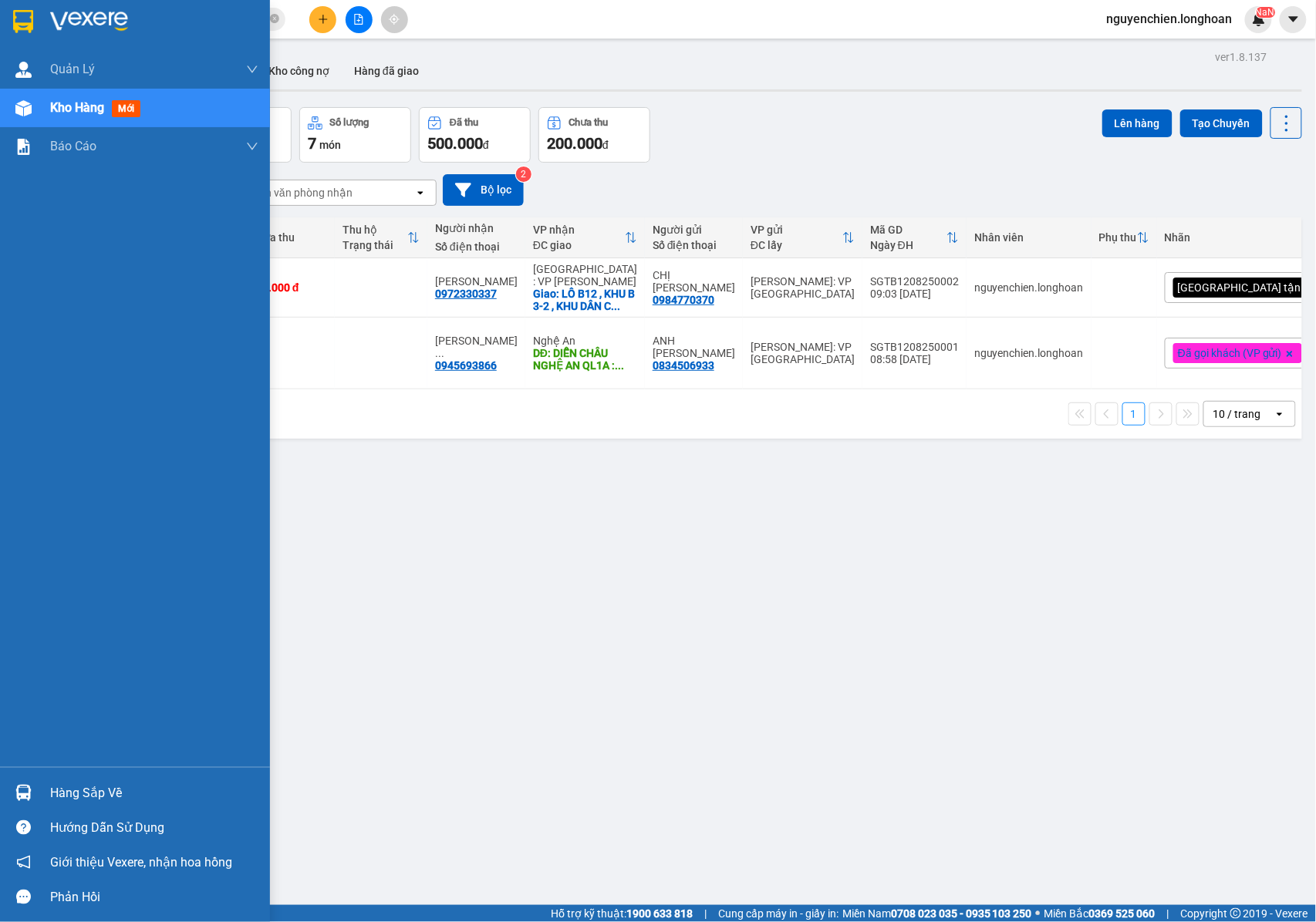
click at [28, 112] on img at bounding box center [24, 109] width 17 height 17
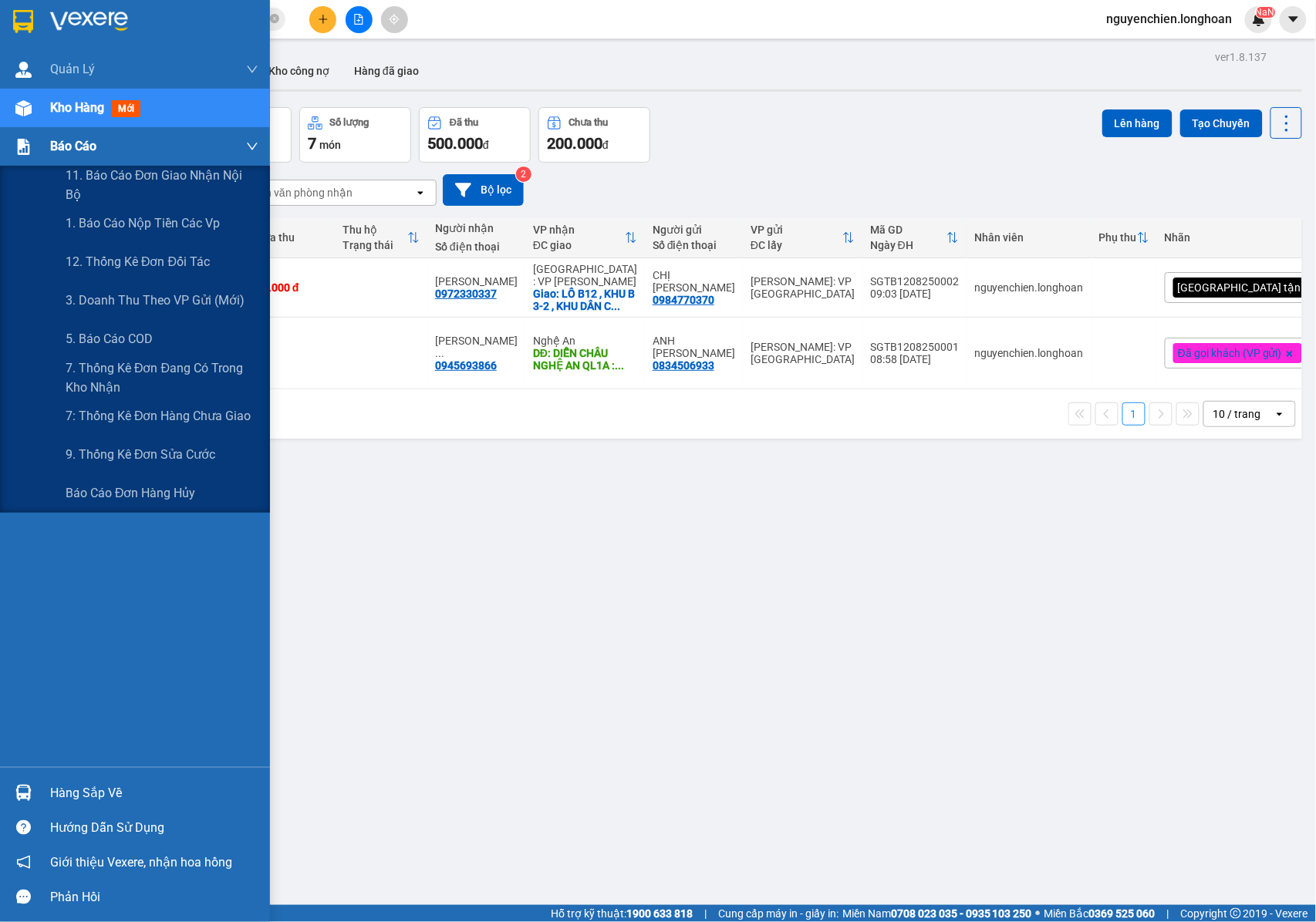
click at [35, 149] on div at bounding box center [23, 146] width 27 height 27
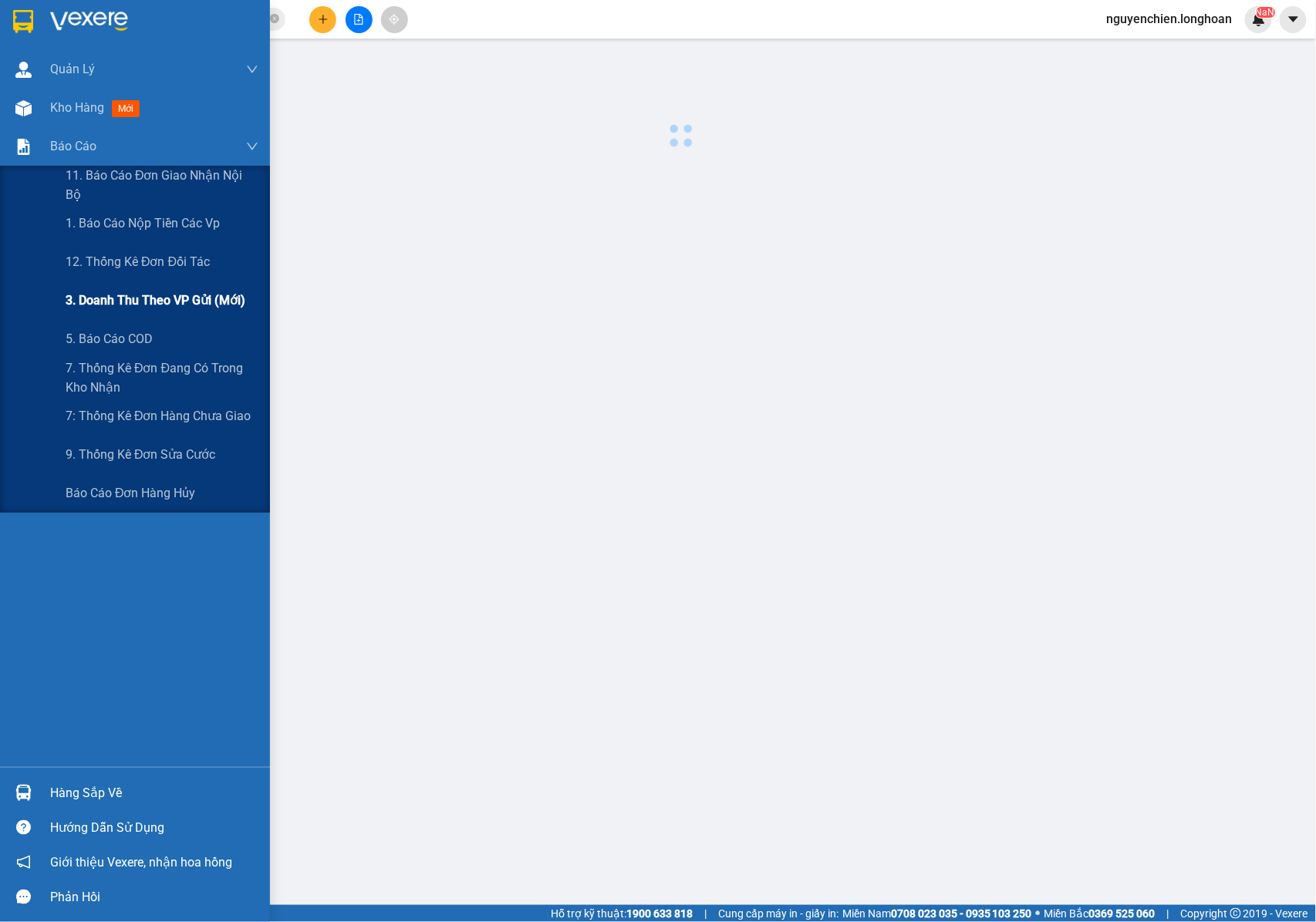
click at [146, 306] on span "3. Doanh Thu theo VP Gửi (mới)" at bounding box center [155, 299] width 180 height 19
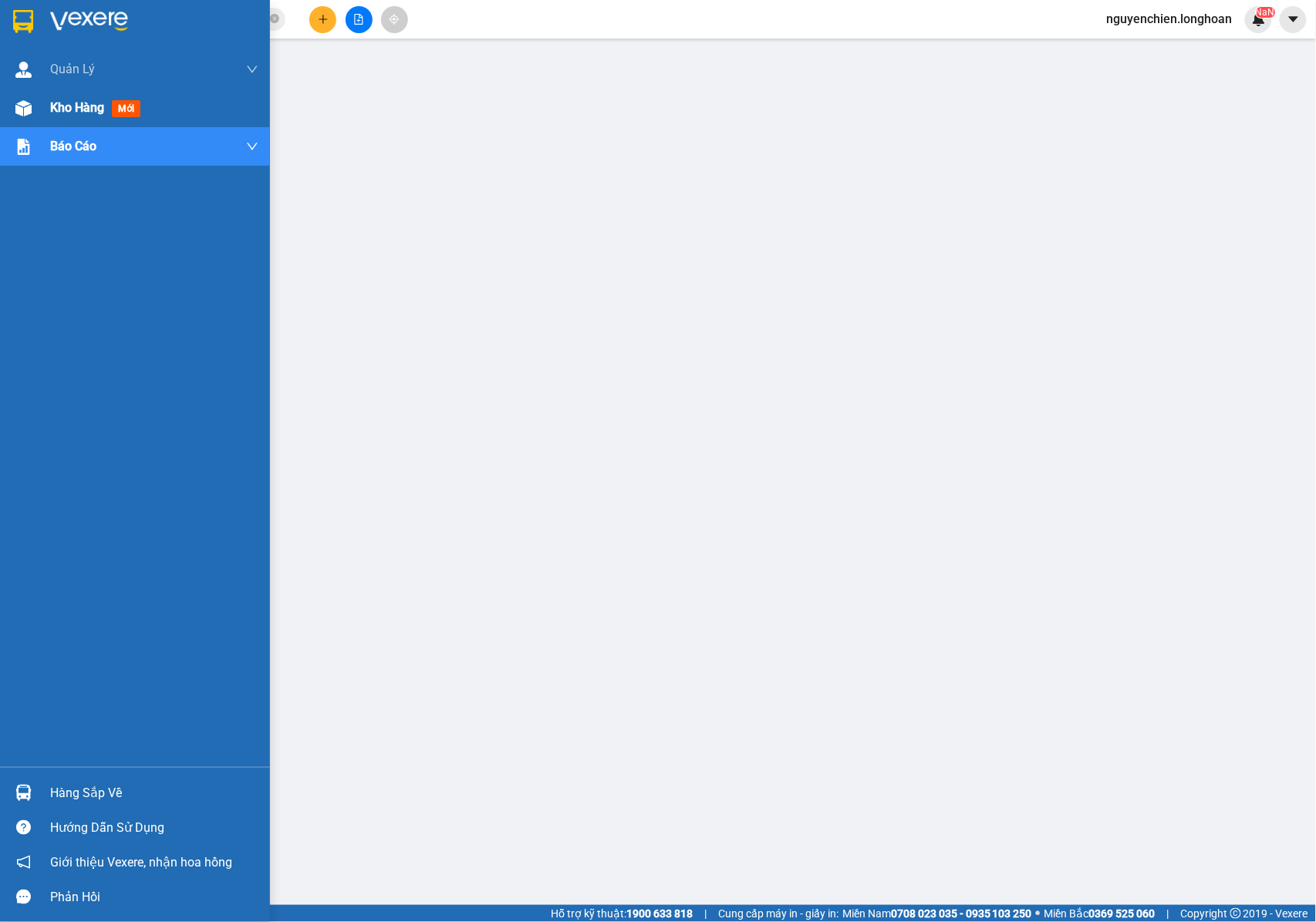
click at [34, 117] on div at bounding box center [23, 108] width 27 height 27
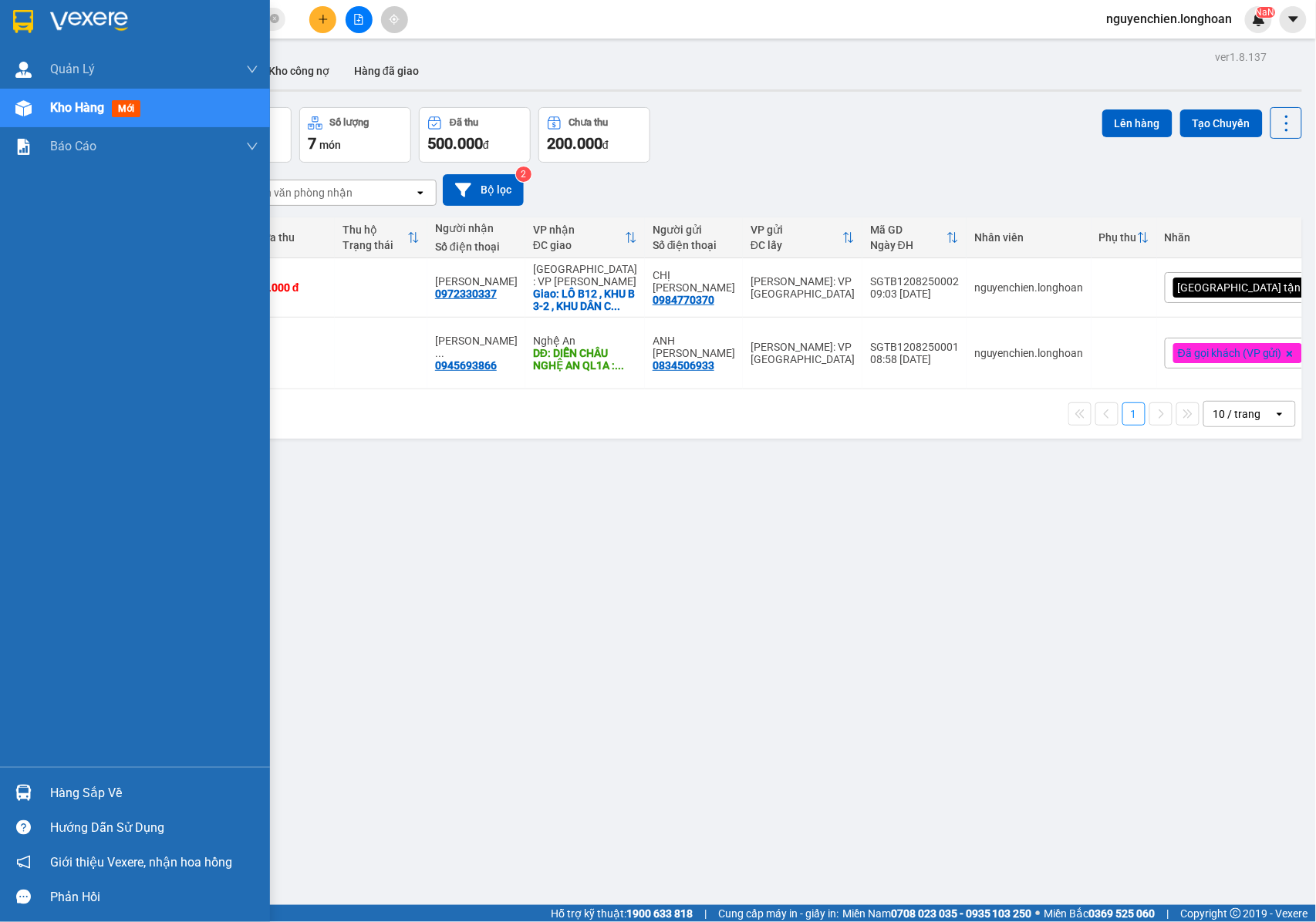
click at [30, 117] on div at bounding box center [23, 108] width 27 height 27
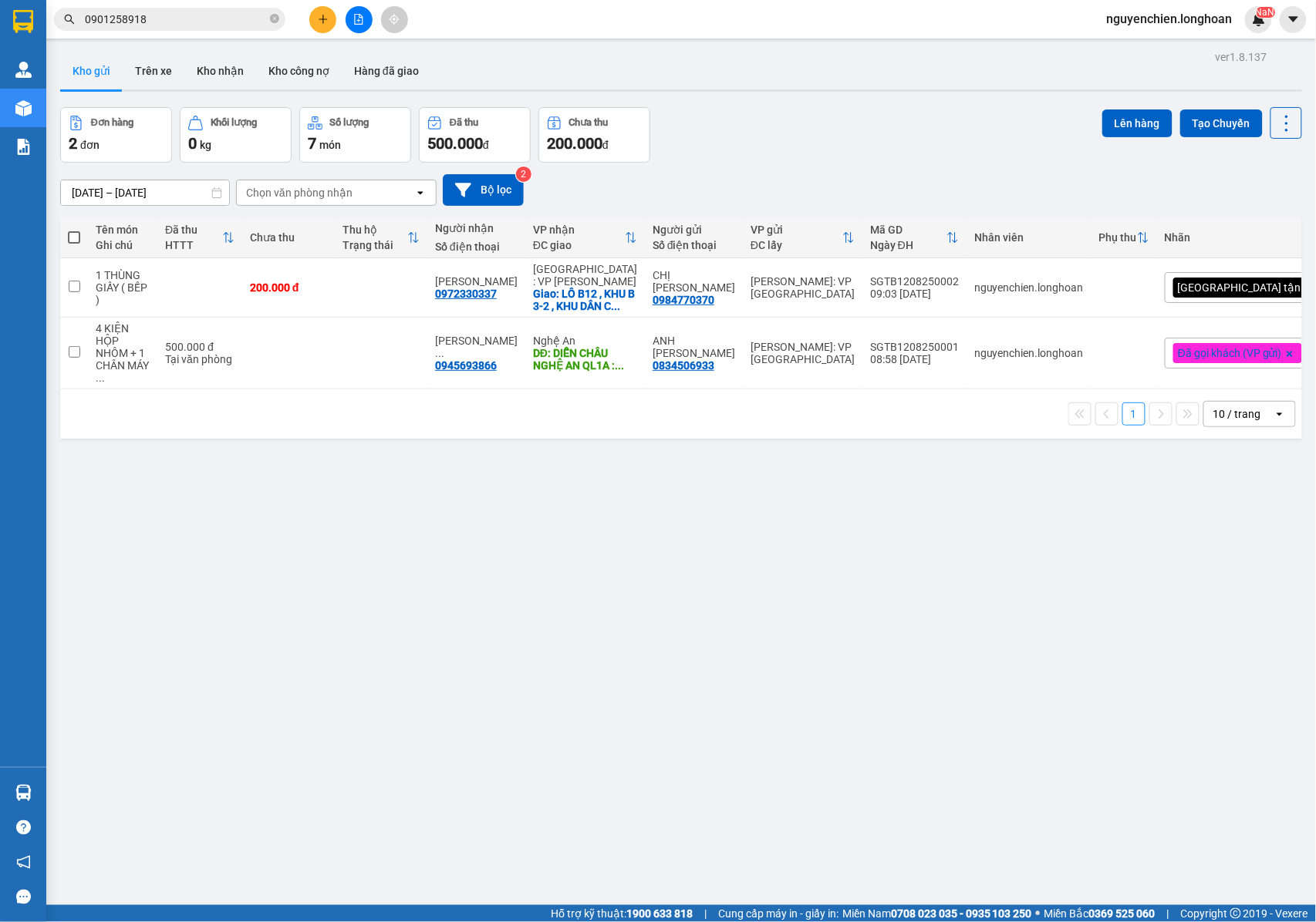
click at [192, 22] on input "0901258918" at bounding box center [175, 19] width 182 height 17
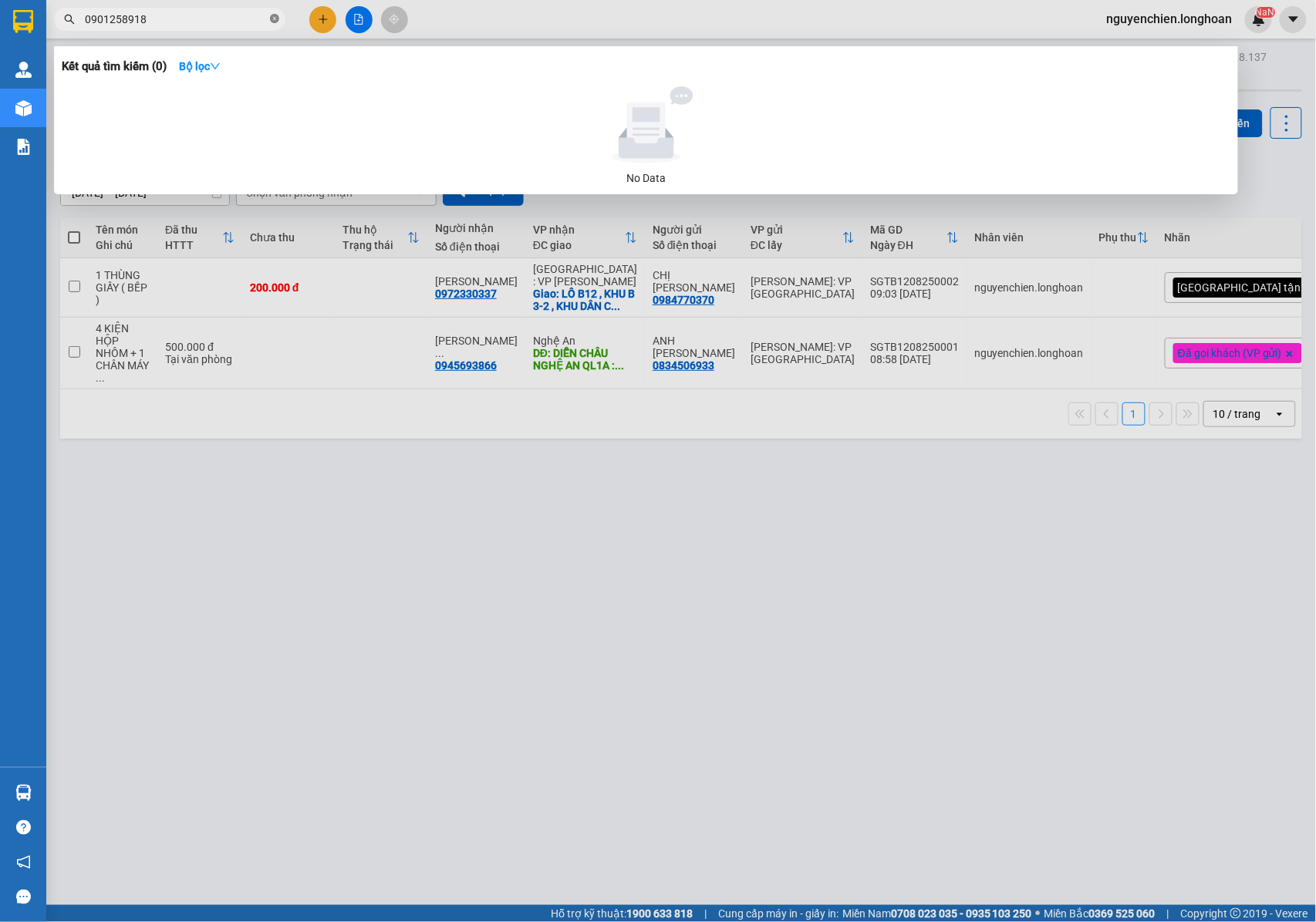
click at [270, 22] on icon "close-circle" at bounding box center [275, 18] width 9 height 9
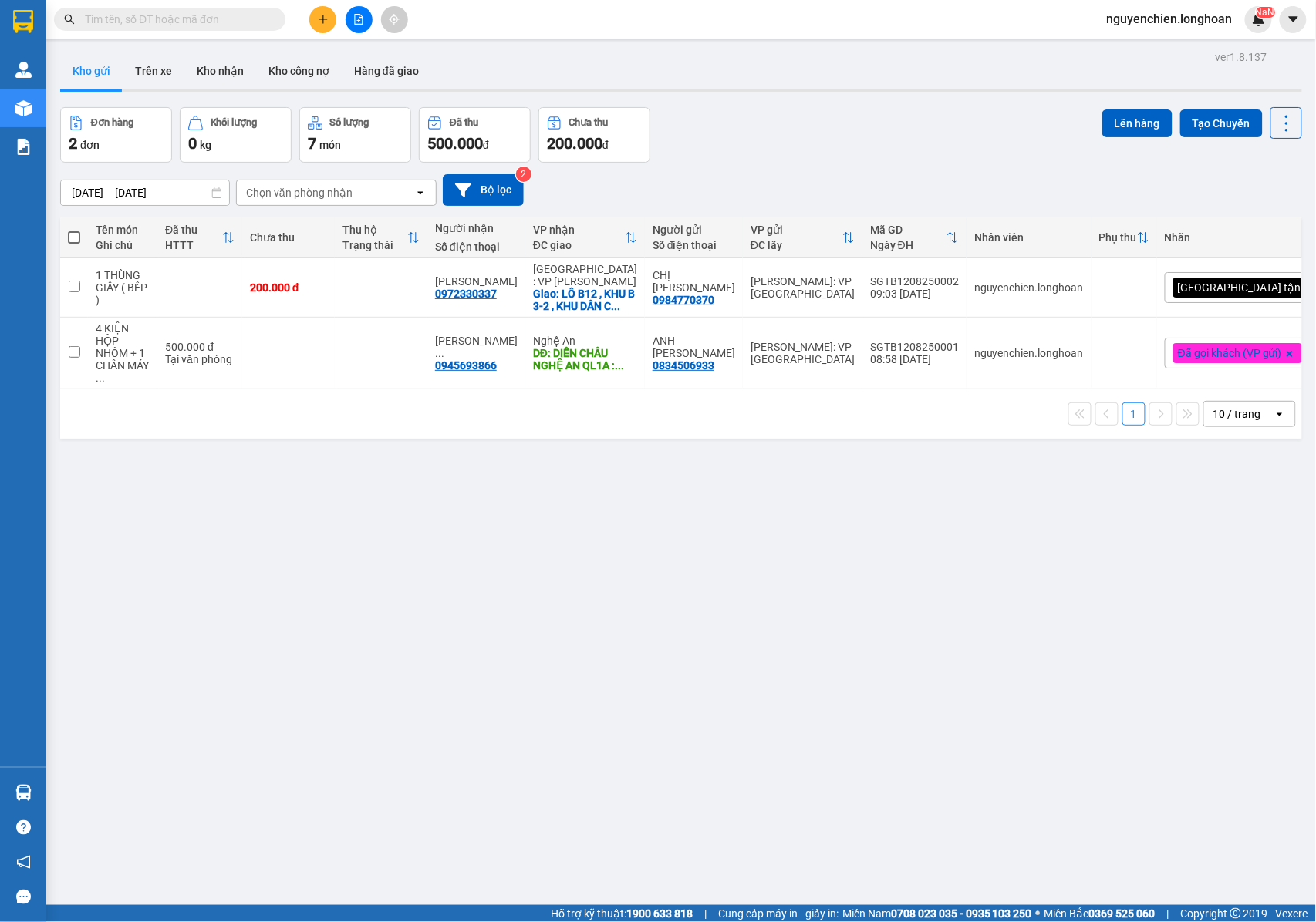
click at [222, 22] on input "text" at bounding box center [175, 19] width 182 height 17
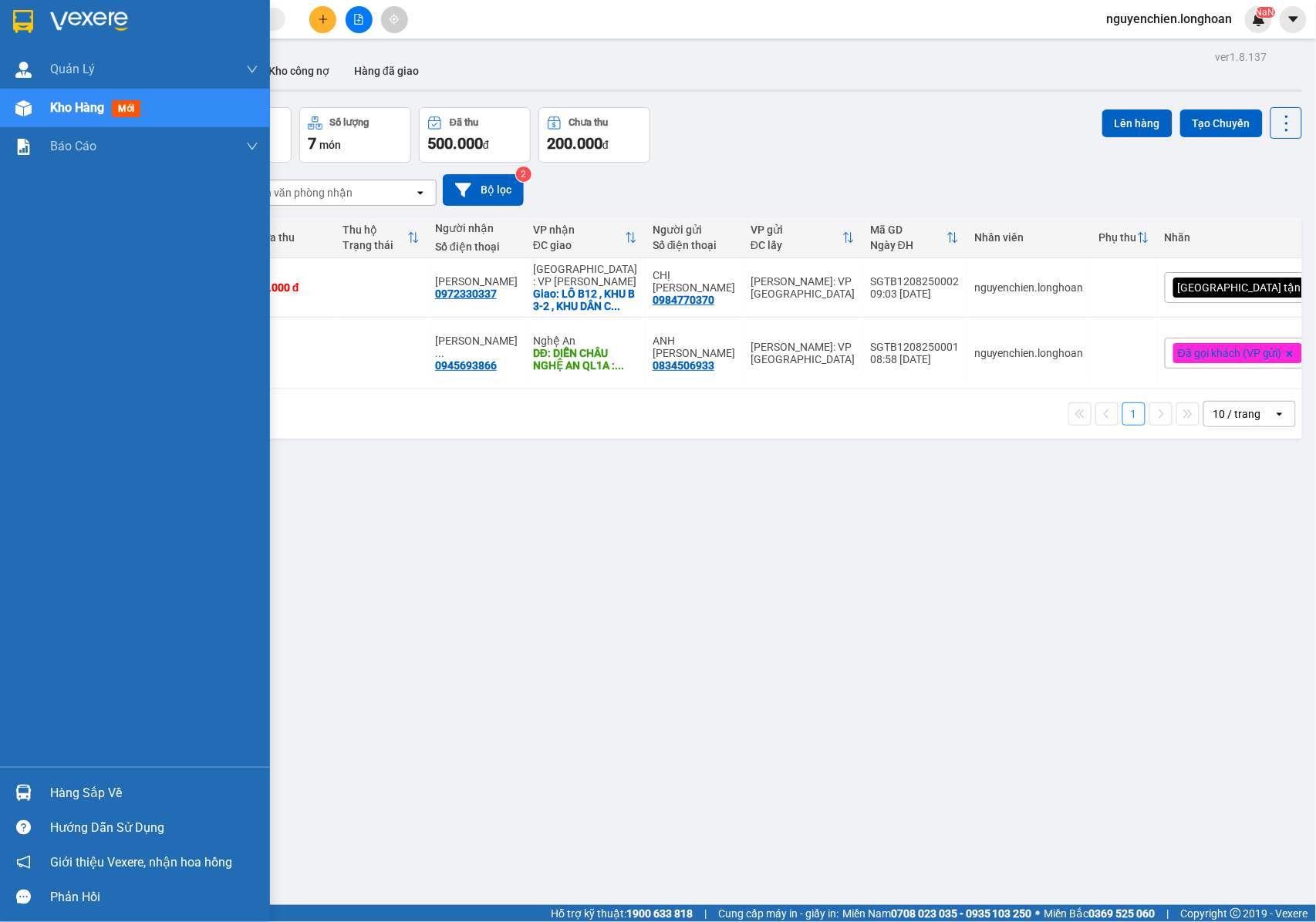
click at [17, 110] on img at bounding box center [24, 109] width 17 height 17
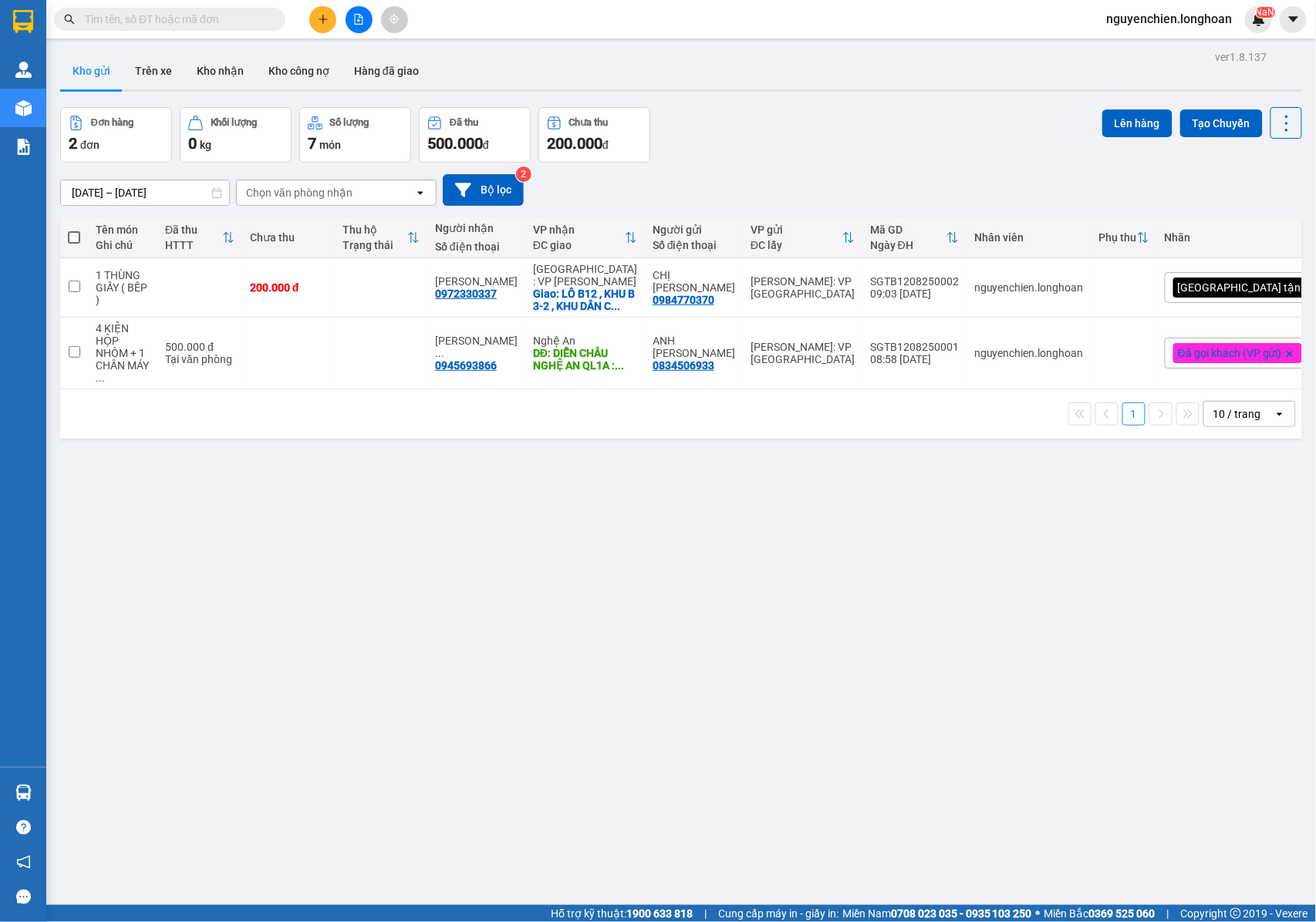
drag, startPoint x: 256, startPoint y: 4, endPoint x: 441, endPoint y: 479, distance: 509.8
click at [454, 500] on div "ver 1.8.137 Kho gửi Trên xe Kho nhận Kho công nợ Hàng đã giao Đơn hàng 2 đơn Kh…" at bounding box center [681, 507] width 1254 height 922
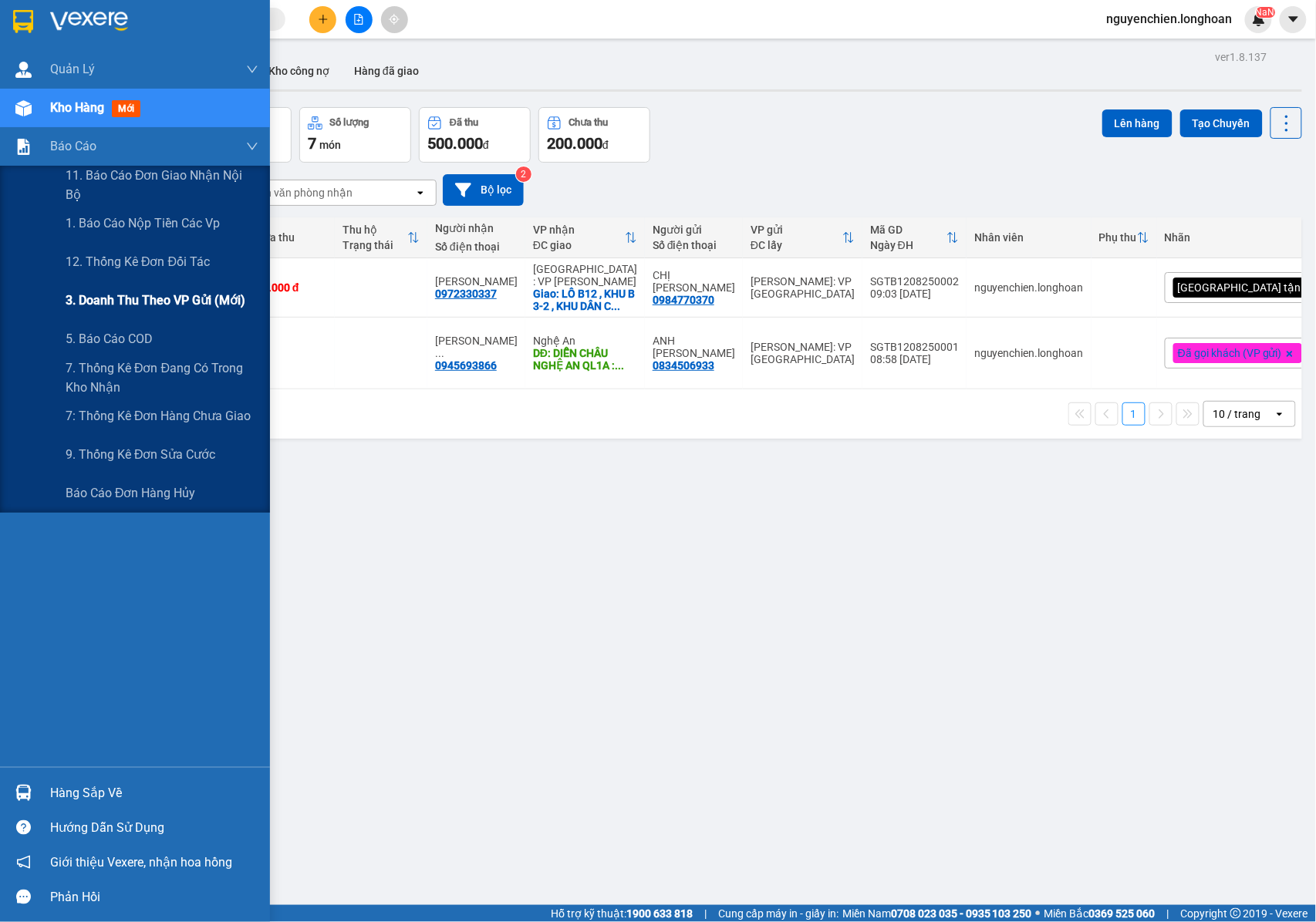
click at [148, 297] on span "3. Doanh Thu theo VP Gửi (mới)" at bounding box center [155, 299] width 180 height 19
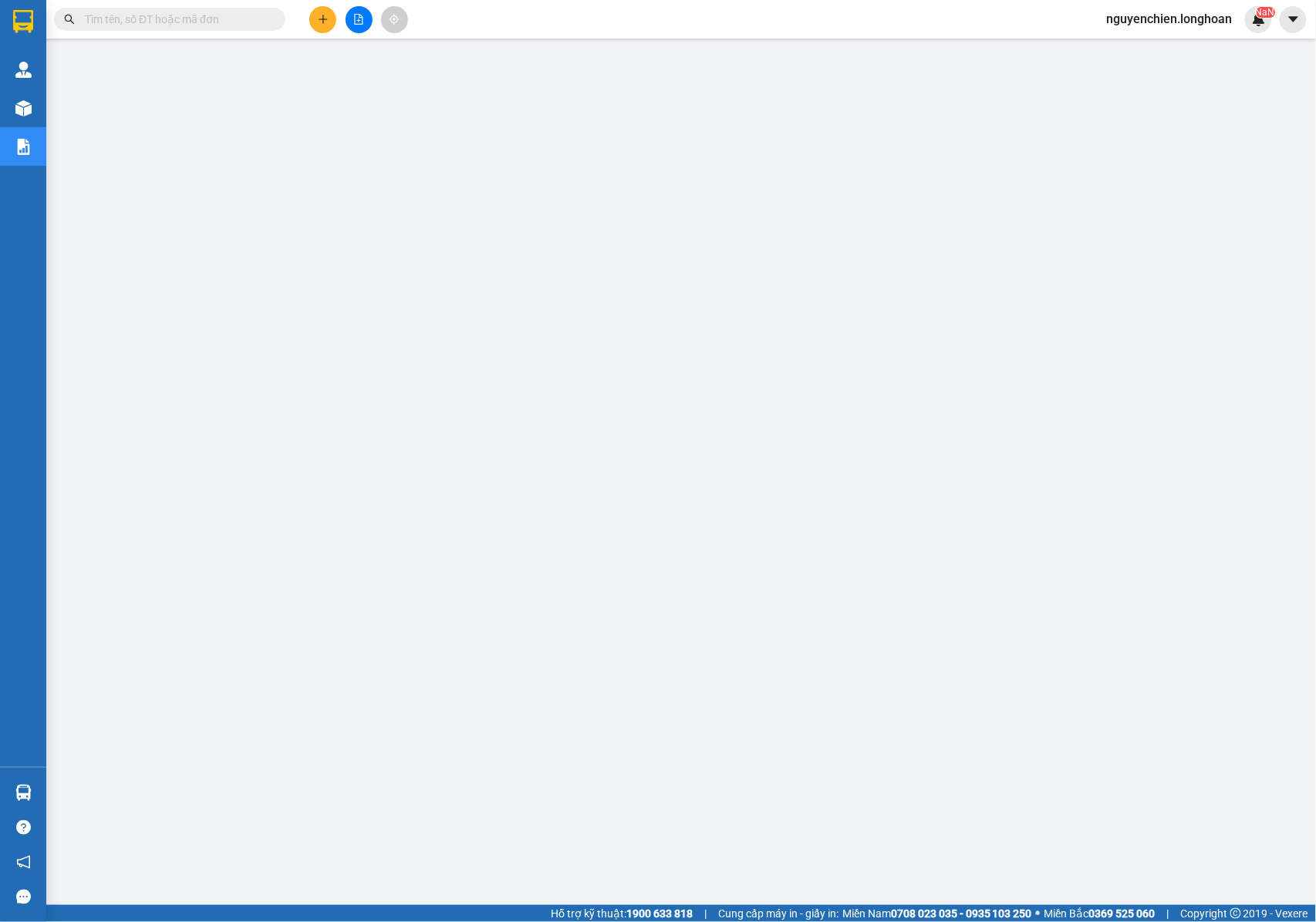
click at [325, 17] on icon "plus" at bounding box center [323, 19] width 11 height 11
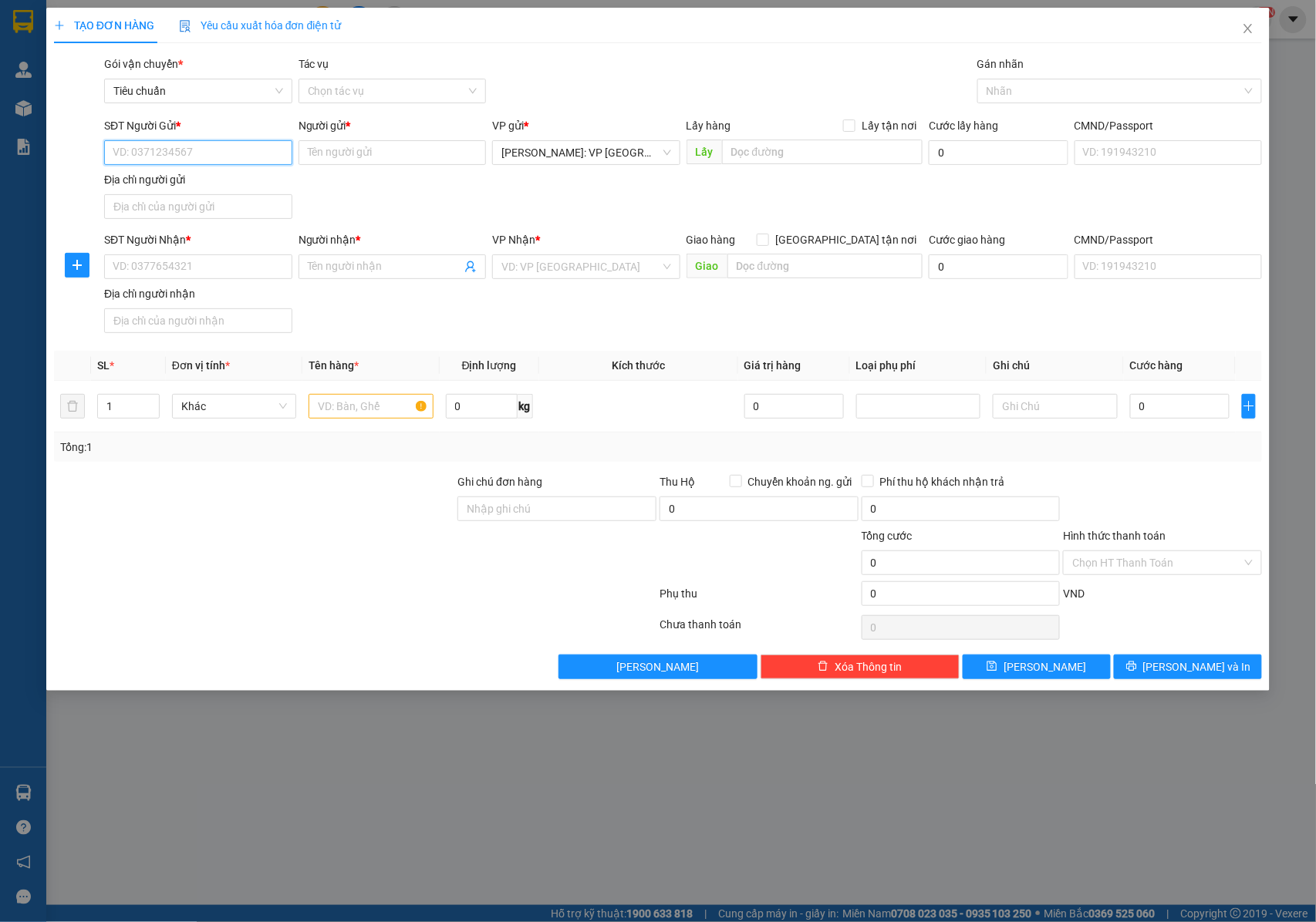
click at [185, 163] on input "SĐT Người Gửi *" at bounding box center [198, 152] width 188 height 25
type input "0902675968"
click at [310, 154] on input "Người gửi *" at bounding box center [393, 152] width 188 height 25
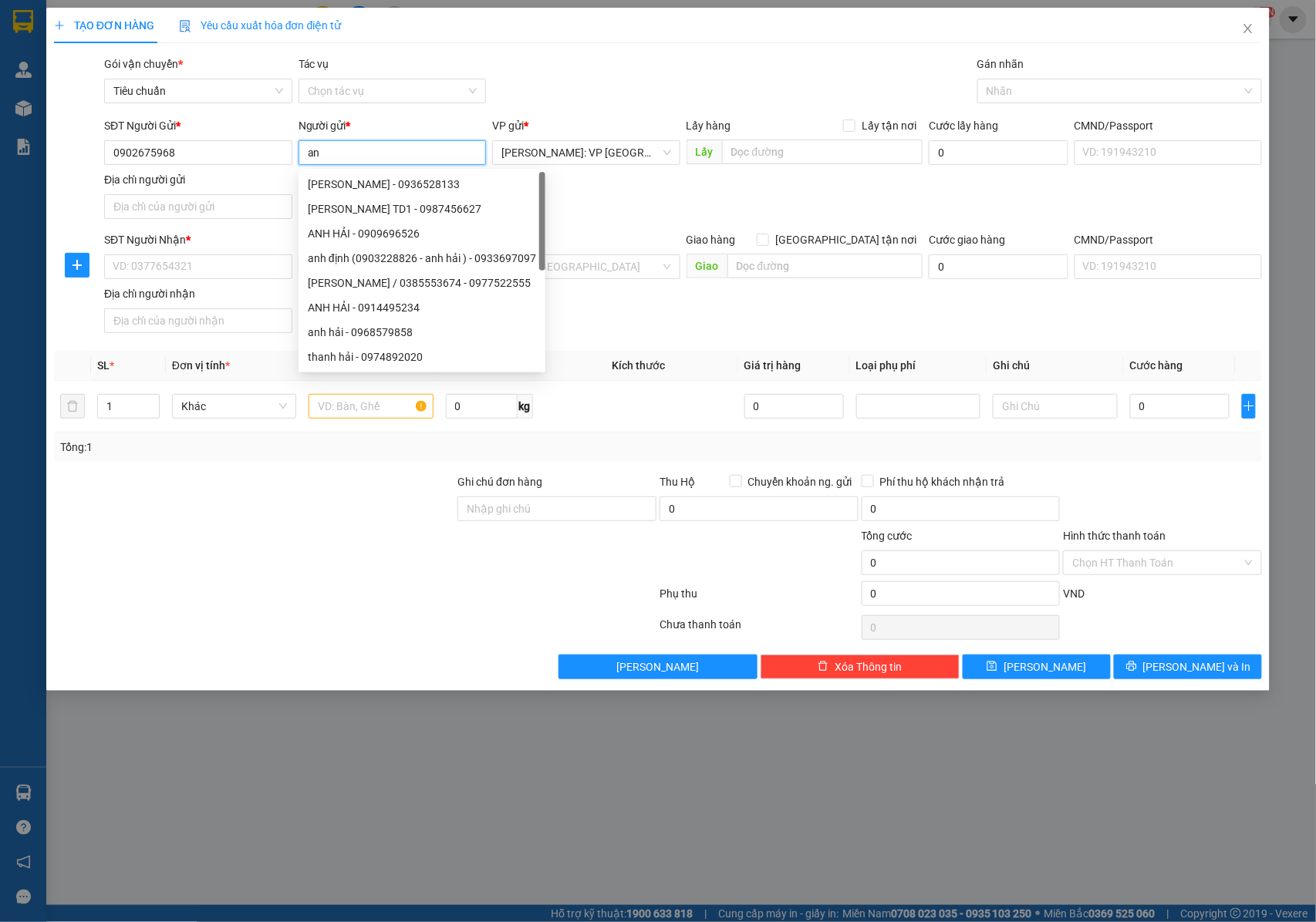
type input "a"
type input "[PERSON_NAME]"
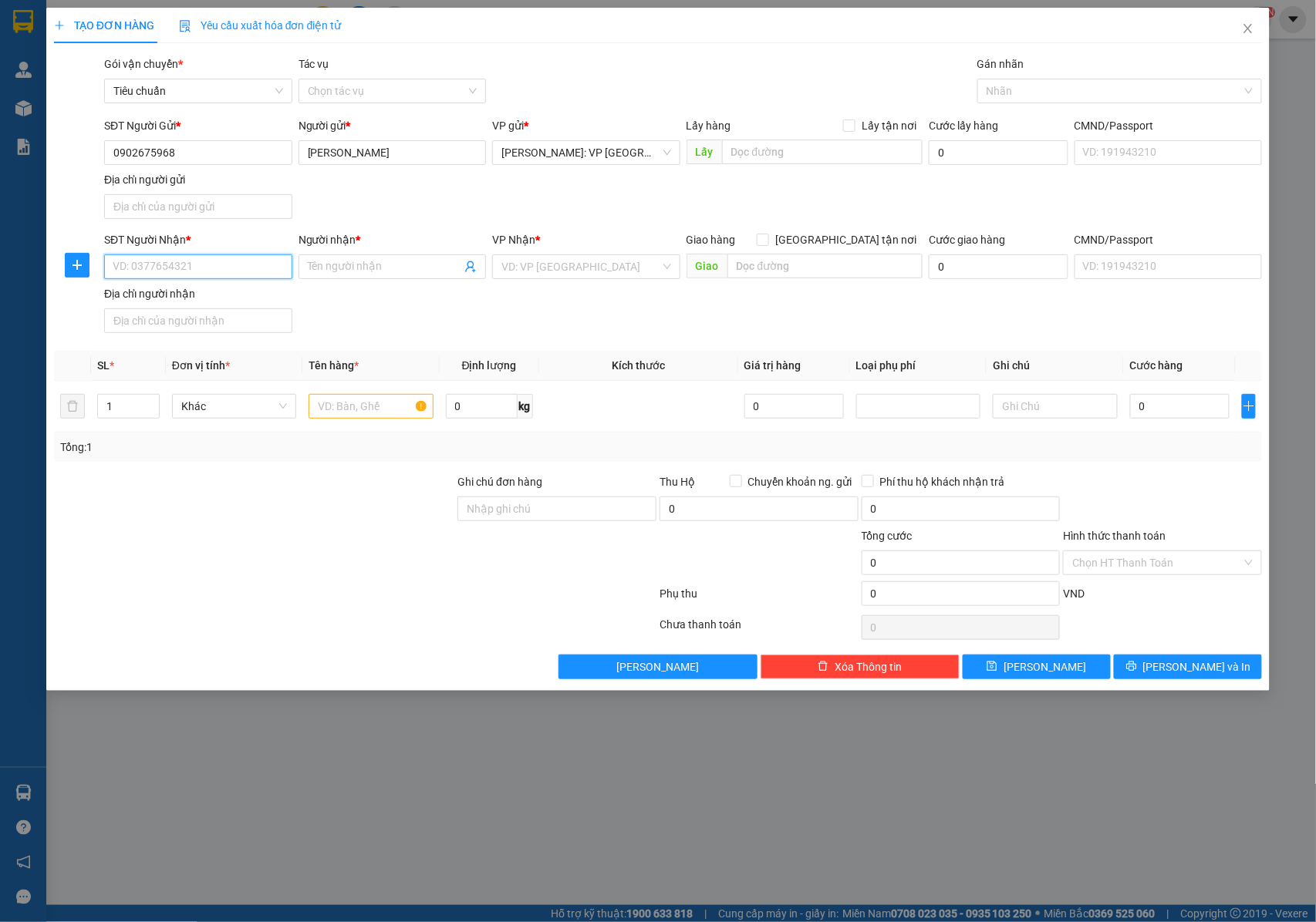
click at [155, 265] on input "SĐT Người Nhận *" at bounding box center [198, 266] width 188 height 25
type input "0588883838"
click at [336, 266] on input "Người nhận *" at bounding box center [384, 266] width 154 height 17
type input "[PERSON_NAME]"
click at [579, 291] on div "SĐT Người Nhận * 0588883838 Người nhận * ANH THANH SƠN ANH THANH SƠN VP Nhận * …" at bounding box center [683, 285] width 1164 height 108
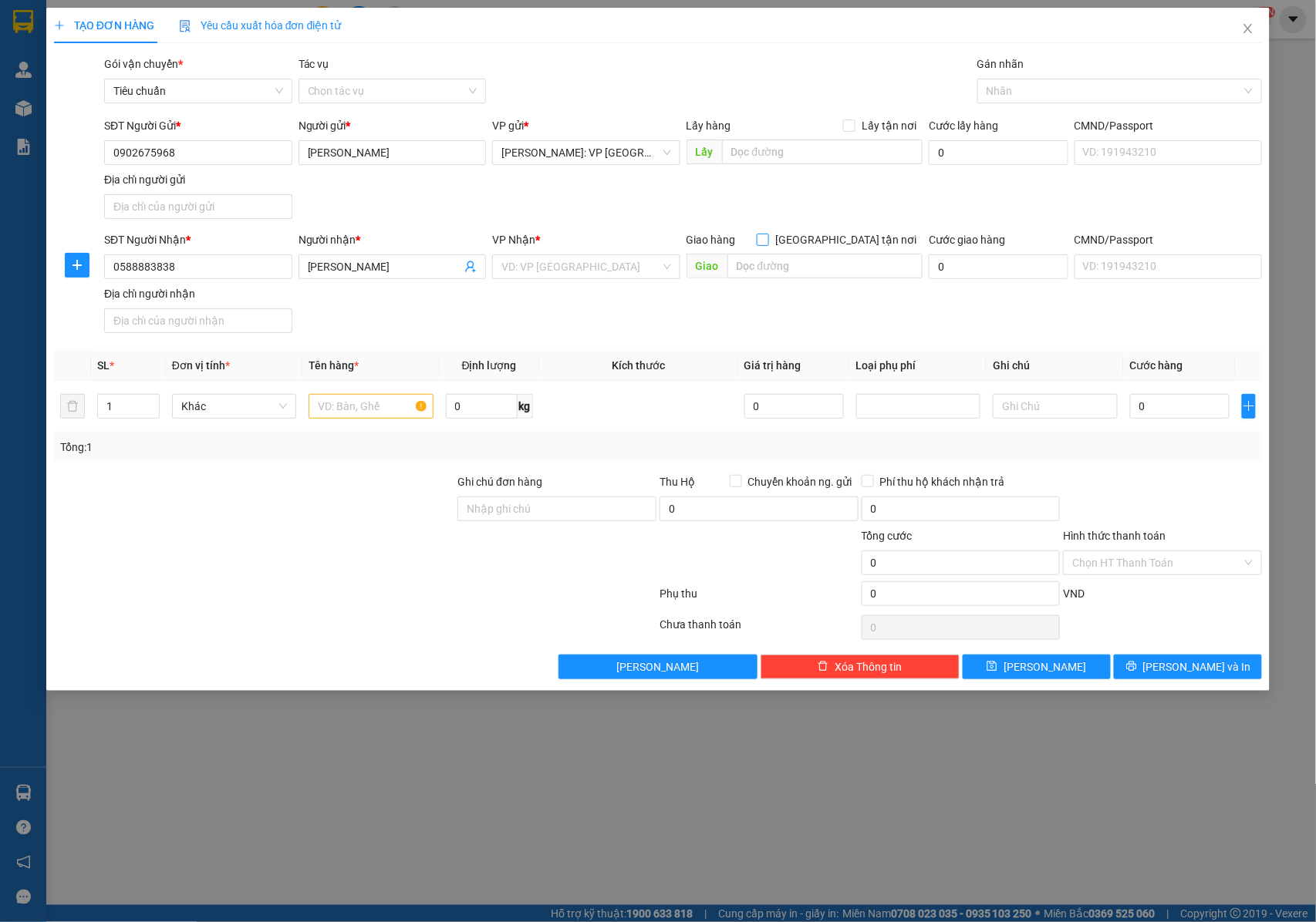
click at [769, 246] on span at bounding box center [762, 239] width 12 height 12
click at [768, 244] on input "[GEOGRAPHIC_DATA] tận nơi" at bounding box center [762, 239] width 11 height 11
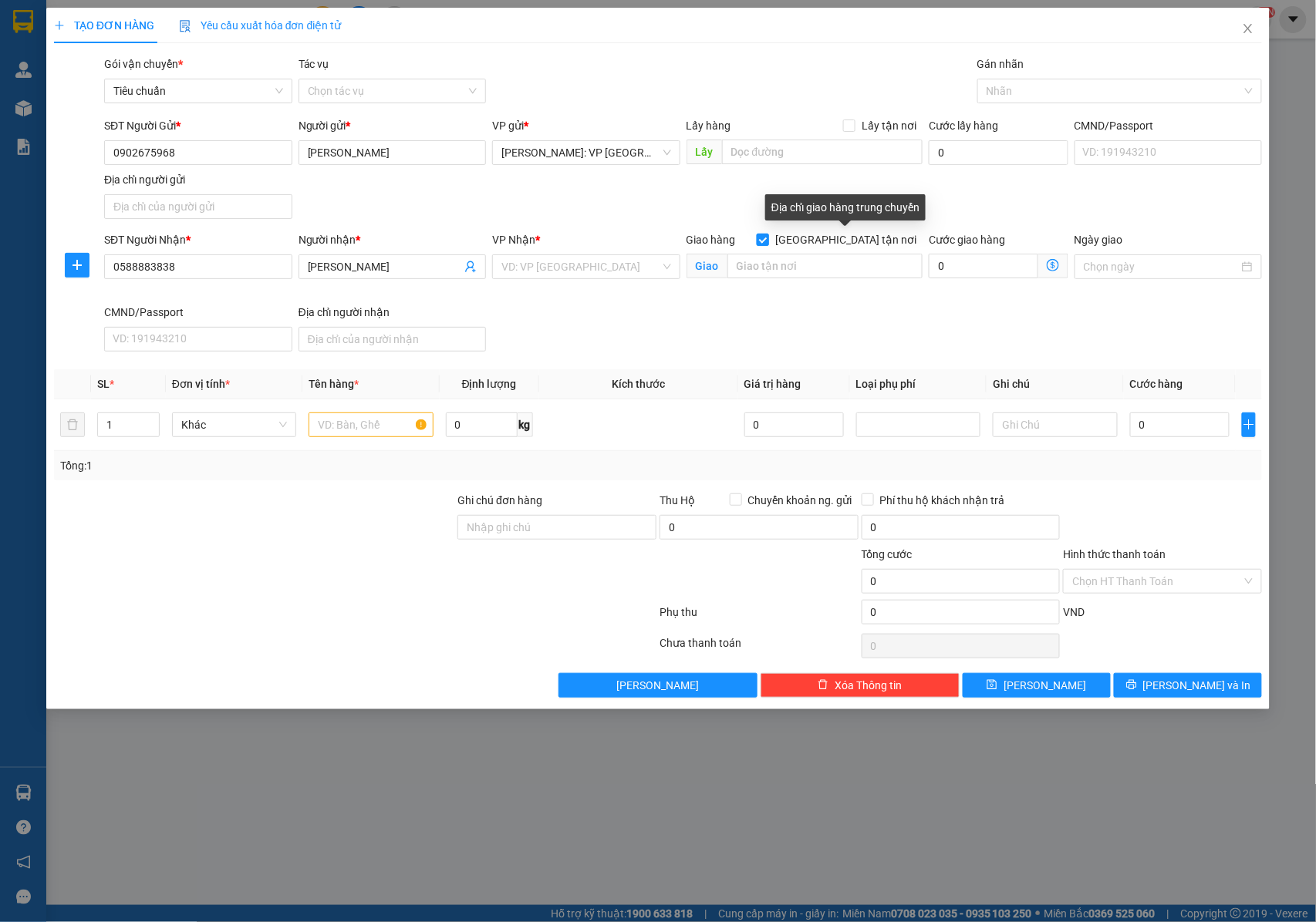
click at [768, 241] on input "[GEOGRAPHIC_DATA] tận nơi" at bounding box center [762, 239] width 11 height 11
checkbox input "false"
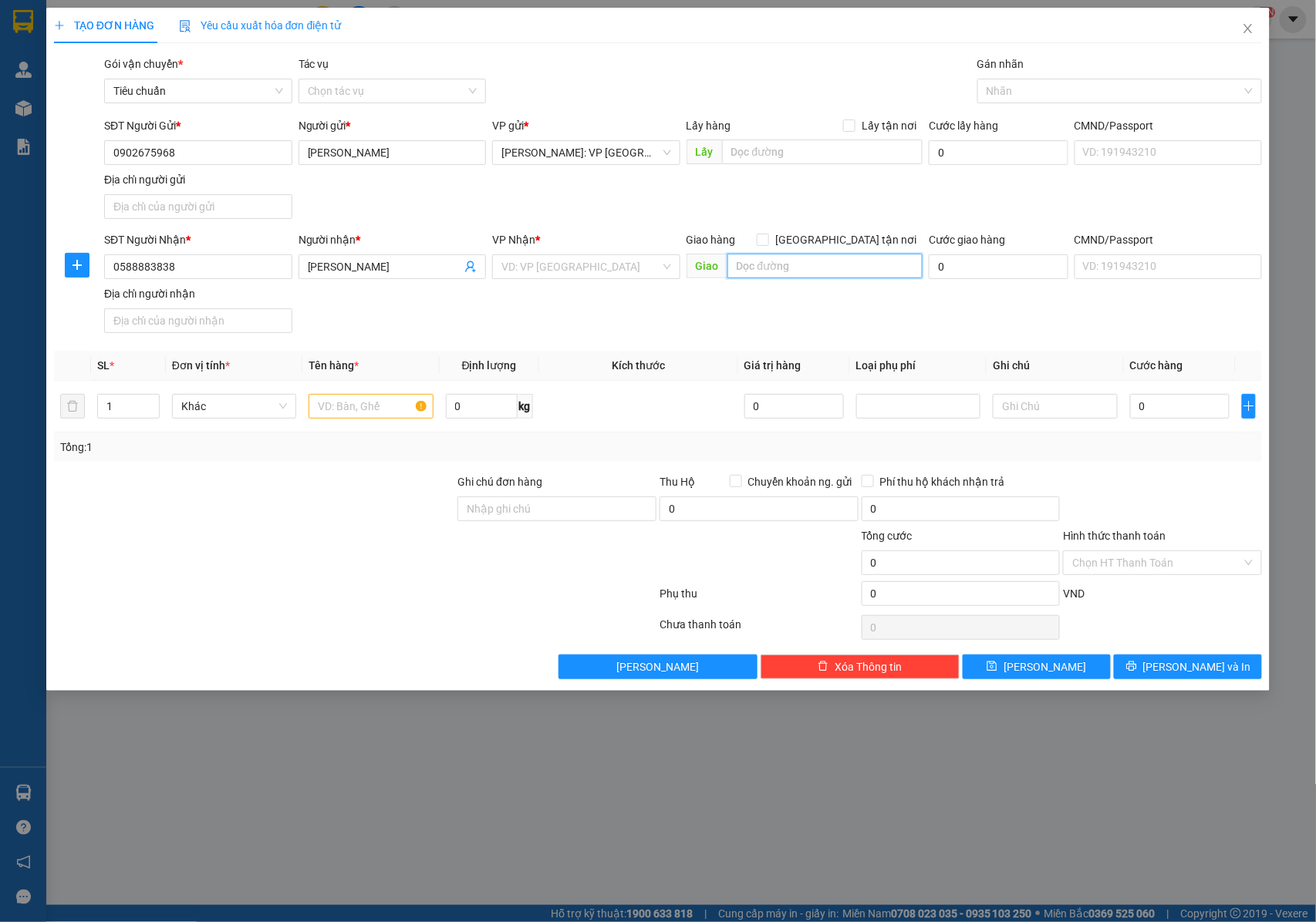
click at [745, 273] on input "text" at bounding box center [825, 265] width 195 height 25
click at [792, 272] on input "text" at bounding box center [825, 265] width 195 height 25
type input "T"
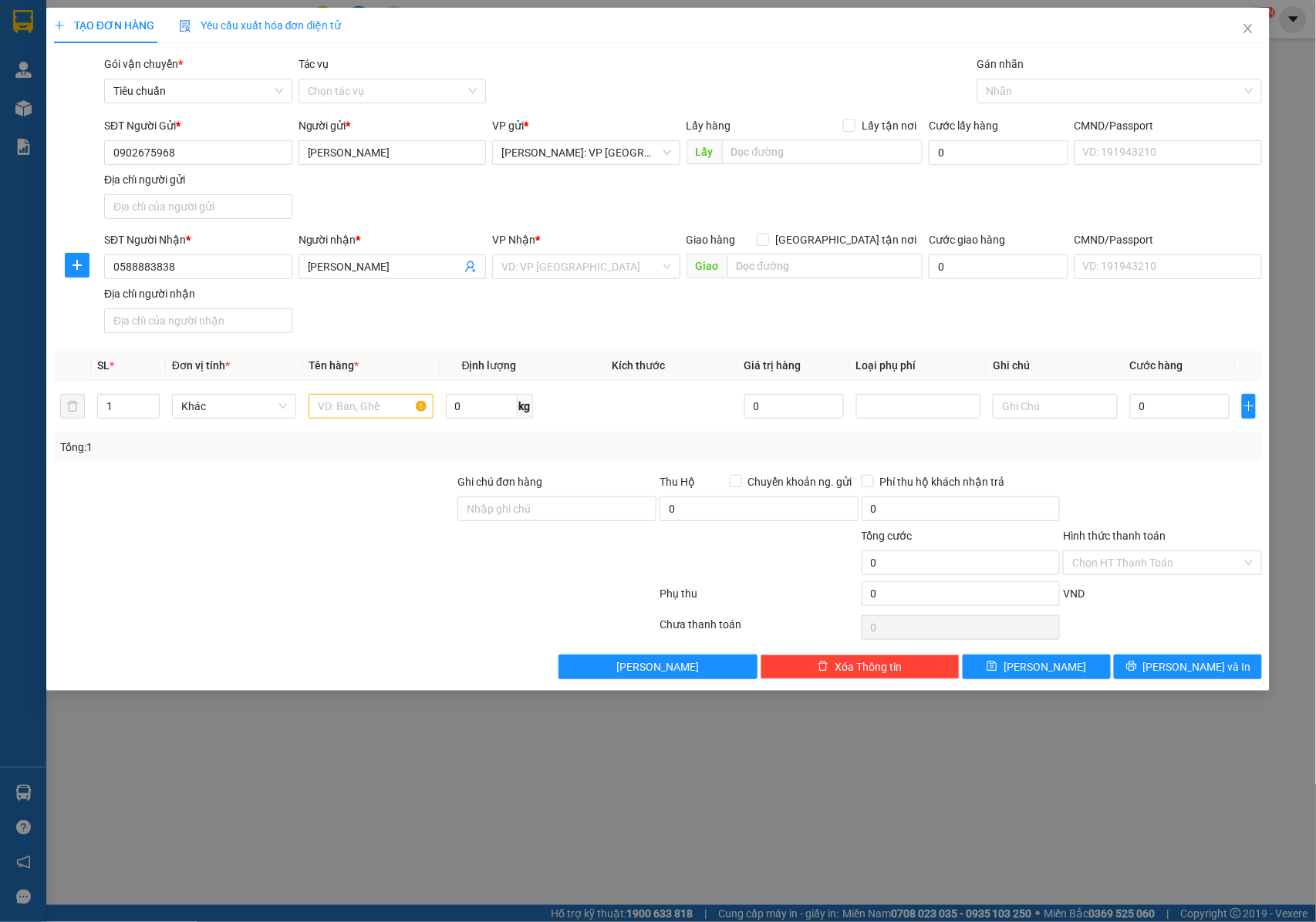
click at [525, 293] on div "SĐT Người Nhận * 0588883838 Người nhận * ANH THANH SƠN VP Nhận * VD: VP [GEOGRA…" at bounding box center [683, 285] width 1164 height 108
click at [532, 272] on input "search" at bounding box center [581, 266] width 159 height 23
type input "BÌNH ĐINH"
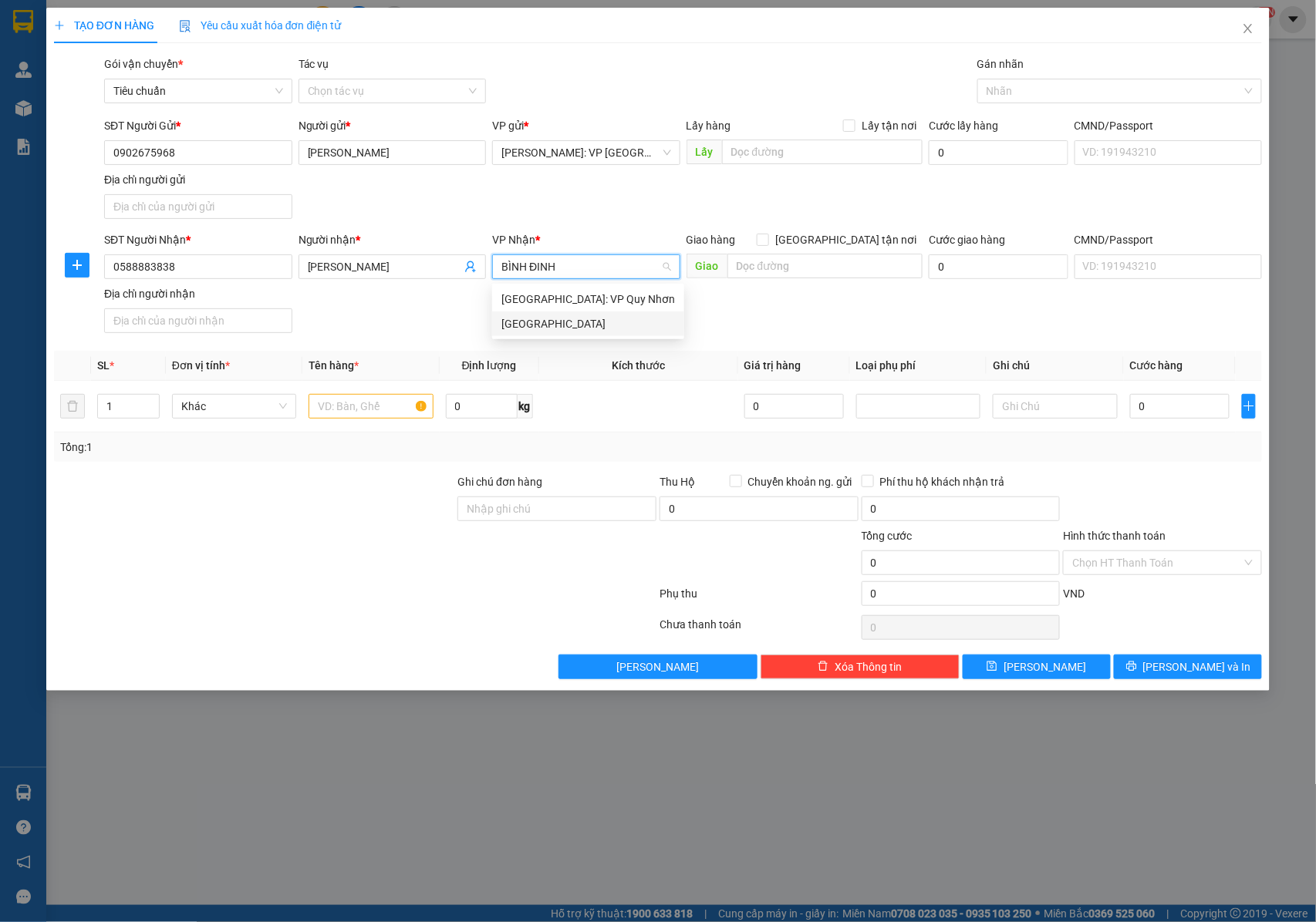
click at [557, 325] on div "[GEOGRAPHIC_DATA]" at bounding box center [588, 323] width 173 height 17
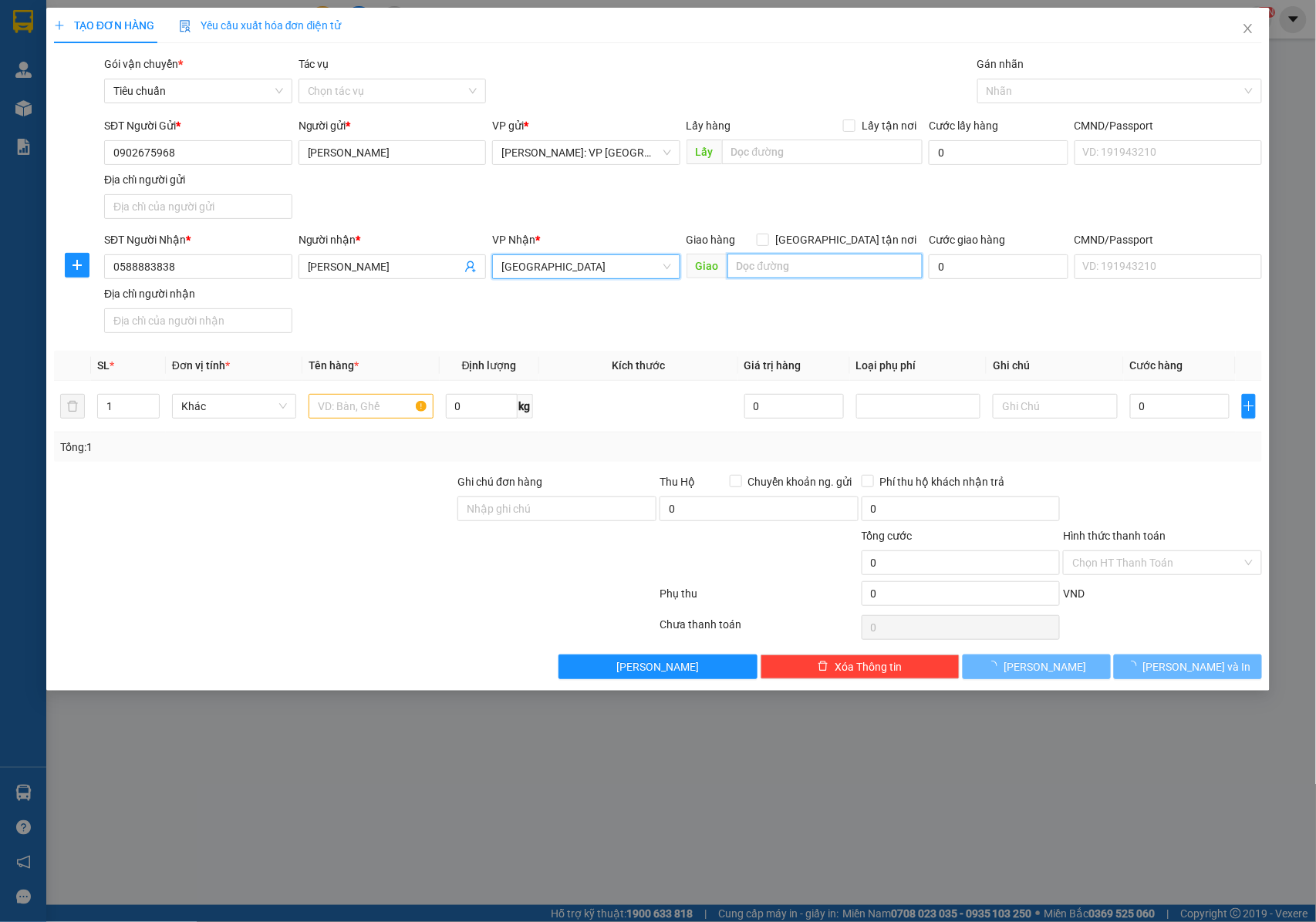
click at [781, 263] on input "text" at bounding box center [825, 265] width 195 height 25
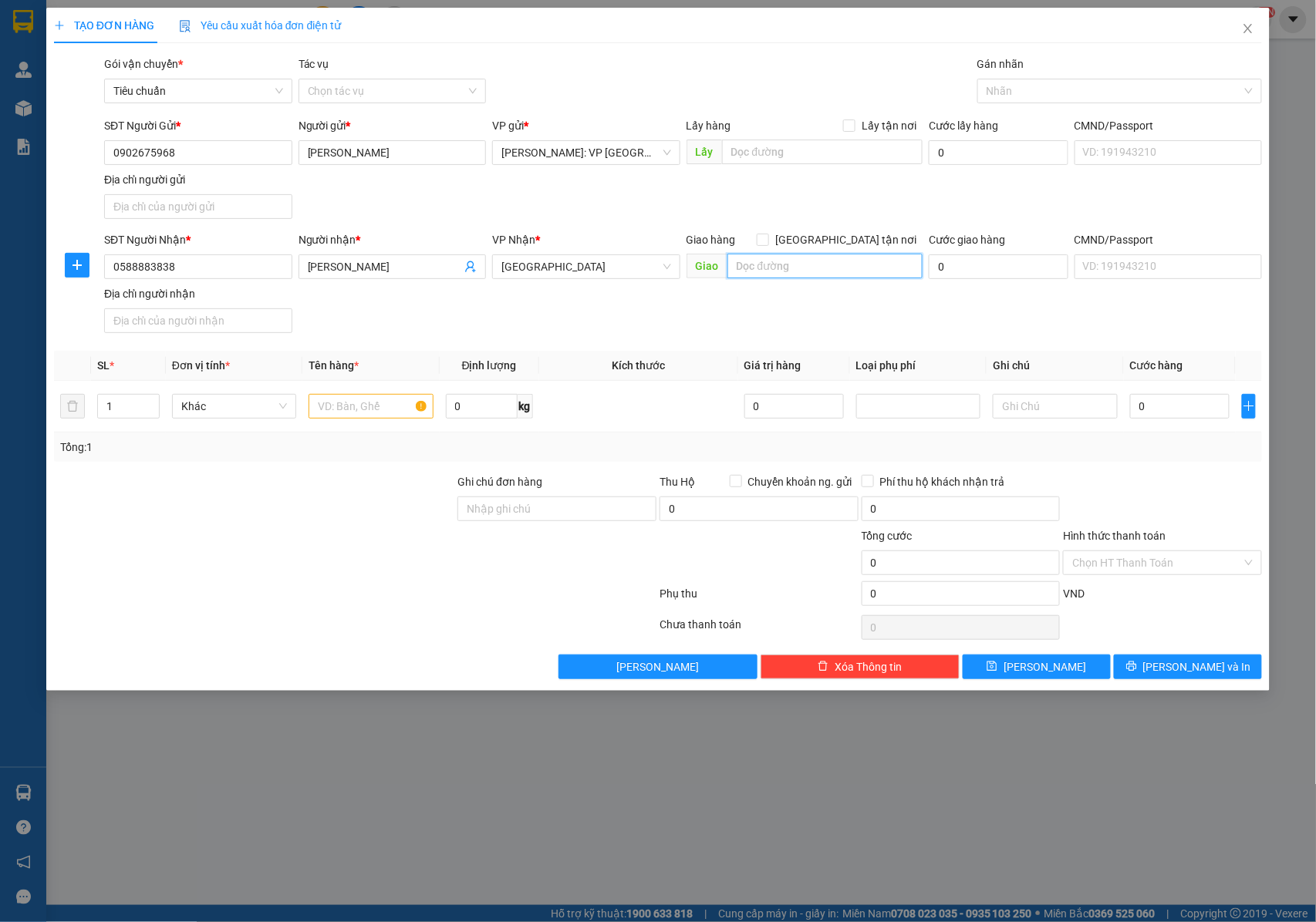
click at [766, 261] on input "text" at bounding box center [825, 265] width 195 height 25
paste input "TT Ngô Mây giao dọc QL 1A"
click at [886, 272] on input "TT Ngô Mây giao dọc QL 1A" at bounding box center [825, 265] width 195 height 25
paste input "TT Ngô Mây giao dọc QL 1A"
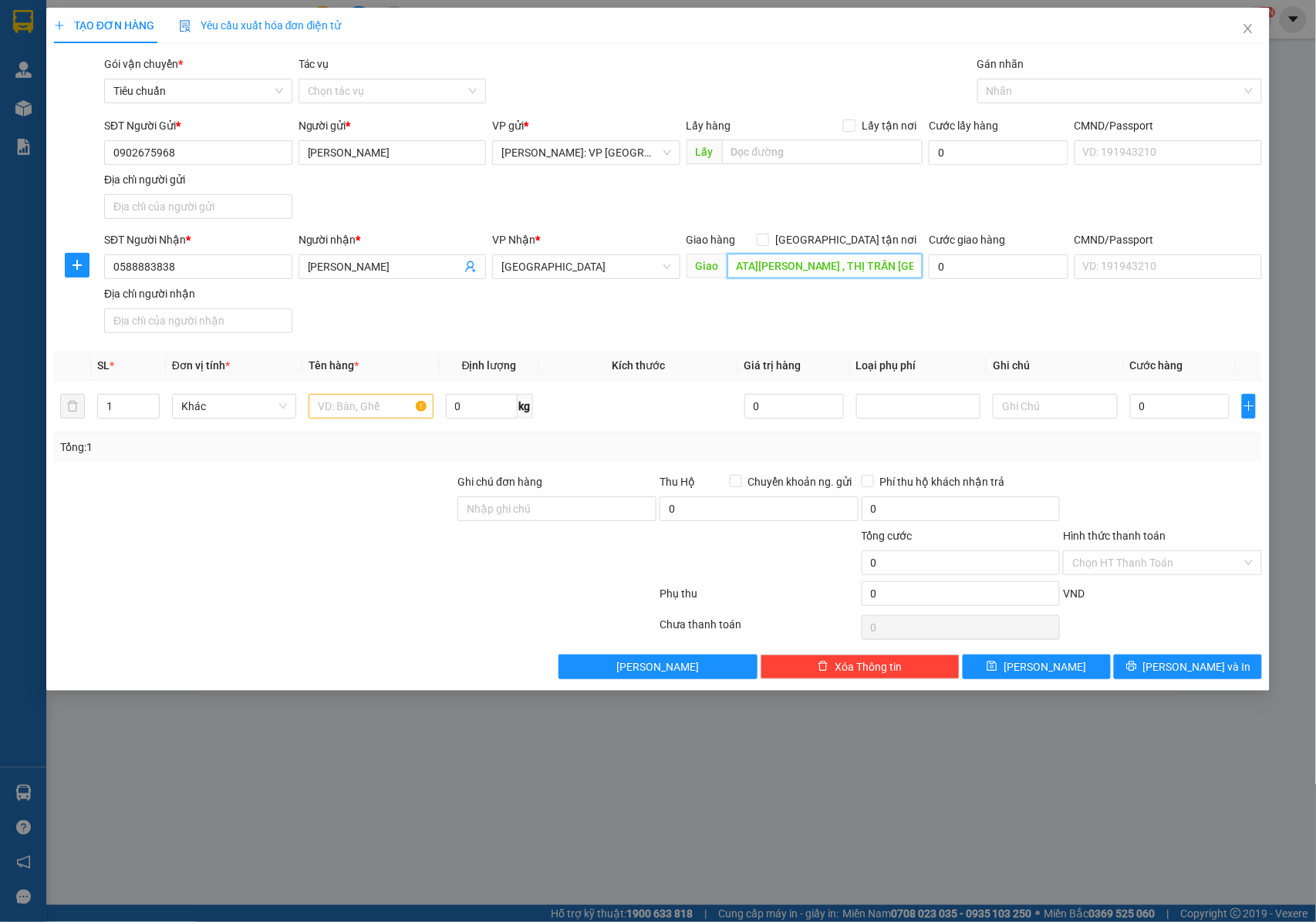
click at [828, 263] on input "TT Ngô Mây giao dọc QL 1A : GẦN CÔNG [GEOGRAPHIC_DATA][PERSON_NAME] , THỊ TRẤN …" at bounding box center [825, 265] width 195 height 25
click at [796, 268] on input "TT Ngô Mây giao dọc QL 1A : GẦN CÔNG [GEOGRAPHIC_DATA][PERSON_NAME] , THỊ TRẤN …" at bounding box center [825, 265] width 195 height 25
type input "TT Ngô Mây , BÌNH ĐỊNH giao dọc QL 1A : GẦN CÔNG [GEOGRAPHIC_DATA][PERSON_NAME]…"
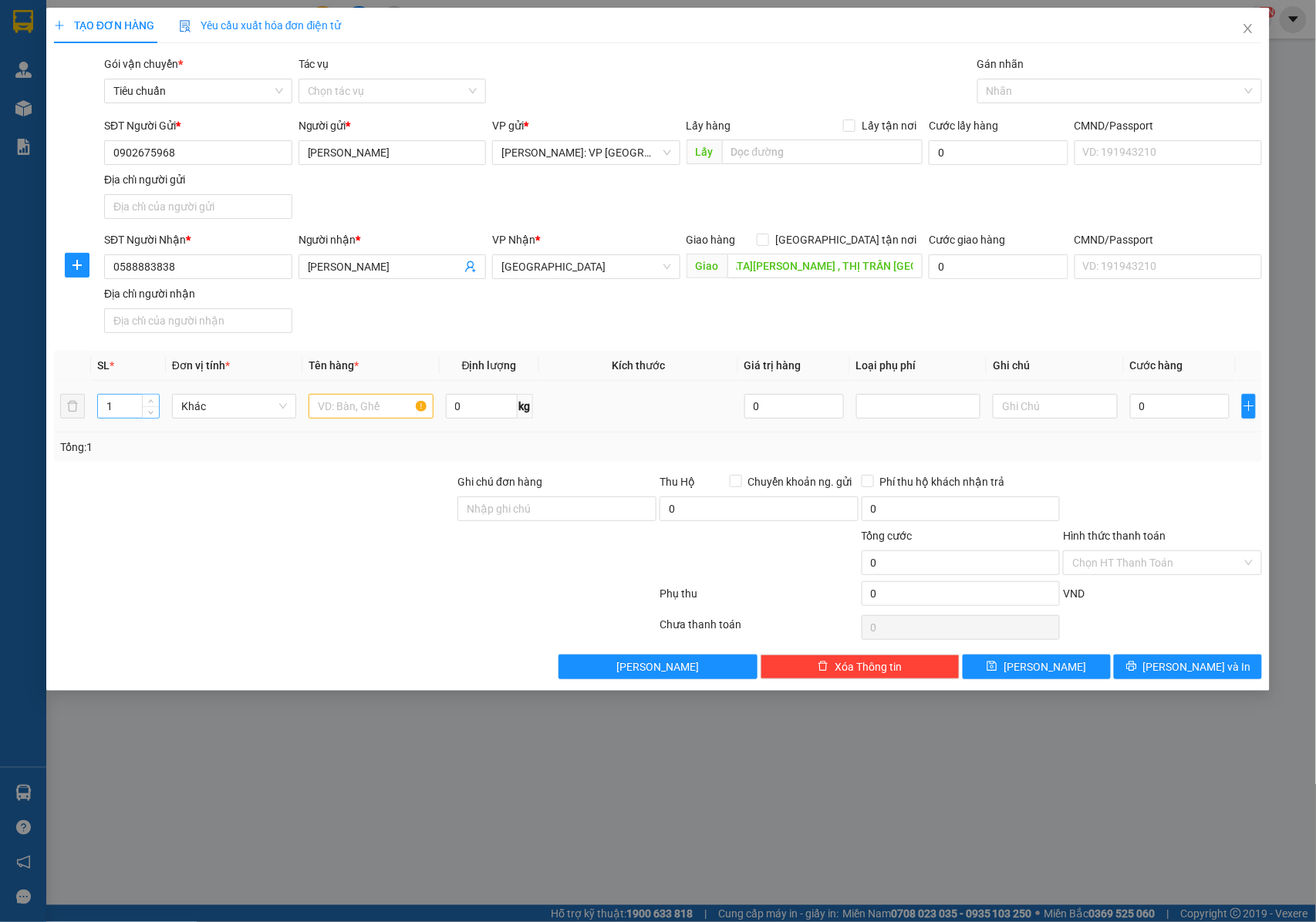
scroll to position [0, 0]
click at [124, 403] on input "1" at bounding box center [128, 405] width 61 height 23
click at [149, 403] on icon "up" at bounding box center [151, 403] width 6 height 6
type input "3"
click at [149, 403] on icon "up" at bounding box center [151, 403] width 6 height 6
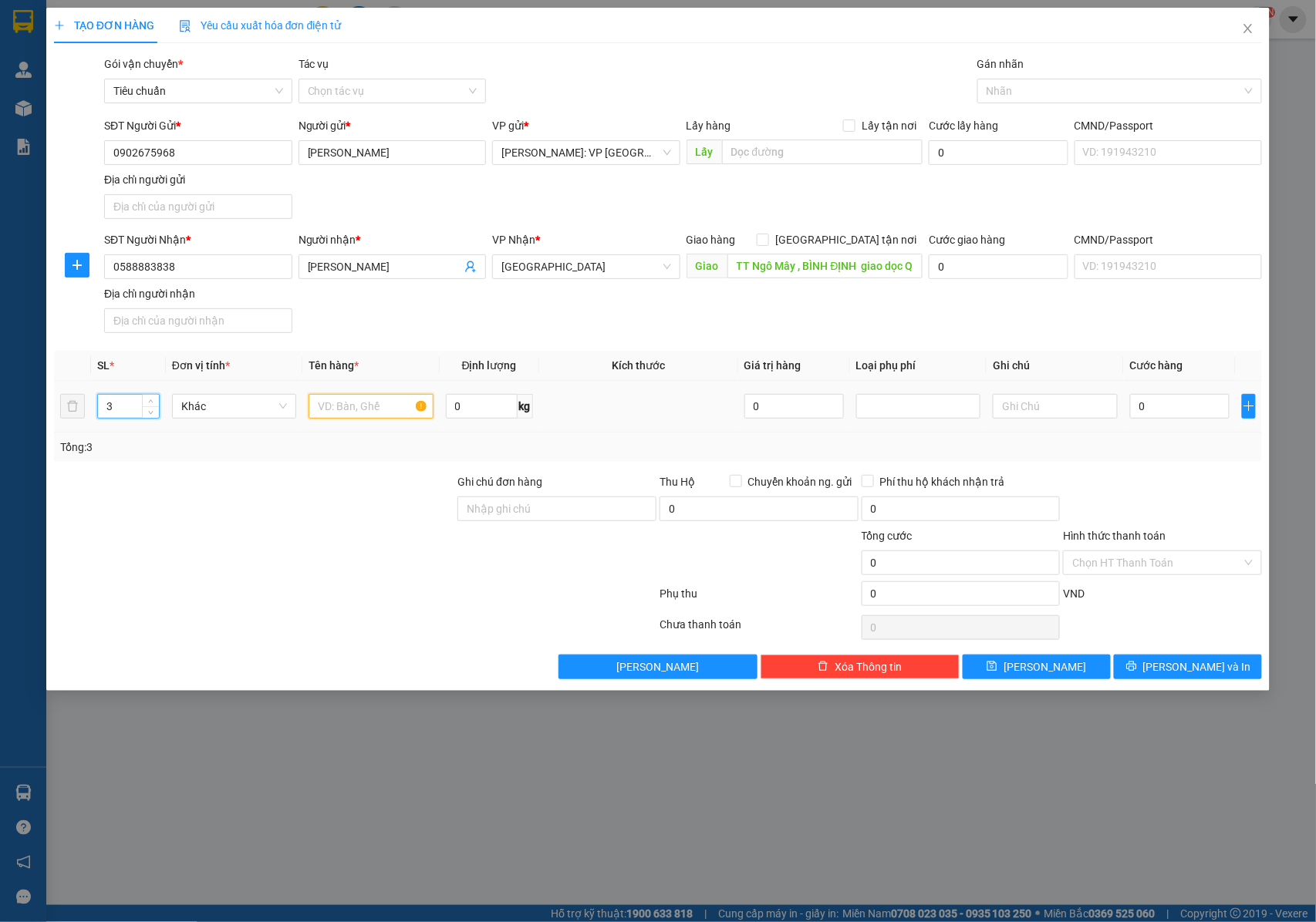
click at [381, 414] on input "text" at bounding box center [370, 406] width 124 height 25
type input "3 KIỆN GIẤY DÀI ( CÂY )"
click at [593, 503] on input "Ghi chú đơn hàng" at bounding box center [557, 508] width 199 height 25
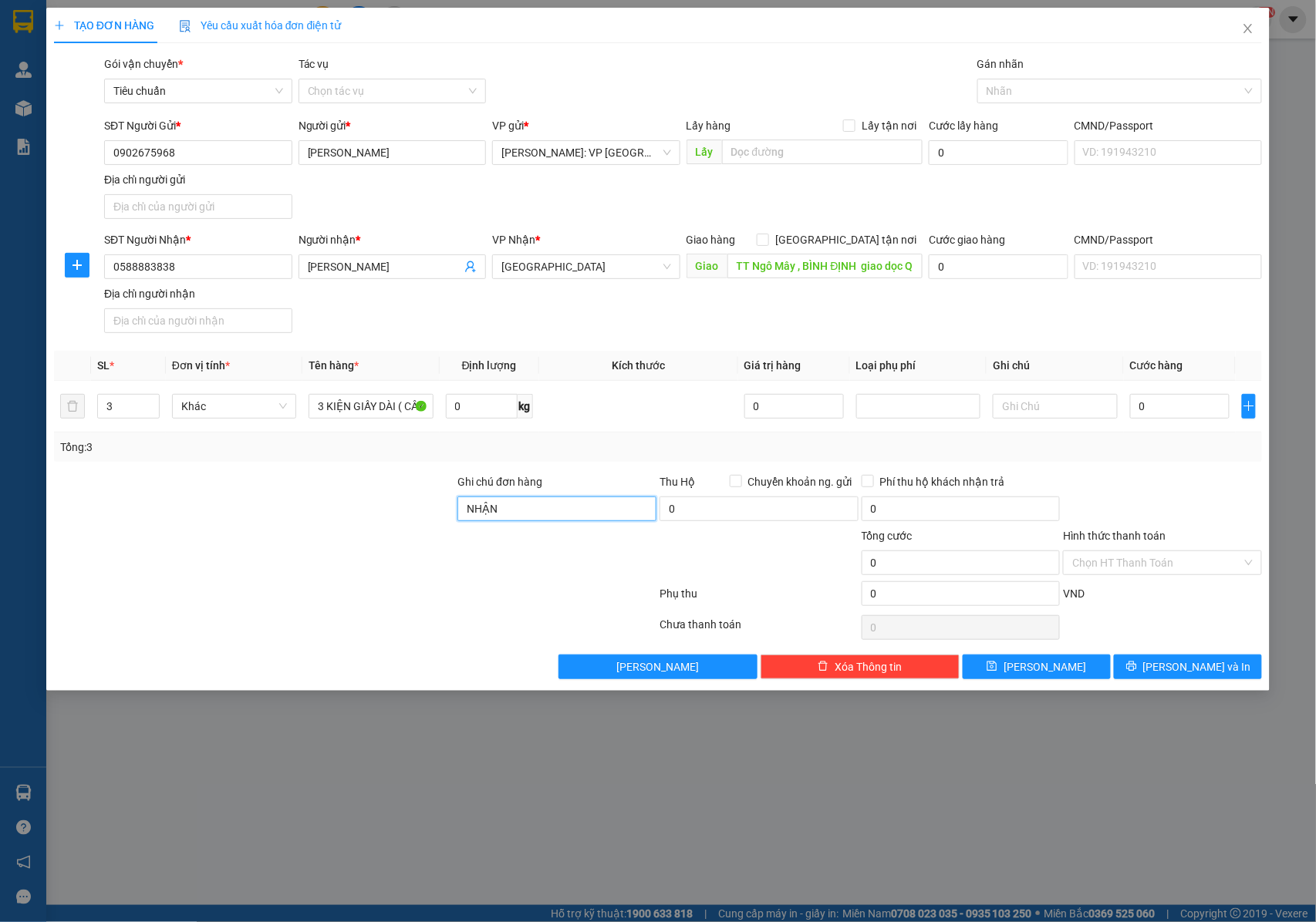
type input "NHẬN NGUYÊN KIỆN GIAO NGUYÊN KIỆN, HƯ VỠ K ĐỀN"
click at [1147, 398] on input "0" at bounding box center [1180, 406] width 100 height 25
type input "4"
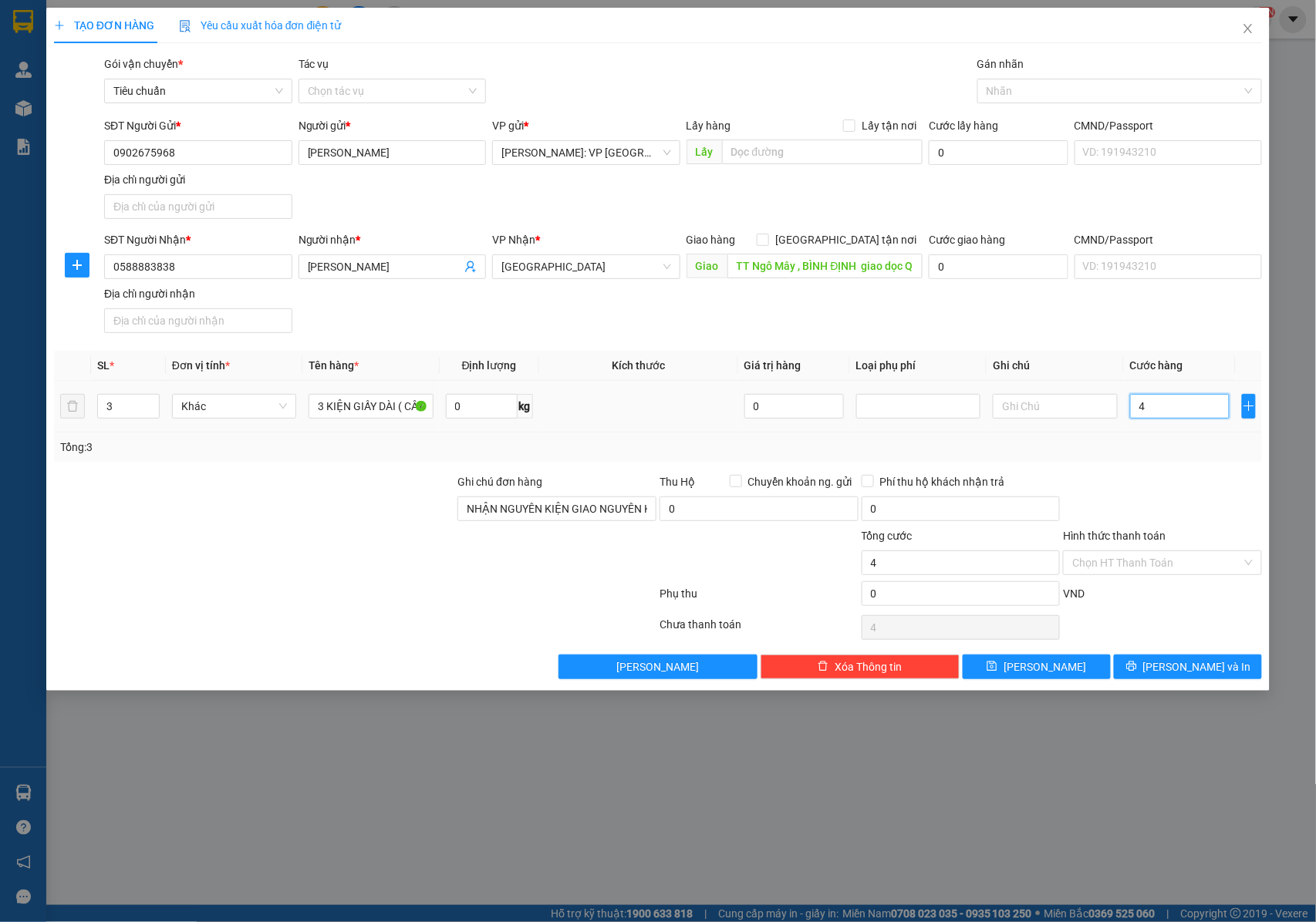
type input "40"
type input "400"
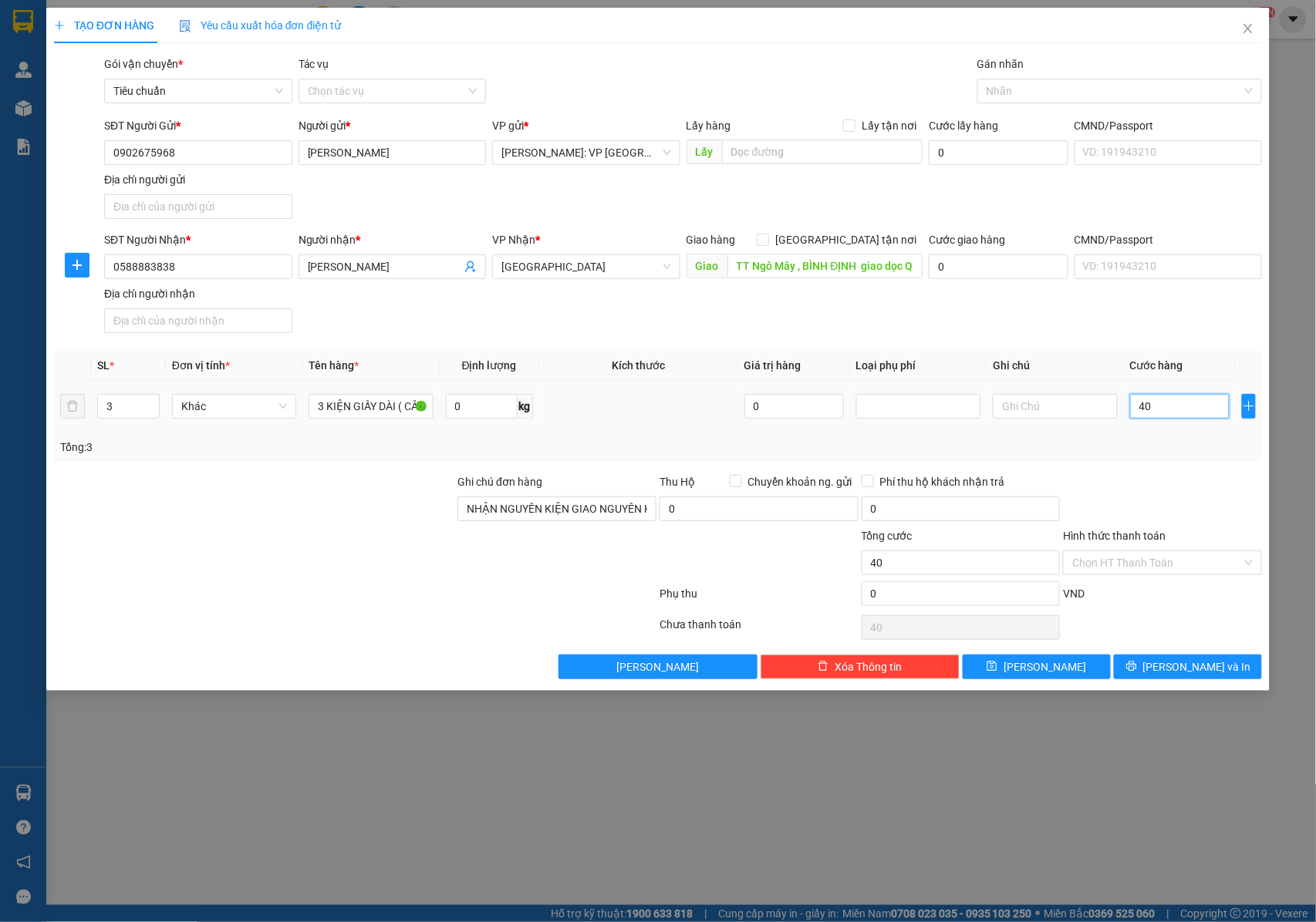
type input "400"
type input "4.000"
type input "40.000"
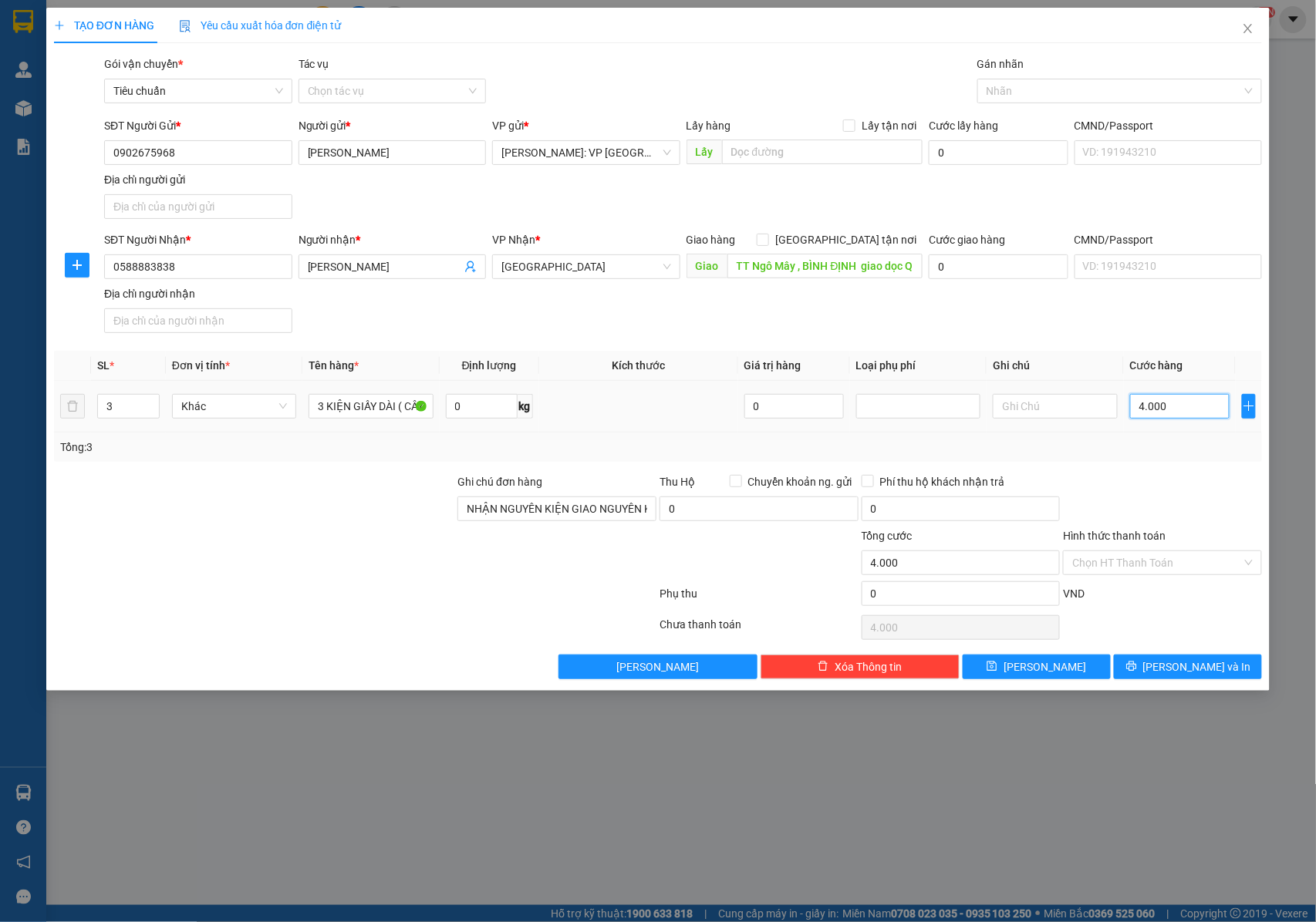
type input "40.000"
type input "400.000"
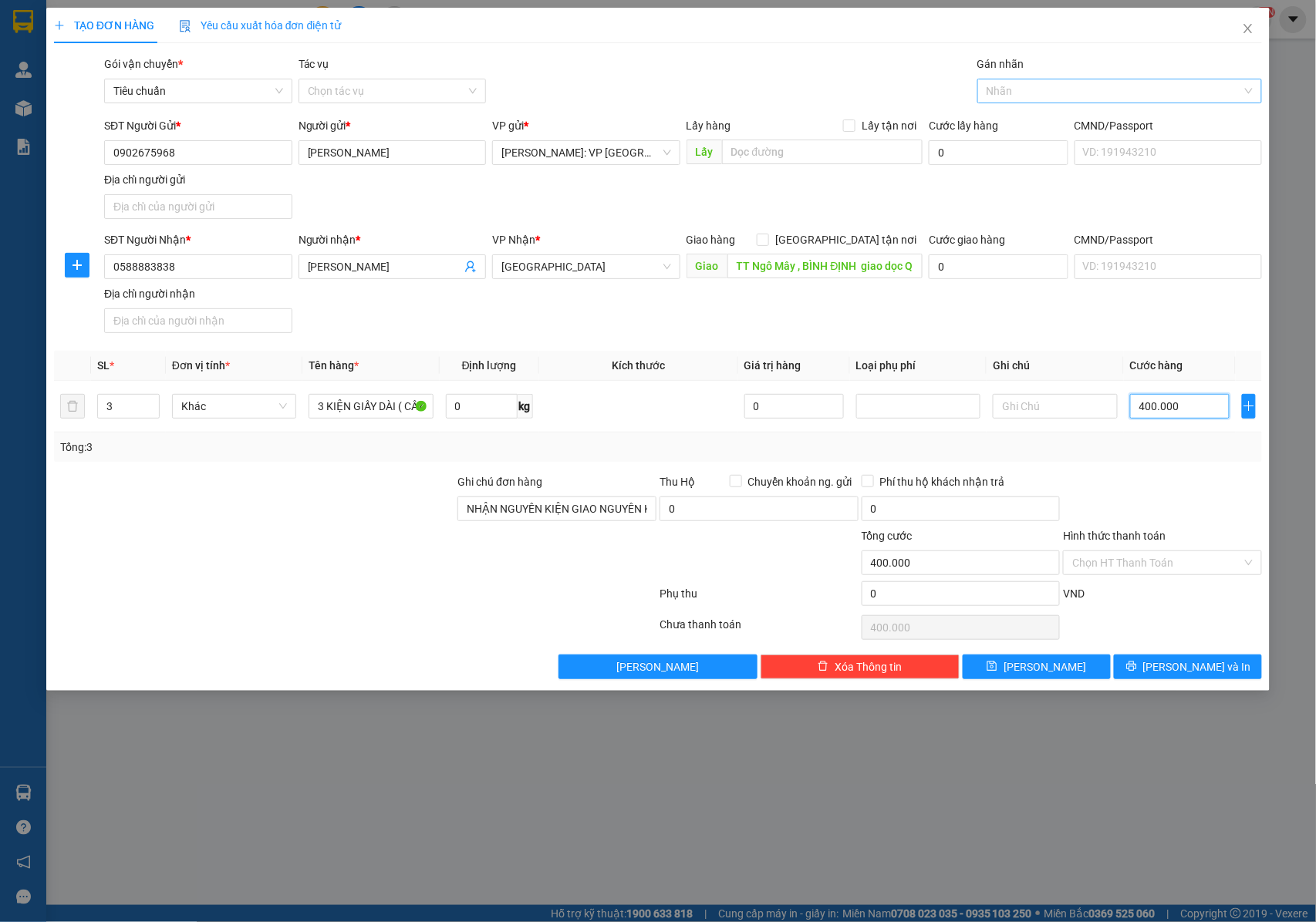
click at [993, 92] on div at bounding box center [1111, 91] width 262 height 18
type input "400.000"
click at [1136, 669] on icon "printer" at bounding box center [1131, 666] width 10 height 10
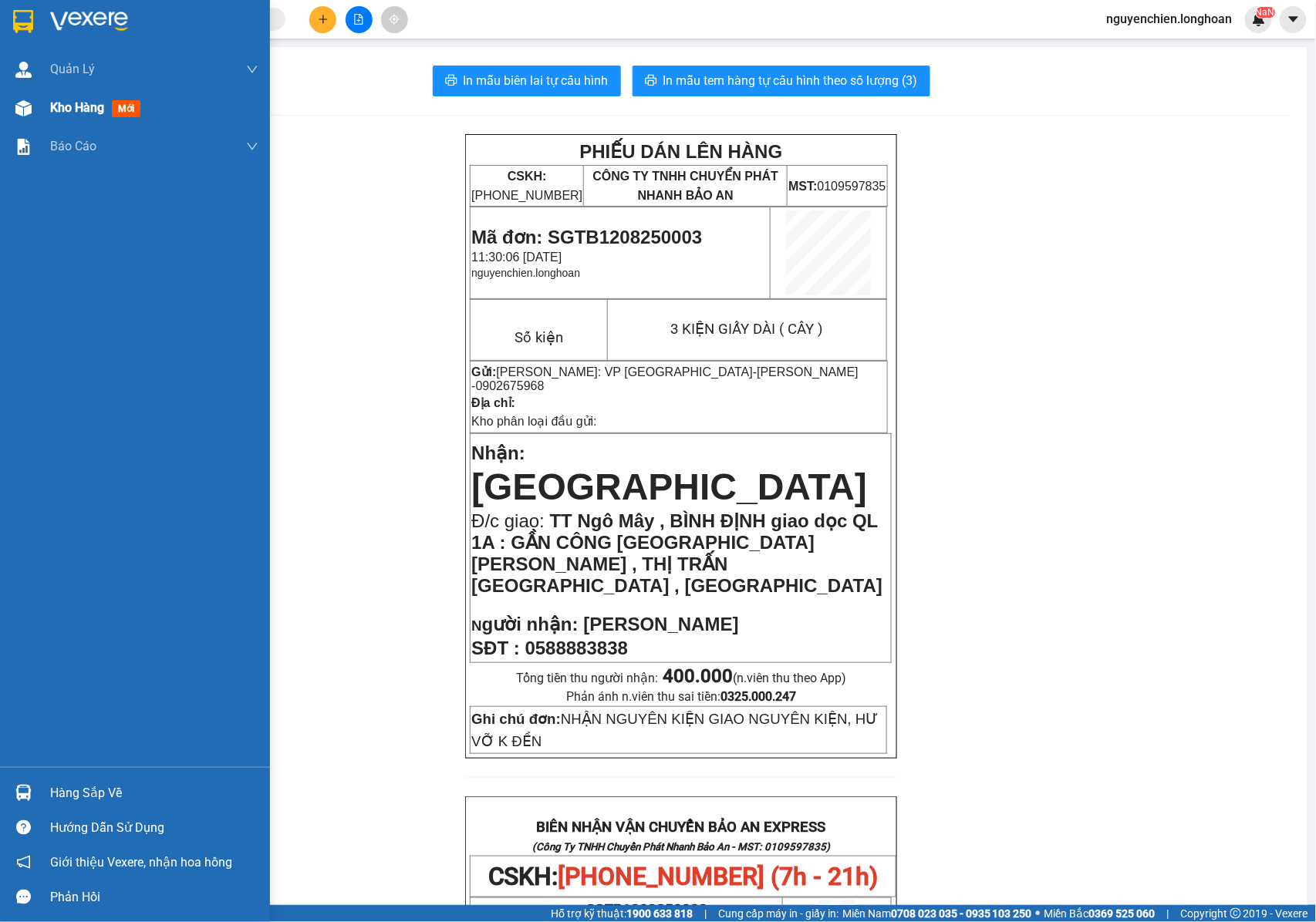
click at [17, 109] on img at bounding box center [24, 109] width 17 height 17
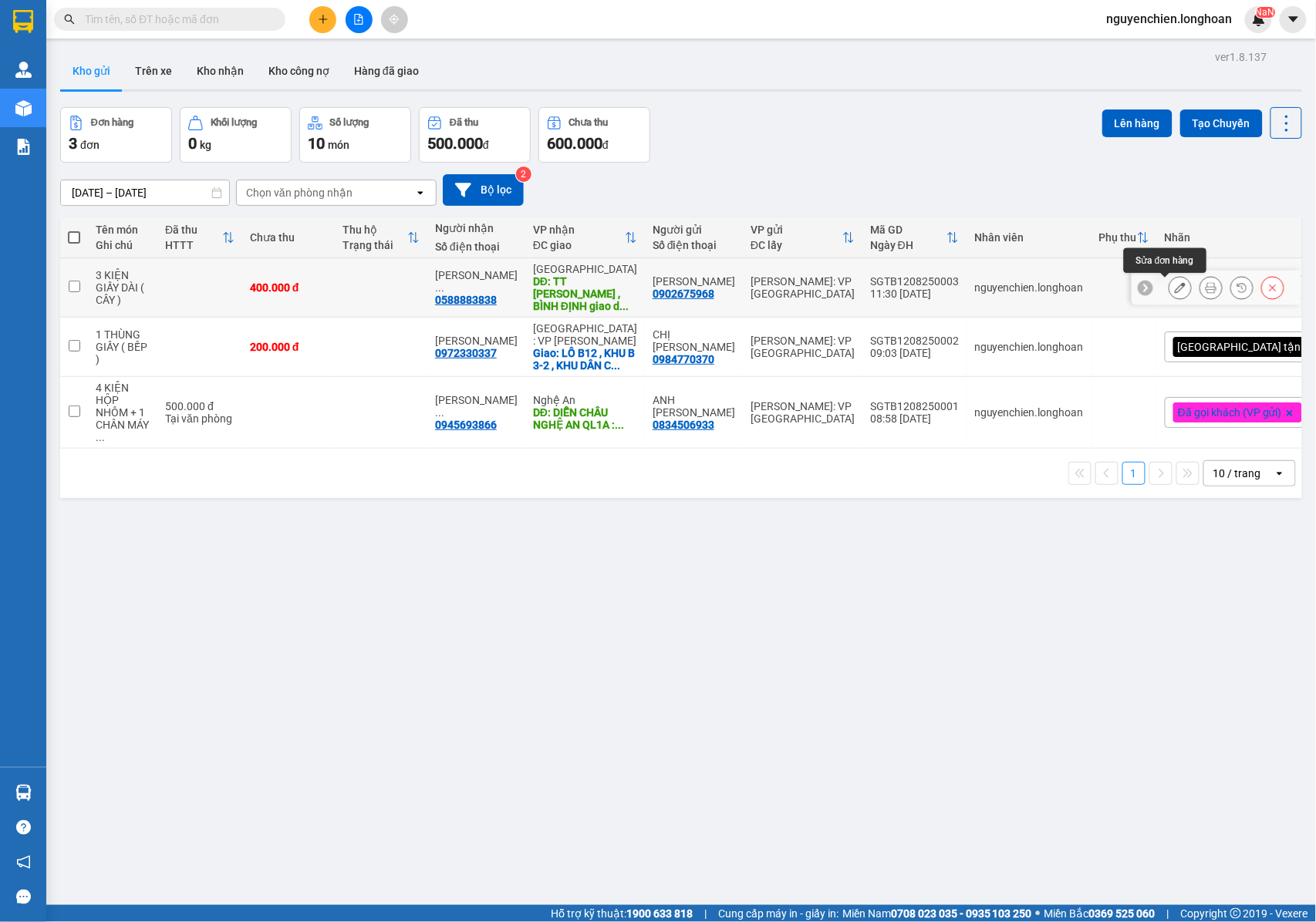
click at [1174, 291] on icon at bounding box center [1180, 287] width 11 height 11
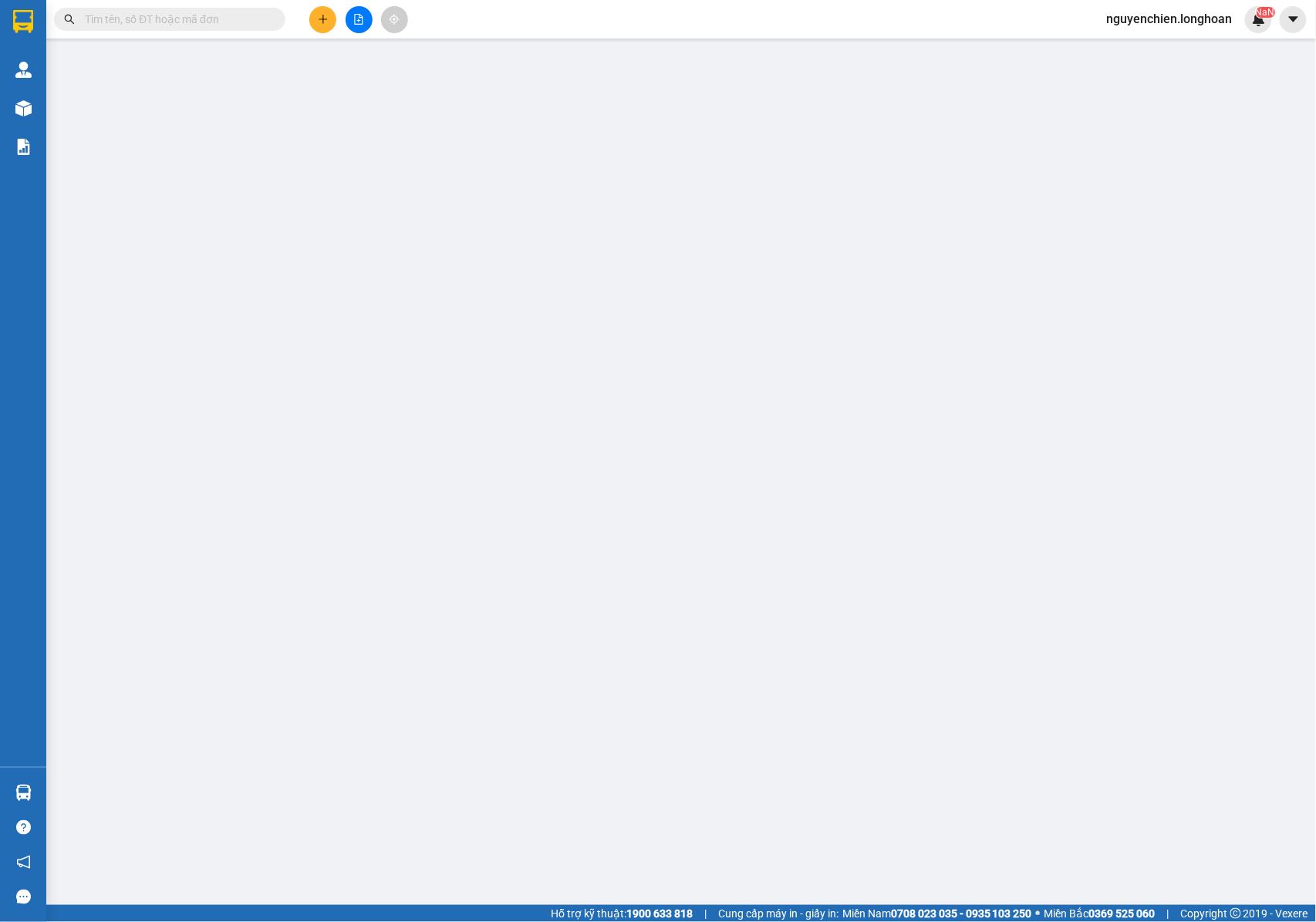
type input "0902675968"
type input "[PERSON_NAME]"
type input "0588883838"
type input "[PERSON_NAME]"
type input "TT Ngô Mây , BÌNH ĐỊNH giao dọc QL 1A : GẦN CÔNG [GEOGRAPHIC_DATA][PERSON_NAME]…"
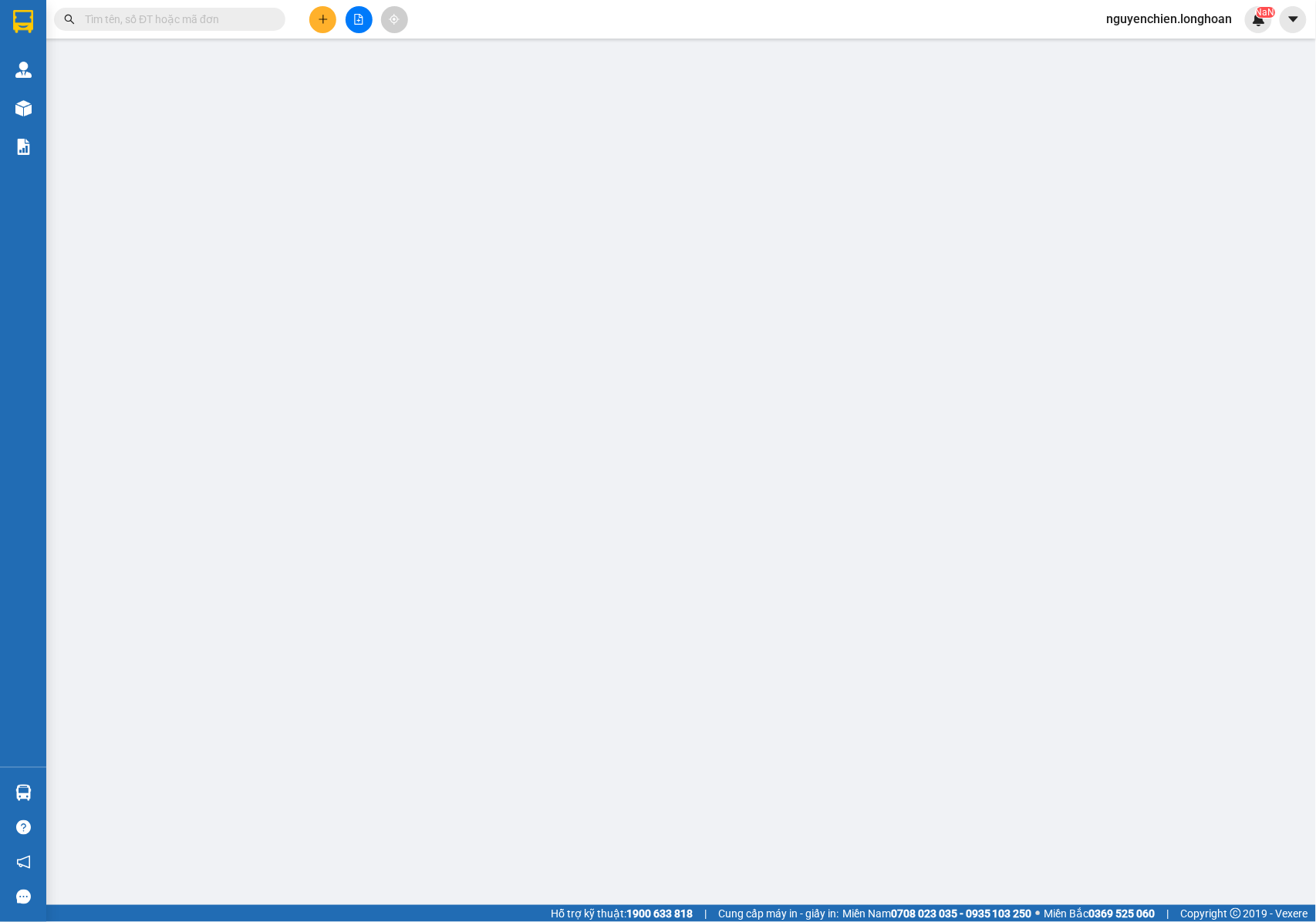
type input "NHẬN NGUYÊN KIỆN GIAO NGUYÊN KIỆN, HƯ VỠ K ĐỀN"
type input "400.000"
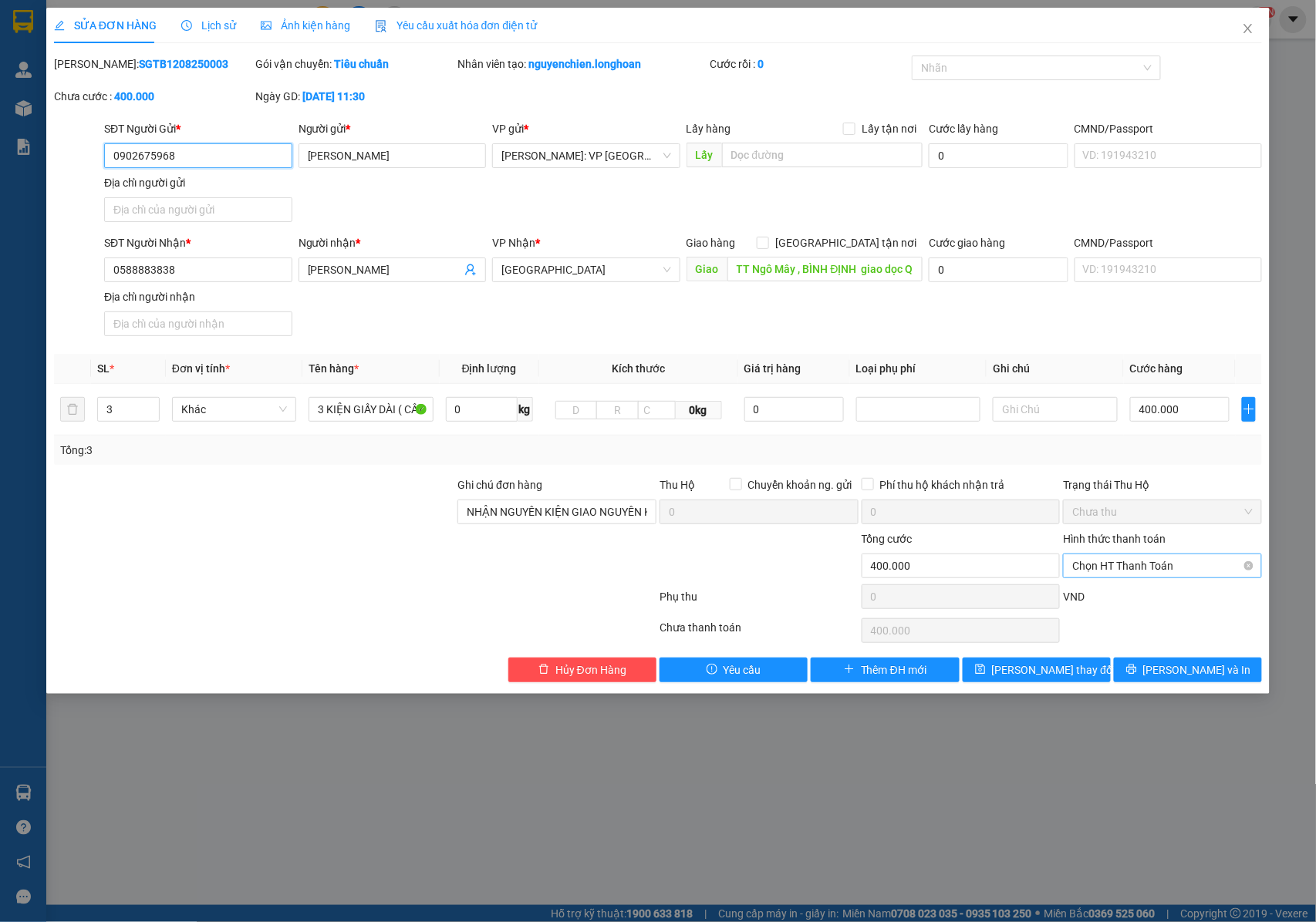
click at [1136, 559] on span "Chọn HT Thanh Toán" at bounding box center [1162, 566] width 181 height 23
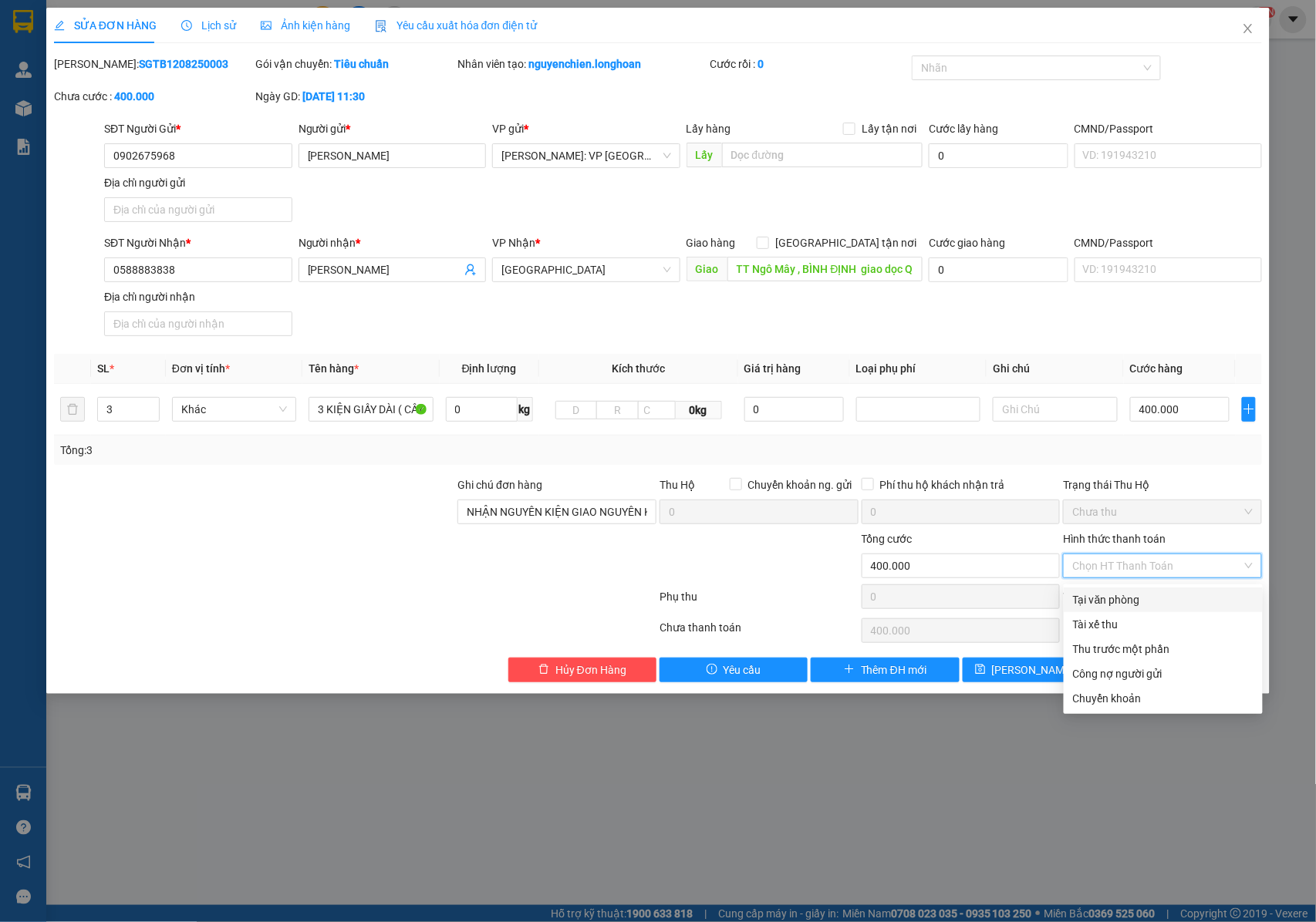
click at [1108, 600] on div "Tại văn phòng" at bounding box center [1163, 600] width 181 height 17
type input "0"
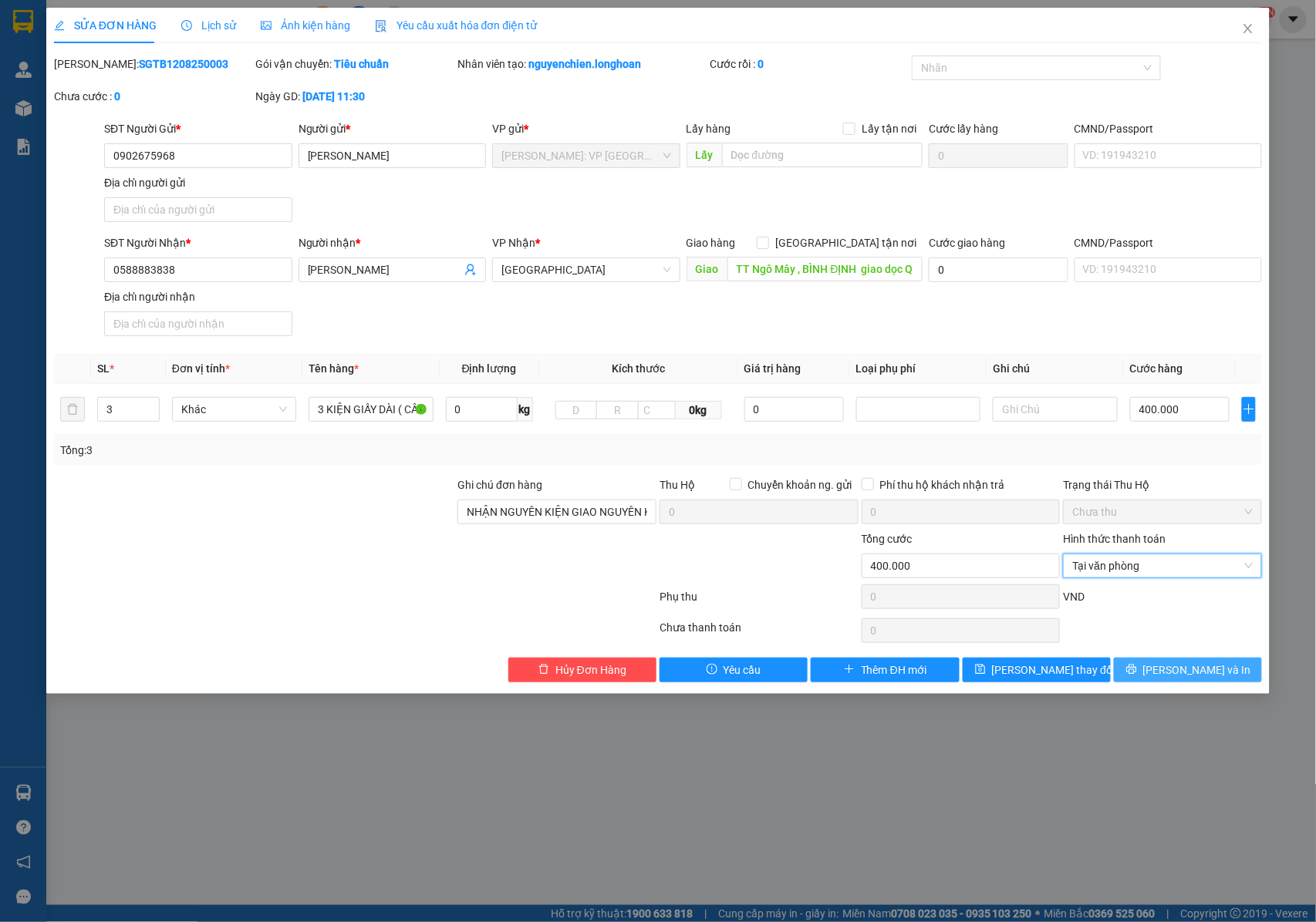
click at [1136, 673] on icon "printer" at bounding box center [1131, 669] width 10 height 10
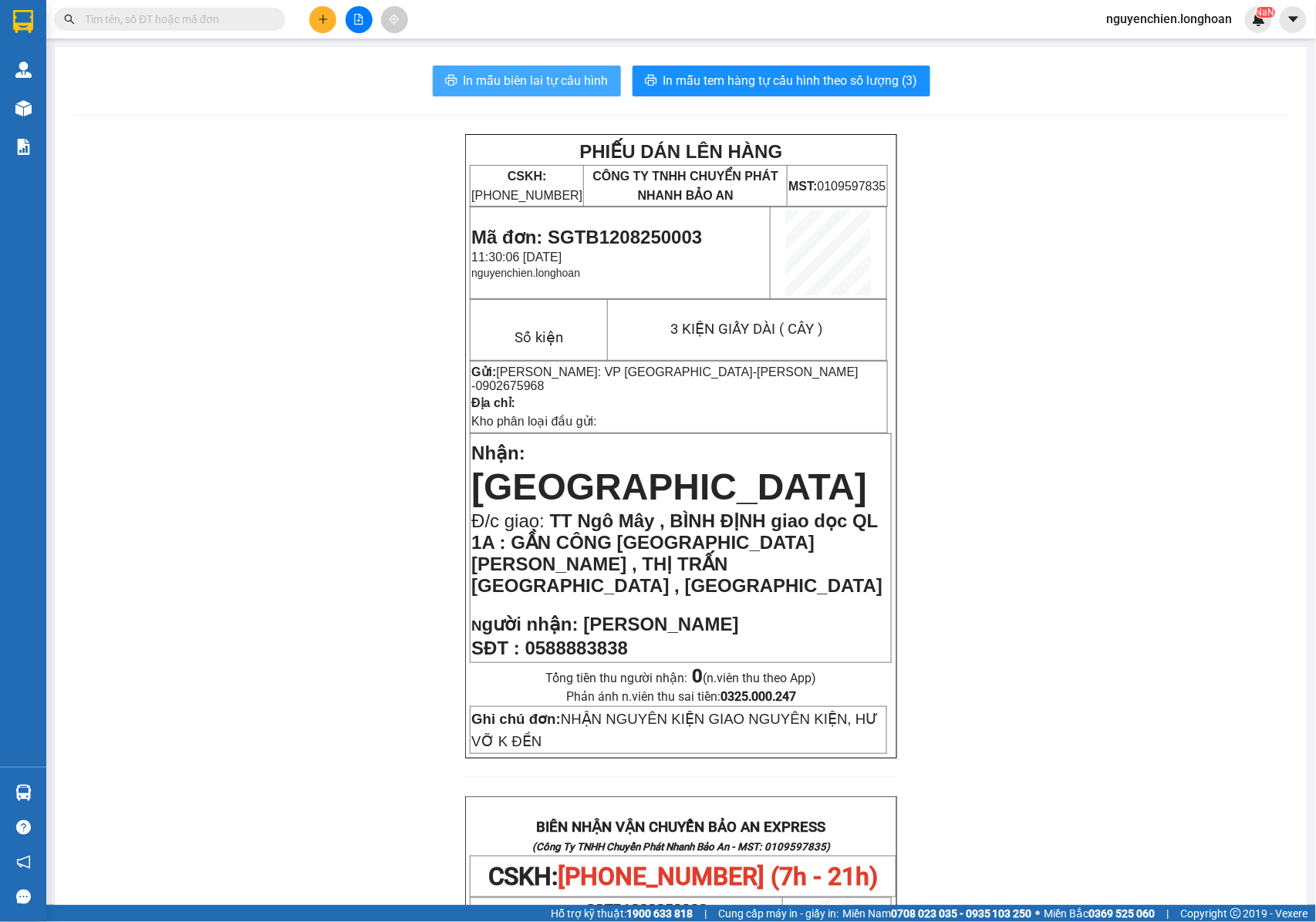
click at [490, 88] on span "In mẫu biên lai tự cấu hình" at bounding box center [535, 80] width 145 height 19
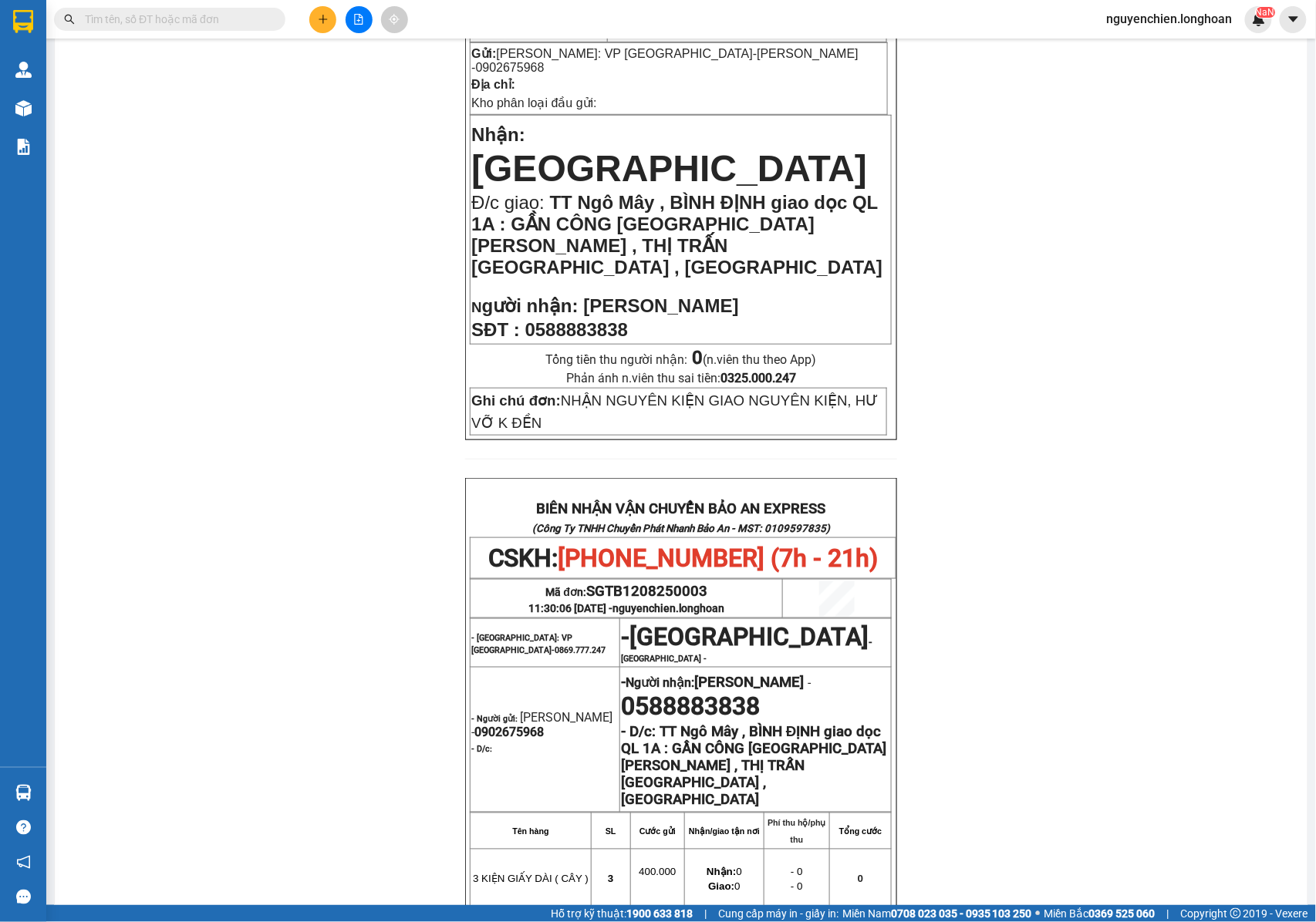
scroll to position [411, 0]
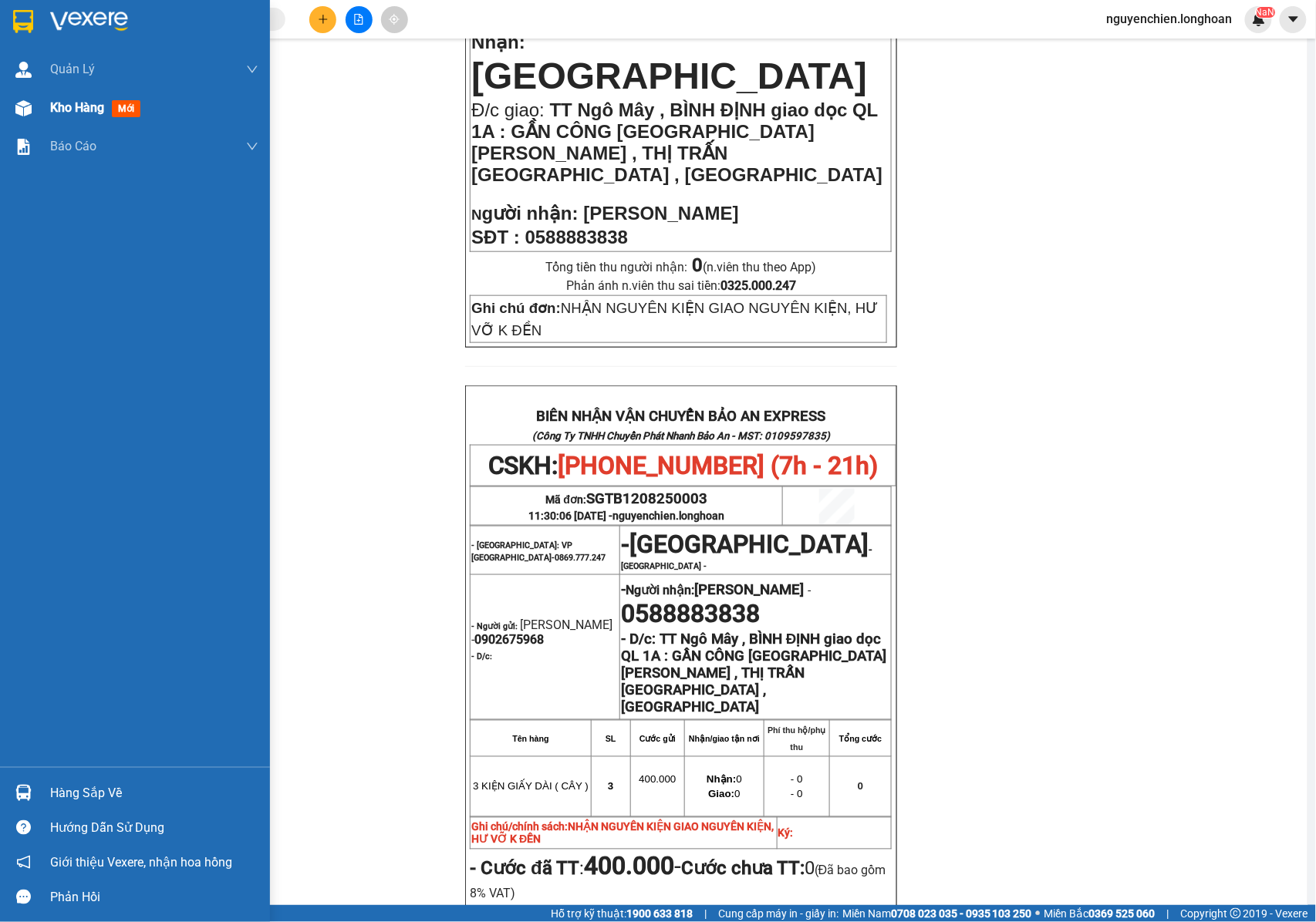
click at [31, 111] on div at bounding box center [23, 108] width 27 height 27
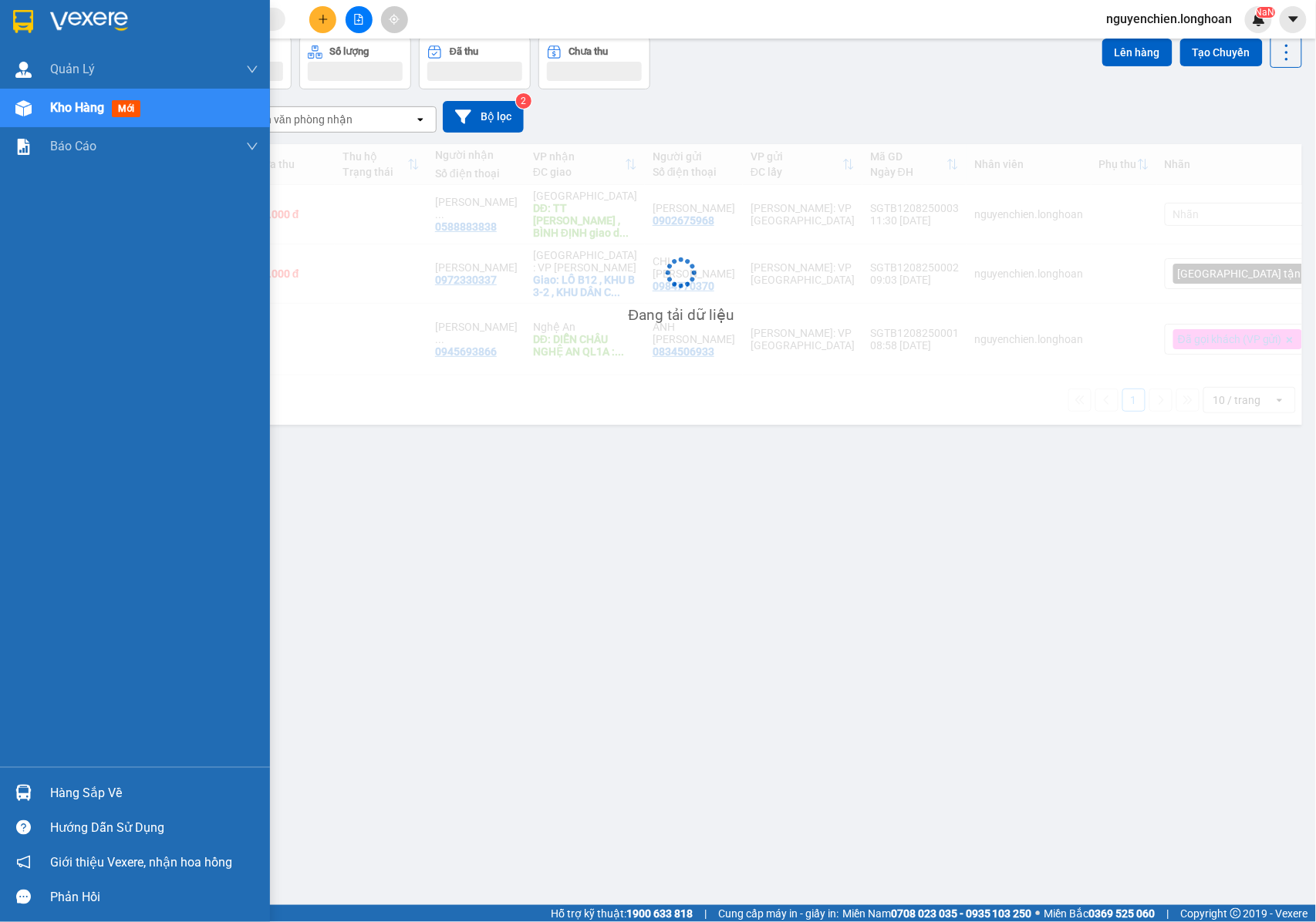
scroll to position [71, 0]
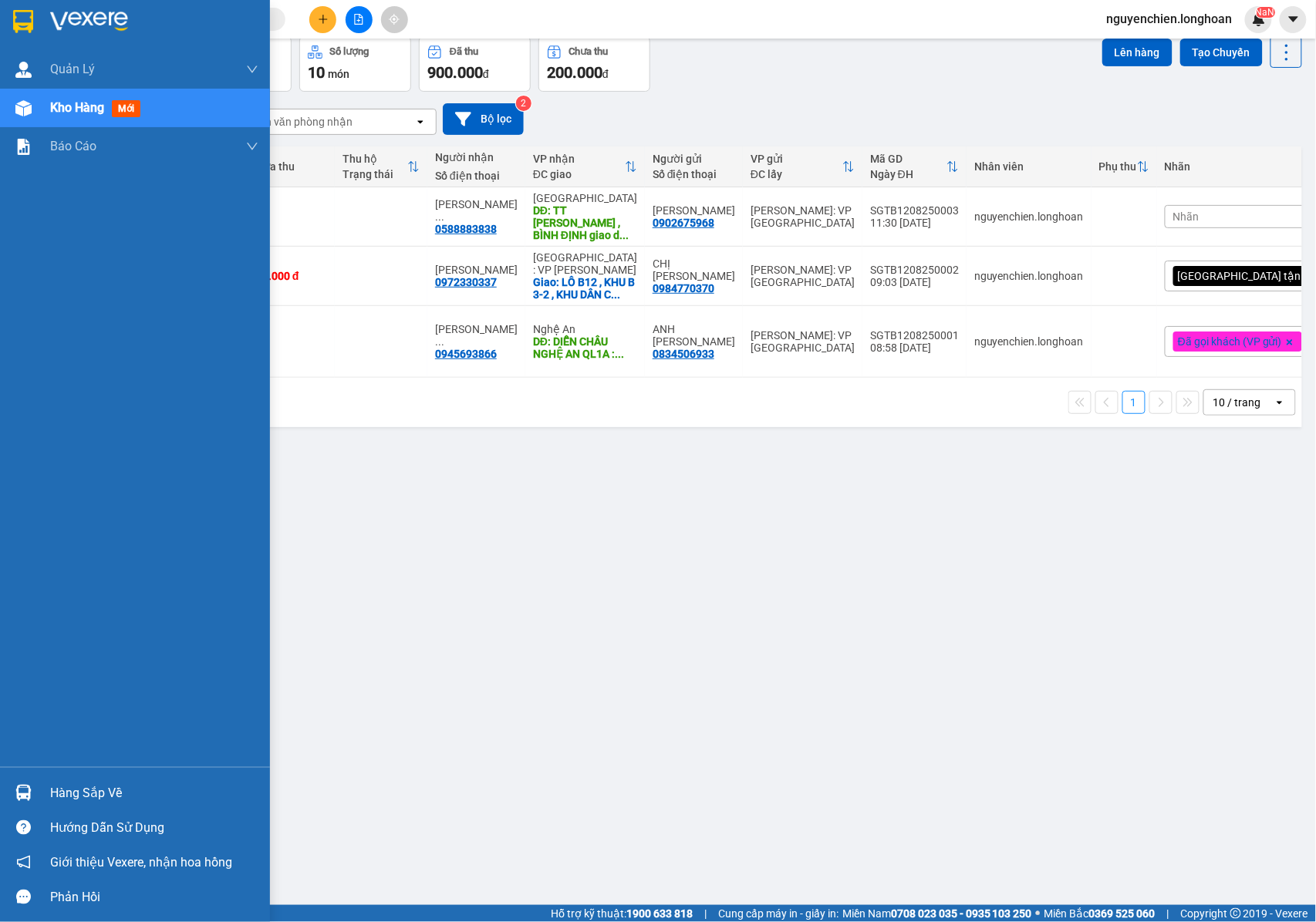
click at [31, 108] on div at bounding box center [23, 108] width 27 height 27
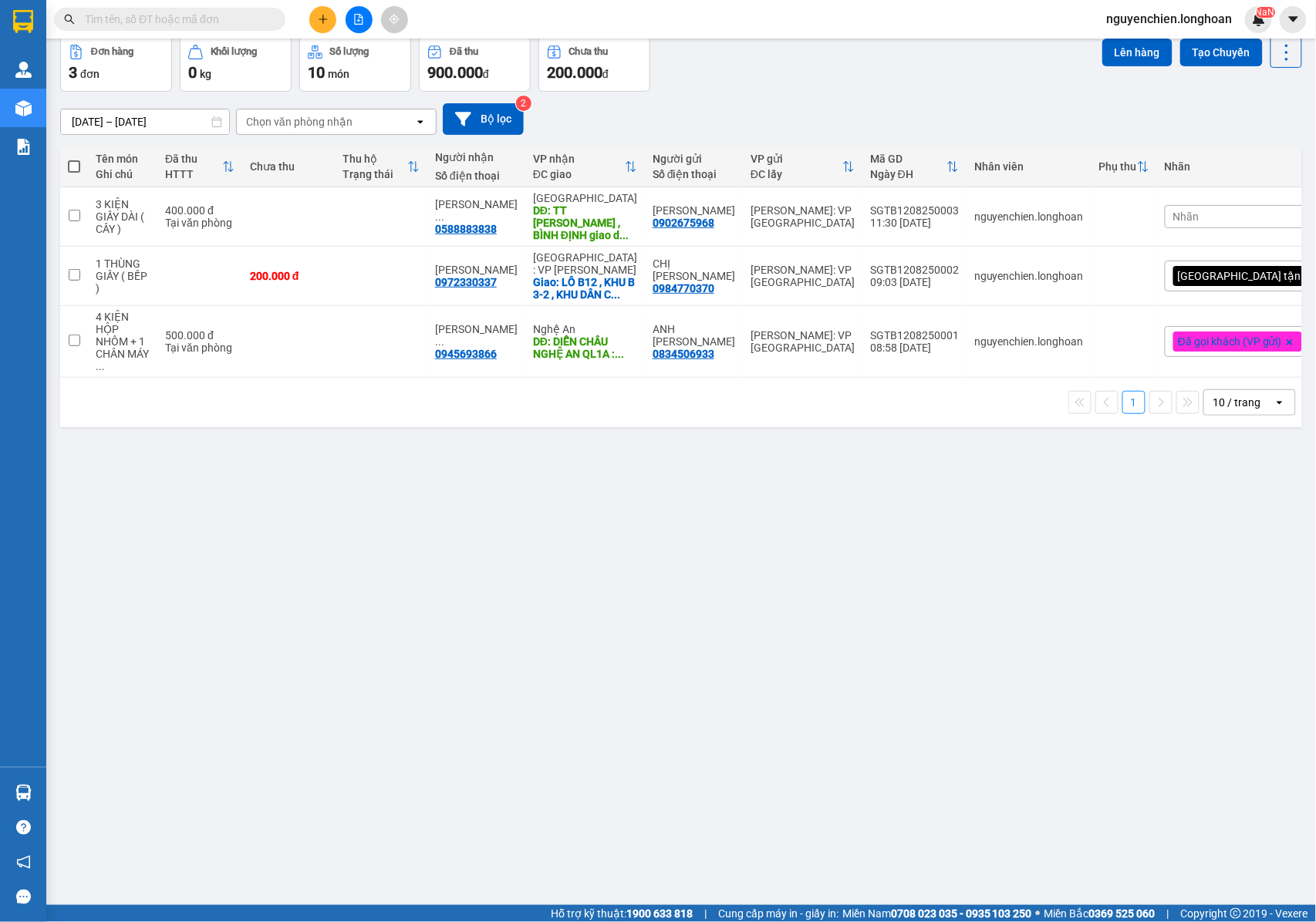
click at [561, 484] on div "ver 1.8.137 Kho gửi Trên xe Kho nhận Kho công nợ Hàng đã giao Đơn hàng 3 đơn Kh…" at bounding box center [681, 436] width 1254 height 922
click at [1205, 219] on icon at bounding box center [1211, 216] width 11 height 11
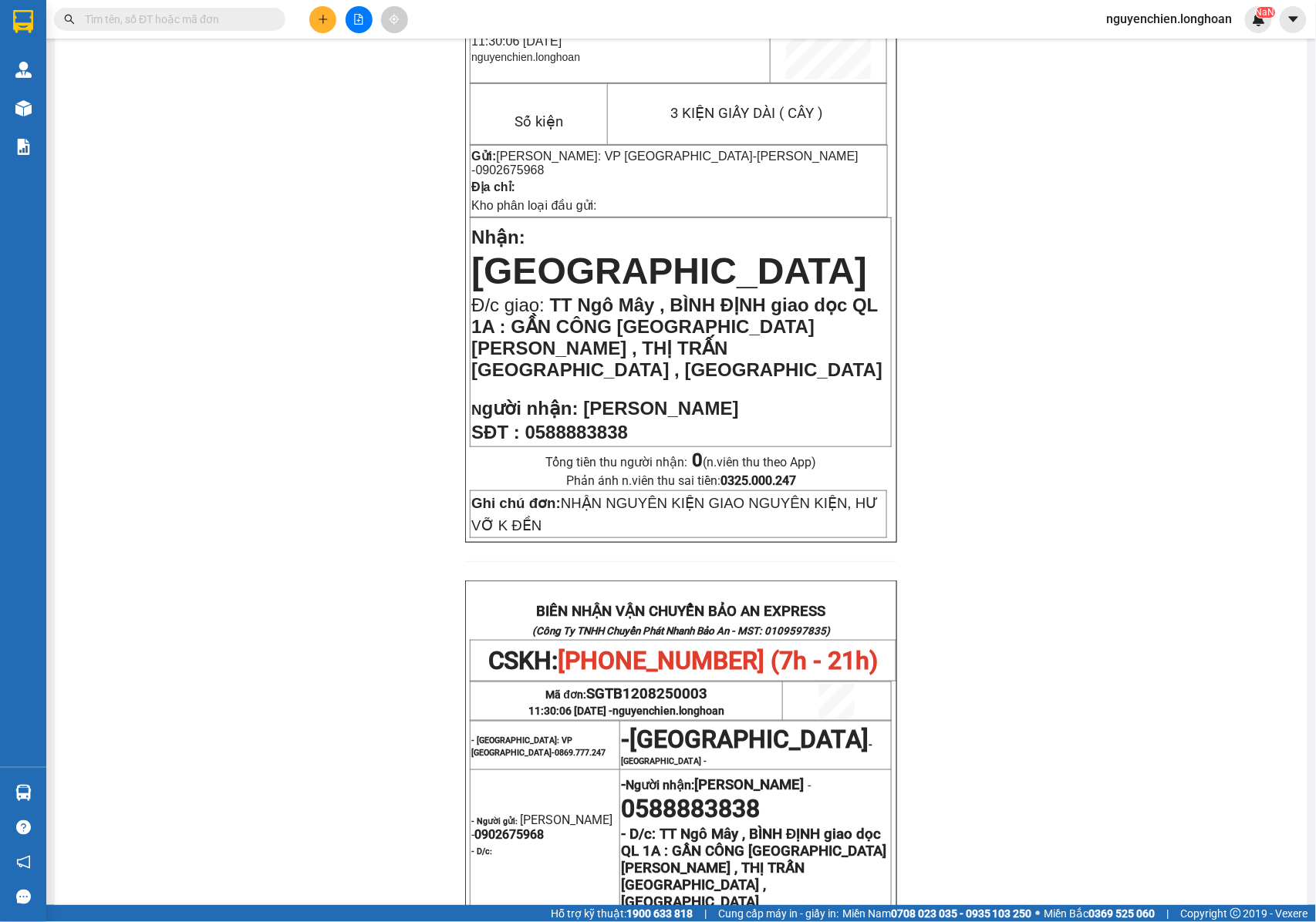
scroll to position [679, 0]
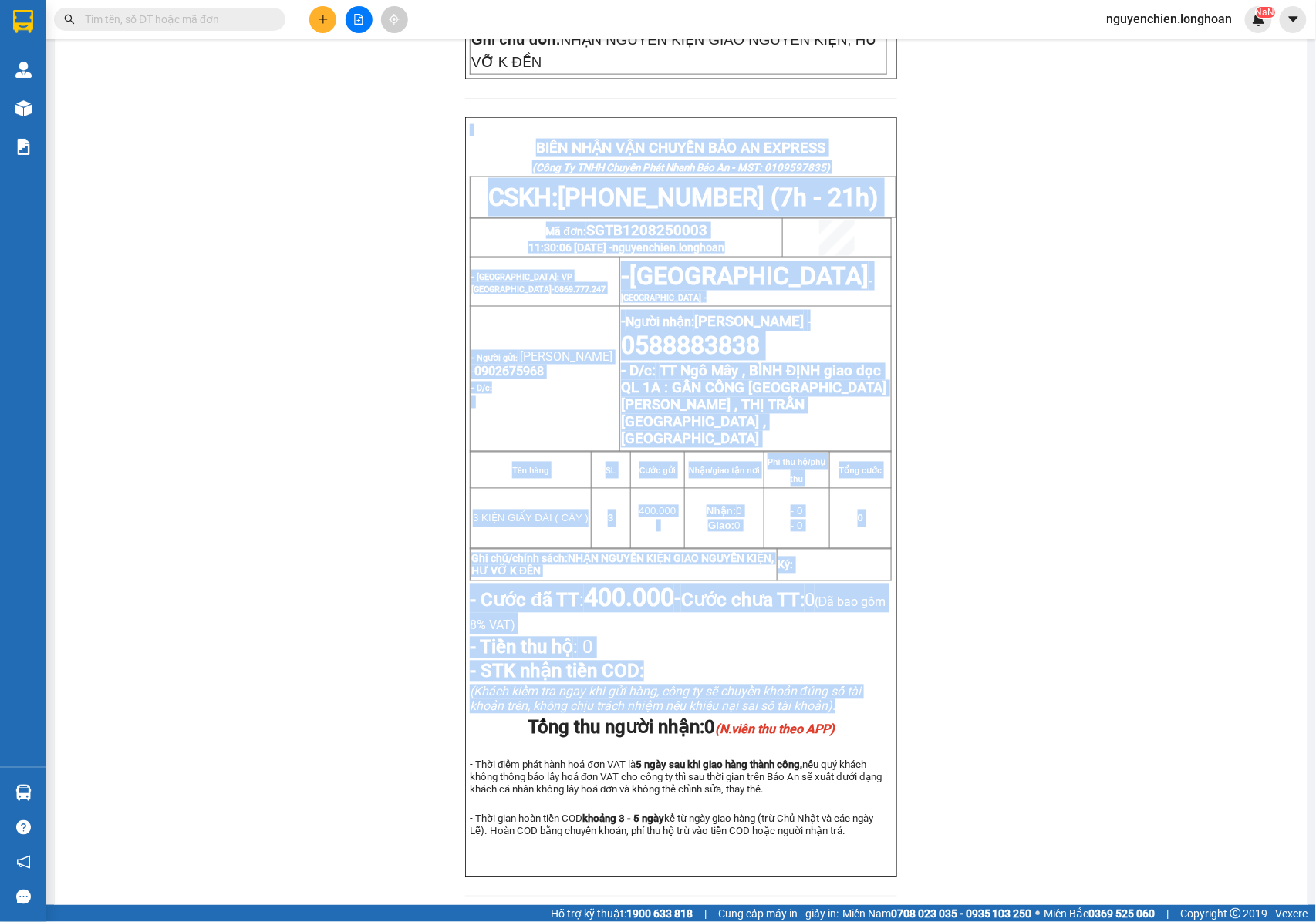
drag, startPoint x: 445, startPoint y: 51, endPoint x: 818, endPoint y: 589, distance: 654.7
click at [840, 645] on div "PHIẾU DÁN LÊN HÀNG CSKH: [PHONE_NUMBER] CÔNG TY TNHH CHUYỂN PHÁT NHANH BẢO AN M…" at bounding box center [680, 184] width 1216 height 1460
click at [1047, 382] on div "PHIẾU DÁN LÊN HÀNG CSKH: [PHONE_NUMBER] CÔNG TY TNHH CHUYỂN PHÁT NHANH BẢO AN M…" at bounding box center [680, 184] width 1216 height 1460
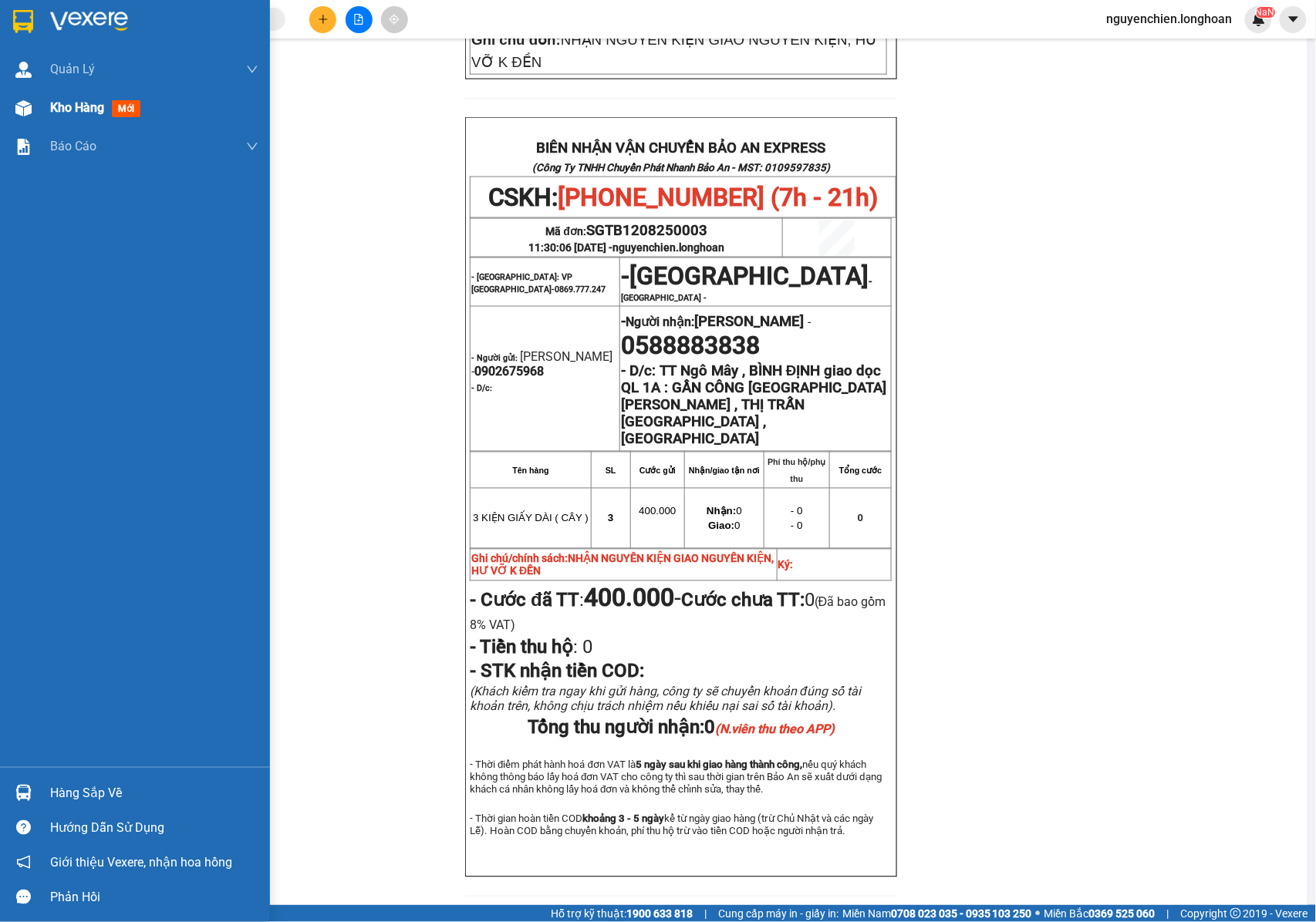
click at [35, 109] on div at bounding box center [23, 108] width 27 height 27
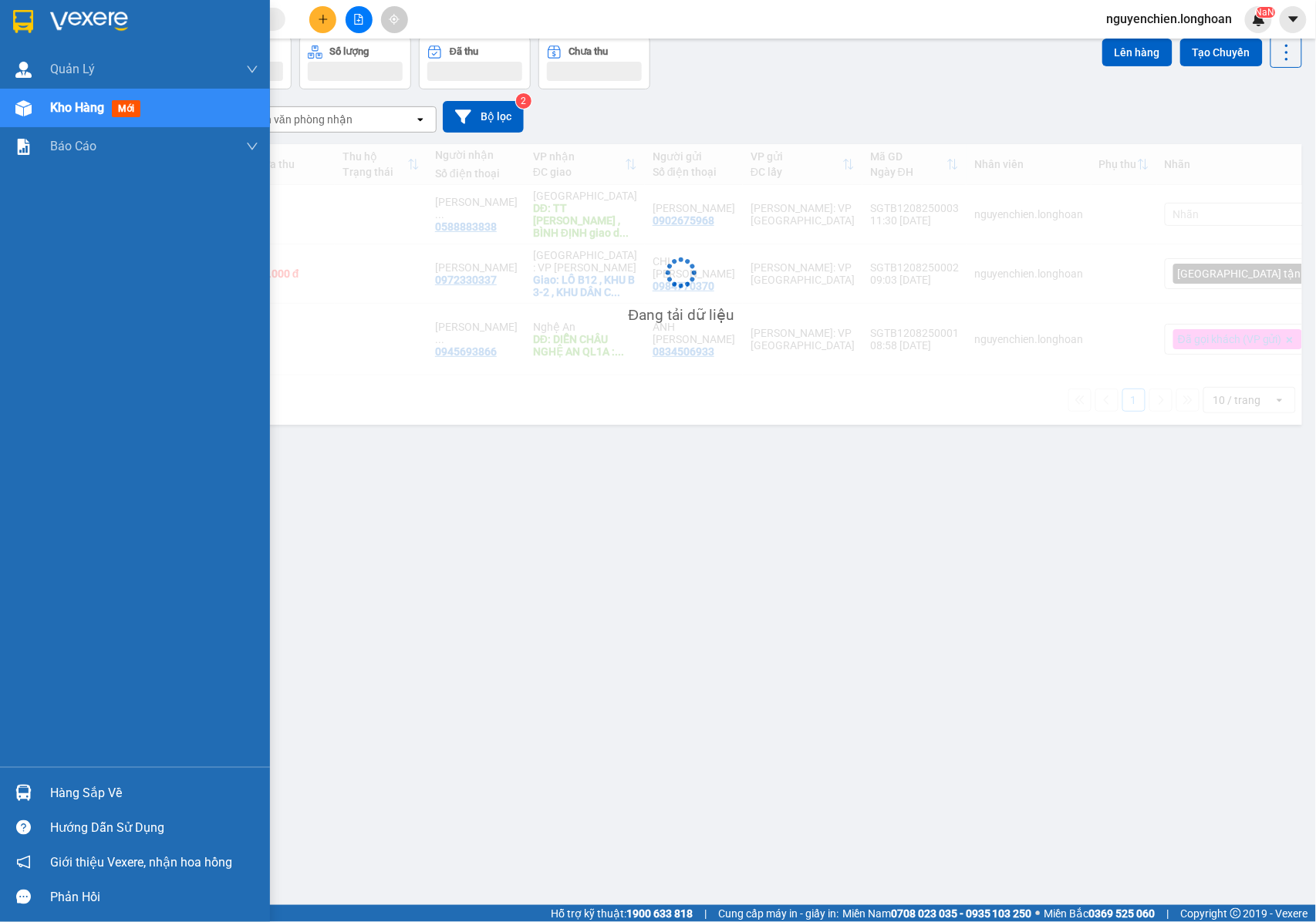
scroll to position [71, 0]
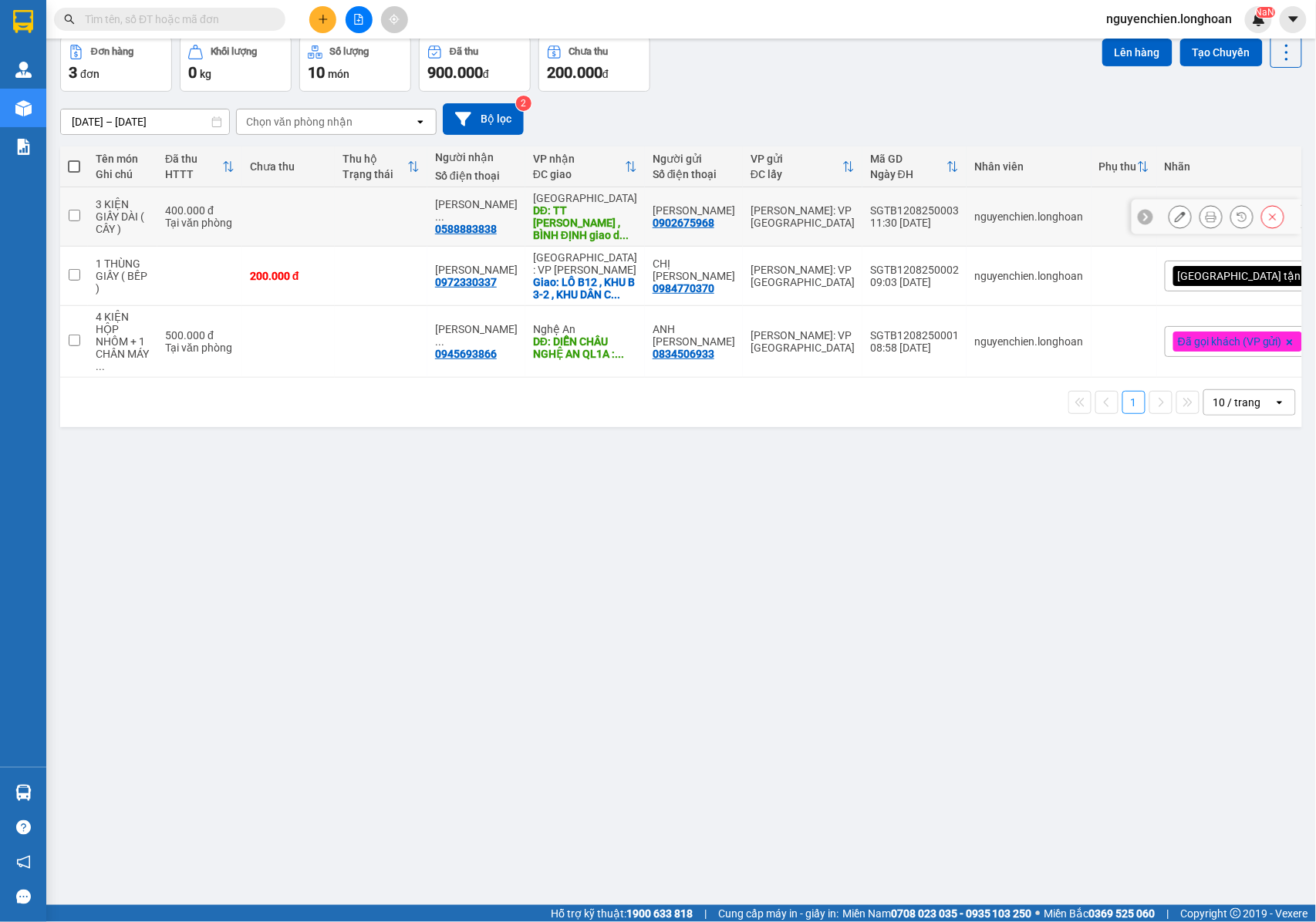
click at [1174, 219] on icon at bounding box center [1180, 216] width 11 height 11
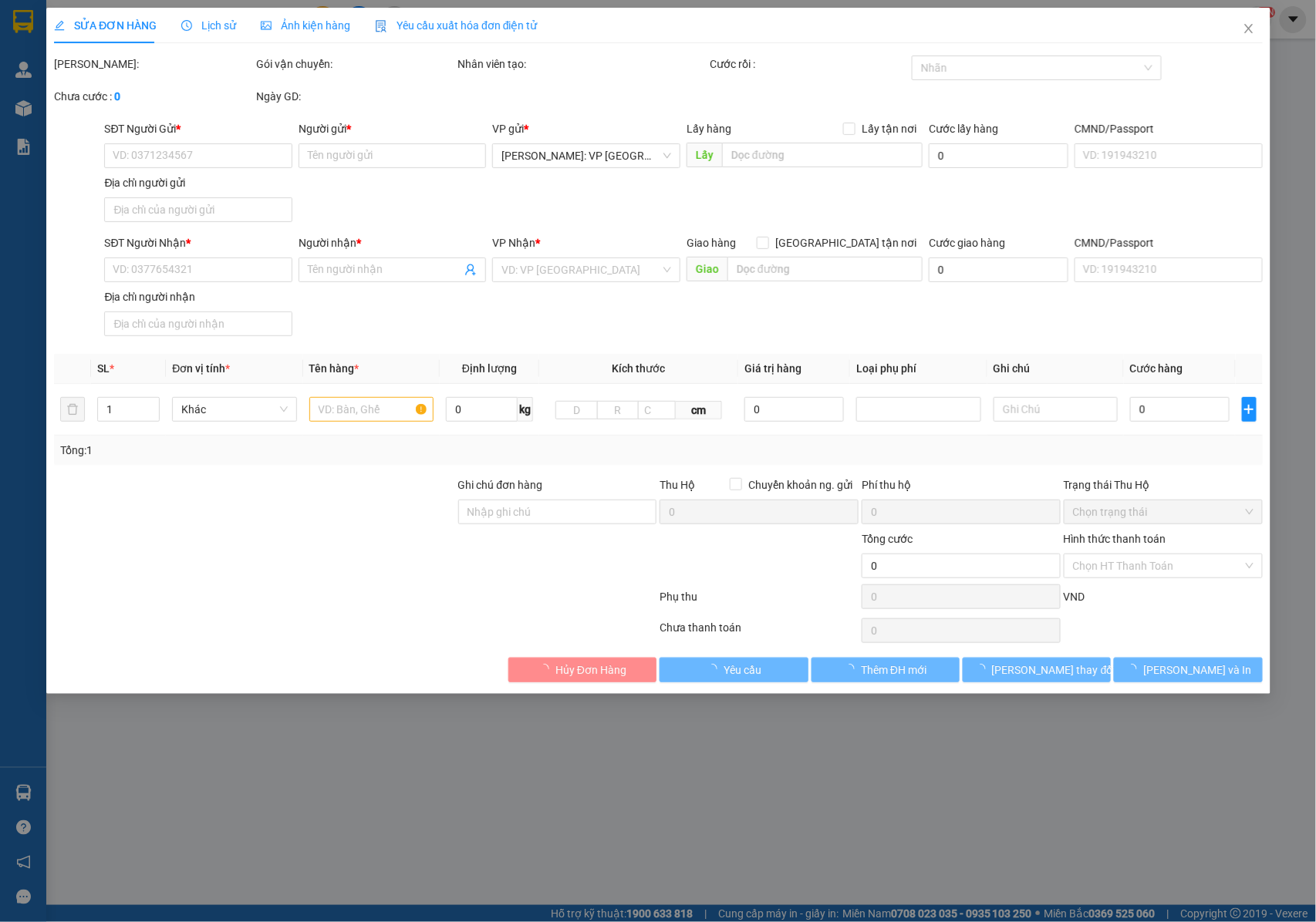
type input "0902675968"
type input "[PERSON_NAME]"
type input "0588883838"
type input "[PERSON_NAME]"
type input "TT Ngô Mây , BÌNH ĐỊNH giao dọc QL 1A : GẦN CÔNG [GEOGRAPHIC_DATA][PERSON_NAME]…"
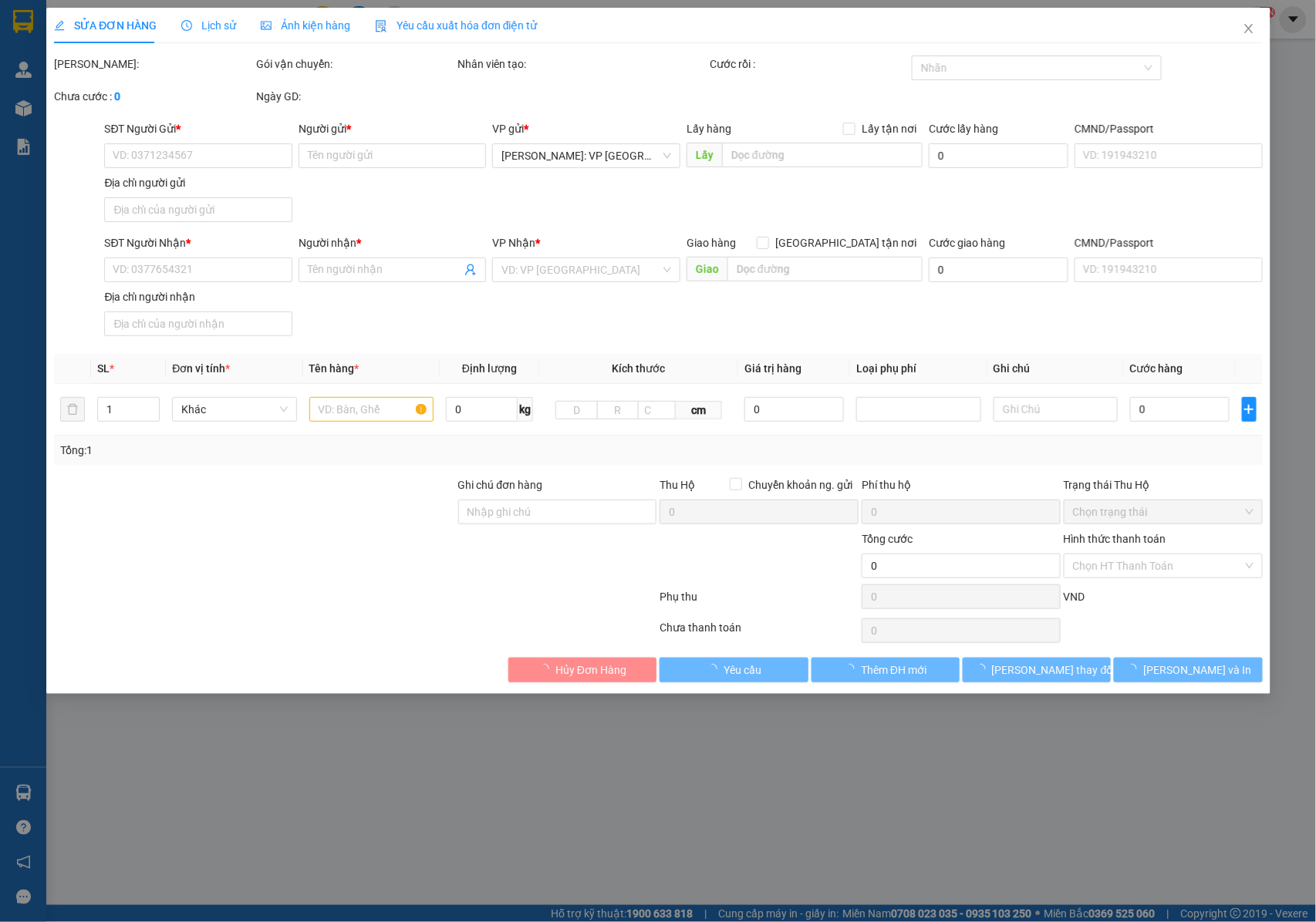
type input "NHẬN NGUYÊN KIỆN GIAO NGUYÊN KIỆN, HƯ VỠ K ĐỀN"
type input "400.000"
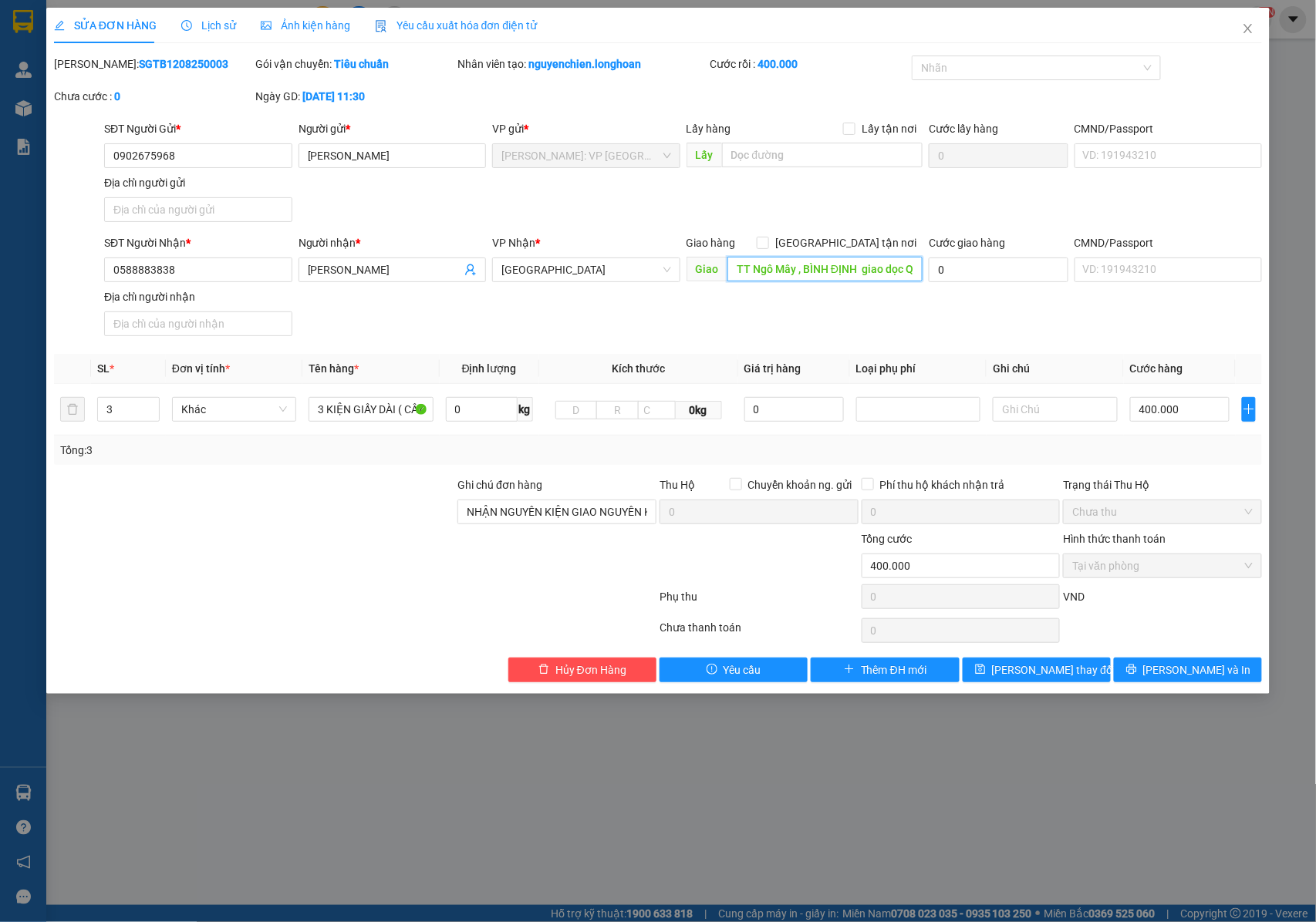
click at [806, 270] on input "TT Ngô Mây , BÌNH ĐỊNH giao dọc QL 1A : GẦN CÔNG [GEOGRAPHIC_DATA][PERSON_NAME]…" at bounding box center [825, 269] width 195 height 25
click at [803, 272] on input "TT Ngô Mây , BÌNH ĐỊNH giao dọc QL 1A : GẦN CÔNG [GEOGRAPHIC_DATA][PERSON_NAME]…" at bounding box center [825, 269] width 195 height 25
click at [808, 272] on input "TT Ngô Mây , BÌNH ĐỊNH giao dọc QL 1A : GẦN CÔNG [GEOGRAPHIC_DATA][PERSON_NAME]…" at bounding box center [825, 269] width 195 height 25
click at [1007, 65] on div at bounding box center [1028, 68] width 226 height 18
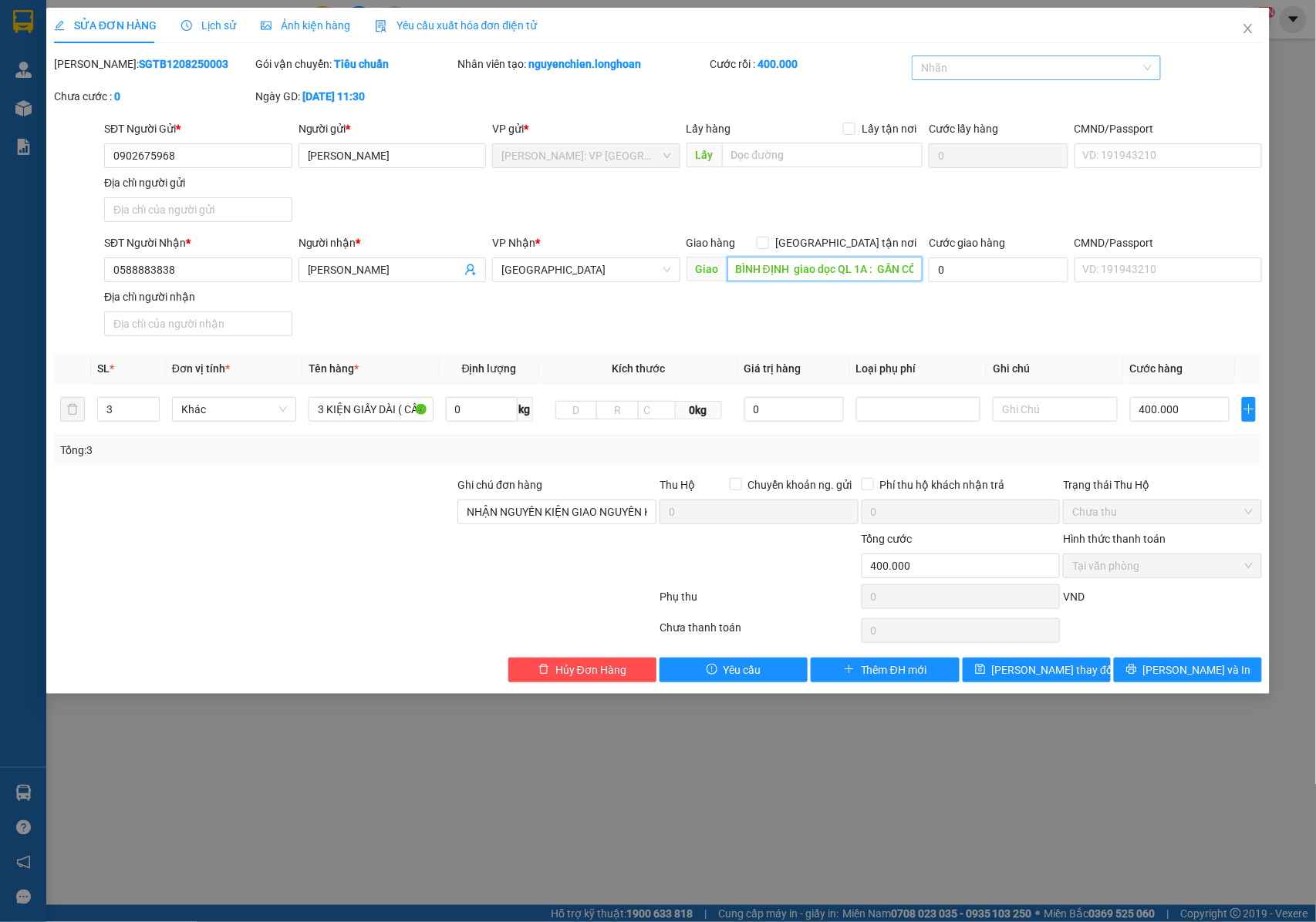
type input "TT Ngô Mây , [GEOGRAPHIC_DATA] ,BÌNH ĐỊNH giao dọc QL 1A : GẦN CÔNG [GEOGRAPHIC…"
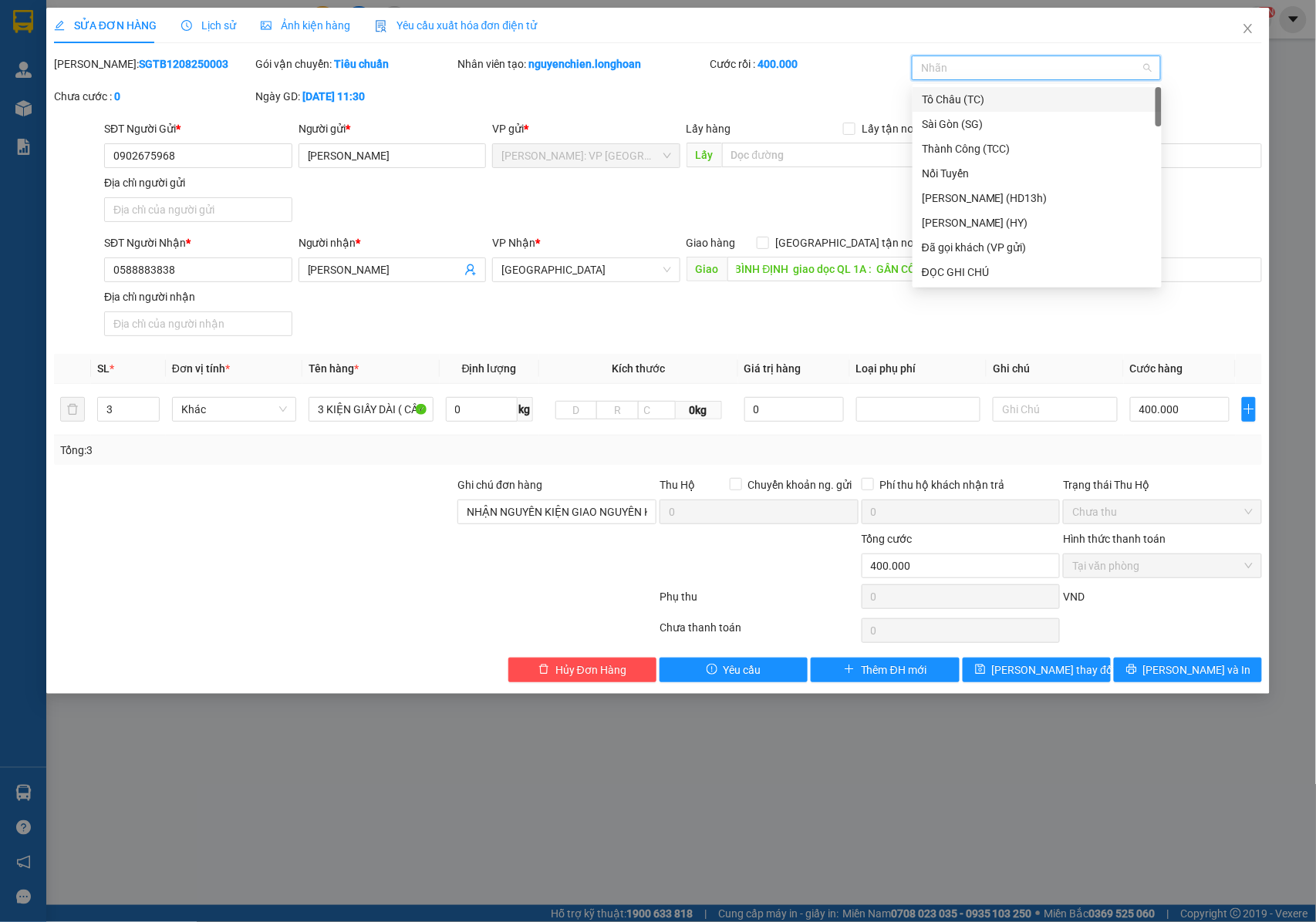
scroll to position [0, 0]
click at [967, 248] on div "Đã gọi khách (VP gửi)" at bounding box center [1037, 247] width 230 height 17
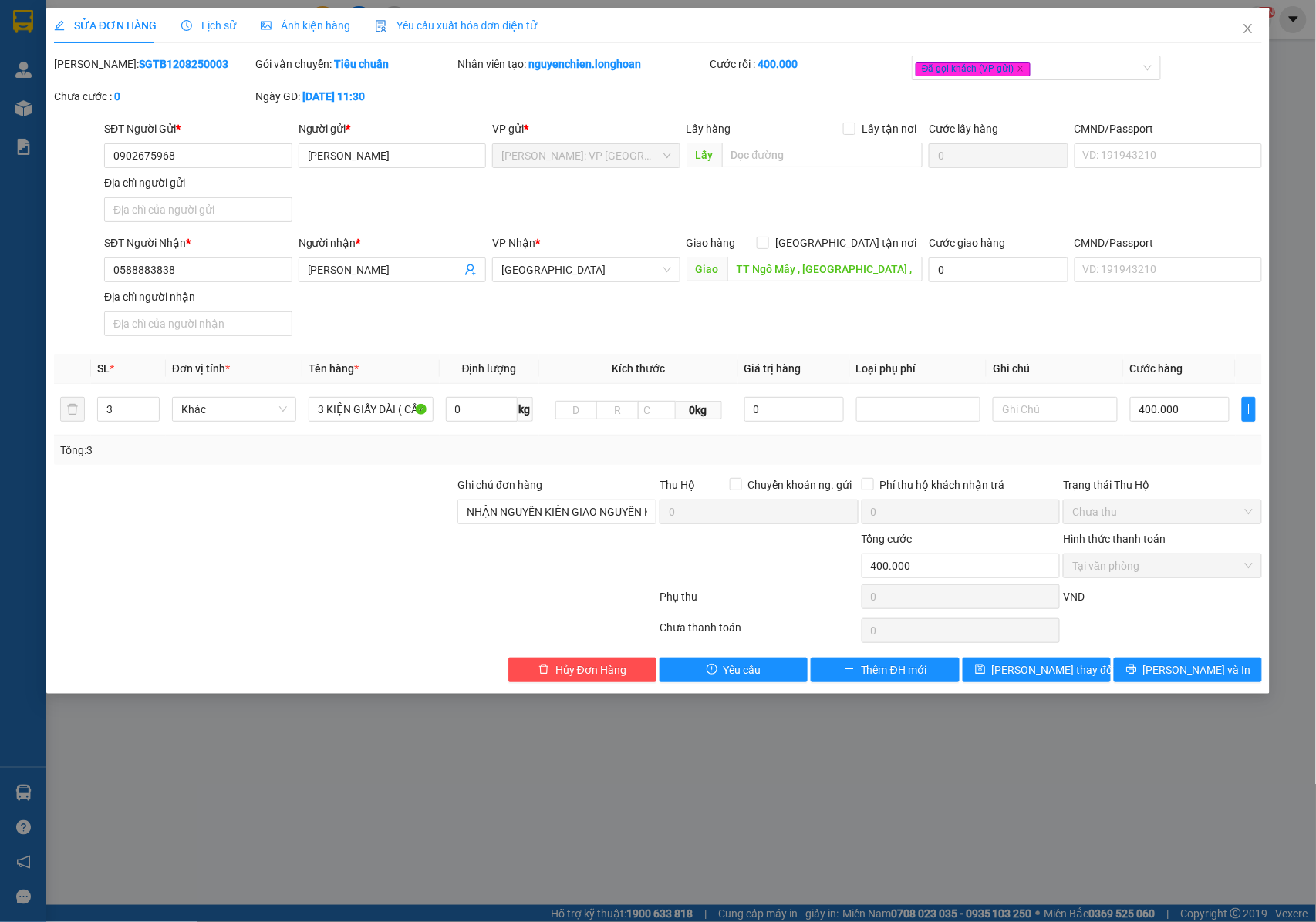
click at [1211, 105] on div "[PERSON_NAME]: SGTB1208250003 Gói vận chuyển: Tiêu chuẩn Nhân viên tạo: nguyenc…" at bounding box center [658, 88] width 1212 height 64
click at [1018, 678] on span "[PERSON_NAME] thay đổi" at bounding box center [1053, 670] width 123 height 17
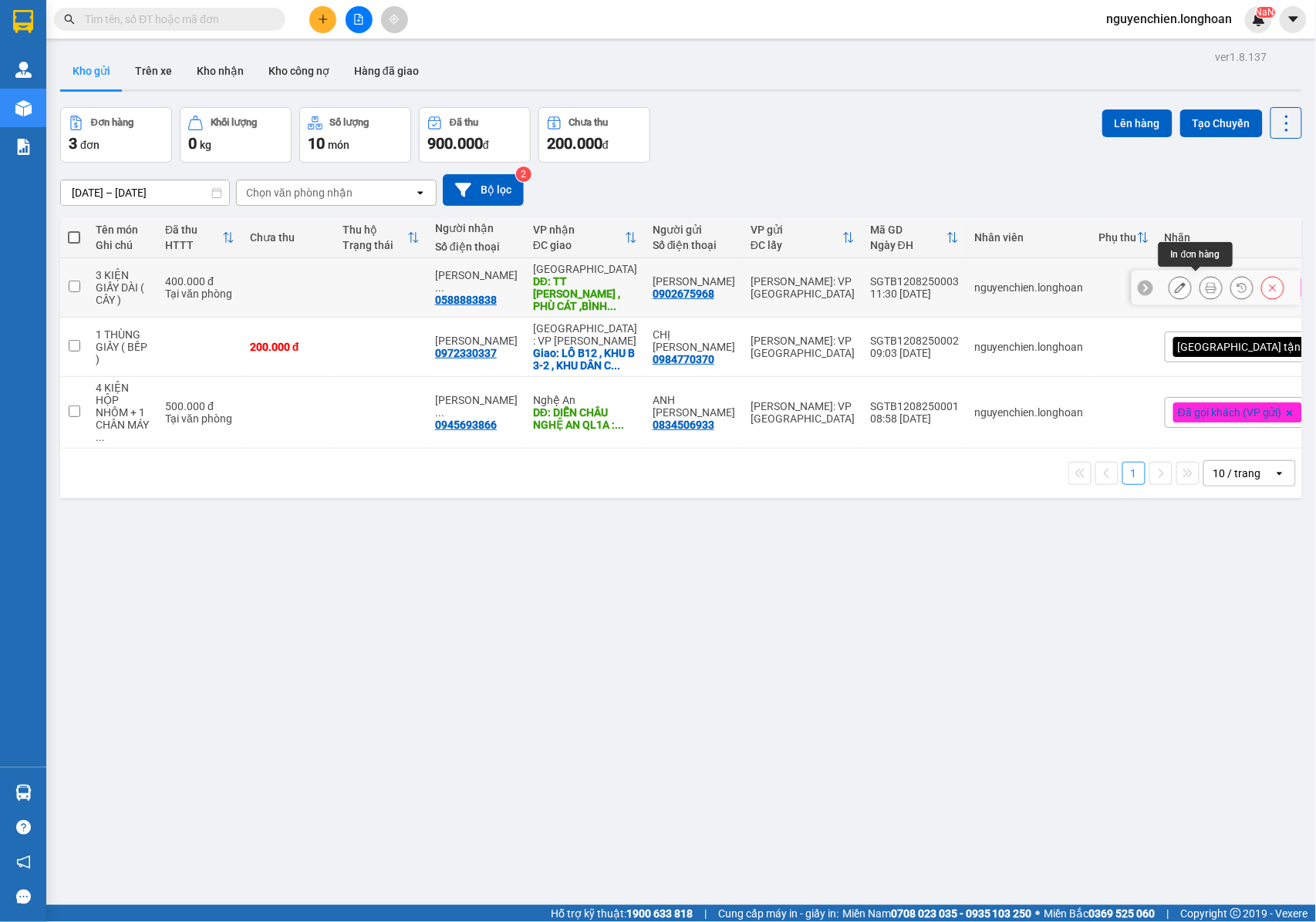
click at [1200, 290] on button at bounding box center [1210, 287] width 21 height 27
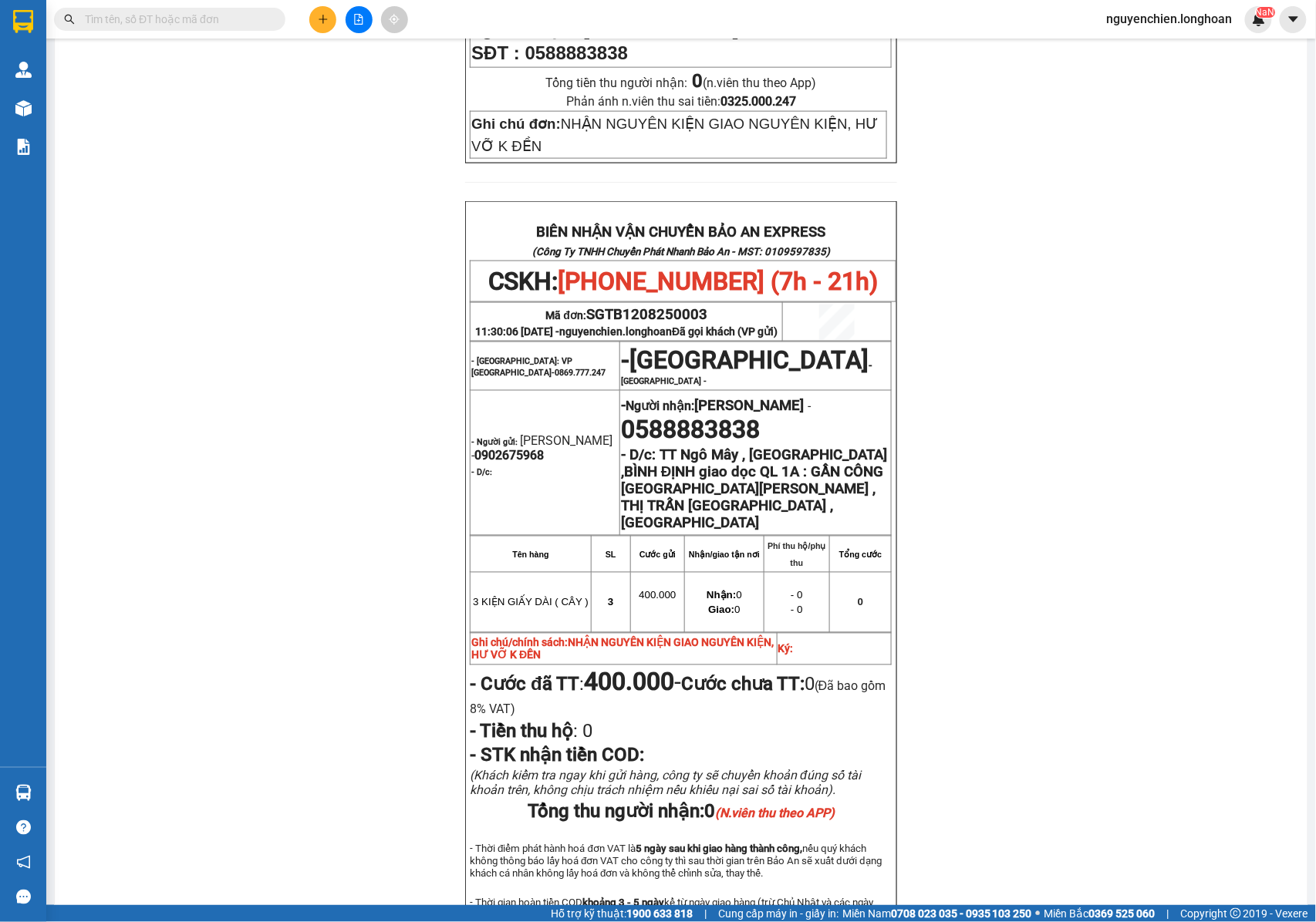
scroll to position [713, 0]
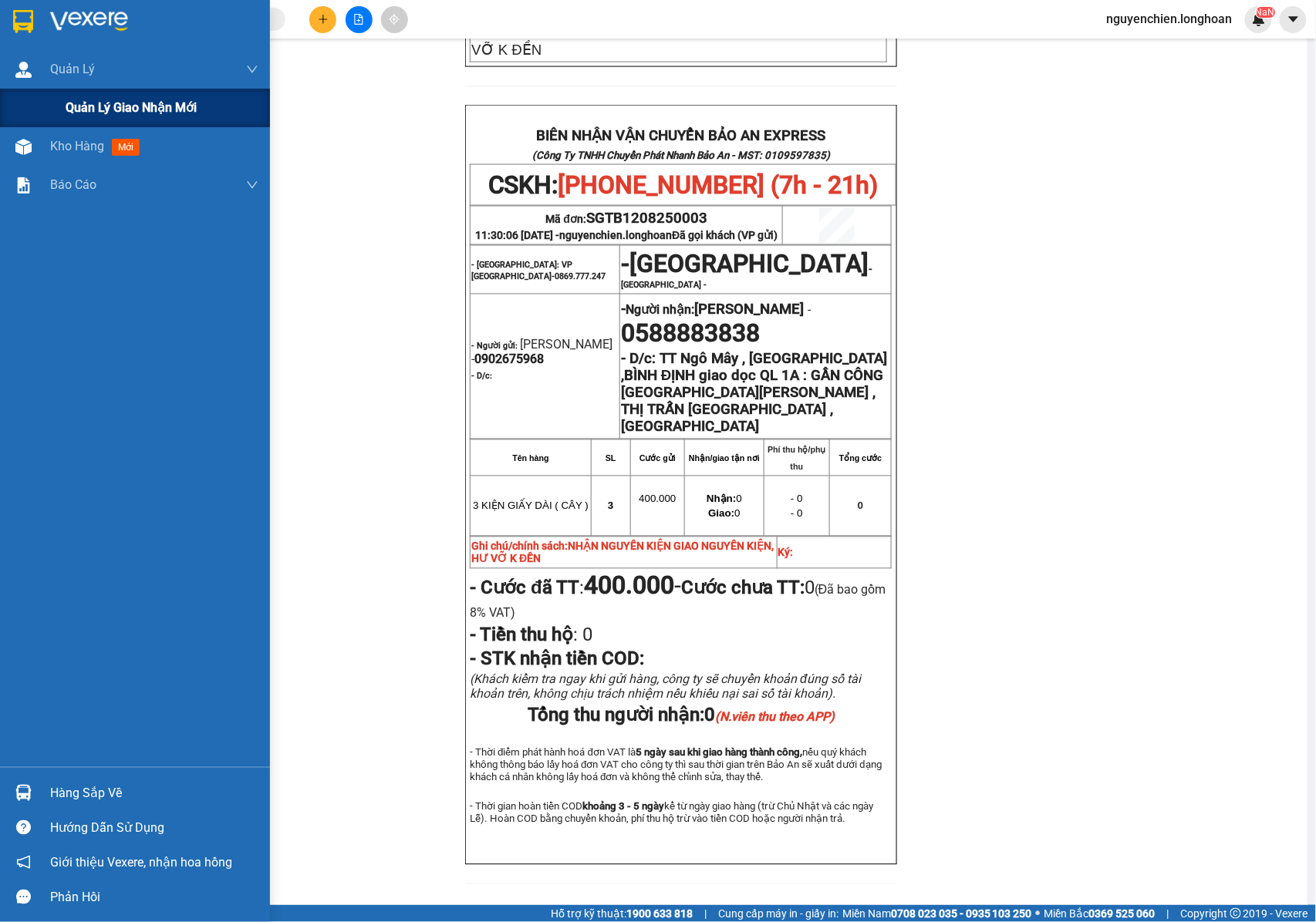
click at [22, 110] on div "Quản lý giao nhận mới" at bounding box center [135, 108] width 270 height 39
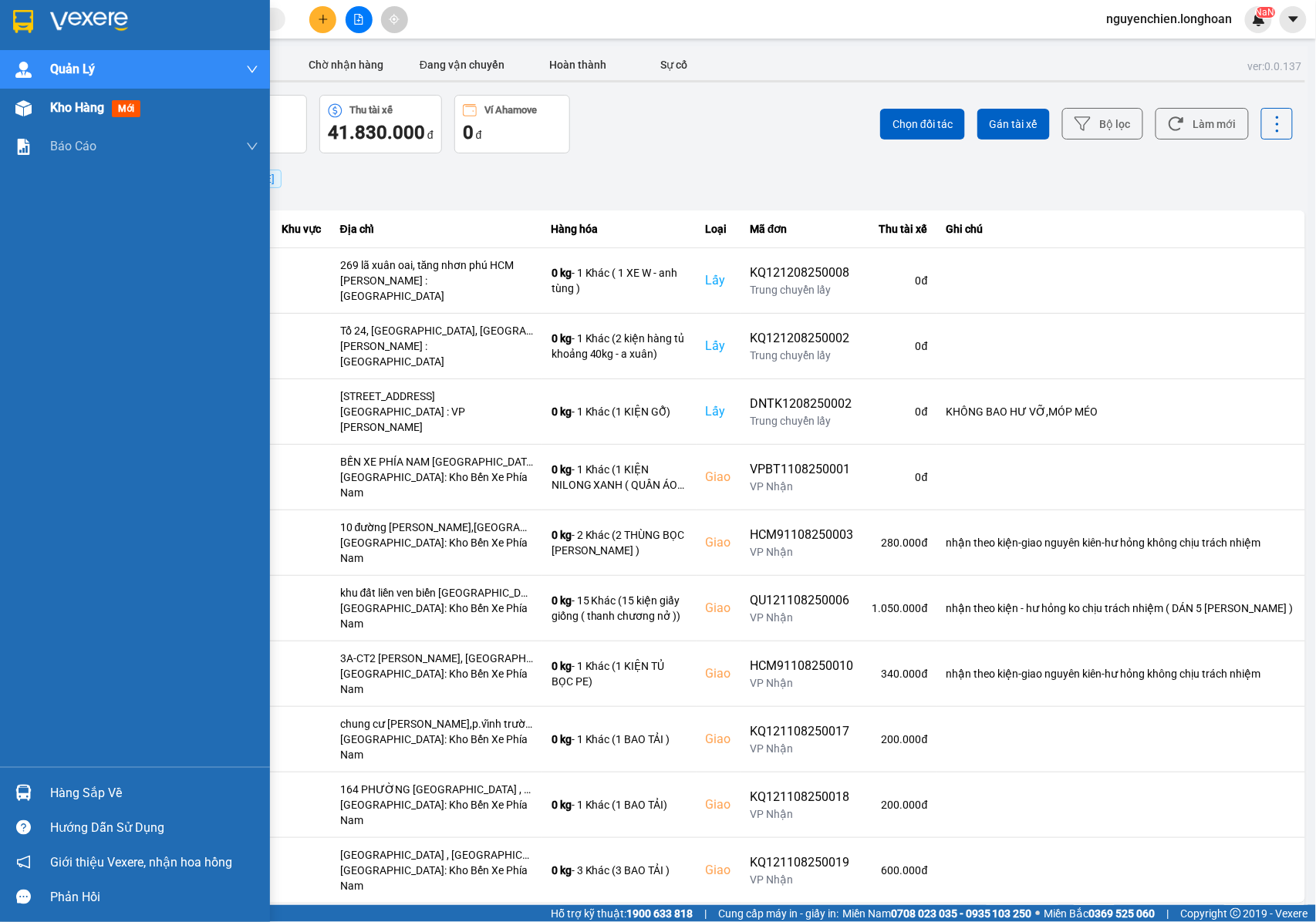
click at [20, 103] on img at bounding box center [24, 109] width 17 height 17
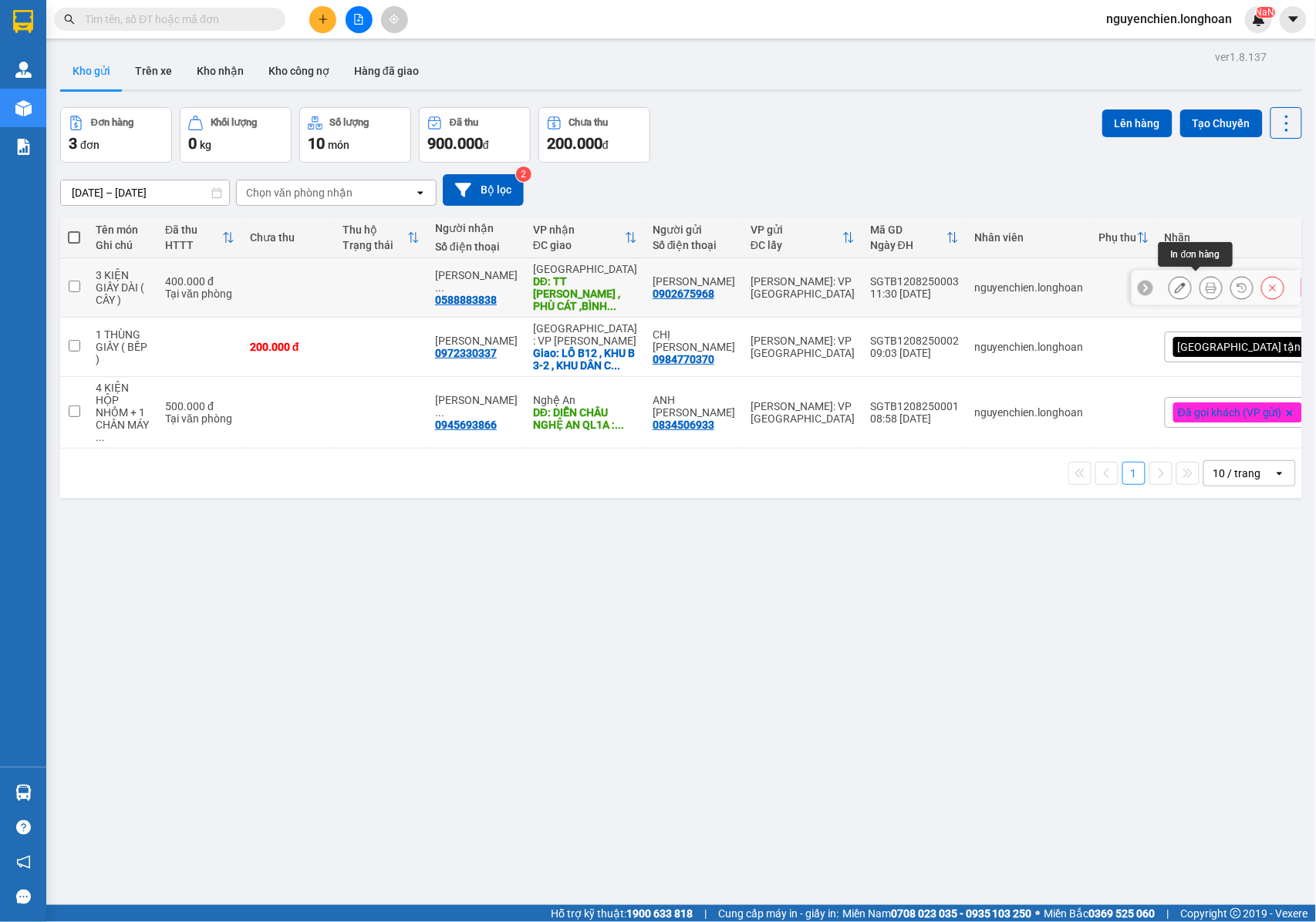
click at [1205, 285] on icon at bounding box center [1211, 287] width 11 height 11
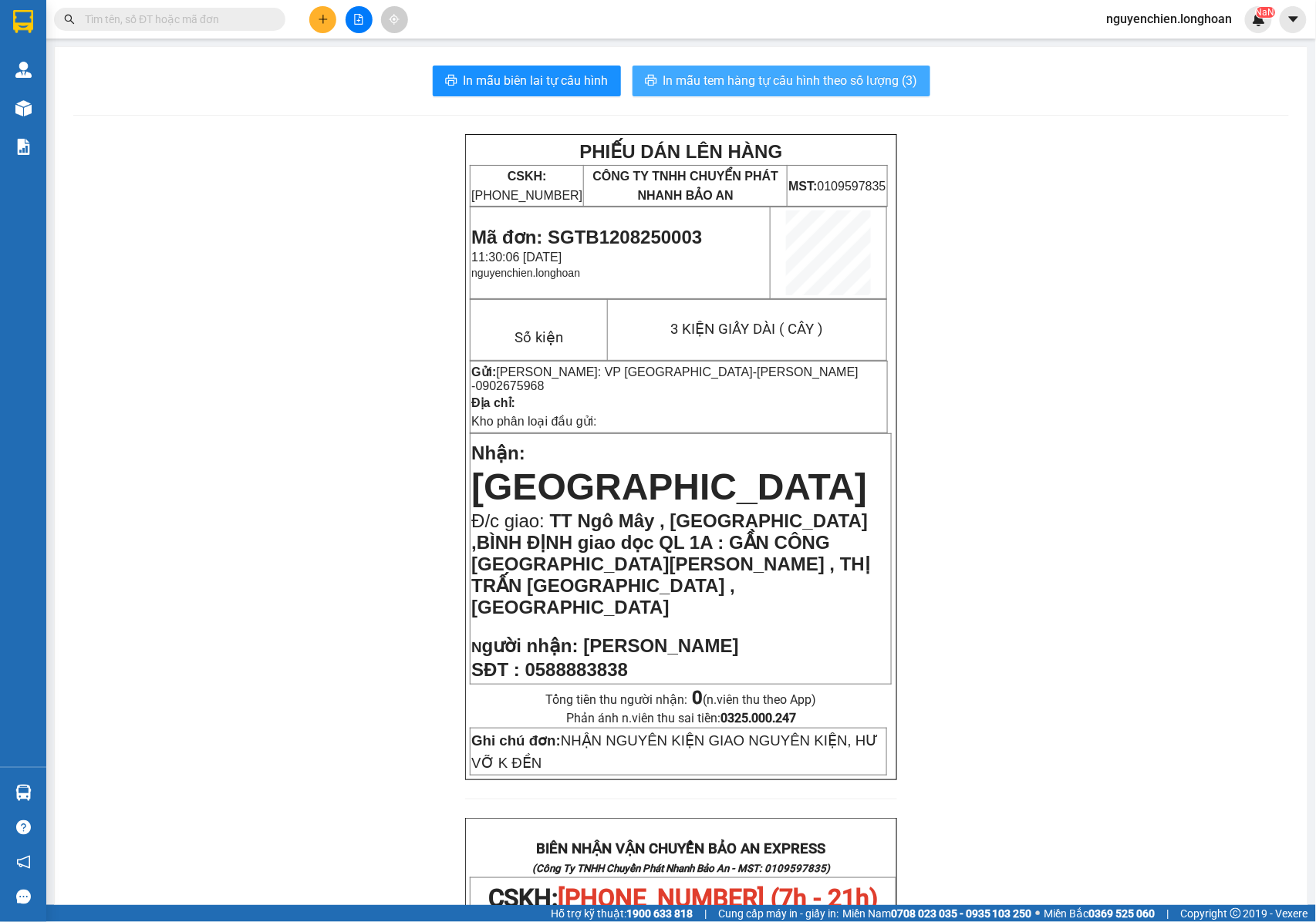
click at [750, 84] on span "In mẫu tem hàng tự cấu hình theo số lượng (3)" at bounding box center [791, 80] width 254 height 19
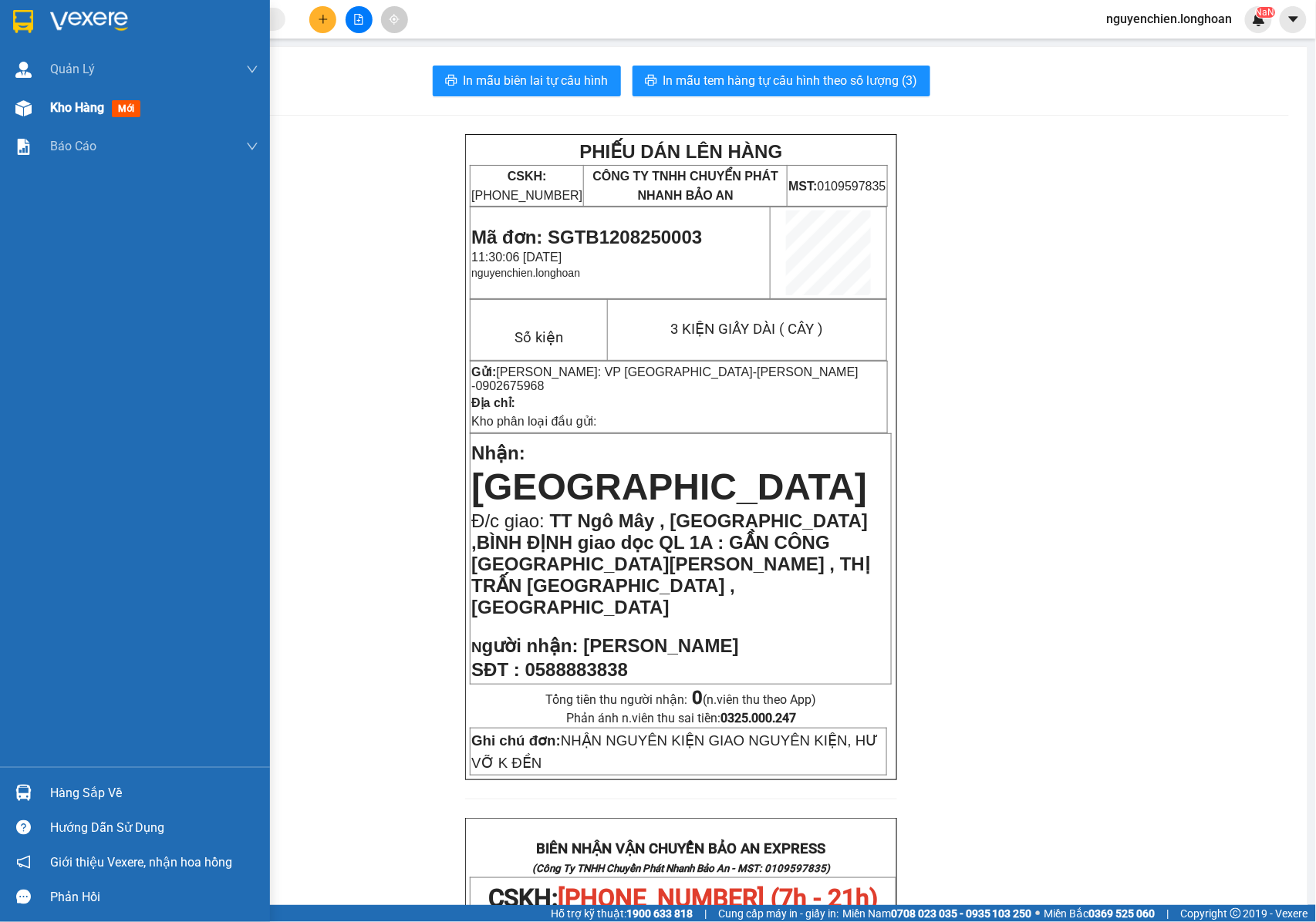
click at [30, 109] on img at bounding box center [24, 109] width 17 height 17
